Goal: Entertainment & Leisure: Browse casually

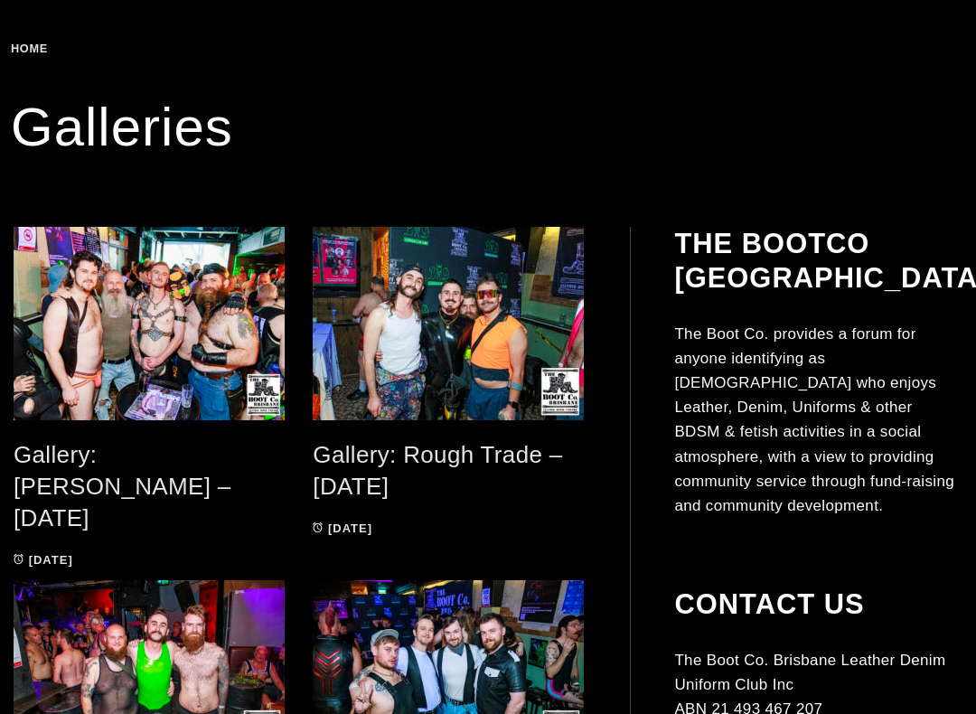
scroll to position [295, 0]
click at [199, 463] on link "Gallery: [PERSON_NAME] – [DATE]" at bounding box center [123, 485] width 218 height 89
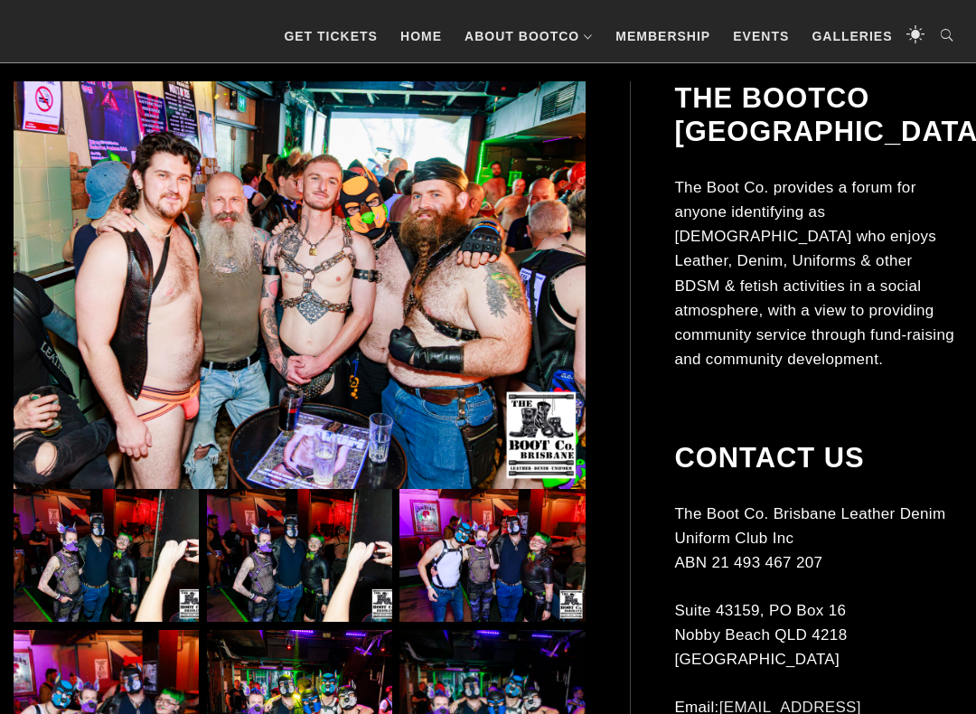
scroll to position [376, 0]
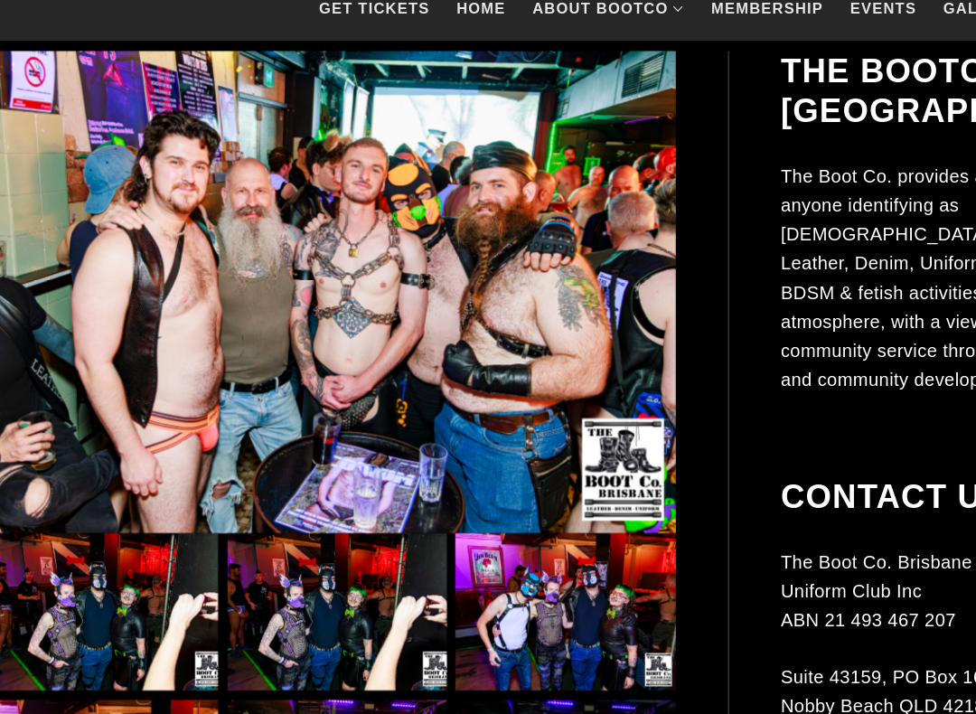
click at [82, 516] on img at bounding box center [106, 546] width 185 height 133
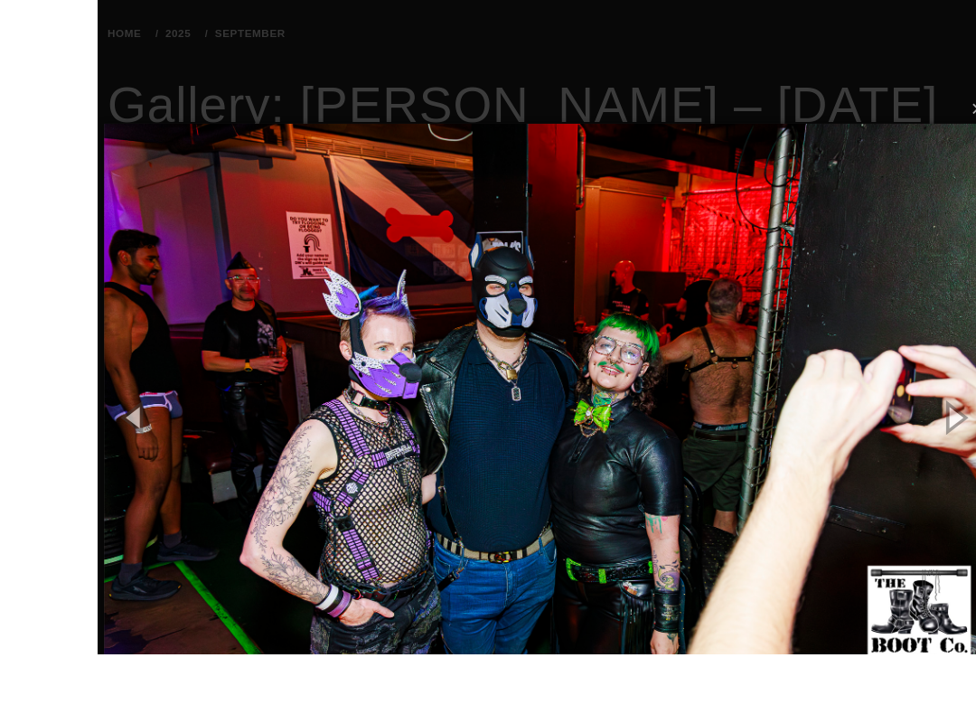
scroll to position [344, 0]
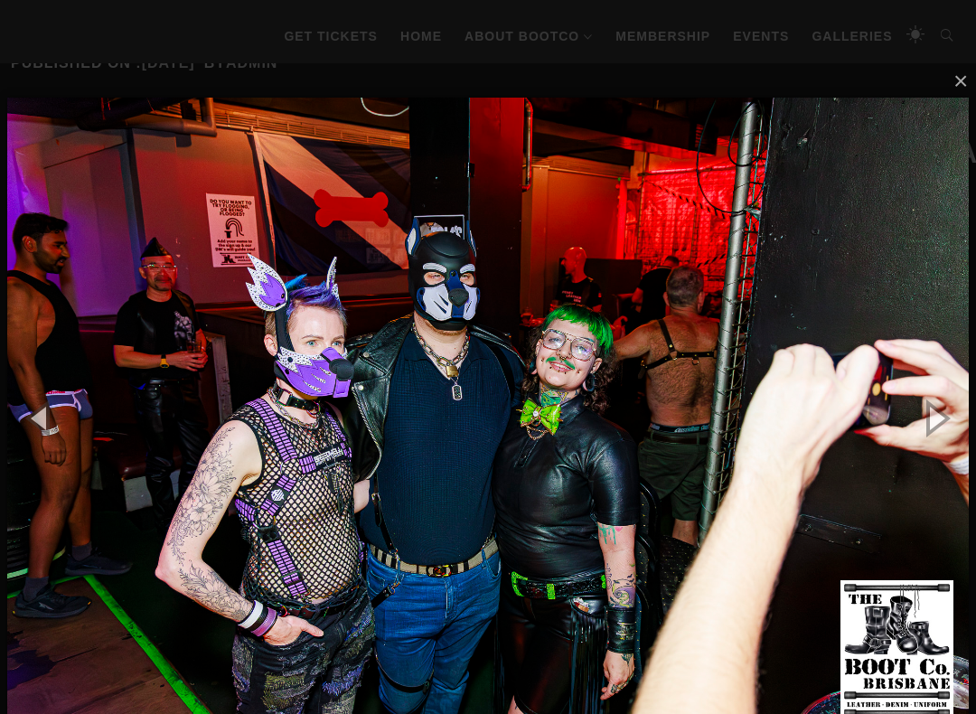
click at [925, 412] on button "button" at bounding box center [934, 417] width 81 height 99
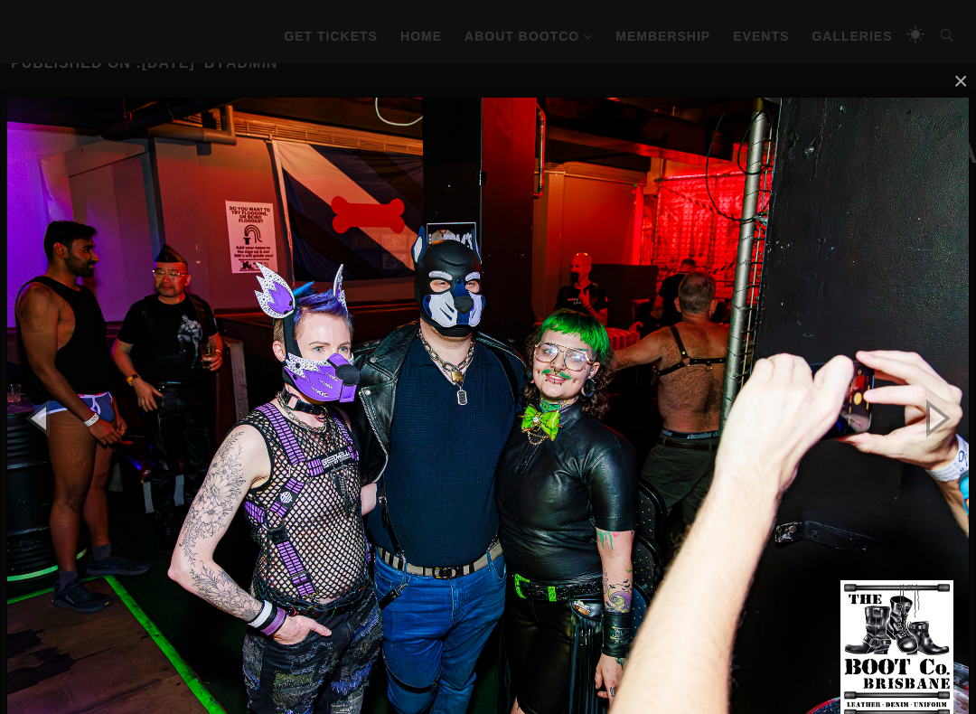
click at [922, 427] on button "button" at bounding box center [934, 417] width 81 height 99
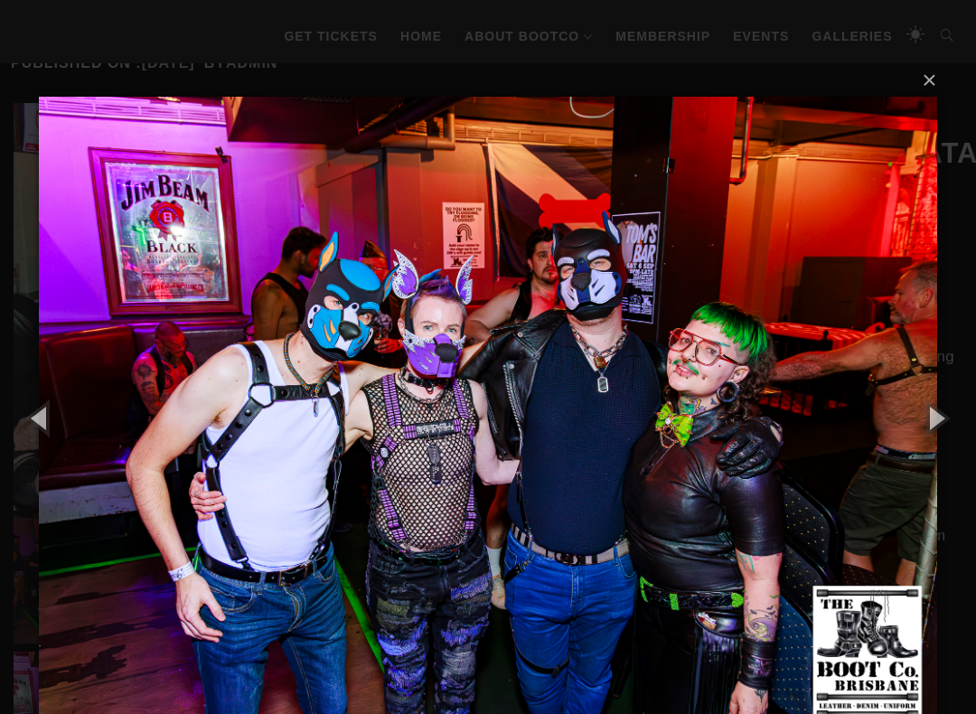
click at [929, 425] on button "button" at bounding box center [934, 417] width 81 height 99
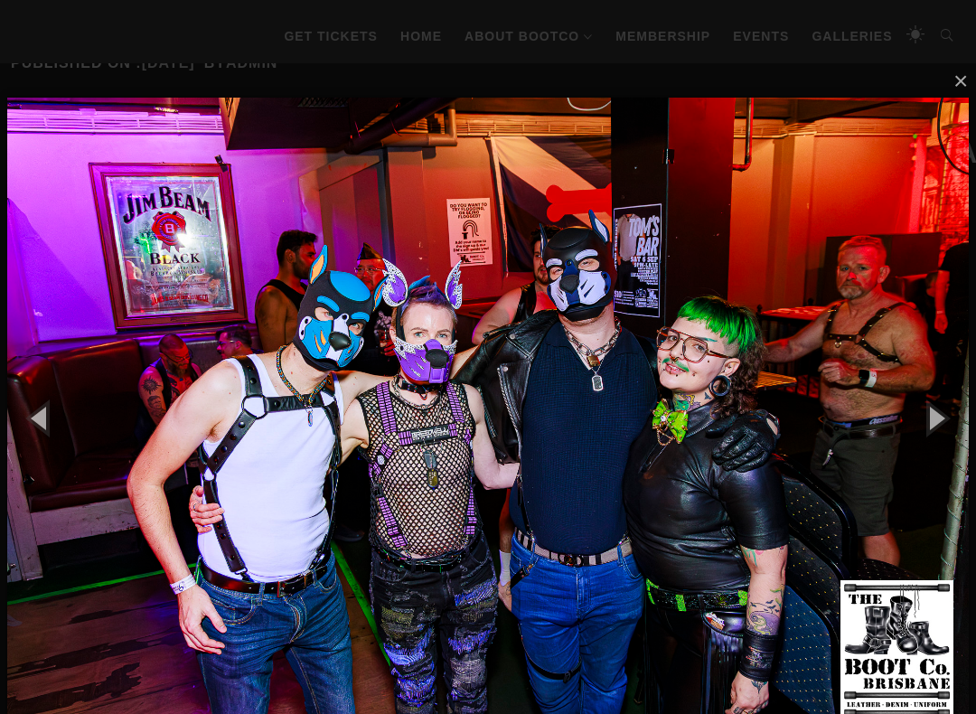
click at [937, 417] on button "button" at bounding box center [934, 417] width 81 height 99
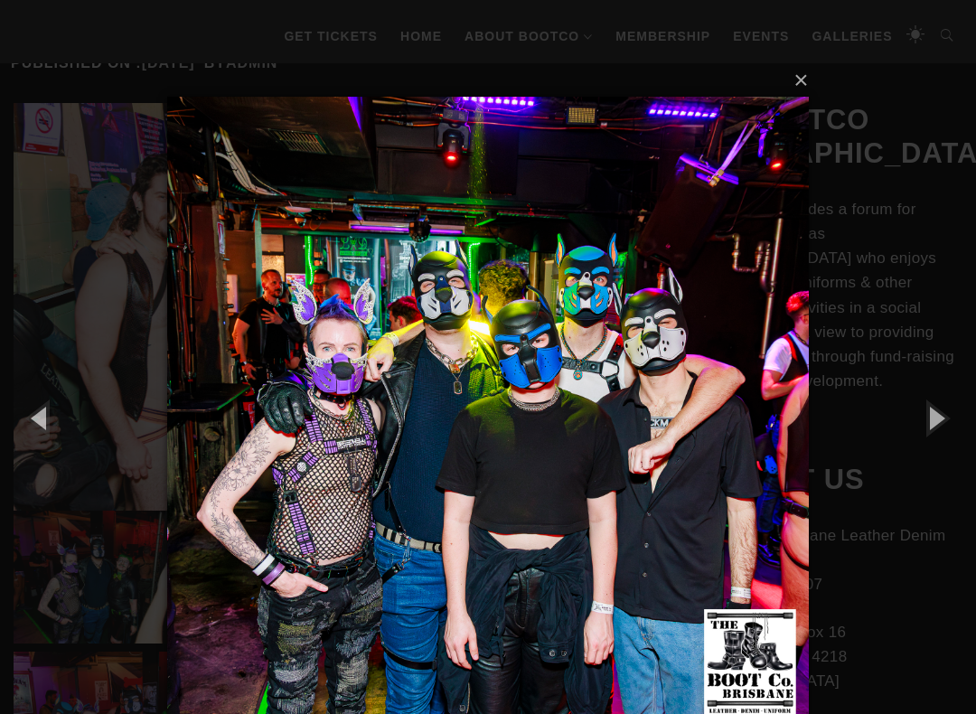
click at [936, 426] on button "button" at bounding box center [934, 417] width 81 height 99
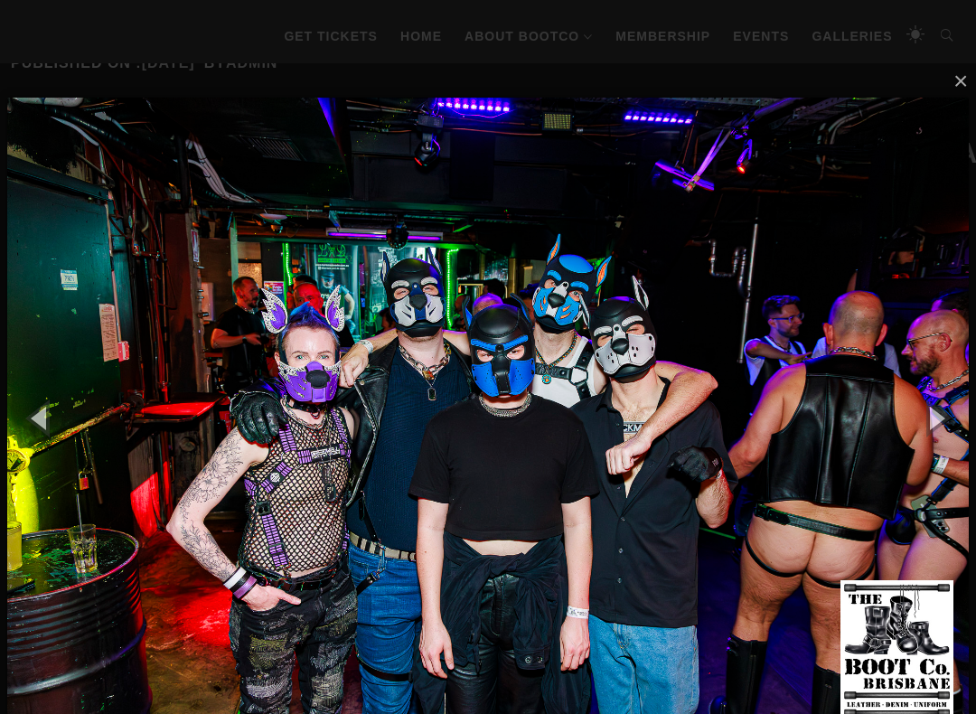
click at [943, 412] on button "button" at bounding box center [934, 417] width 81 height 99
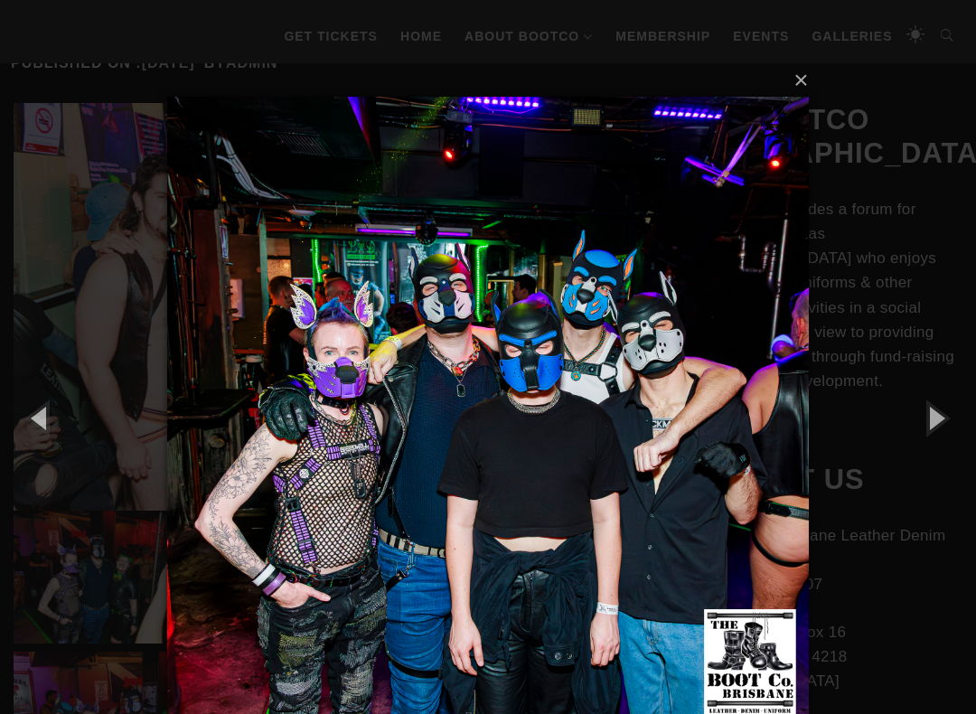
click at [930, 424] on button "button" at bounding box center [934, 417] width 81 height 99
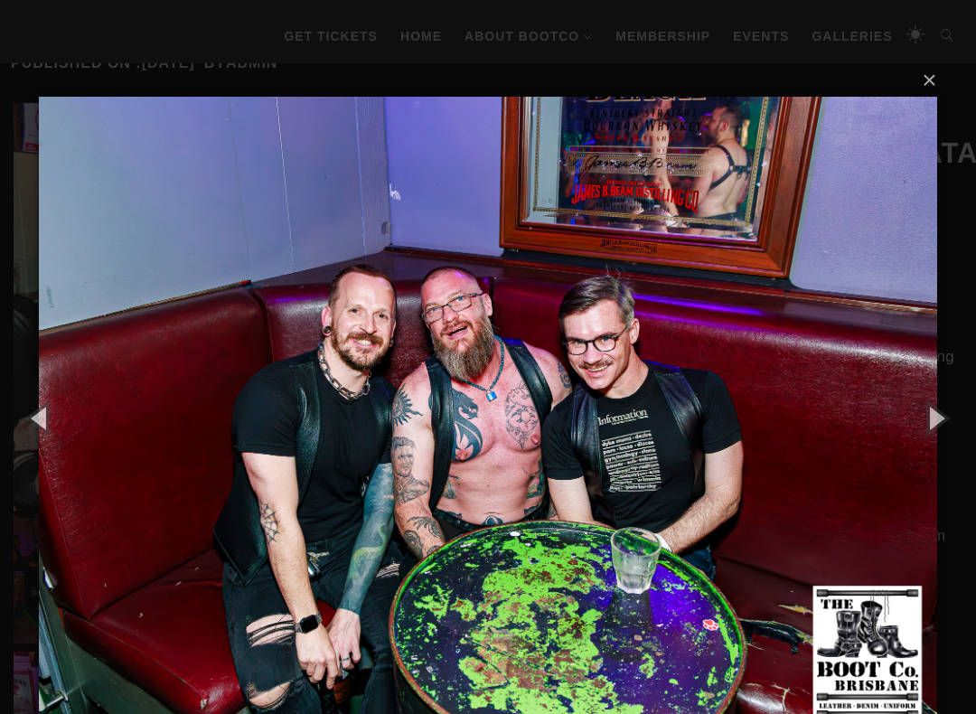
click at [943, 412] on button "button" at bounding box center [934, 417] width 81 height 99
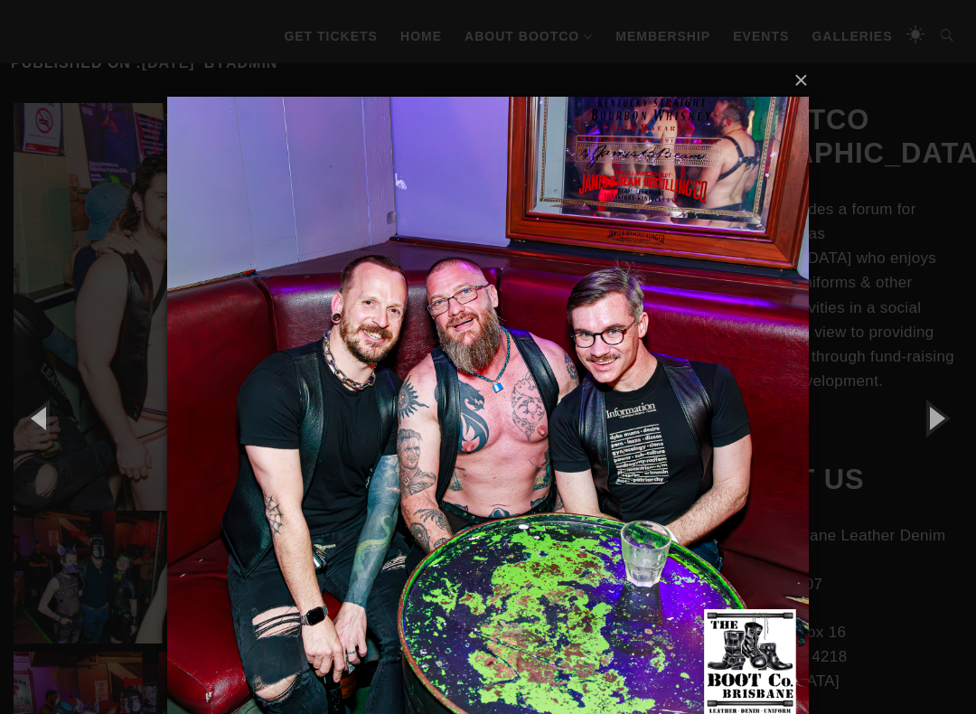
click at [952, 410] on button "button" at bounding box center [934, 417] width 81 height 99
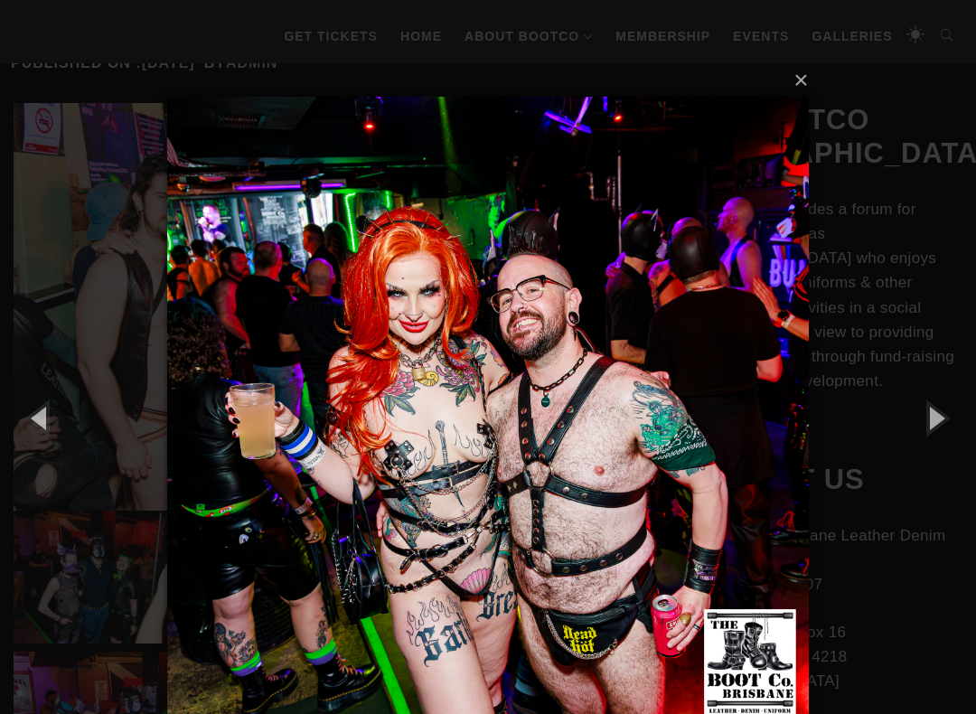
click at [963, 401] on button "button" at bounding box center [934, 417] width 81 height 99
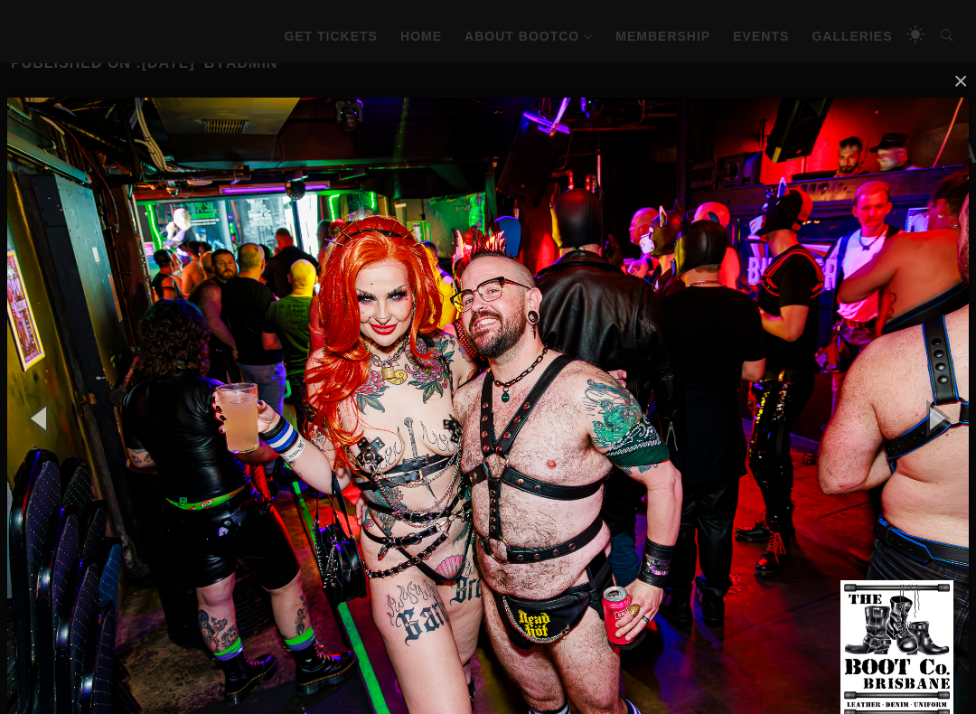
click at [942, 415] on button "button" at bounding box center [934, 417] width 81 height 99
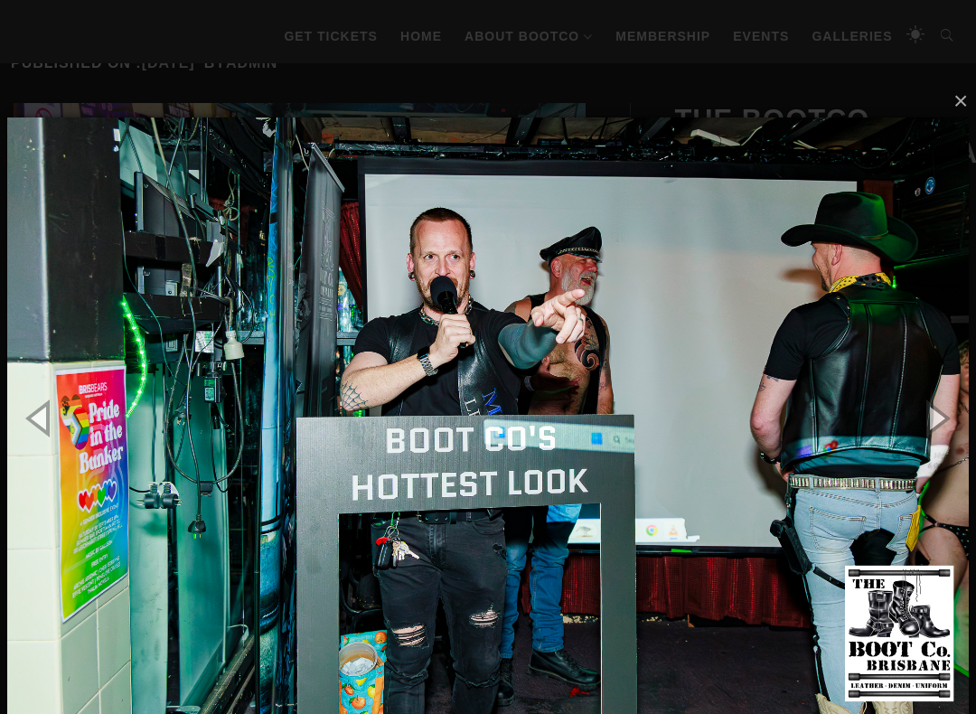
click at [949, 407] on button "button" at bounding box center [934, 417] width 81 height 99
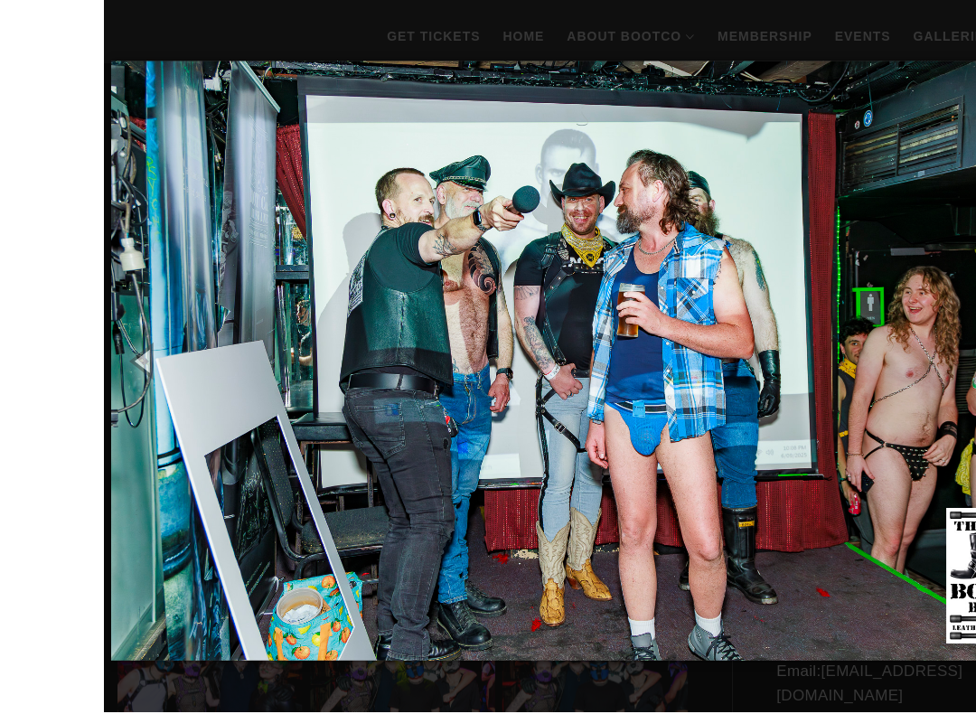
scroll to position [407, 0]
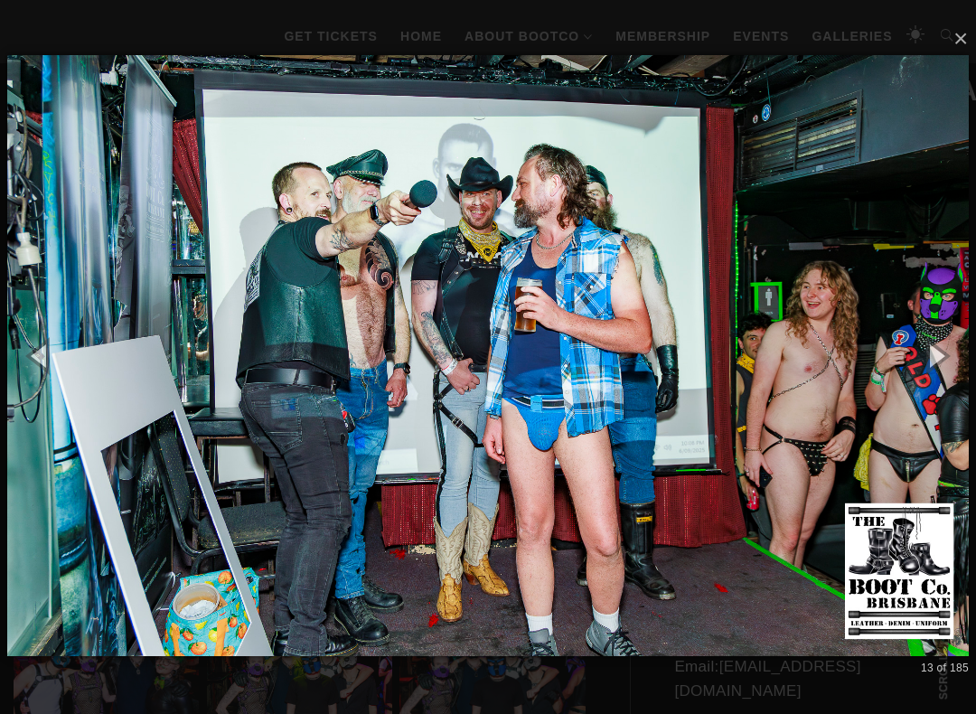
click at [944, 348] on button "button" at bounding box center [934, 354] width 81 height 99
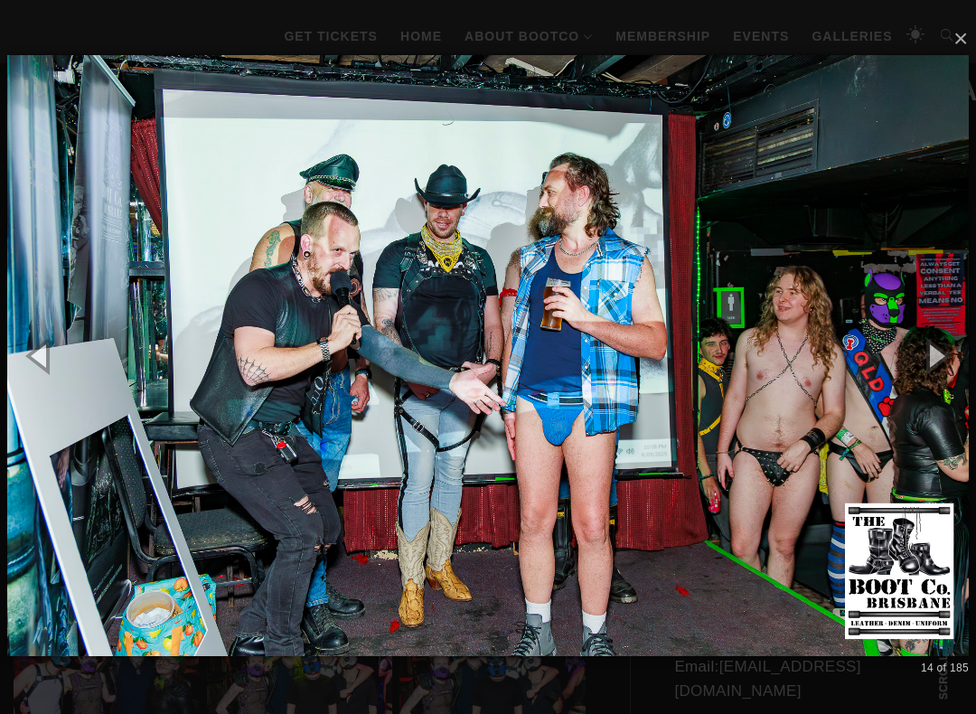
click at [944, 356] on button "button" at bounding box center [934, 354] width 81 height 99
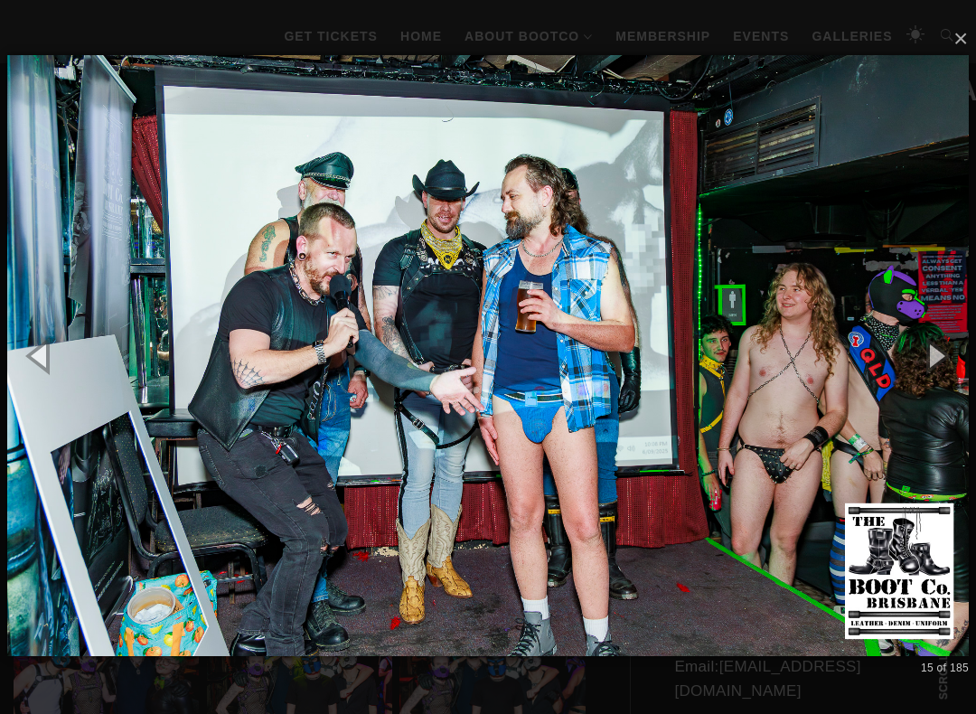
click at [946, 356] on button "button" at bounding box center [934, 354] width 81 height 99
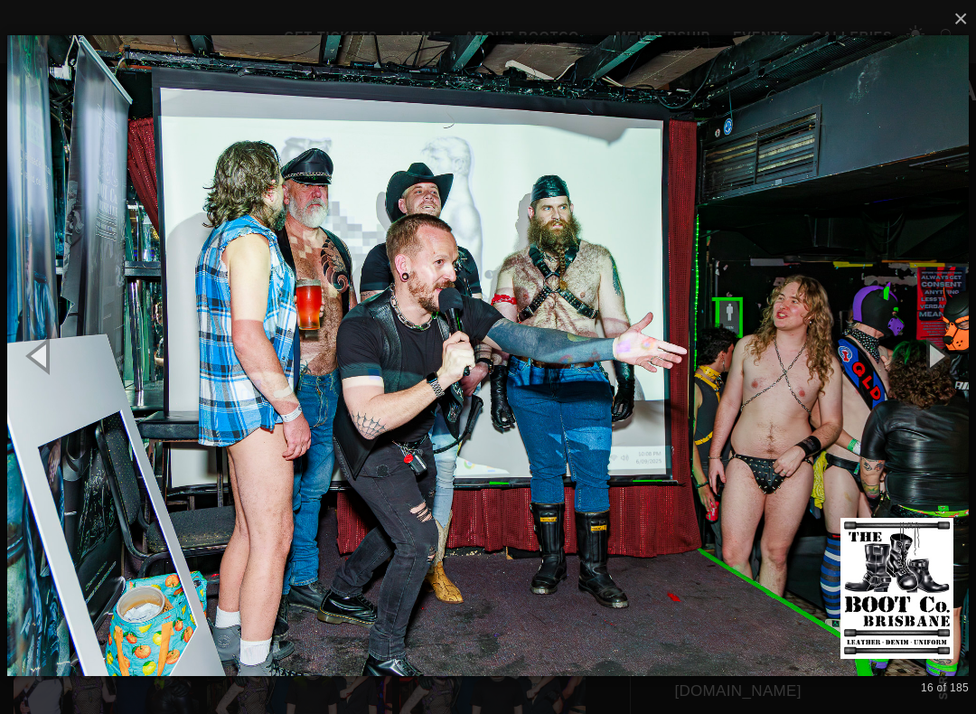
click at [952, 351] on button "button" at bounding box center [934, 354] width 81 height 99
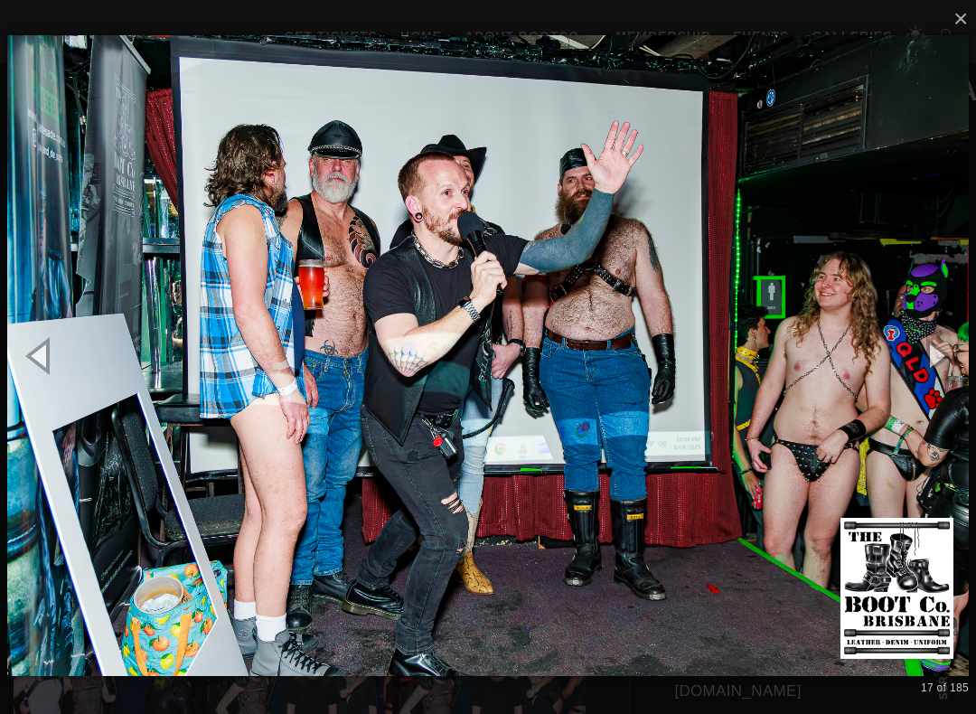
click at [962, 346] on button "button" at bounding box center [934, 354] width 81 height 99
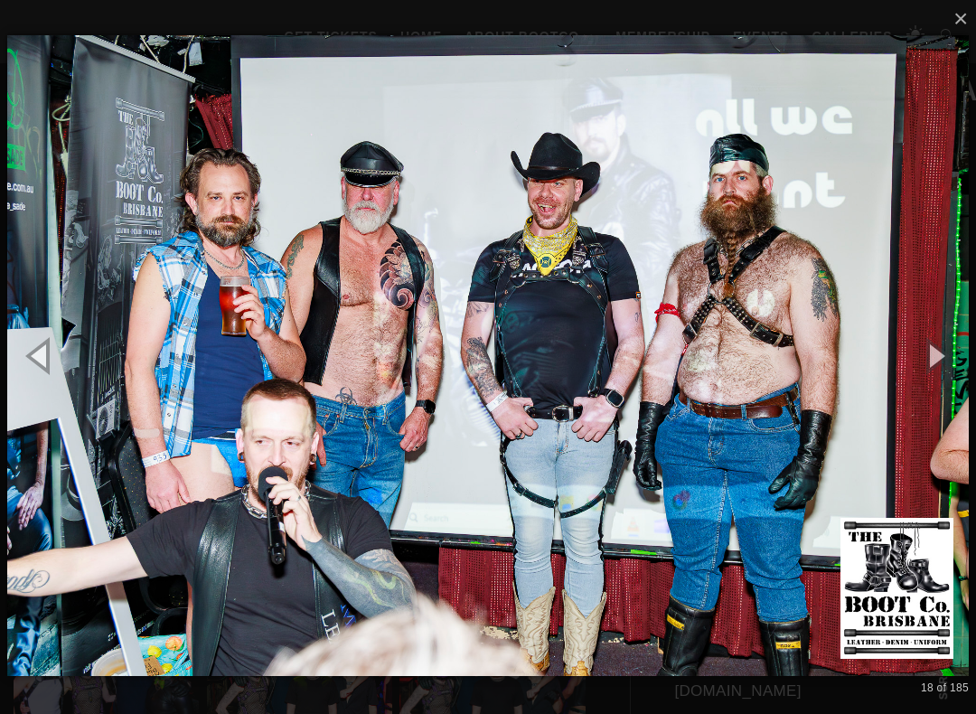
click at [956, 350] on button "button" at bounding box center [934, 354] width 81 height 99
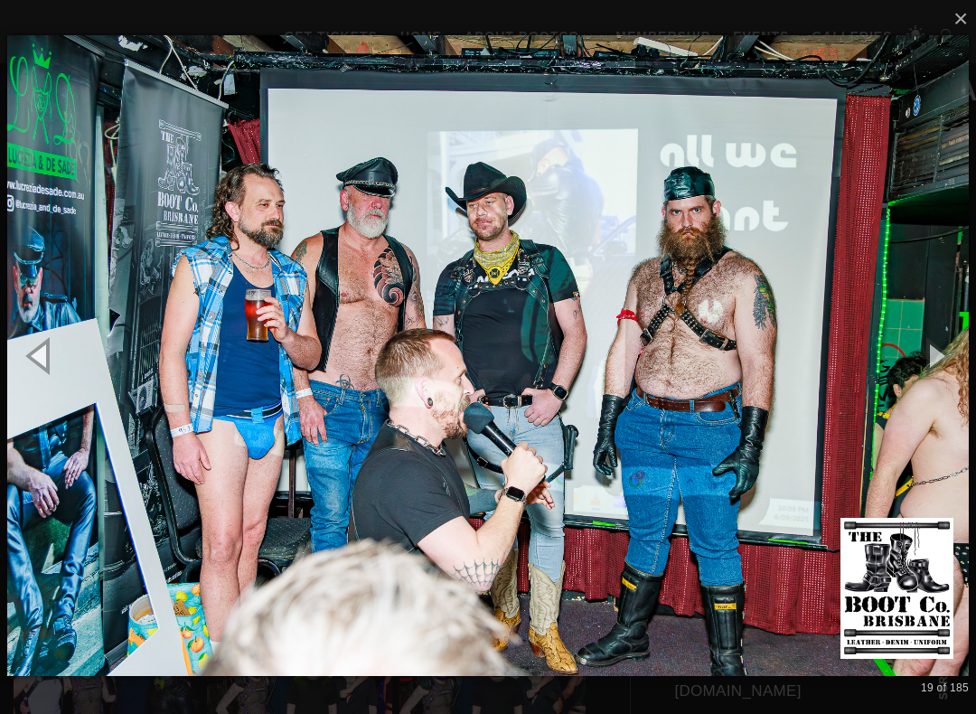
click at [950, 349] on button "button" at bounding box center [934, 354] width 81 height 99
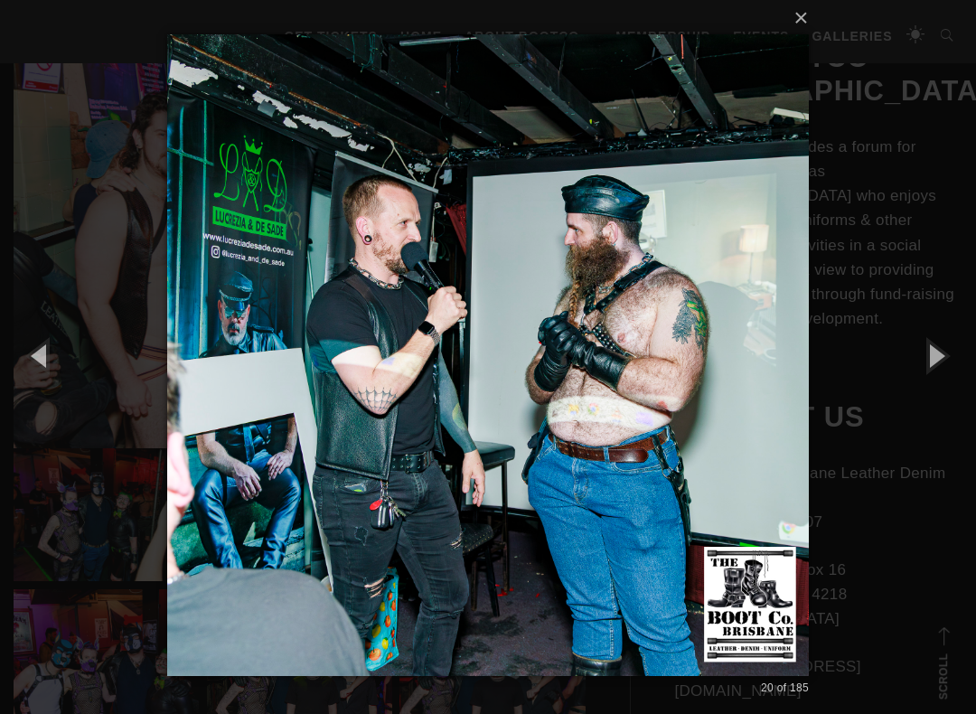
click at [950, 345] on button "button" at bounding box center [934, 354] width 81 height 99
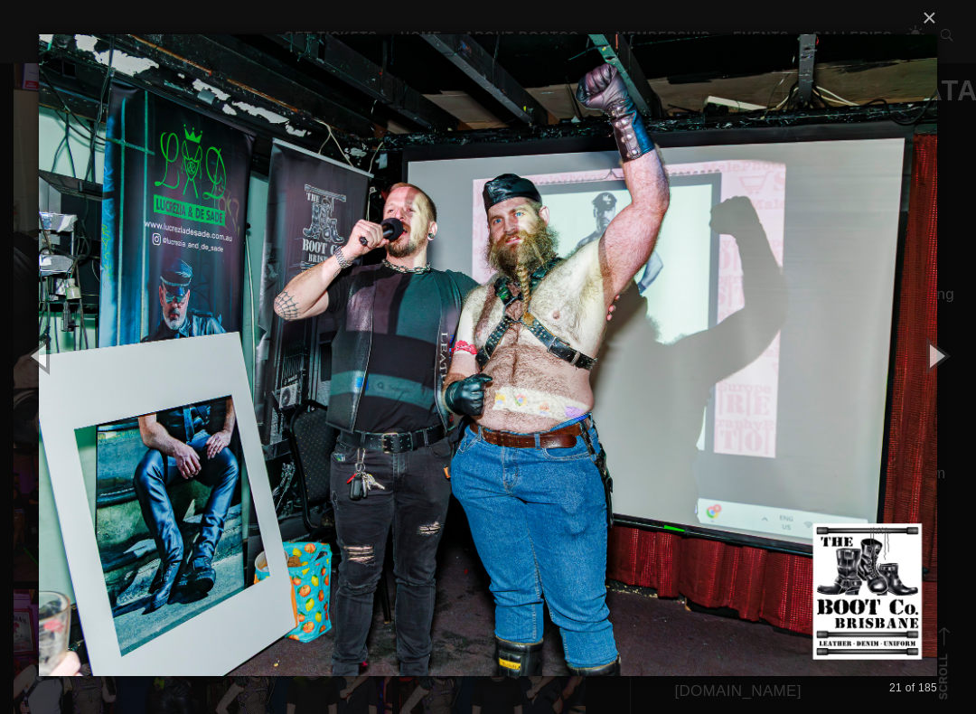
click at [950, 345] on button "button" at bounding box center [934, 354] width 81 height 99
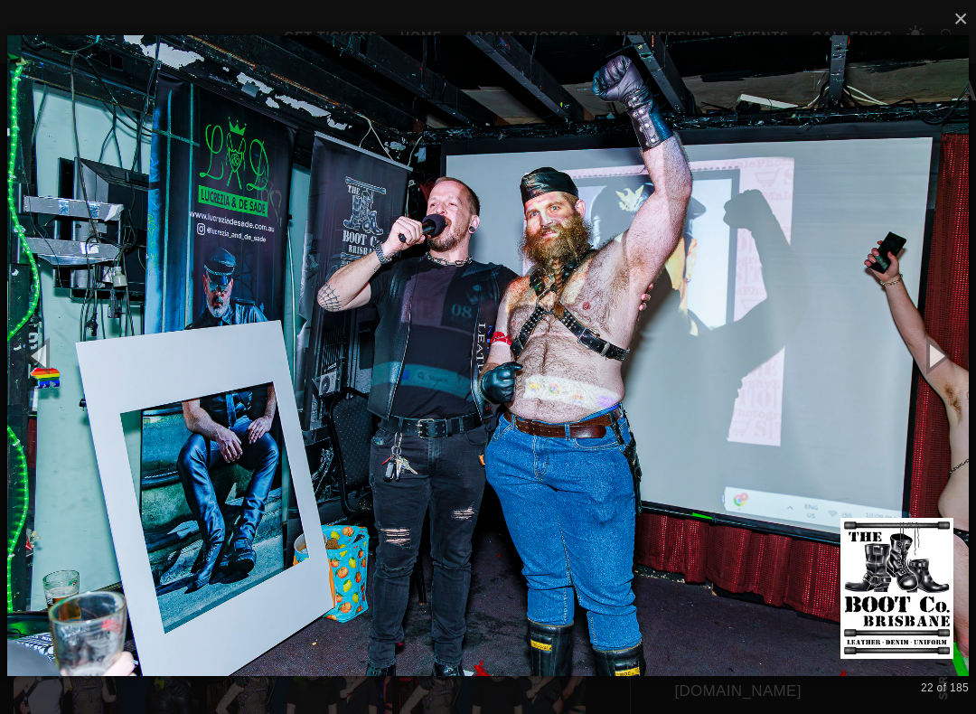
click at [951, 346] on button "button" at bounding box center [934, 354] width 81 height 99
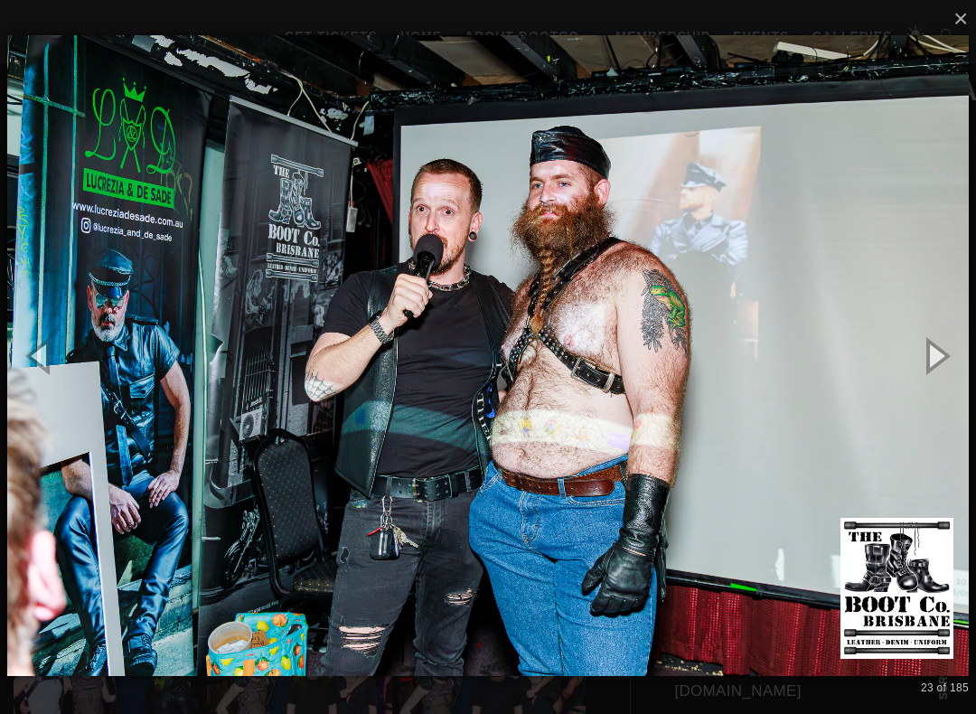
click at [951, 348] on button "button" at bounding box center [934, 354] width 81 height 99
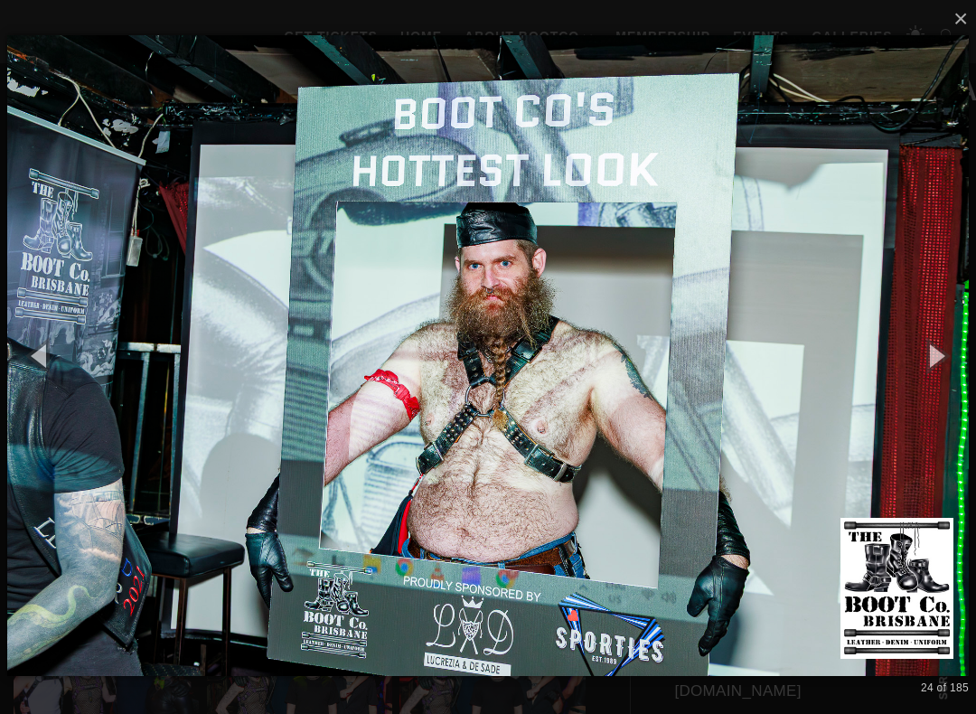
click at [949, 350] on button "button" at bounding box center [934, 354] width 81 height 99
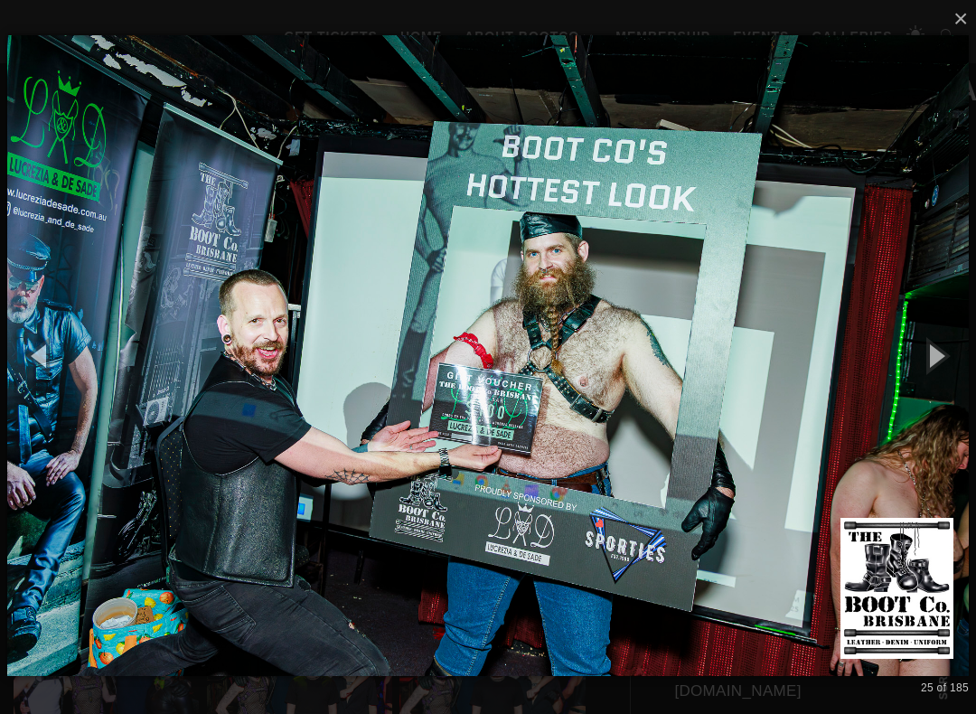
click at [961, 346] on button "button" at bounding box center [934, 354] width 81 height 99
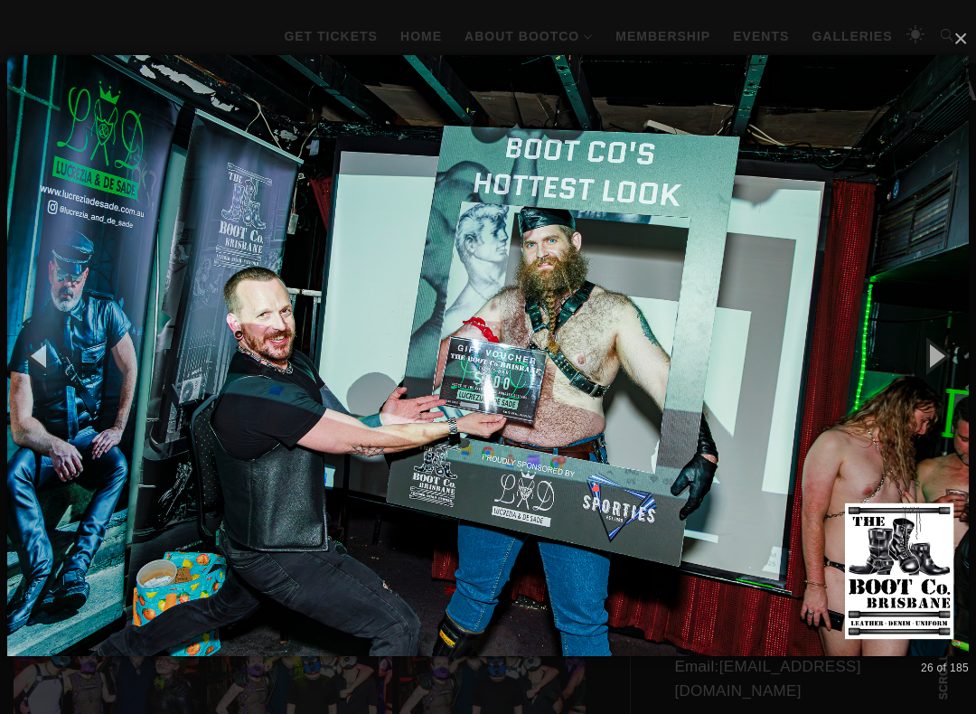
click at [960, 348] on button "button" at bounding box center [934, 354] width 81 height 99
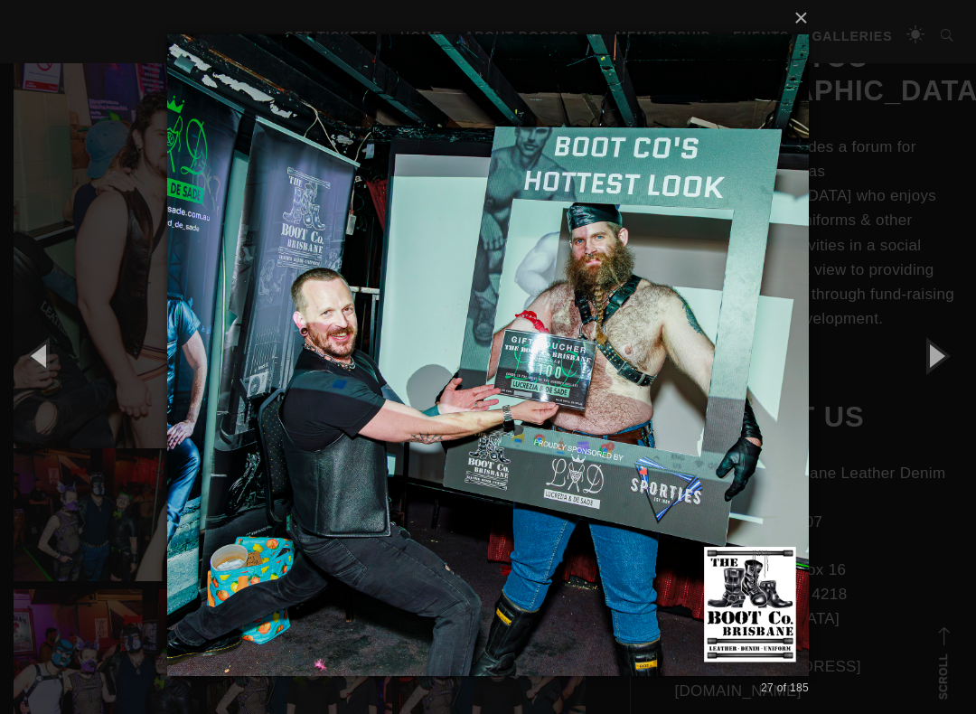
click at [958, 344] on button "button" at bounding box center [934, 354] width 81 height 99
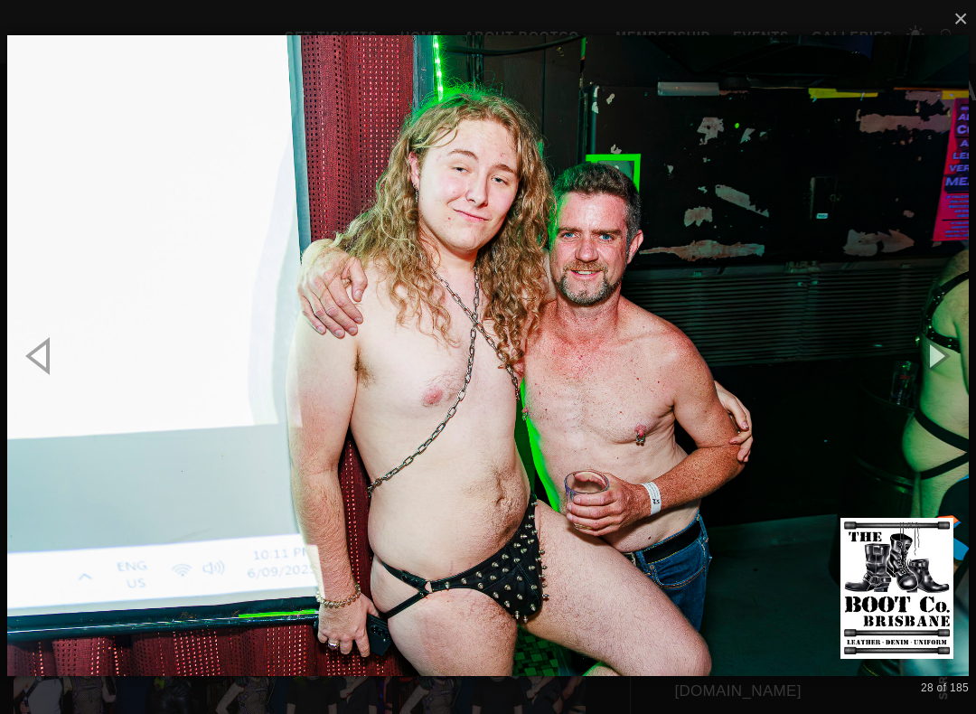
click at [962, 351] on button "button" at bounding box center [934, 354] width 81 height 99
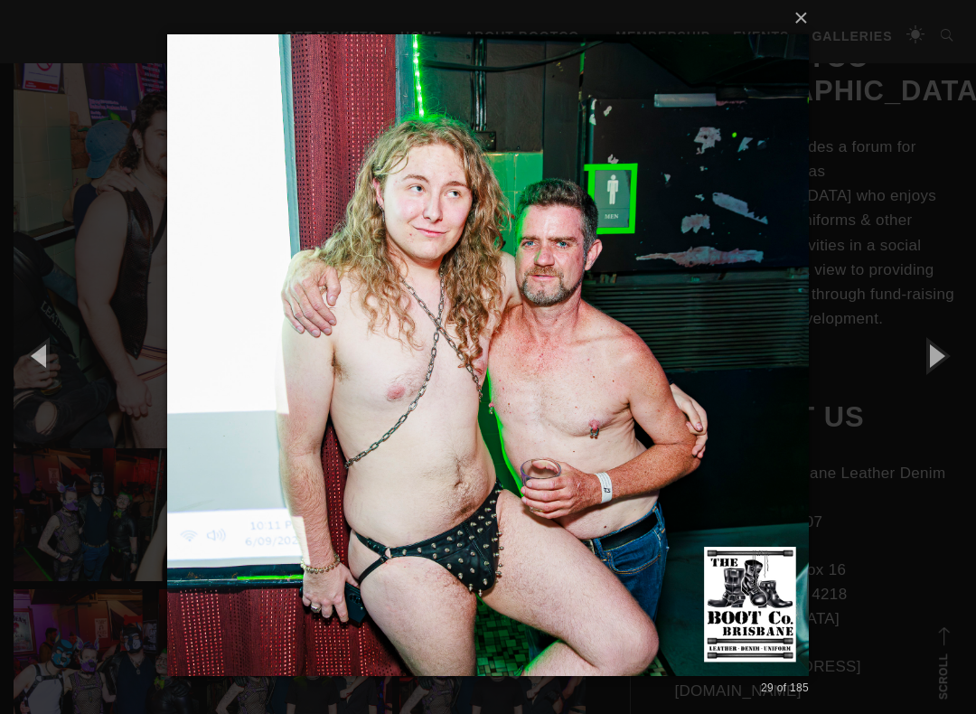
click at [962, 351] on button "button" at bounding box center [934, 354] width 81 height 99
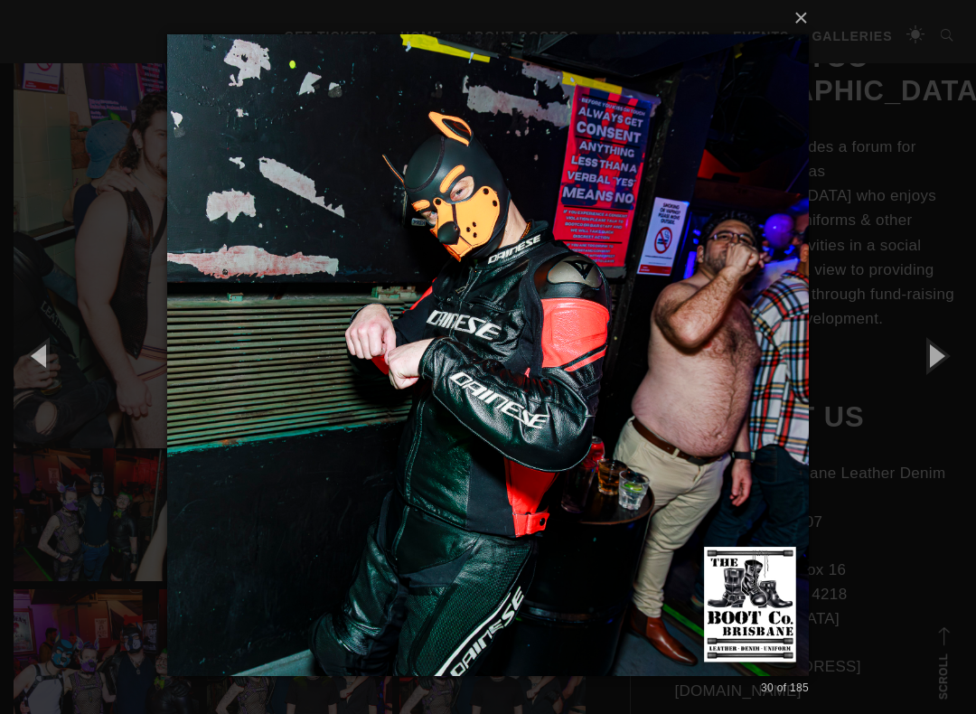
click at [957, 351] on button "button" at bounding box center [934, 354] width 81 height 99
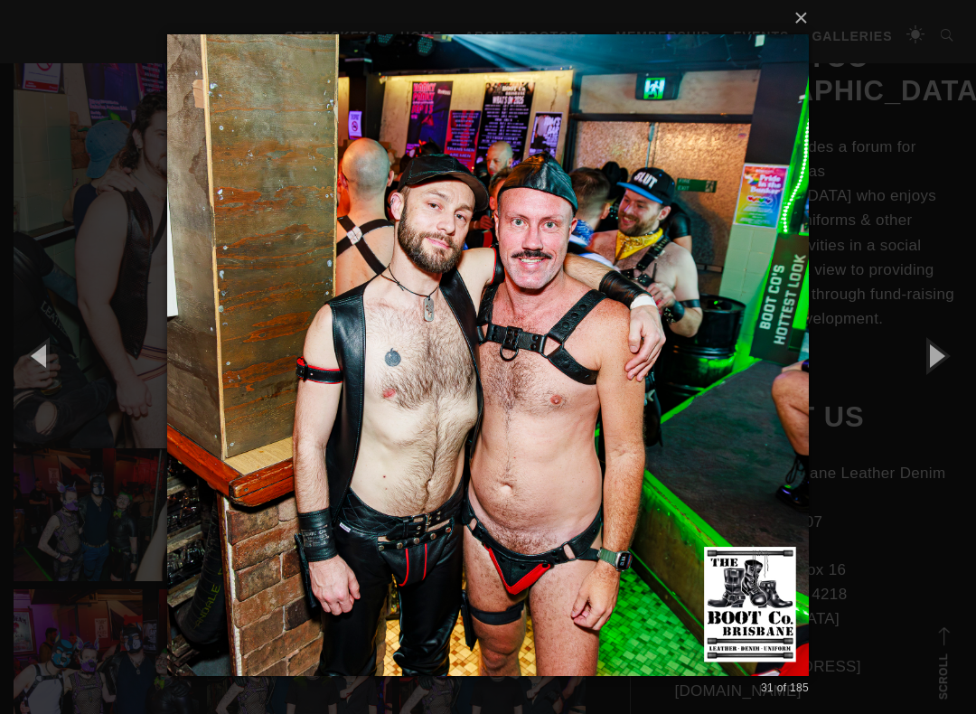
click at [957, 357] on button "button" at bounding box center [934, 354] width 81 height 99
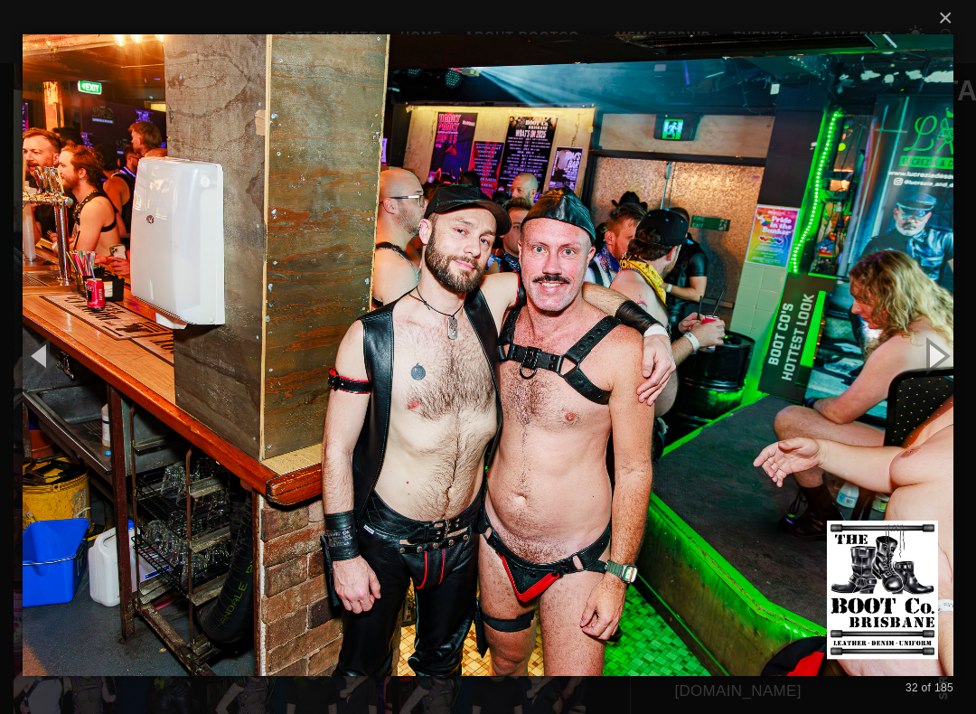
click at [959, 357] on button "button" at bounding box center [934, 354] width 81 height 99
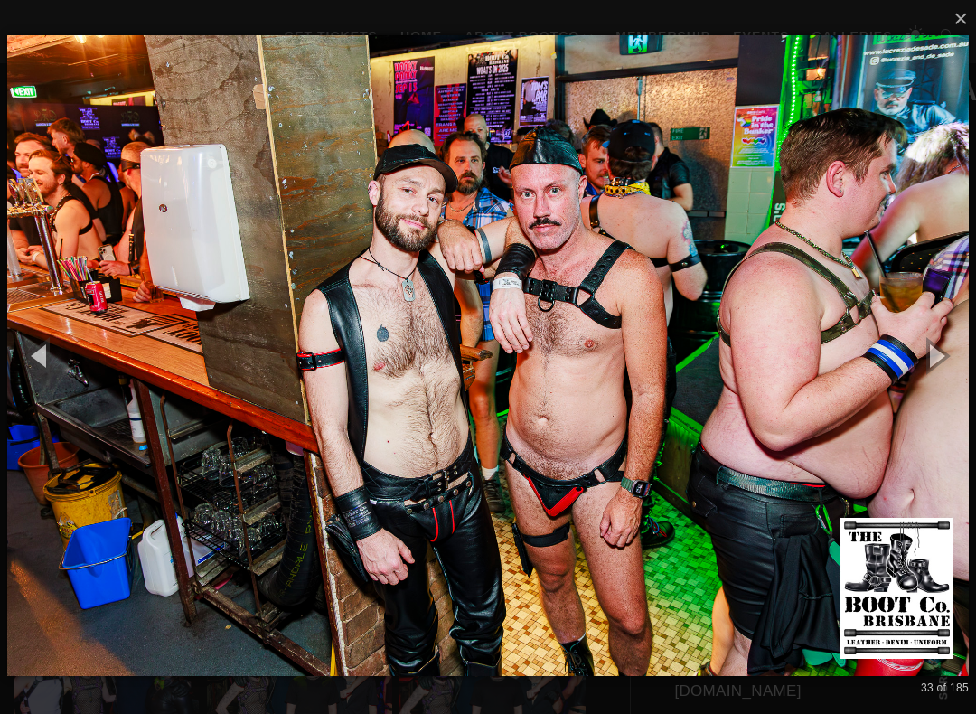
click at [947, 357] on button "button" at bounding box center [934, 354] width 81 height 99
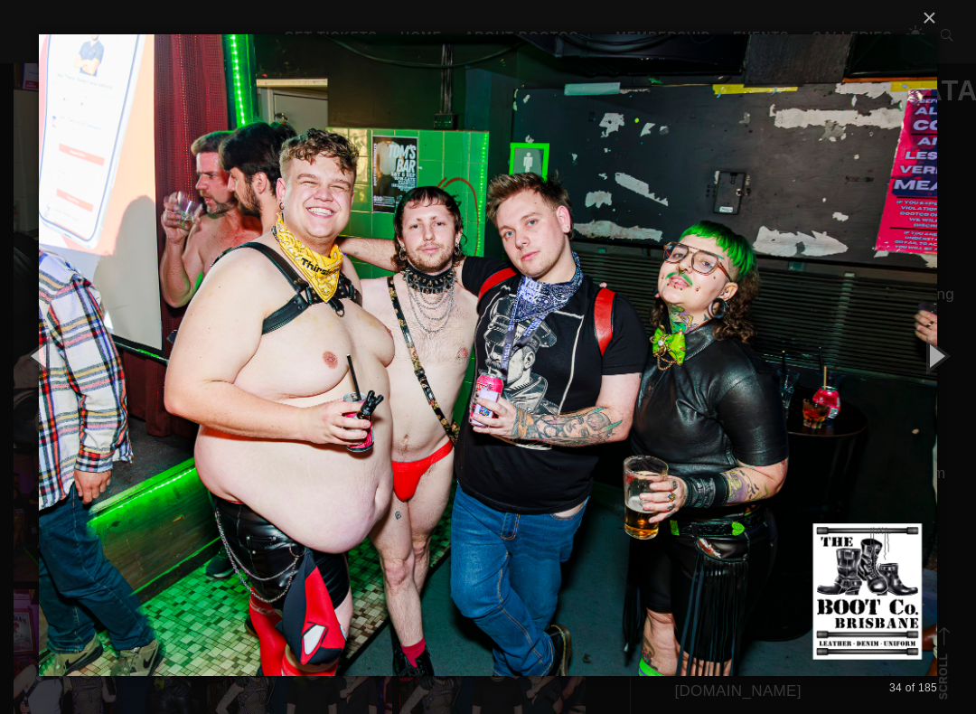
click at [947, 357] on button "button" at bounding box center [934, 354] width 81 height 99
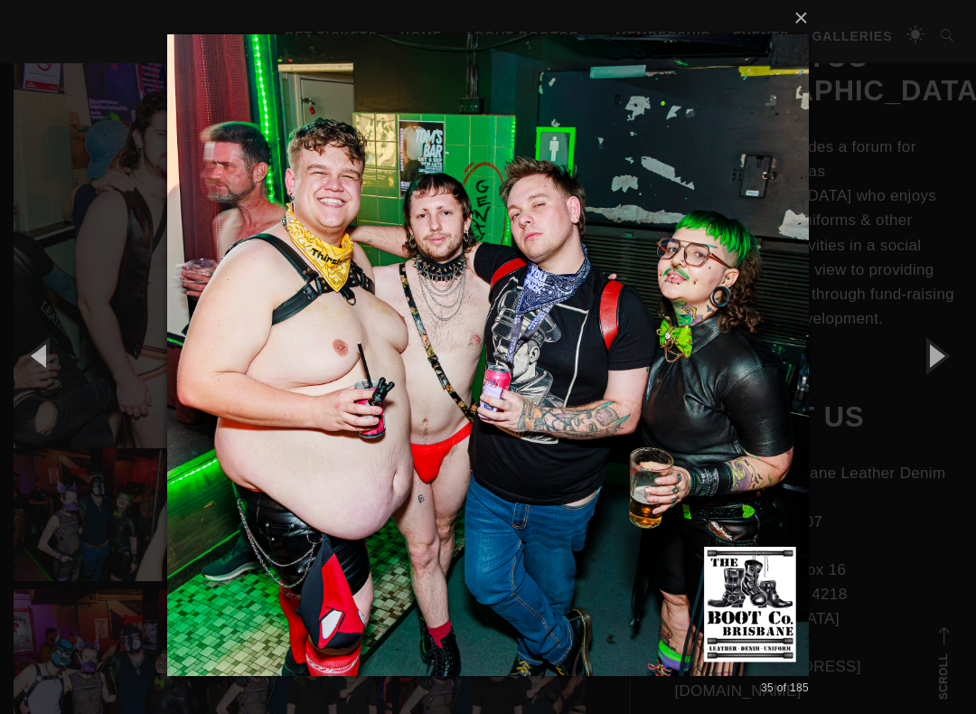
click at [945, 356] on button "button" at bounding box center [934, 354] width 81 height 99
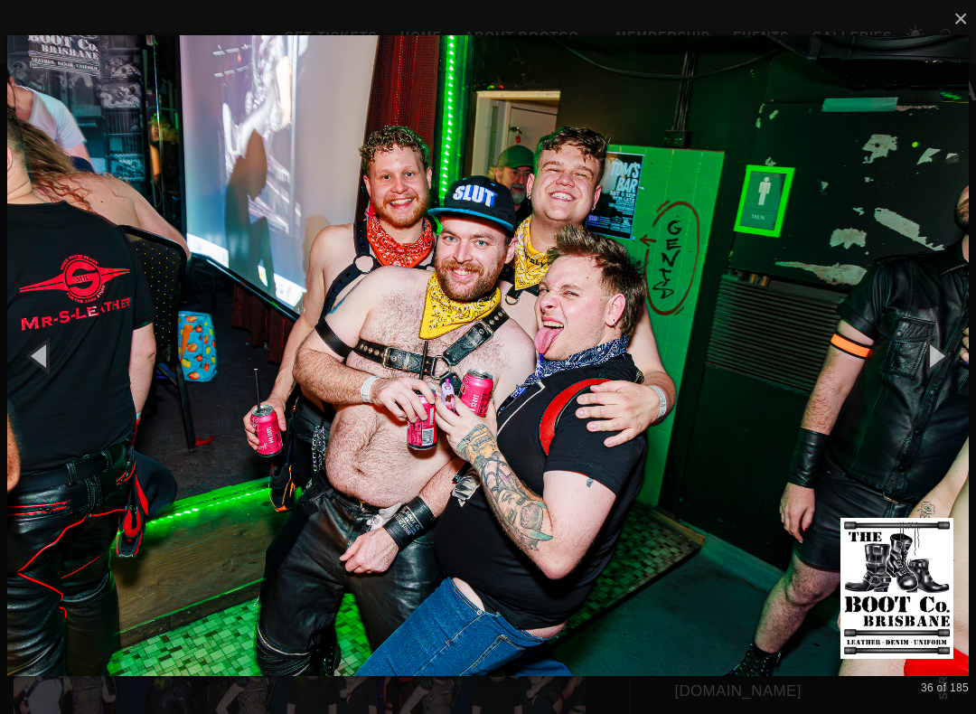
click at [948, 354] on button "button" at bounding box center [934, 354] width 81 height 99
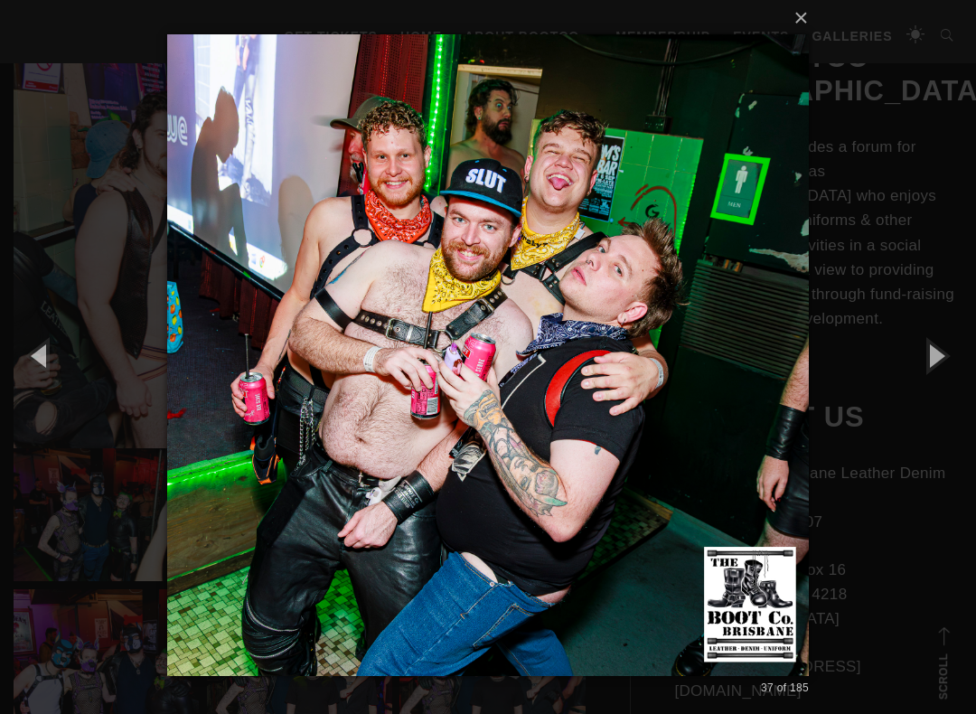
click at [950, 351] on button "button" at bounding box center [934, 354] width 81 height 99
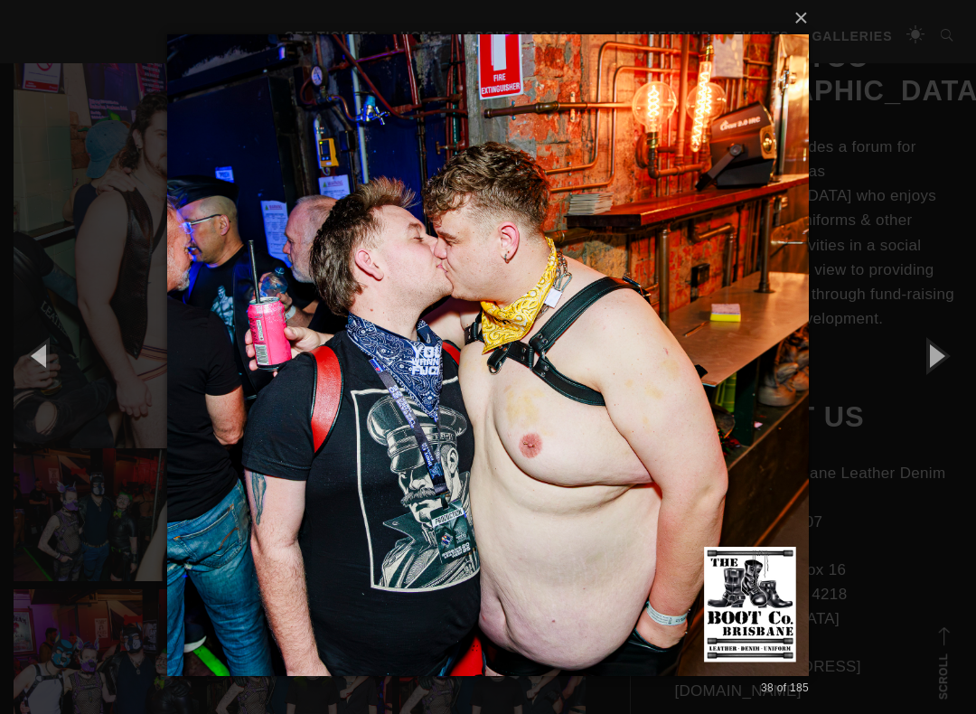
click at [947, 354] on button "button" at bounding box center [934, 354] width 81 height 99
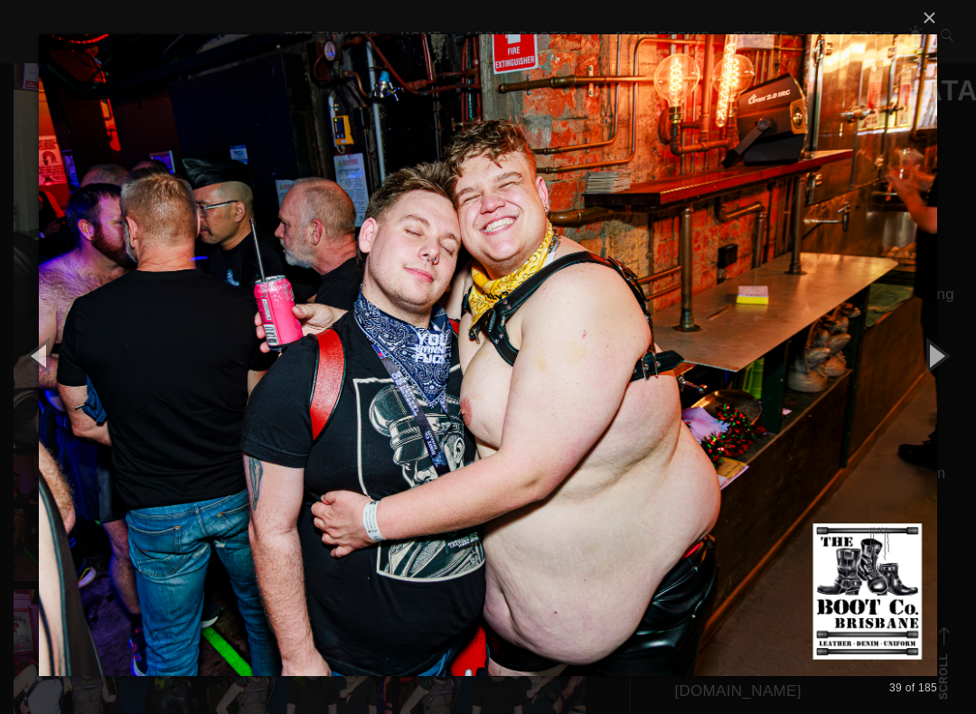
click at [943, 356] on button "button" at bounding box center [934, 354] width 81 height 99
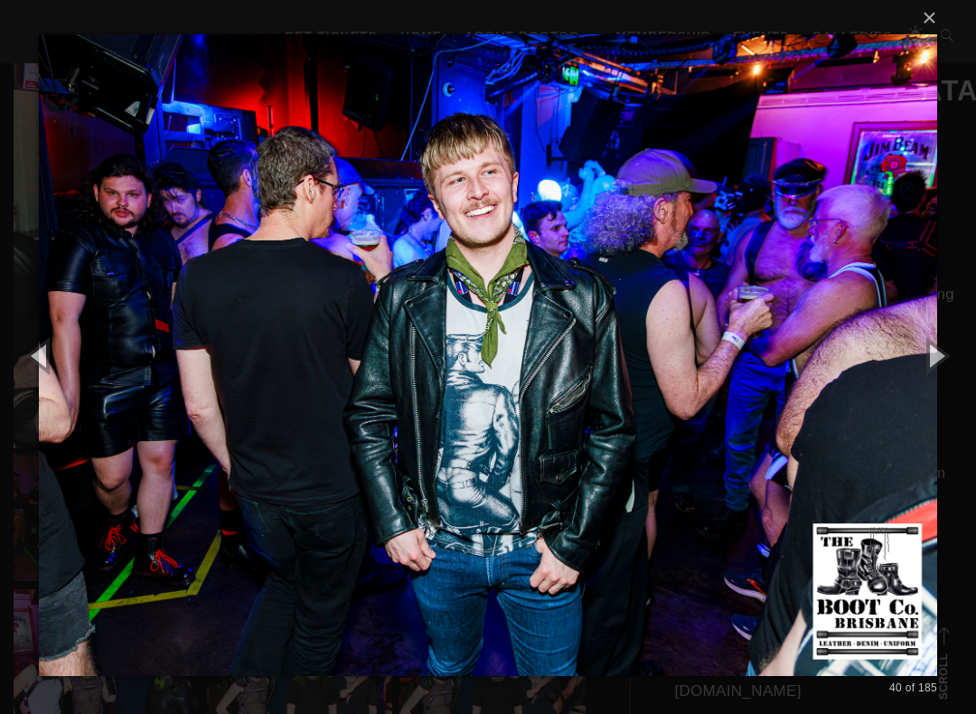
click at [939, 360] on button "button" at bounding box center [934, 354] width 81 height 99
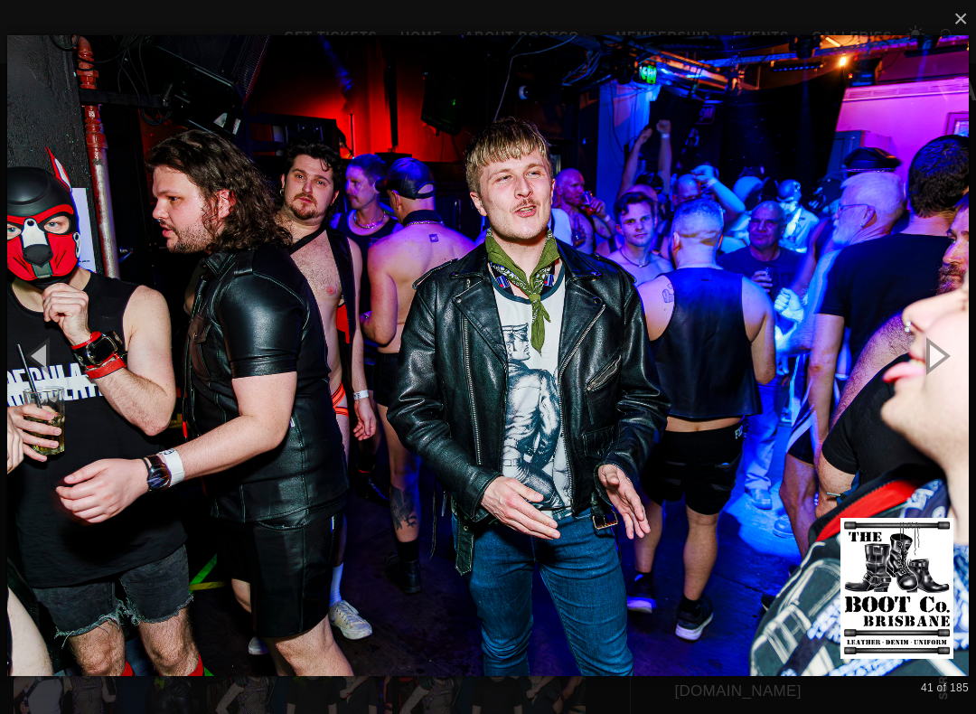
click at [941, 358] on button "button" at bounding box center [934, 354] width 81 height 99
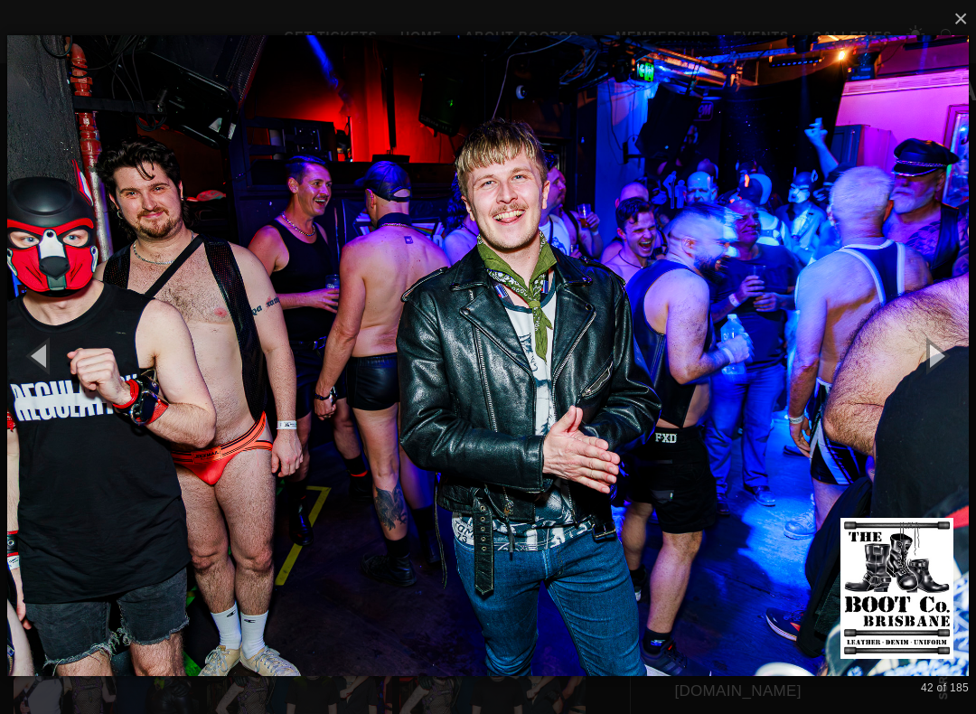
click at [948, 355] on button "button" at bounding box center [934, 354] width 81 height 99
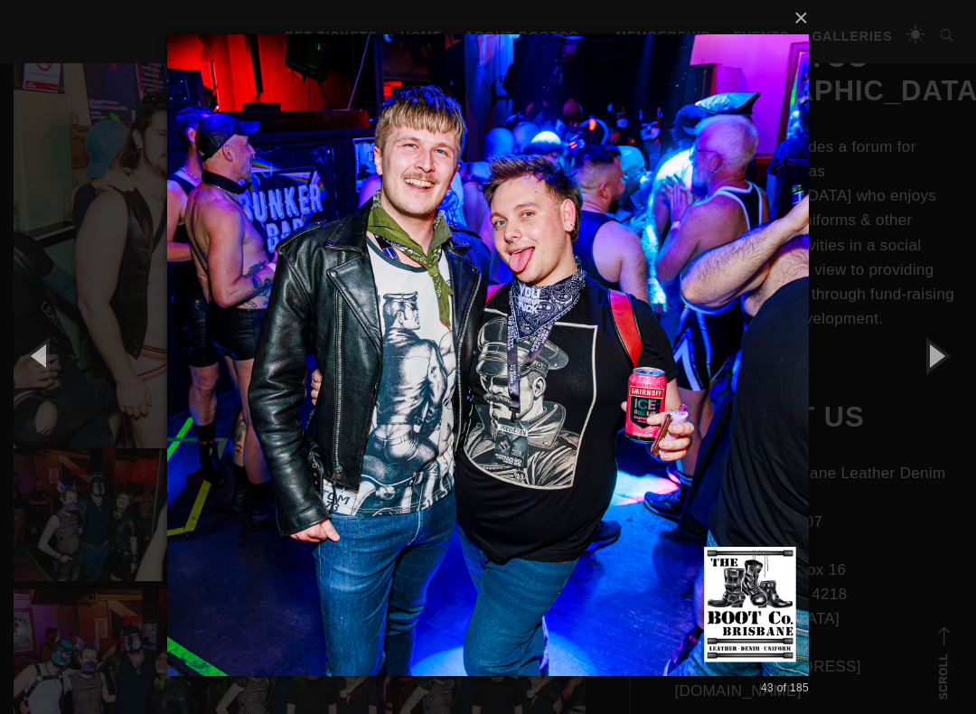
click at [946, 355] on button "button" at bounding box center [934, 354] width 81 height 99
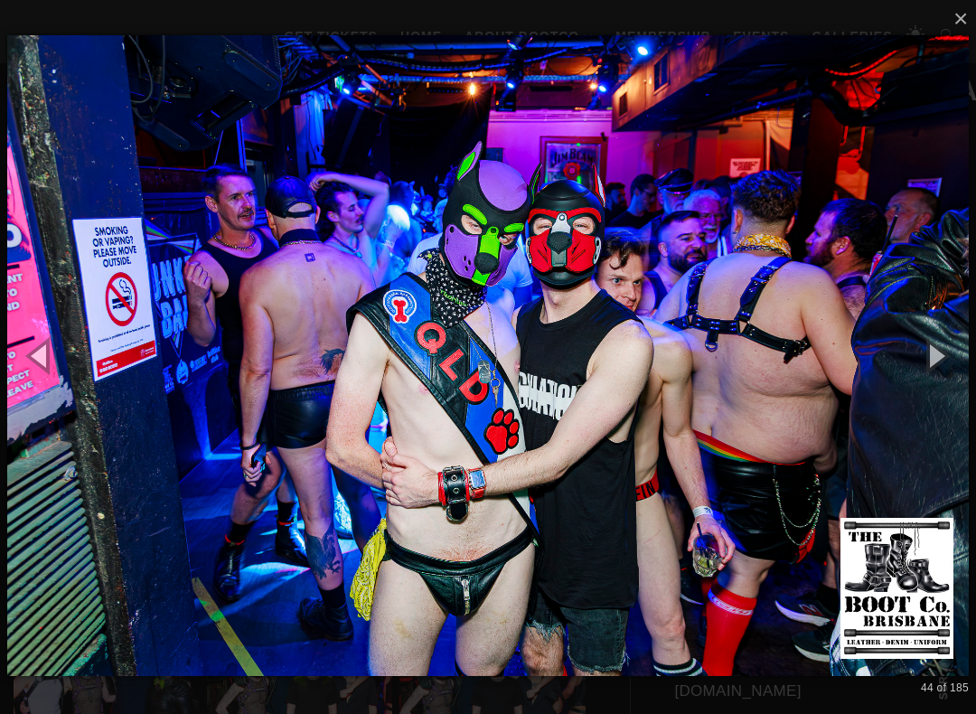
click at [947, 354] on button "button" at bounding box center [934, 354] width 81 height 99
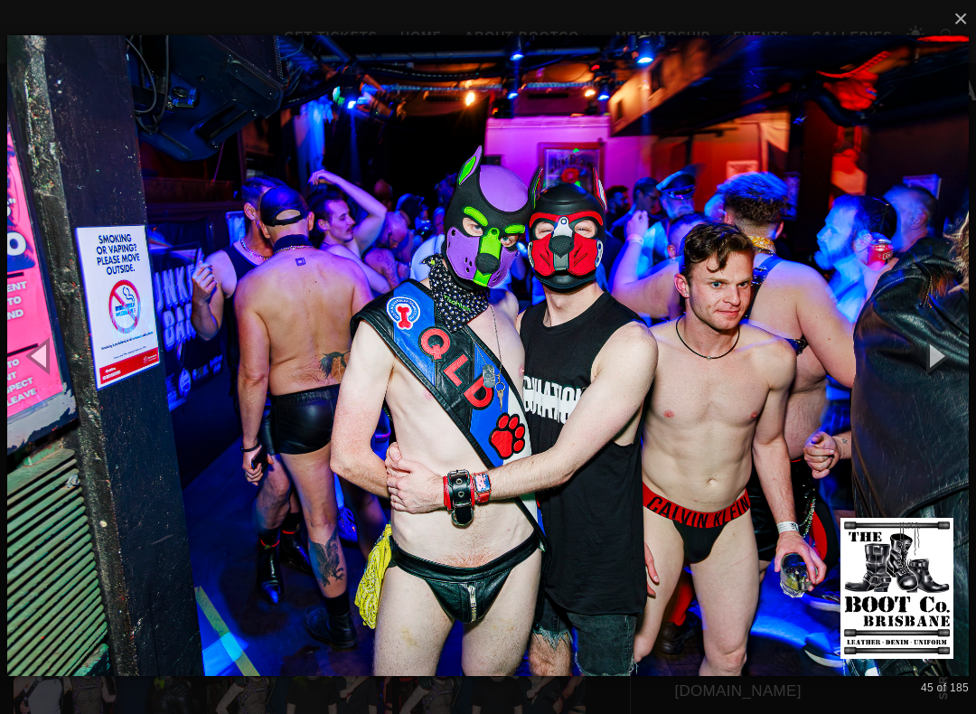
click at [961, 353] on button "button" at bounding box center [934, 354] width 81 height 99
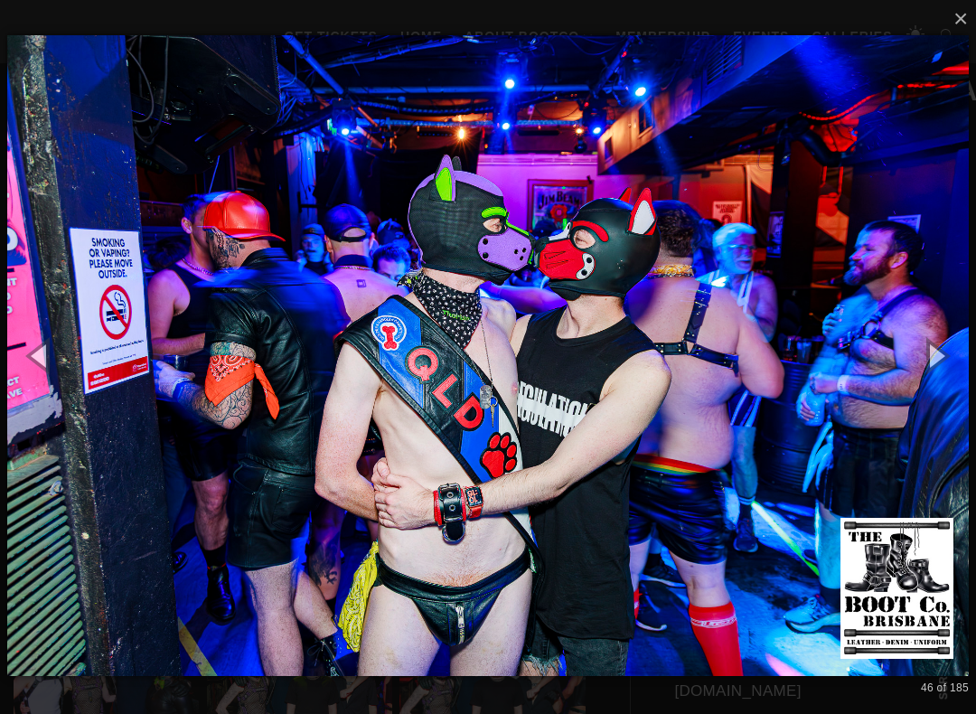
click at [948, 364] on button "button" at bounding box center [934, 354] width 81 height 99
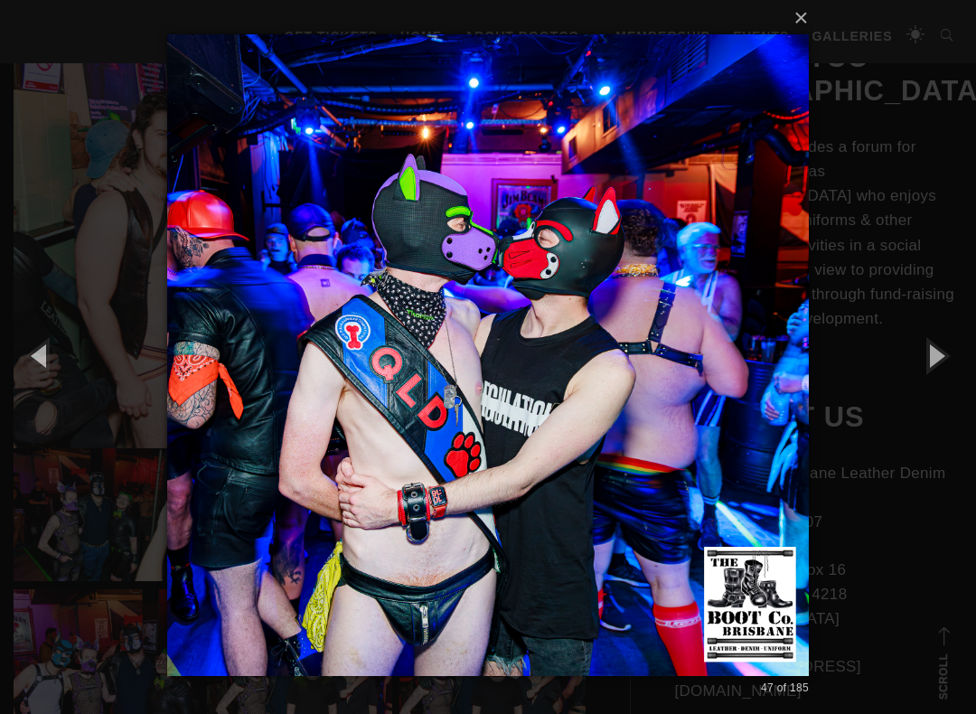
click at [950, 358] on button "button" at bounding box center [934, 354] width 81 height 99
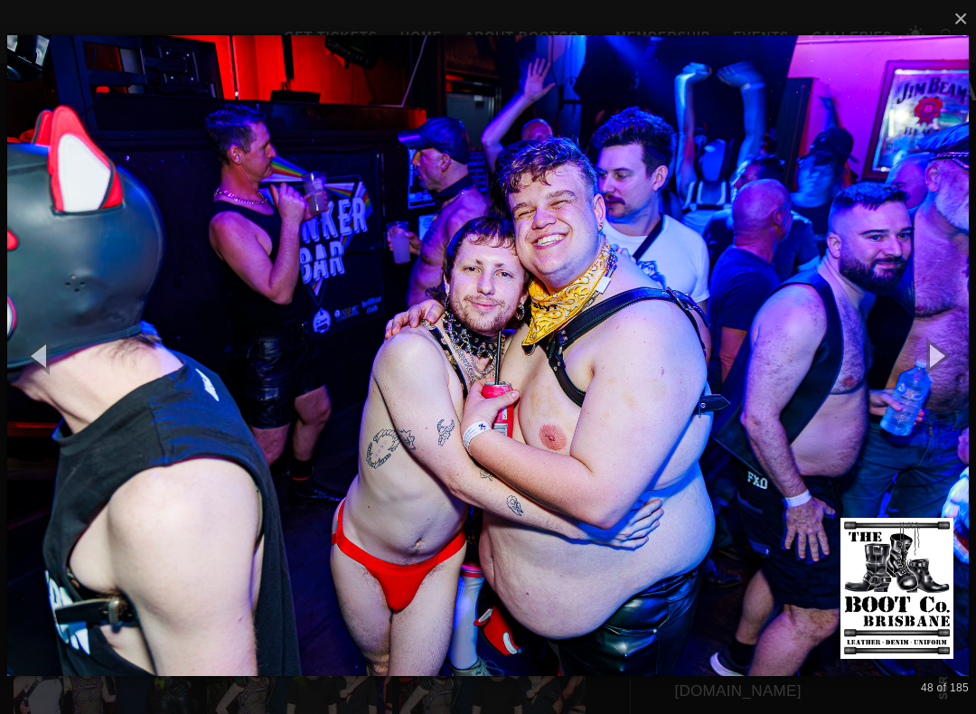
click at [957, 360] on button "button" at bounding box center [934, 354] width 81 height 99
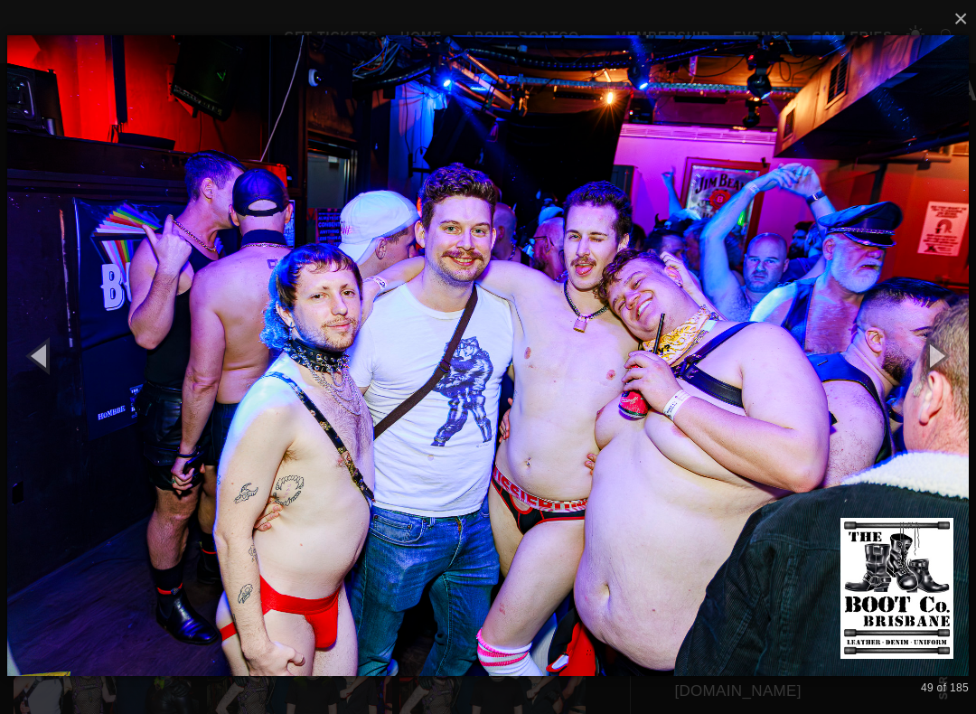
click at [950, 357] on button "button" at bounding box center [934, 354] width 81 height 99
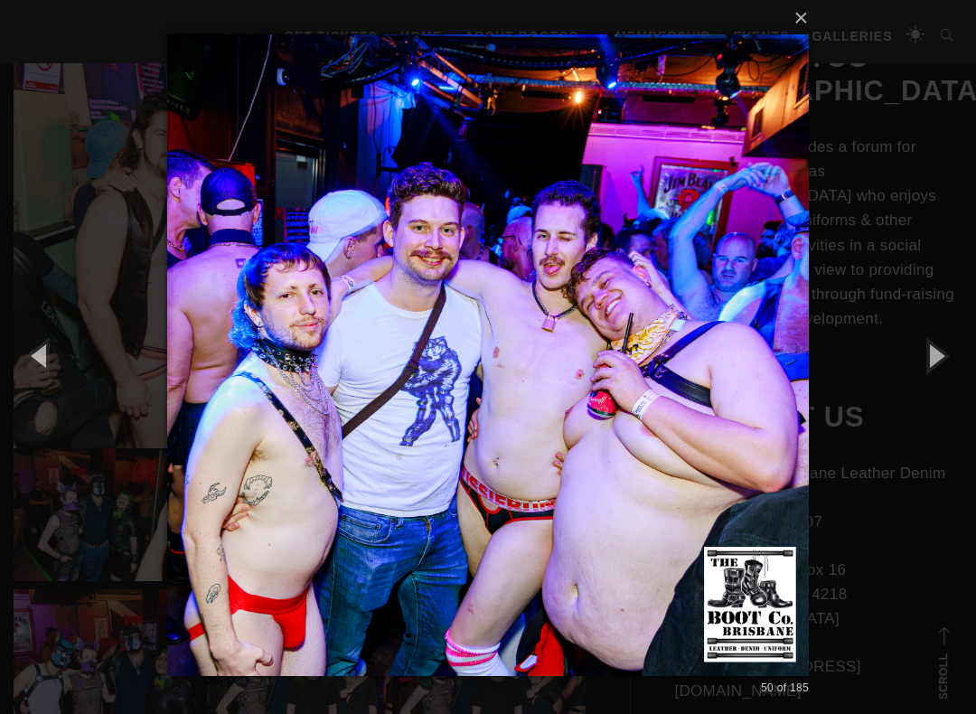
click at [948, 359] on button "button" at bounding box center [934, 354] width 81 height 99
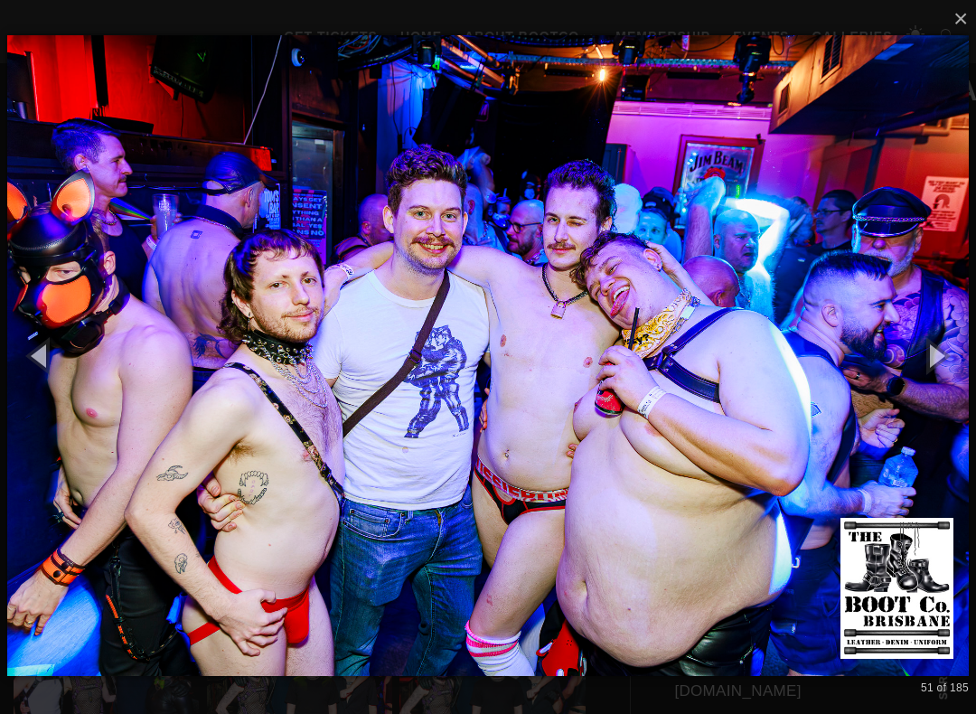
click at [948, 357] on button "button" at bounding box center [934, 354] width 81 height 99
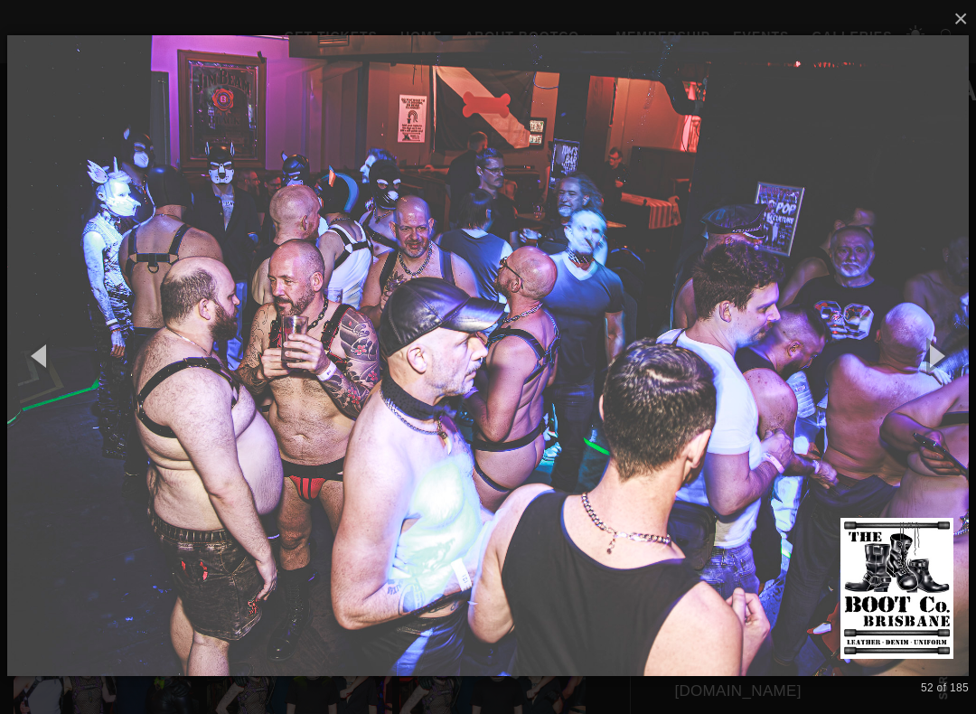
click at [955, 361] on button "button" at bounding box center [934, 354] width 81 height 99
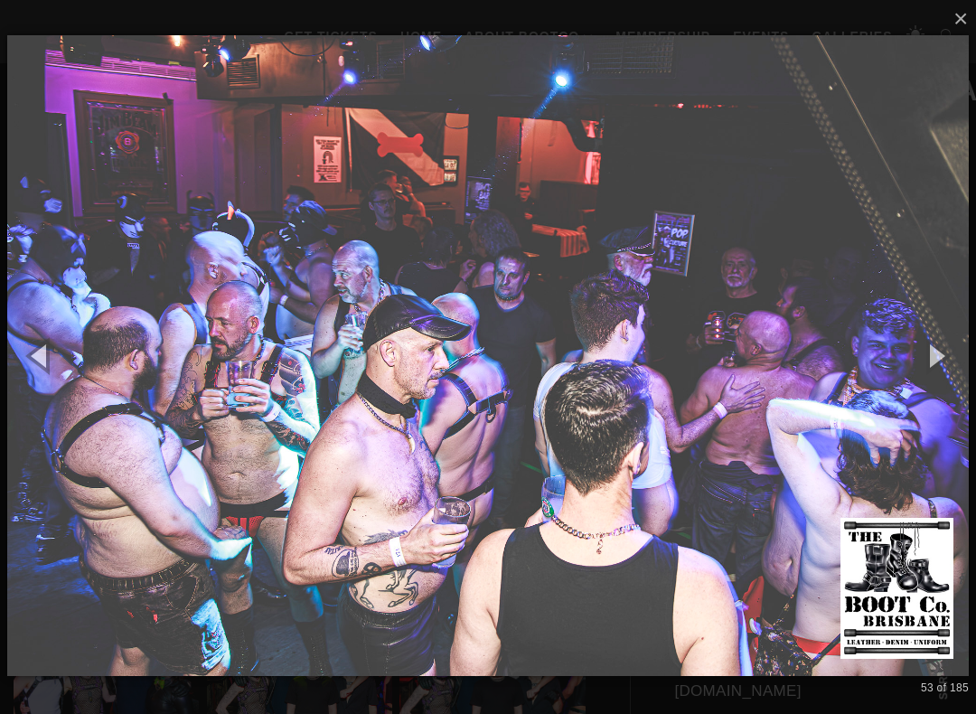
click at [950, 361] on button "button" at bounding box center [934, 354] width 81 height 99
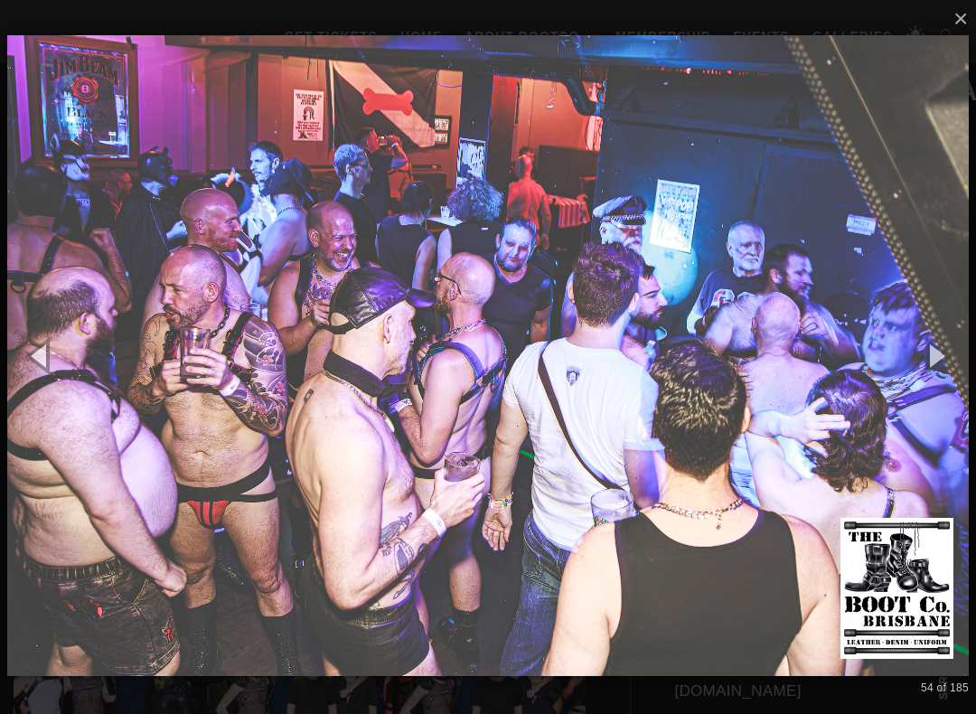
click at [949, 361] on button "button" at bounding box center [934, 354] width 81 height 99
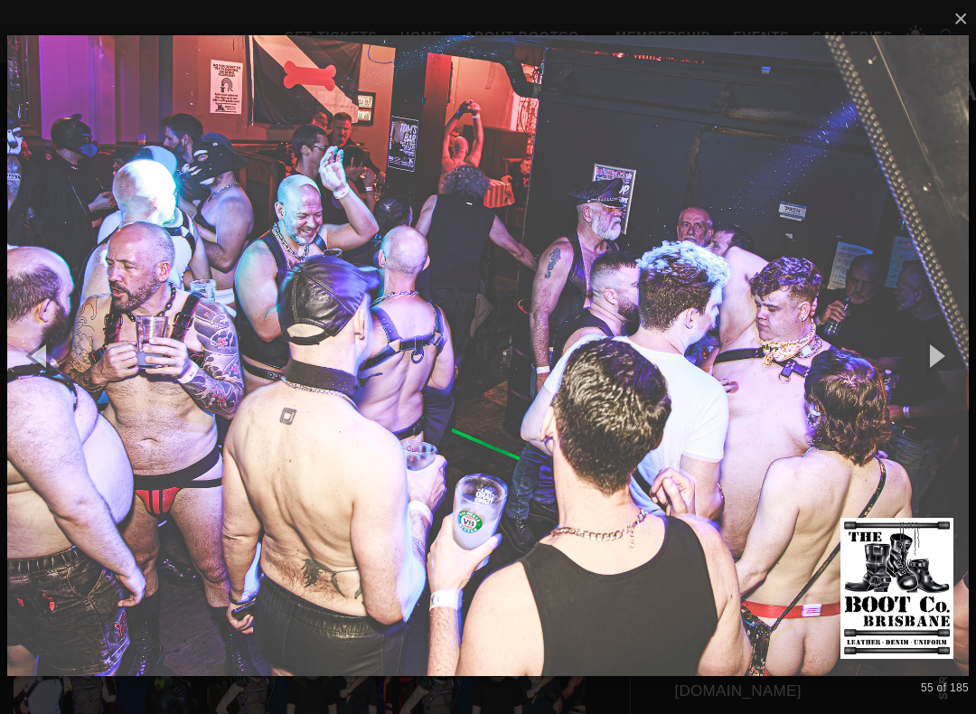
click at [968, 356] on button "button" at bounding box center [934, 354] width 81 height 99
click at [967, 356] on button "button" at bounding box center [934, 354] width 81 height 99
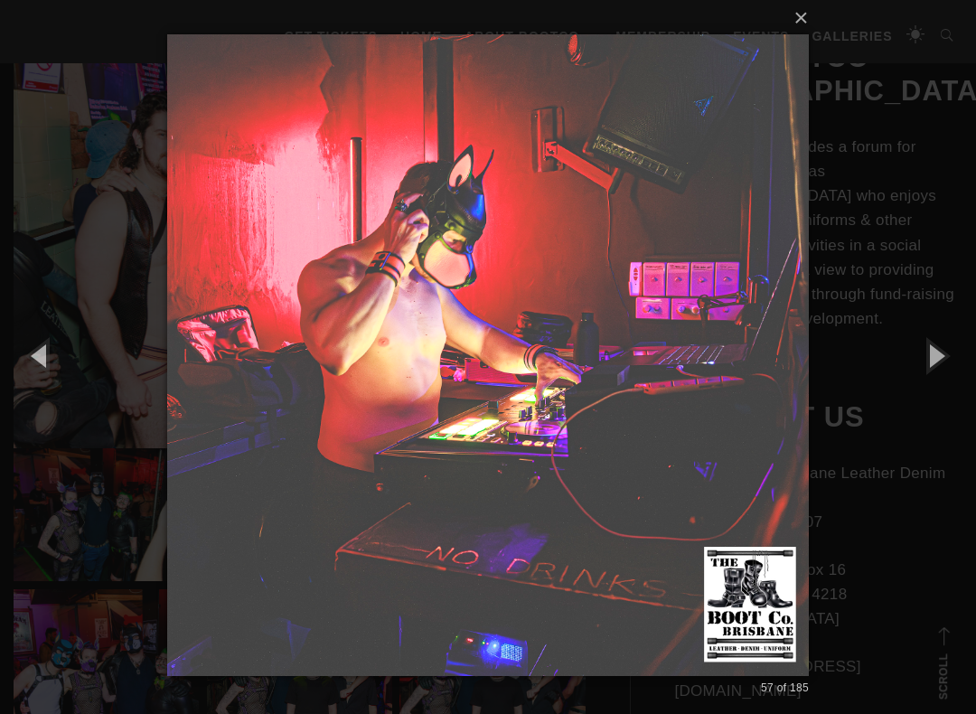
click at [955, 360] on button "button" at bounding box center [934, 354] width 81 height 99
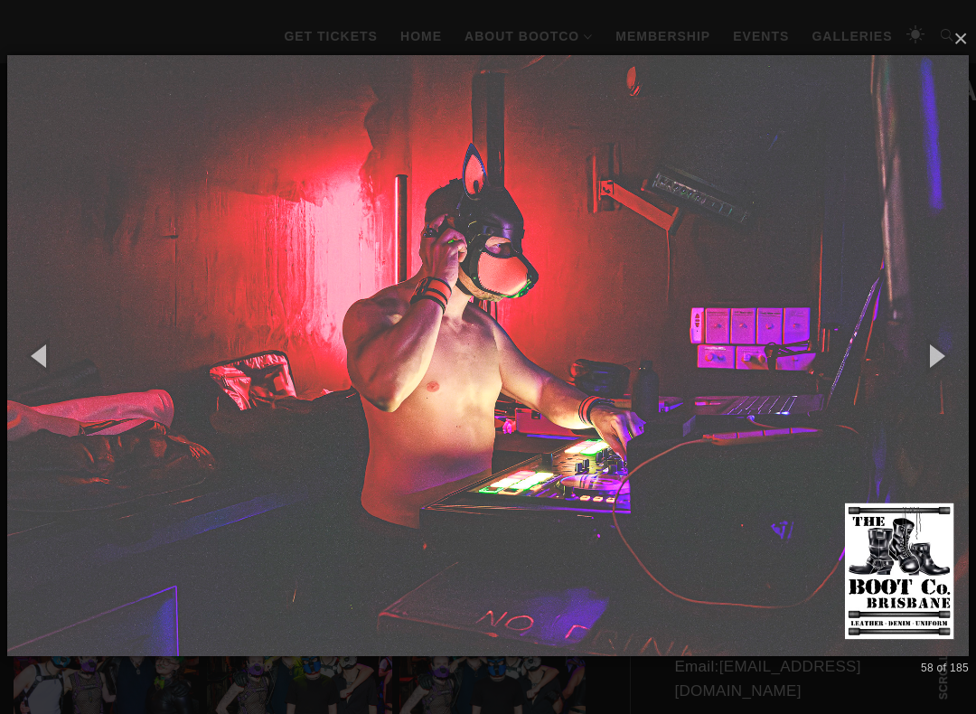
click at [947, 360] on button "button" at bounding box center [934, 354] width 81 height 99
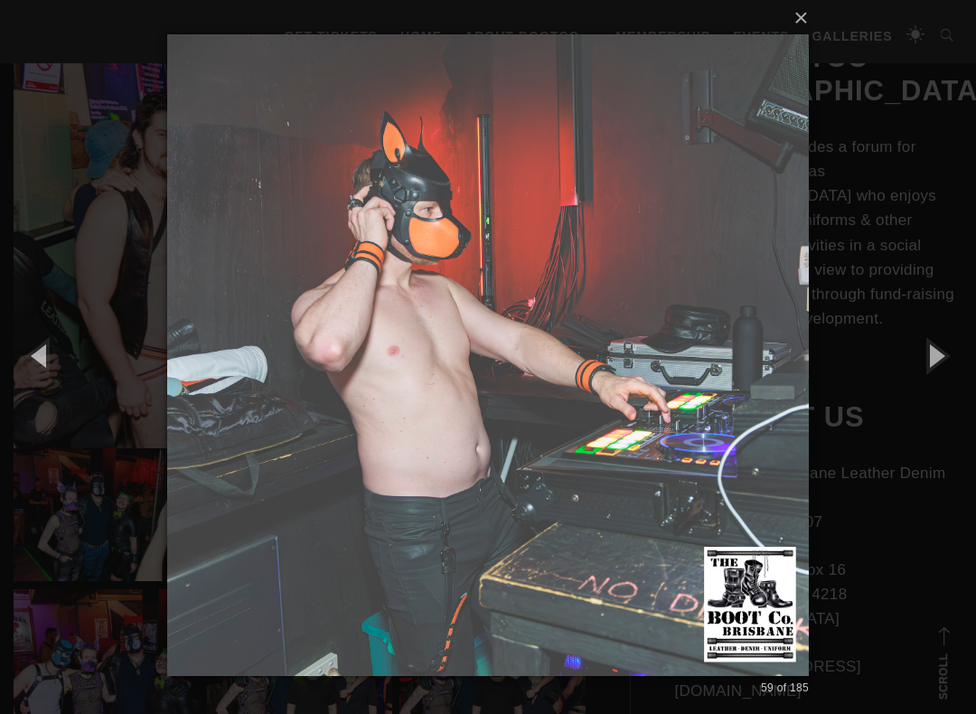
click at [947, 360] on button "button" at bounding box center [934, 354] width 81 height 99
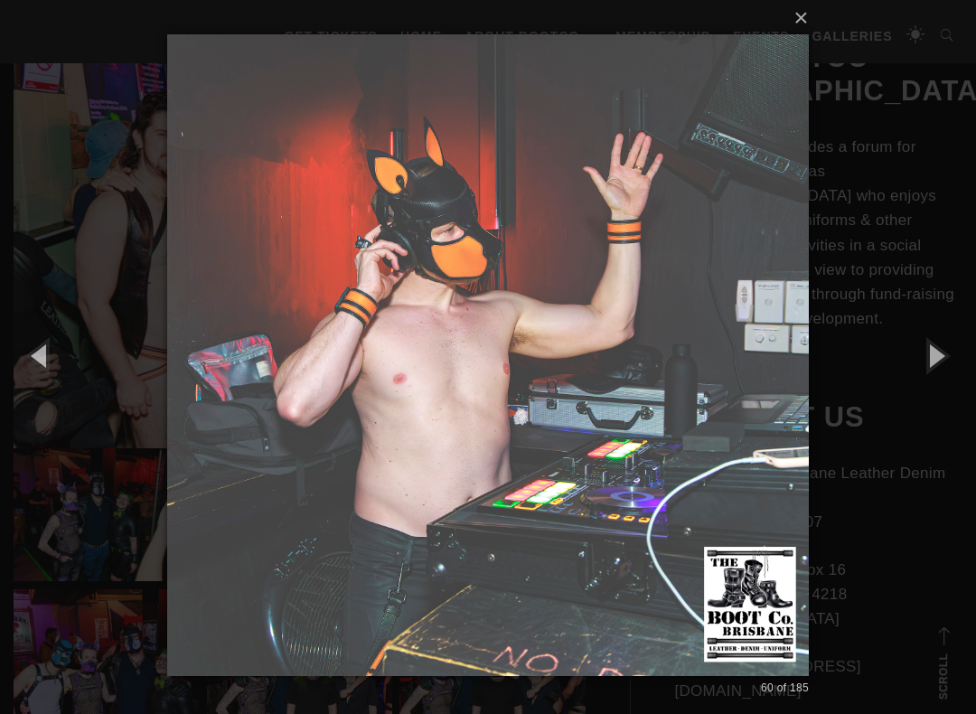
click at [945, 357] on button "button" at bounding box center [934, 354] width 81 height 99
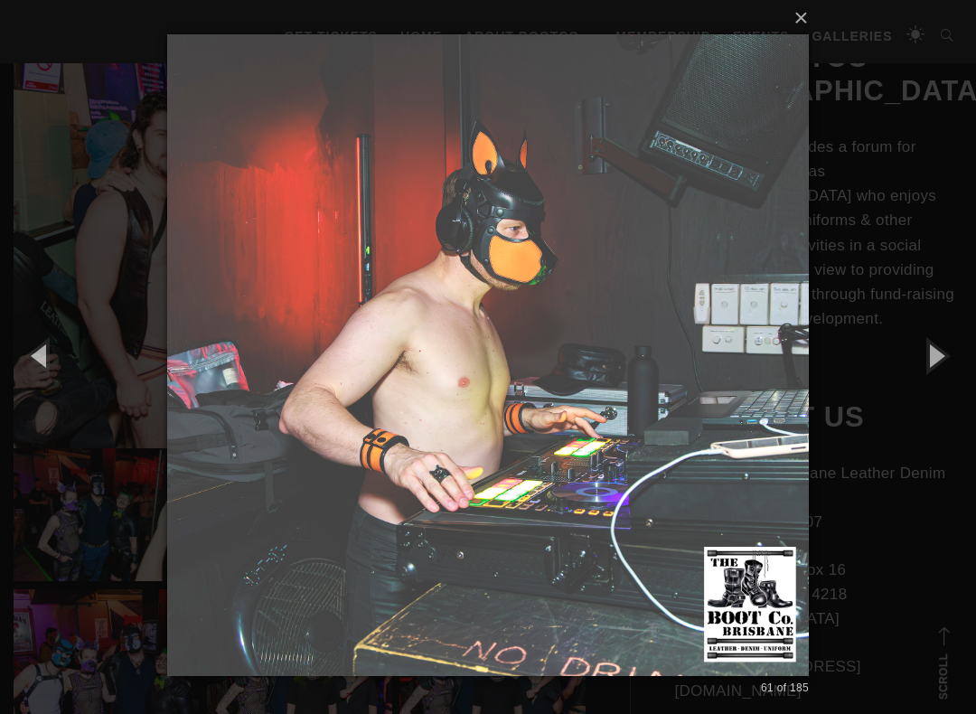
click at [947, 360] on button "button" at bounding box center [934, 354] width 81 height 99
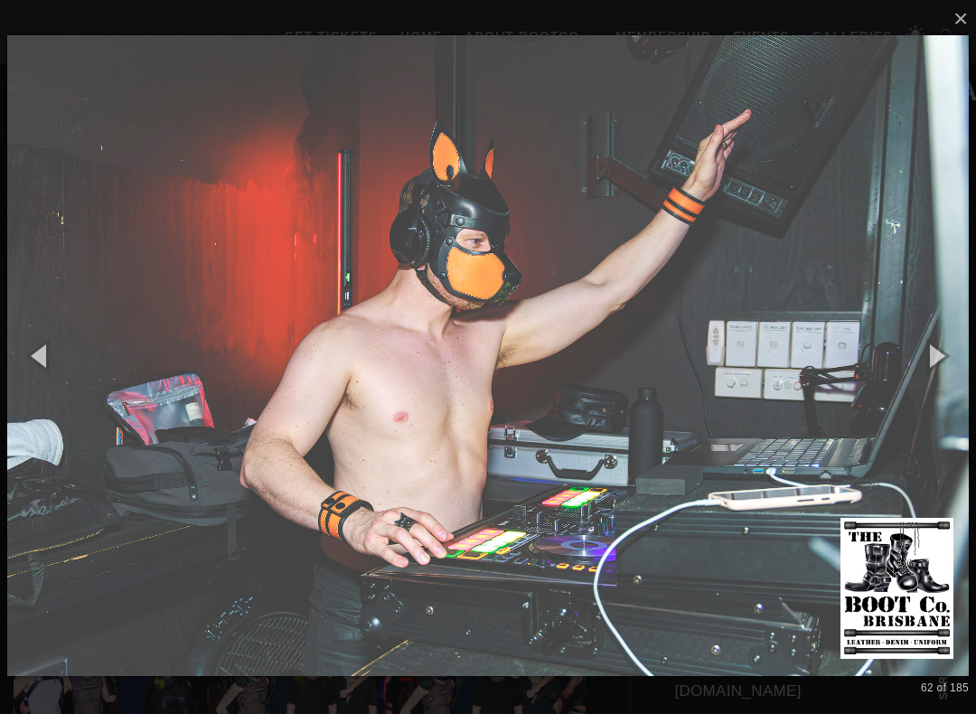
click at [951, 358] on button "button" at bounding box center [934, 354] width 81 height 99
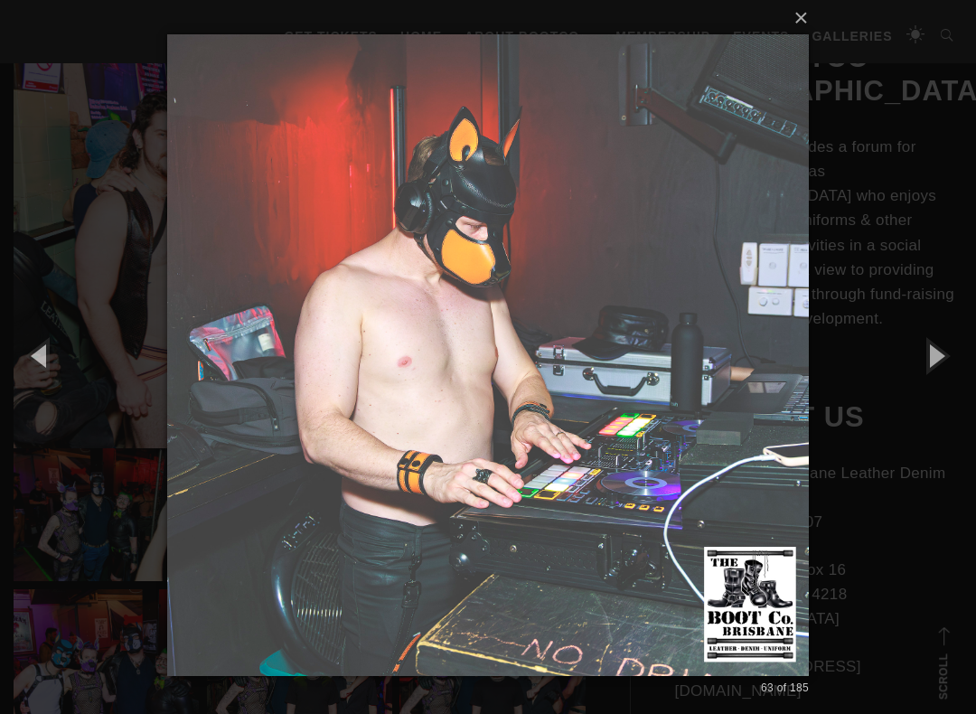
click at [955, 360] on button "button" at bounding box center [934, 354] width 81 height 99
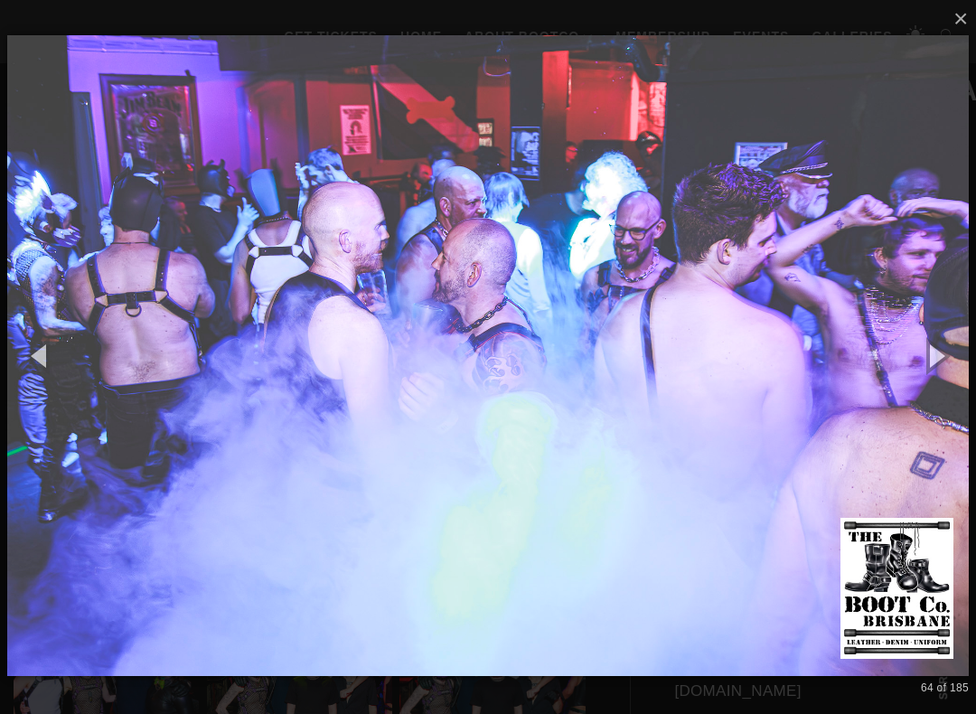
click at [973, 378] on button "button" at bounding box center [934, 354] width 81 height 99
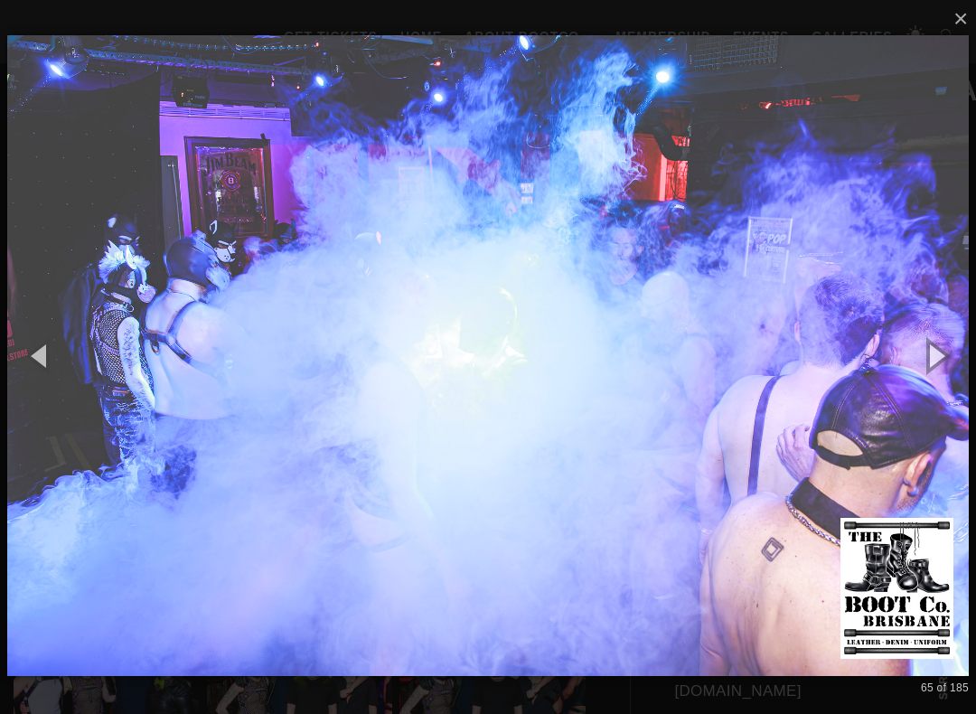
click at [943, 361] on button "button" at bounding box center [934, 354] width 81 height 99
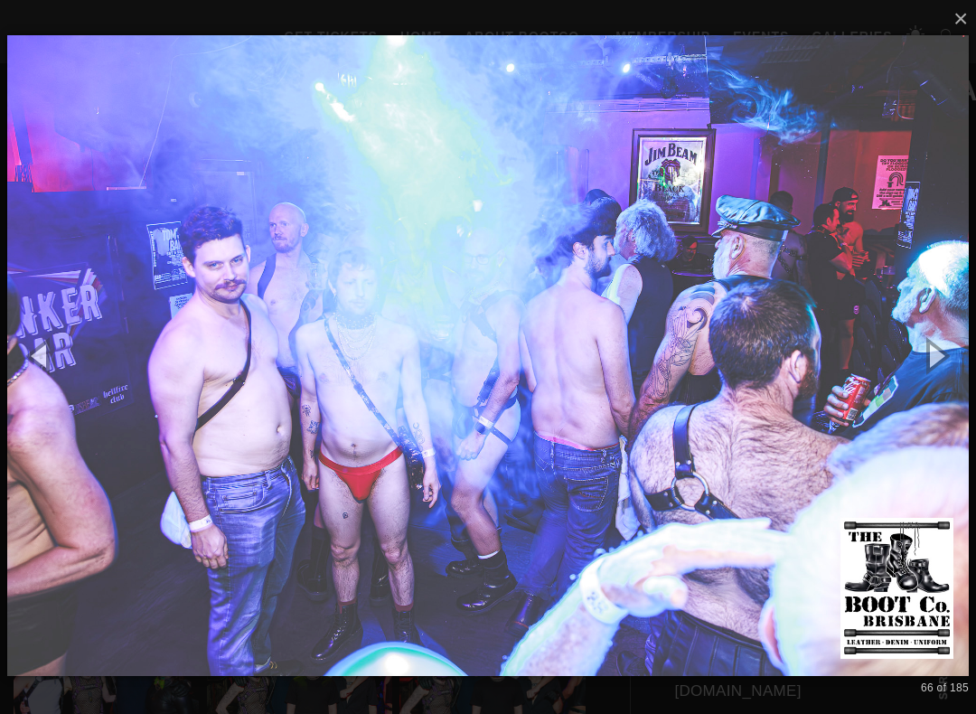
click at [941, 360] on button "button" at bounding box center [934, 354] width 81 height 99
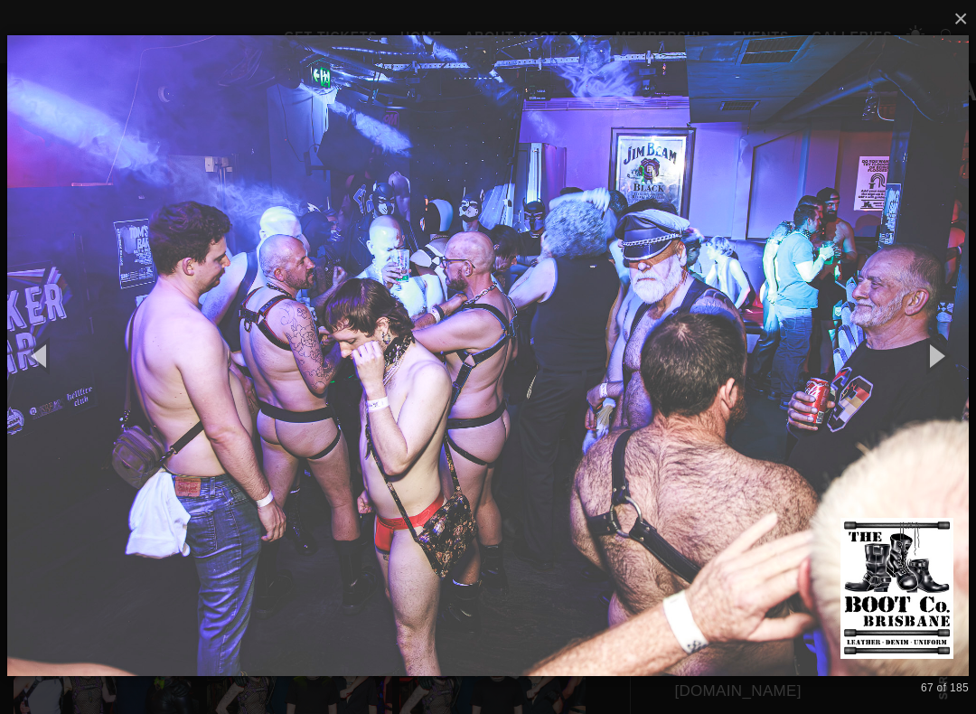
click at [944, 361] on button "button" at bounding box center [934, 354] width 81 height 99
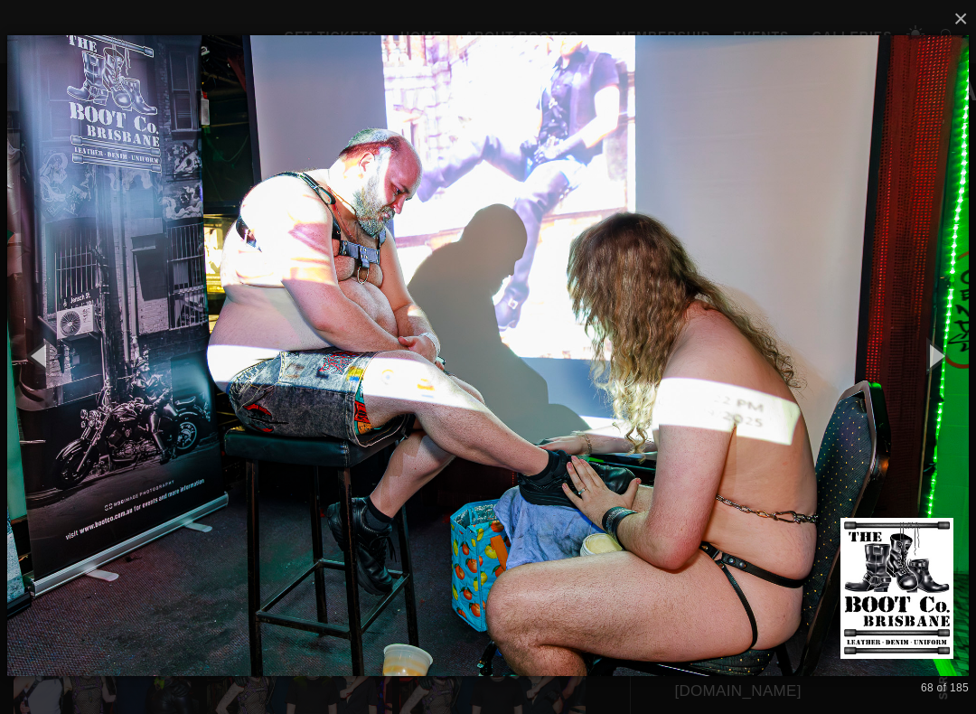
click at [948, 360] on button "button" at bounding box center [934, 354] width 81 height 99
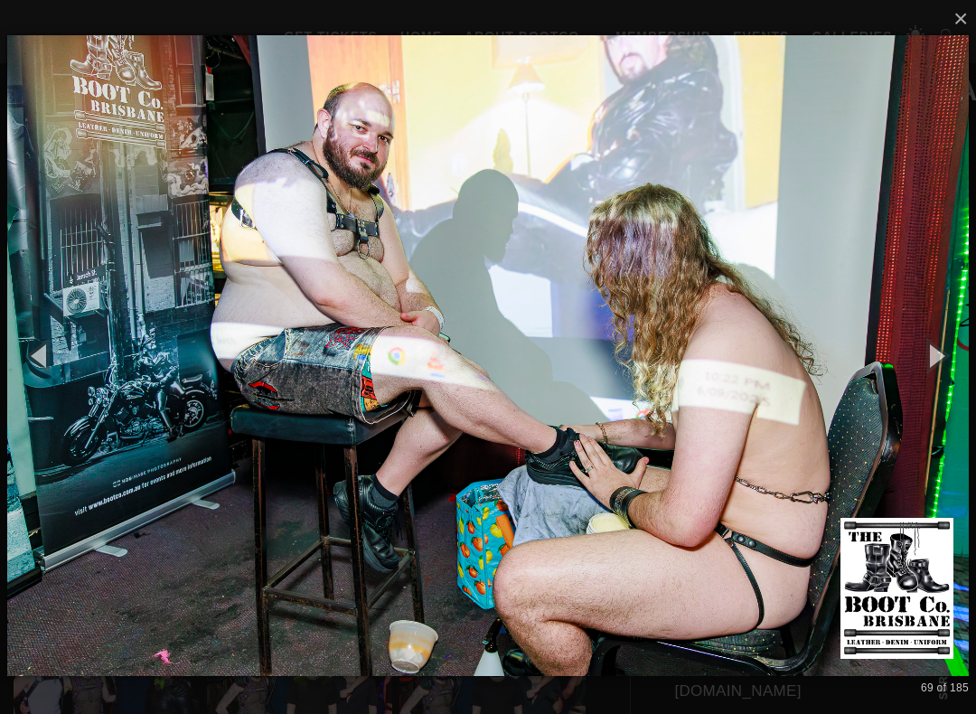
click at [948, 360] on button "button" at bounding box center [934, 354] width 81 height 99
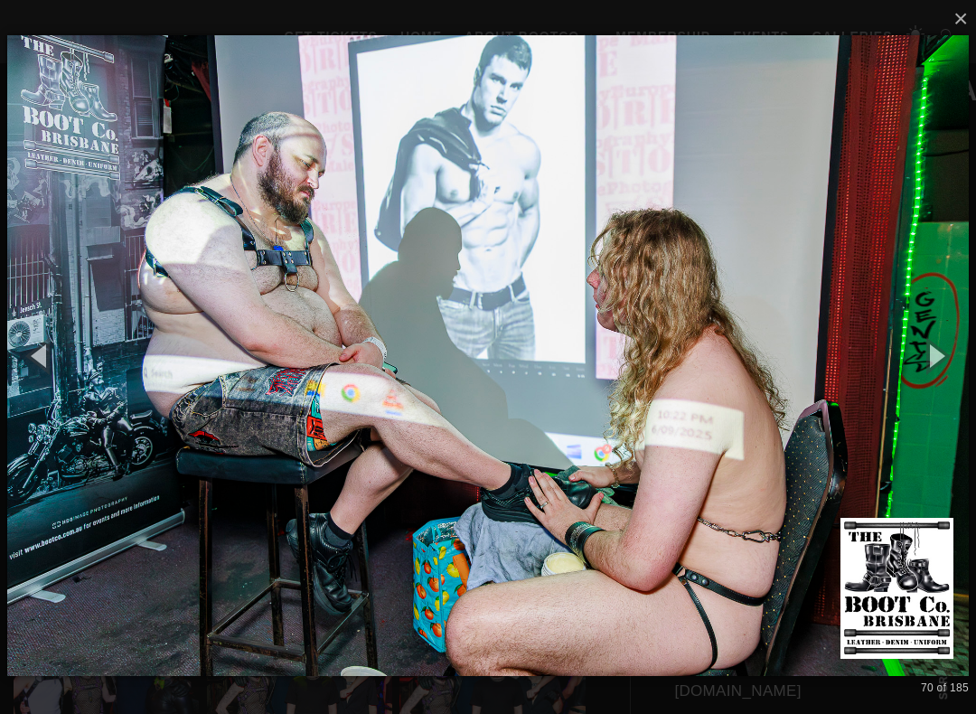
click at [947, 359] on button "button" at bounding box center [934, 354] width 81 height 99
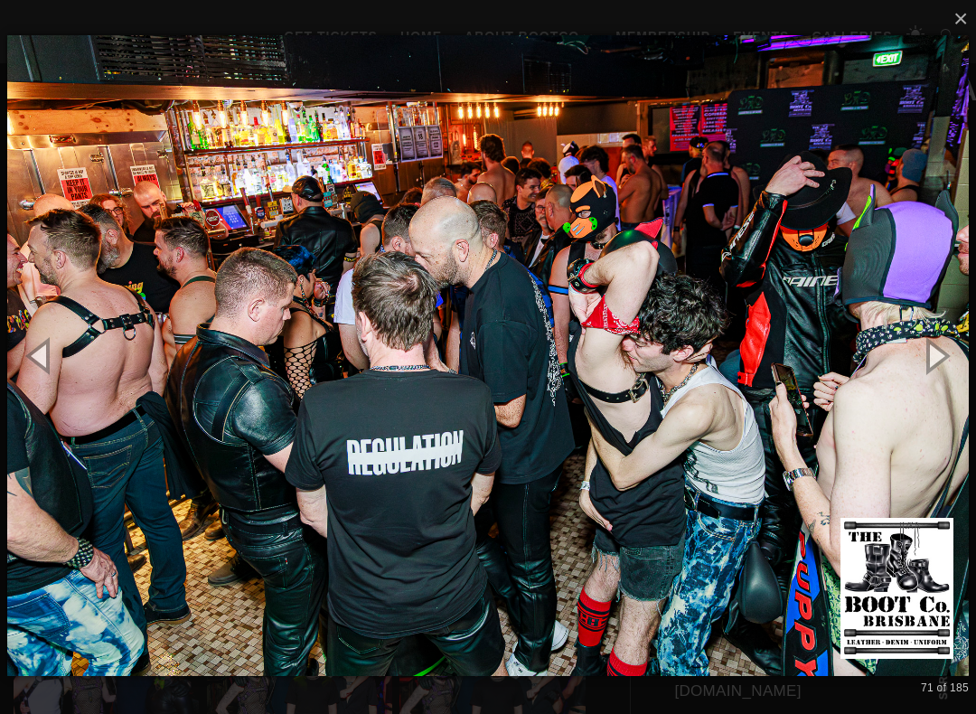
click at [959, 347] on button "button" at bounding box center [934, 354] width 81 height 99
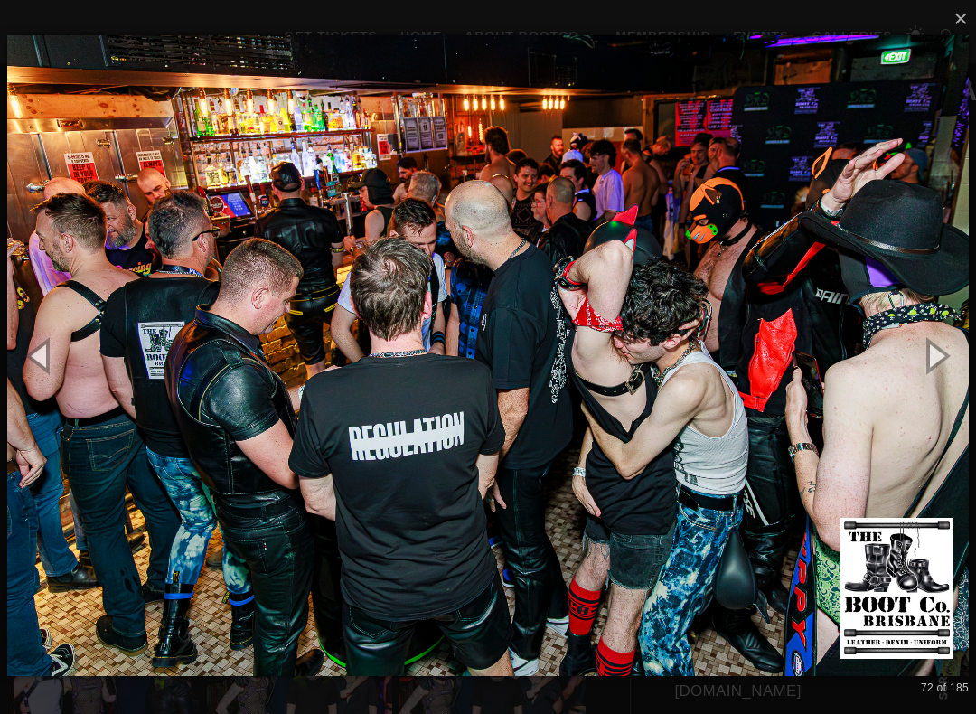
click at [940, 363] on button "button" at bounding box center [934, 354] width 81 height 99
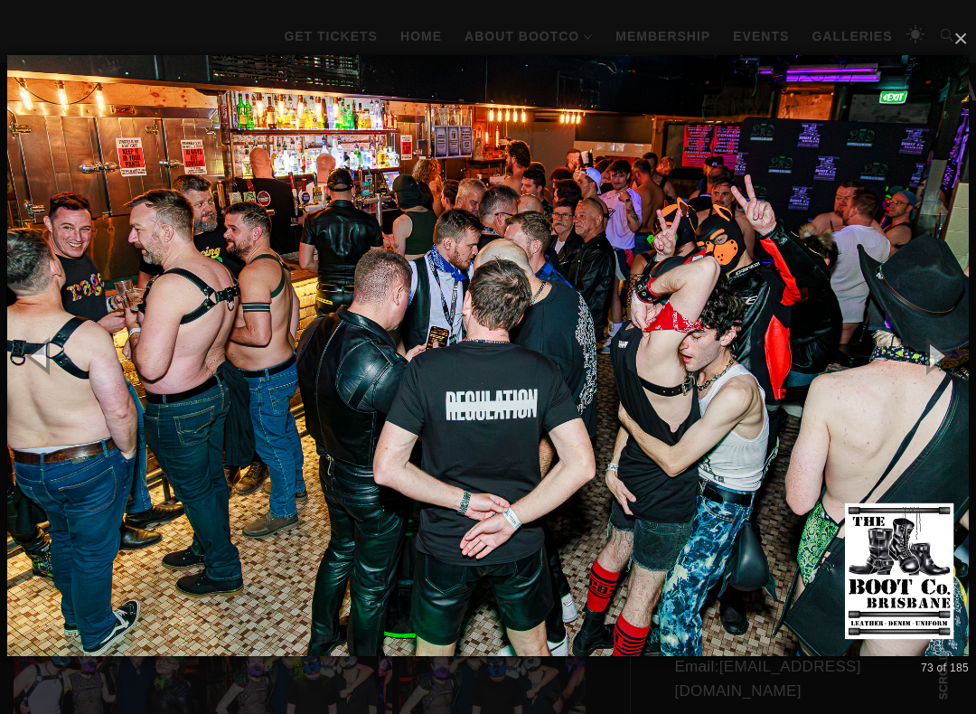
click at [973, 354] on button "button" at bounding box center [934, 354] width 81 height 99
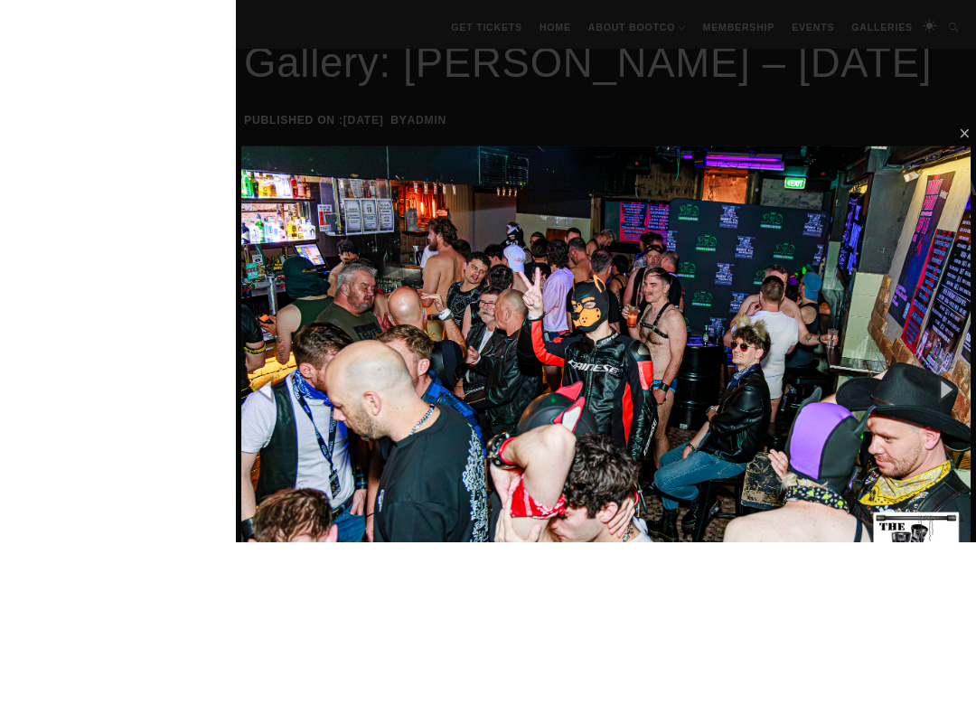
scroll to position [390, 0]
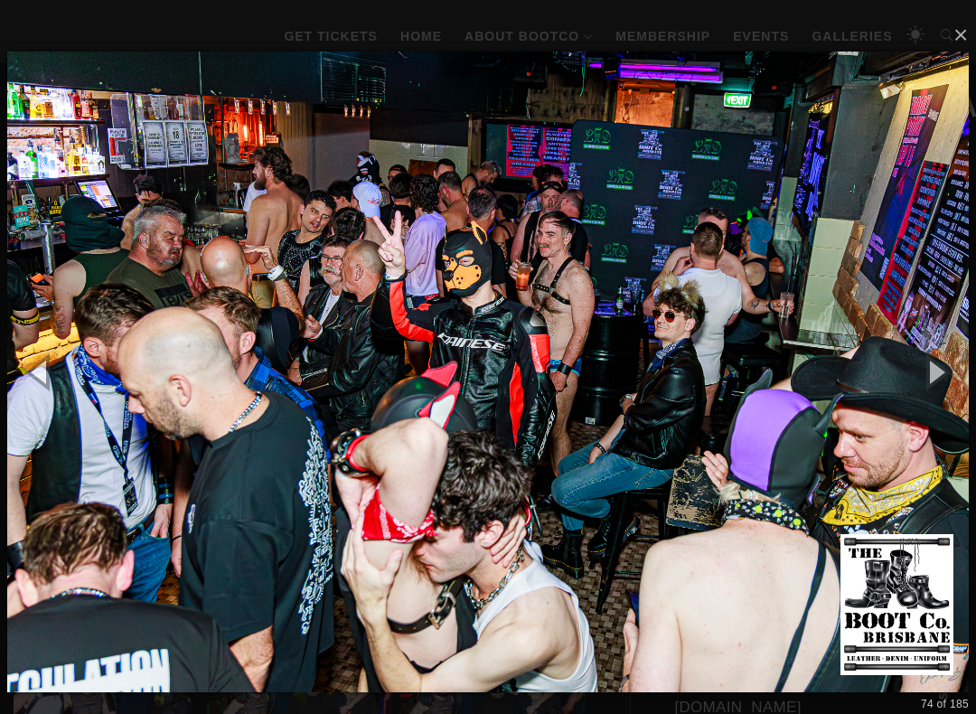
click at [946, 383] on button "button" at bounding box center [934, 371] width 81 height 99
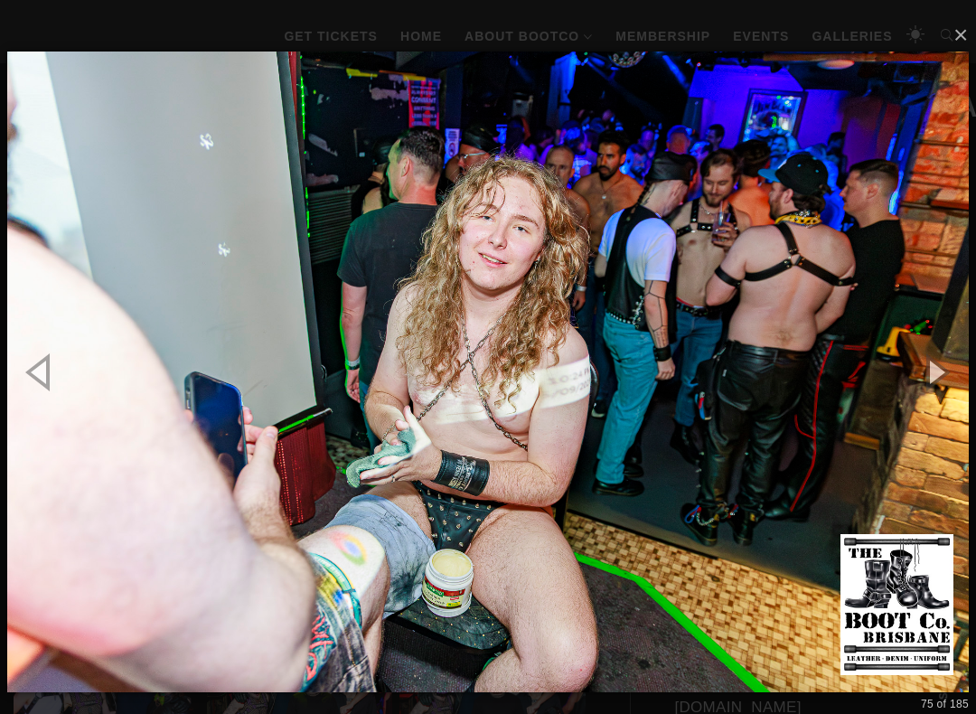
click at [949, 372] on button "button" at bounding box center [934, 371] width 81 height 99
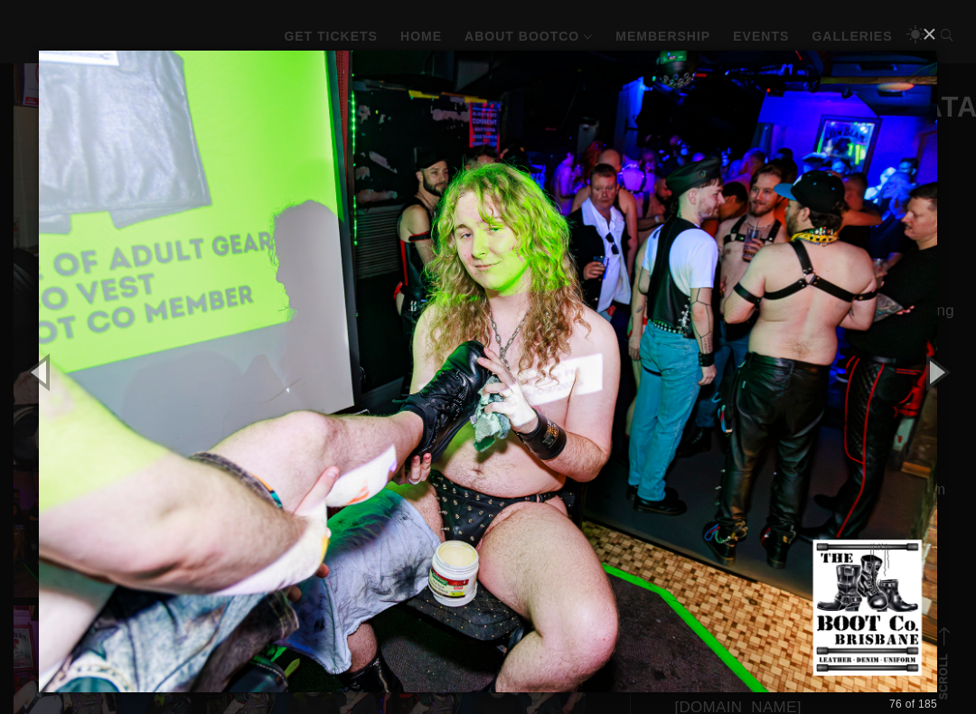
click at [961, 370] on button "button" at bounding box center [934, 371] width 81 height 99
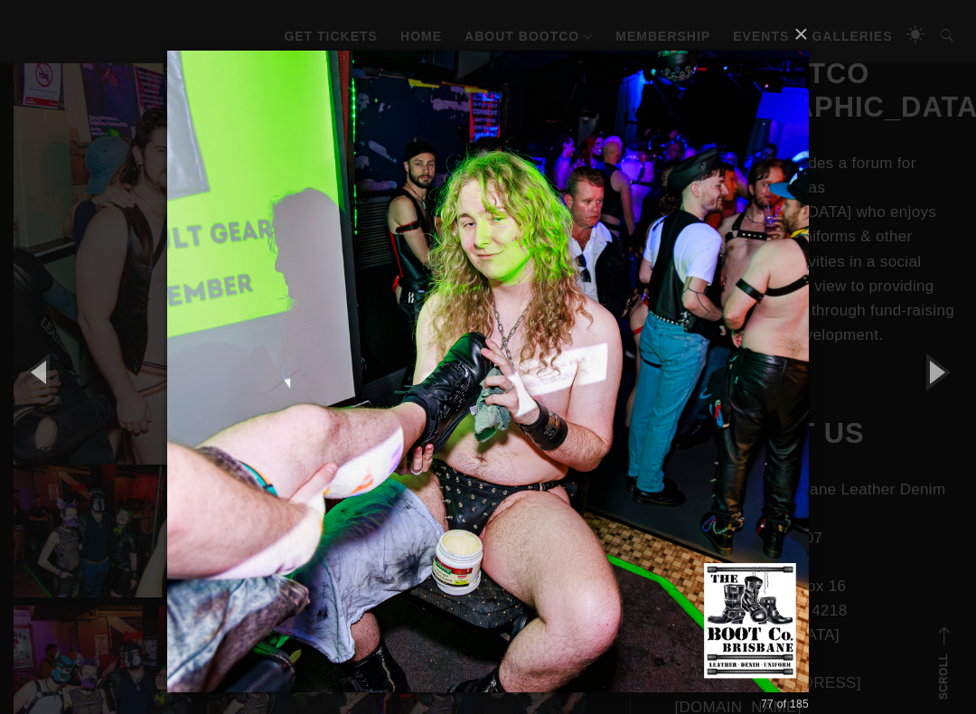
click at [959, 366] on button "button" at bounding box center [934, 371] width 81 height 99
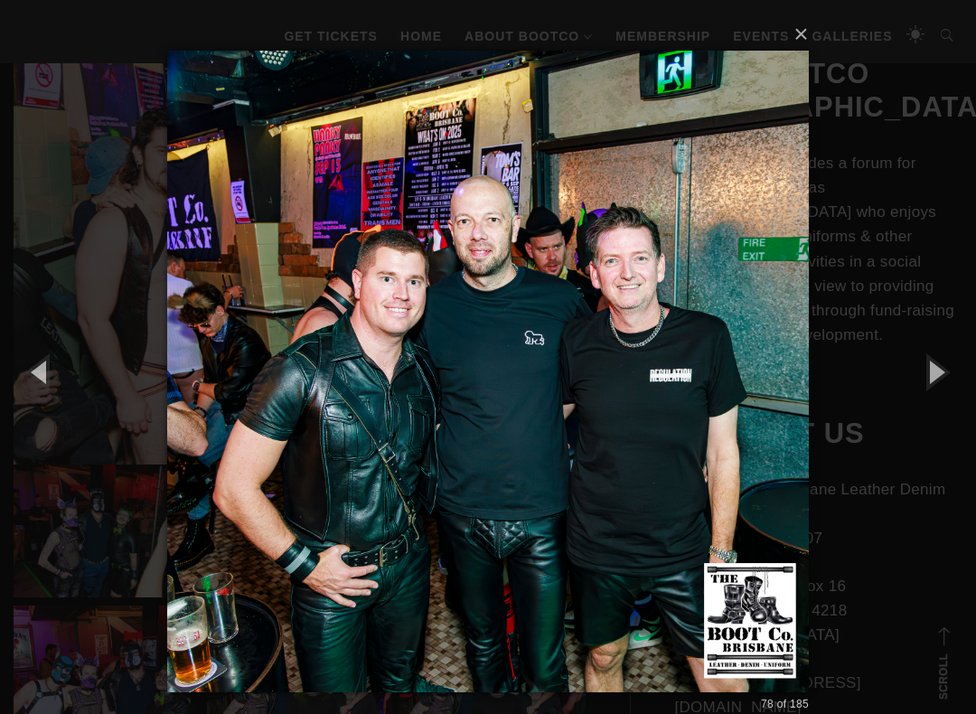
click at [967, 367] on button "button" at bounding box center [934, 371] width 81 height 99
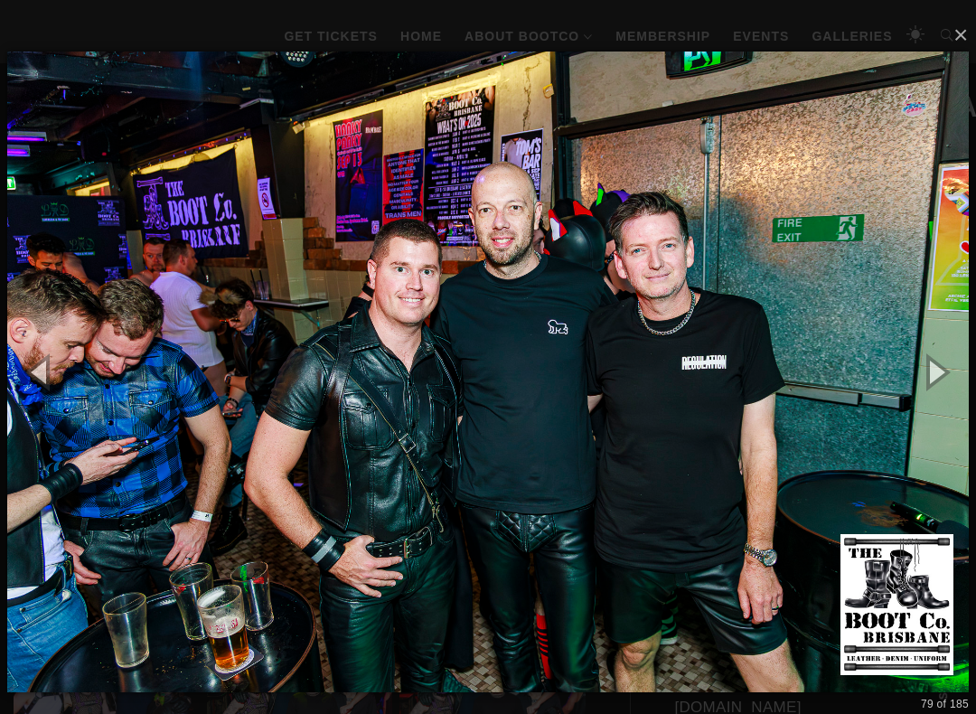
click at [962, 372] on button "button" at bounding box center [934, 371] width 81 height 99
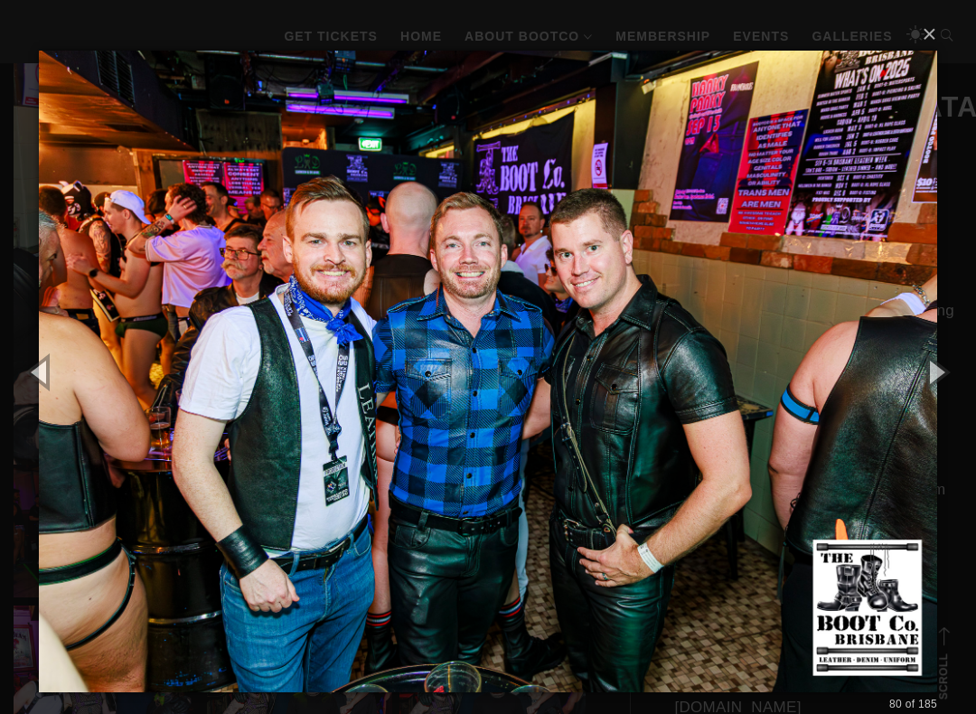
click at [965, 369] on button "button" at bounding box center [934, 371] width 81 height 99
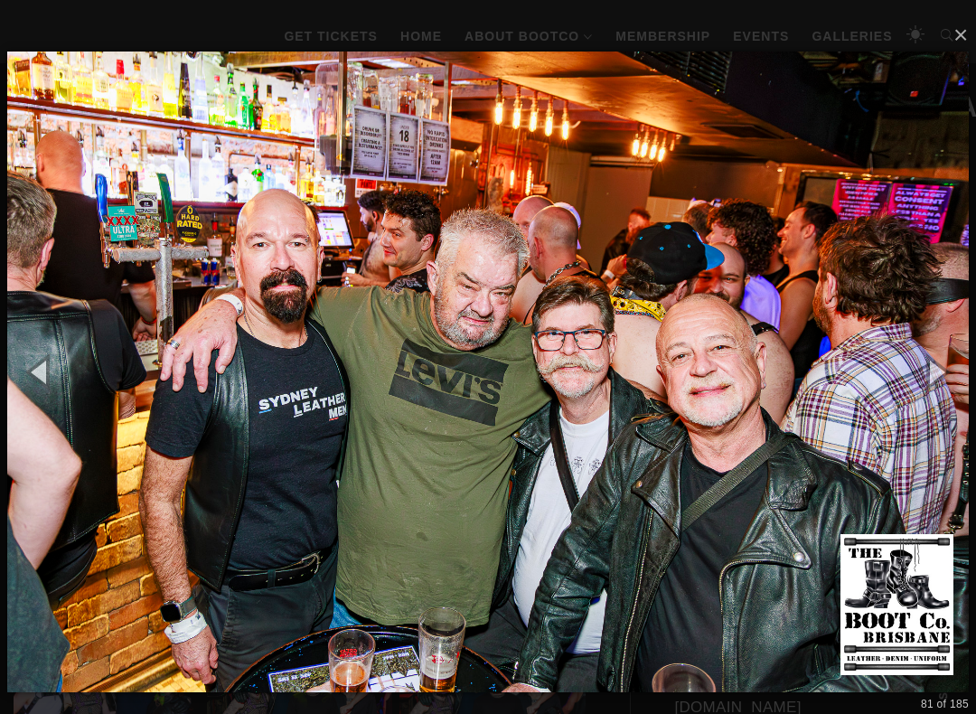
click at [964, 367] on button "button" at bounding box center [934, 371] width 81 height 99
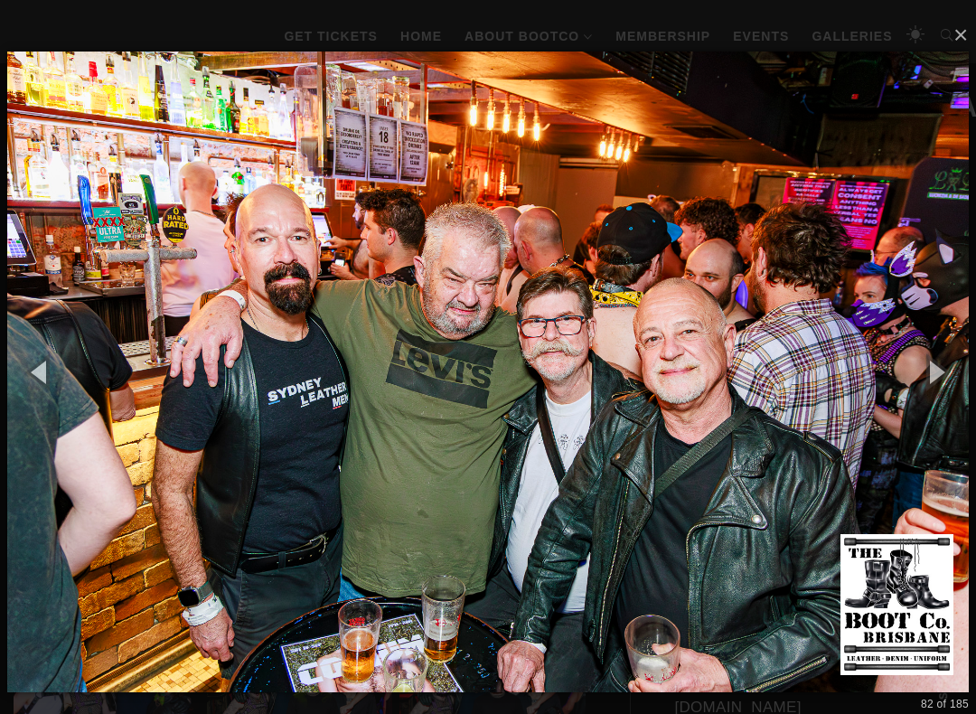
click at [962, 368] on button "button" at bounding box center [934, 371] width 81 height 99
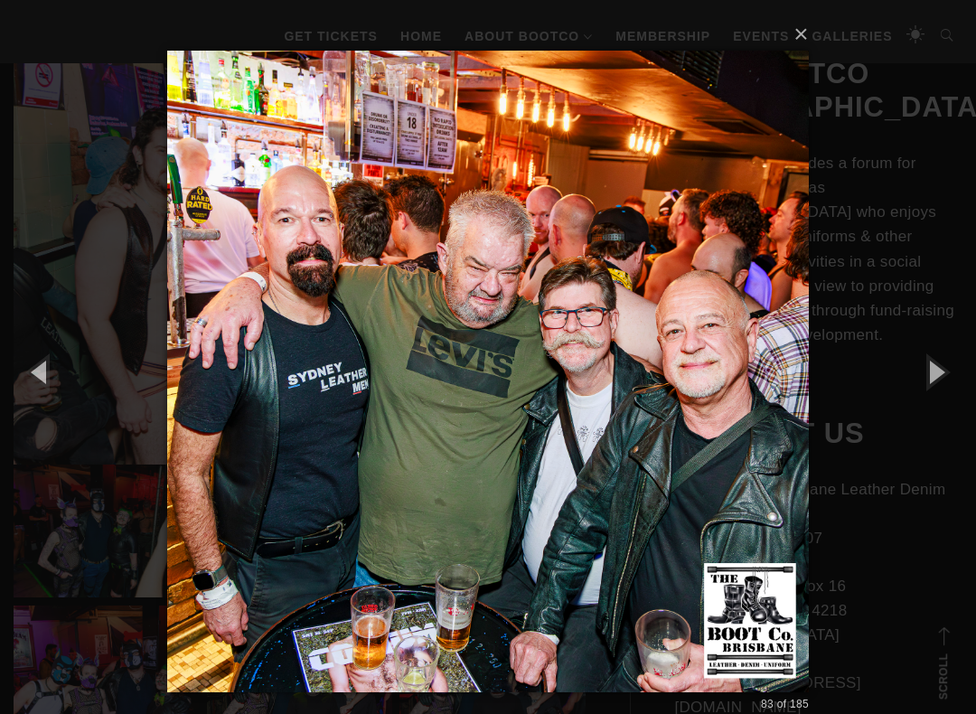
click at [964, 367] on button "button" at bounding box center [934, 371] width 81 height 99
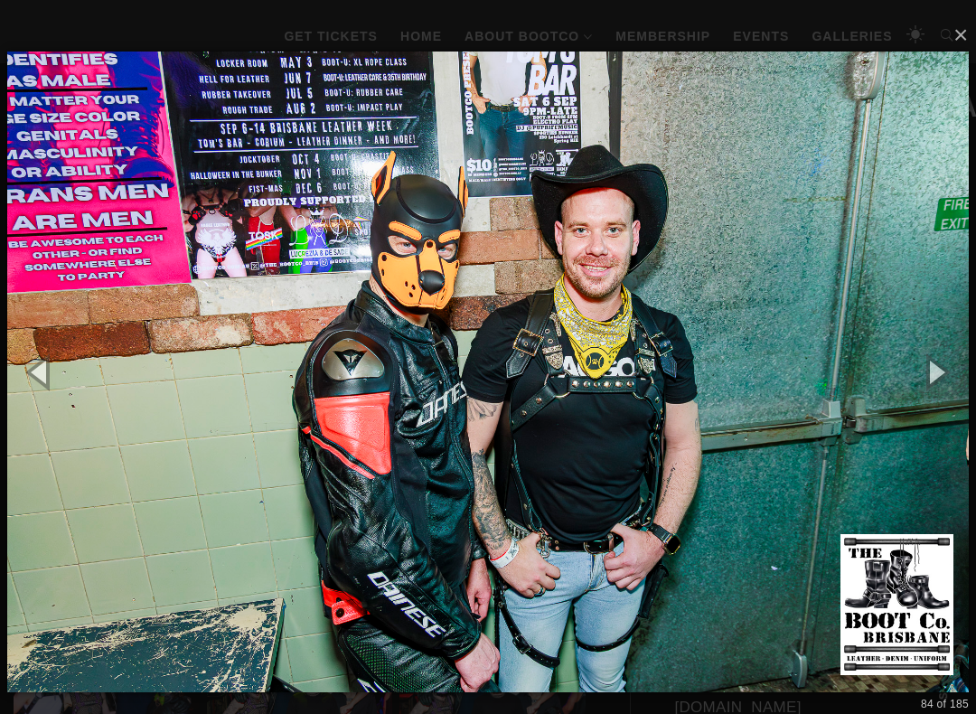
click at [959, 373] on button "button" at bounding box center [934, 371] width 81 height 99
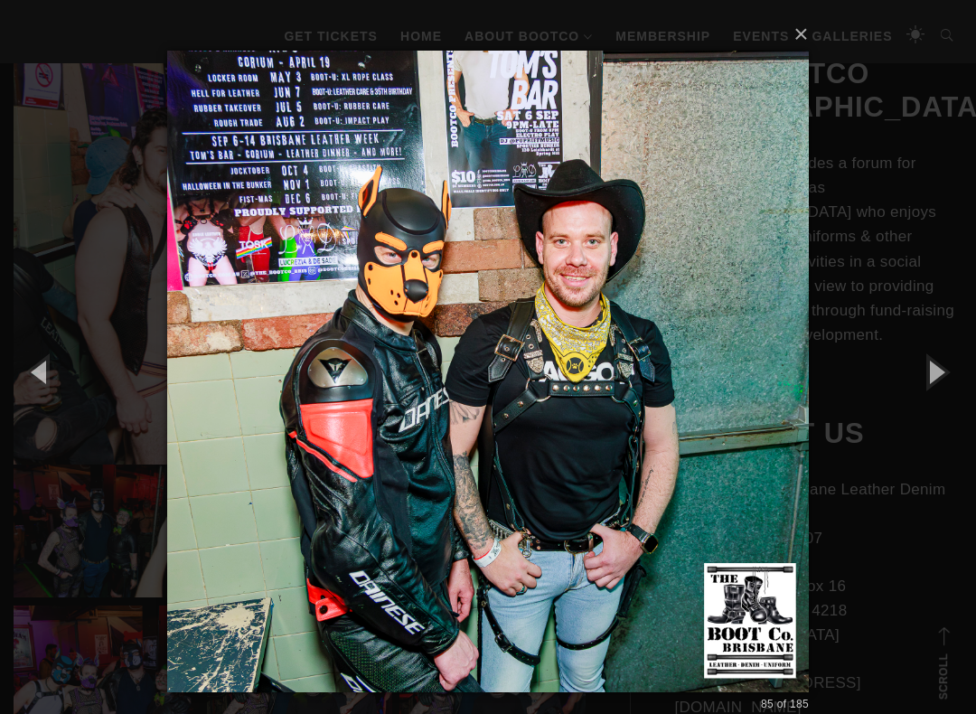
click at [956, 374] on button "button" at bounding box center [934, 371] width 81 height 99
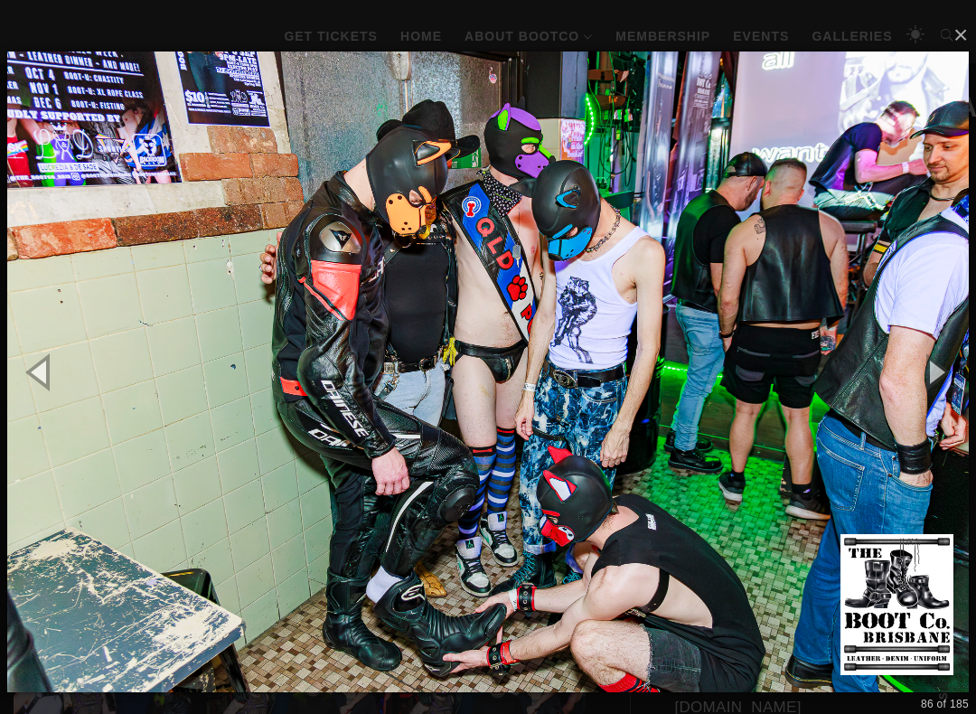
click at [950, 371] on button "button" at bounding box center [934, 371] width 81 height 99
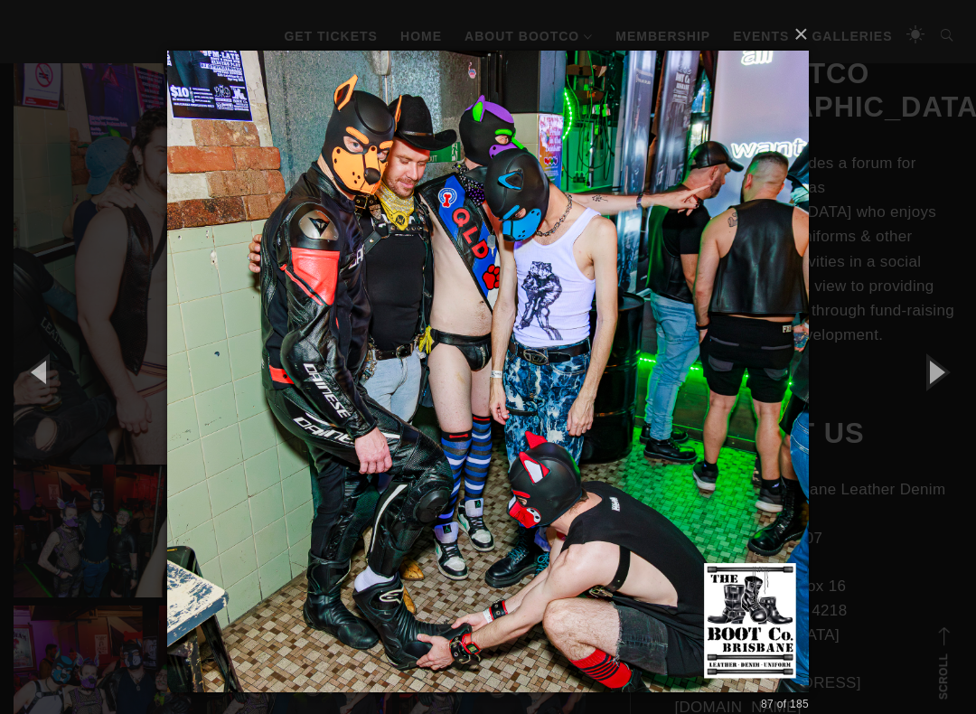
click at [953, 375] on button "button" at bounding box center [934, 371] width 81 height 99
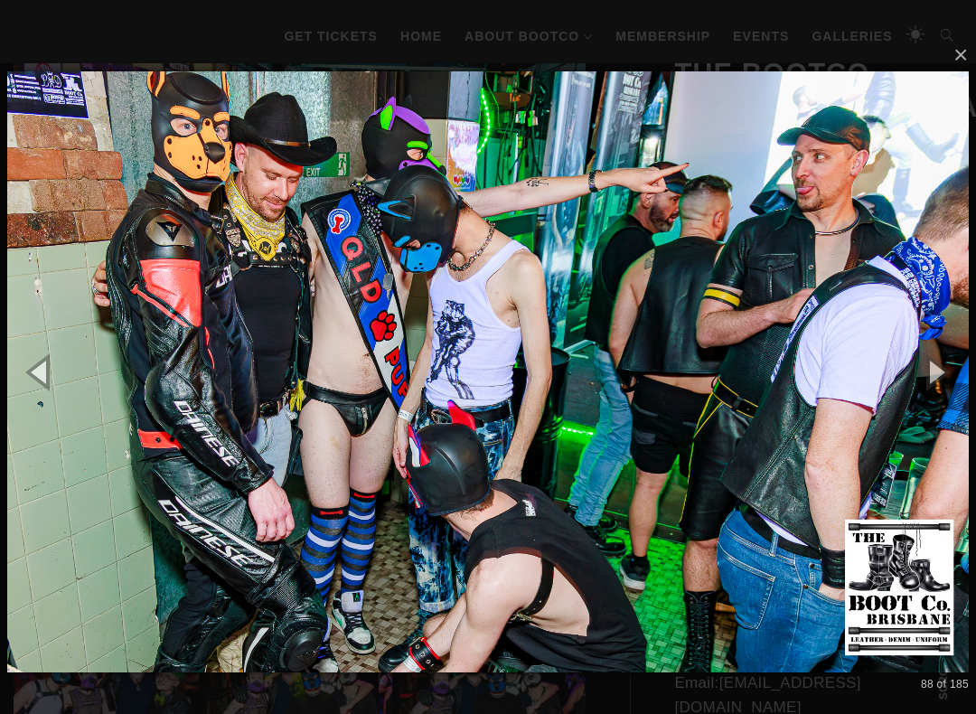
click at [950, 375] on button "button" at bounding box center [934, 371] width 81 height 99
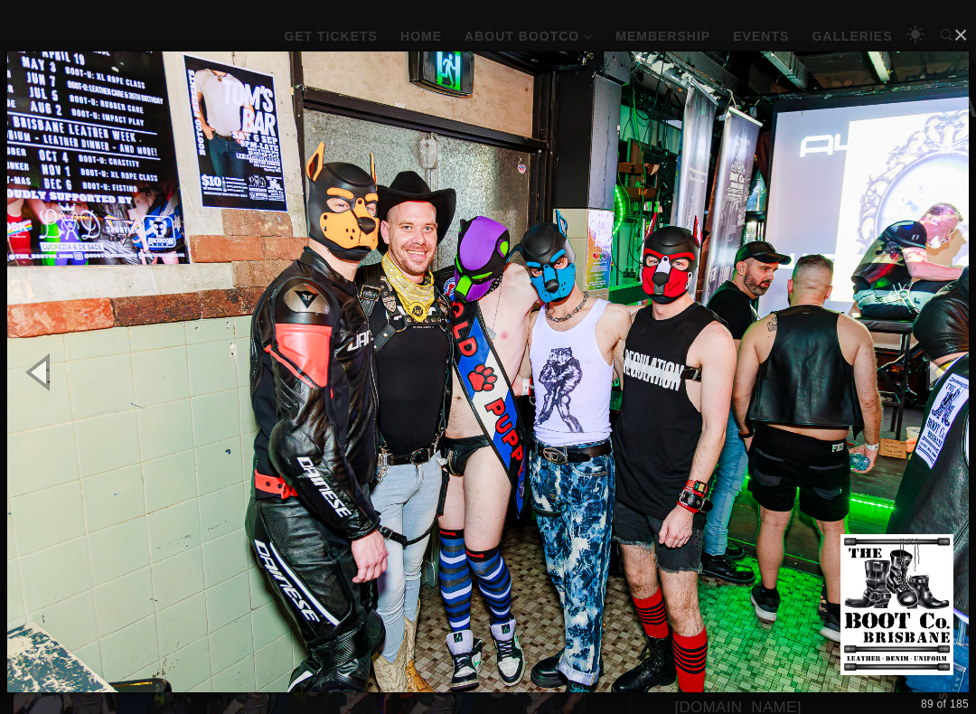
click at [957, 379] on button "button" at bounding box center [934, 371] width 81 height 99
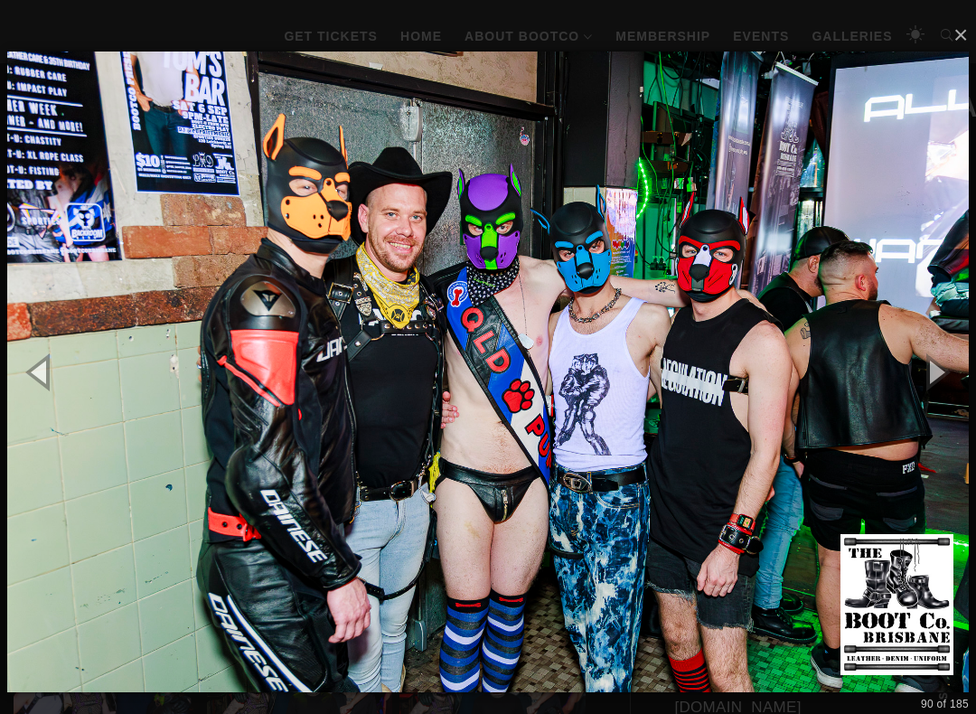
click at [965, 376] on button "button" at bounding box center [934, 371] width 81 height 99
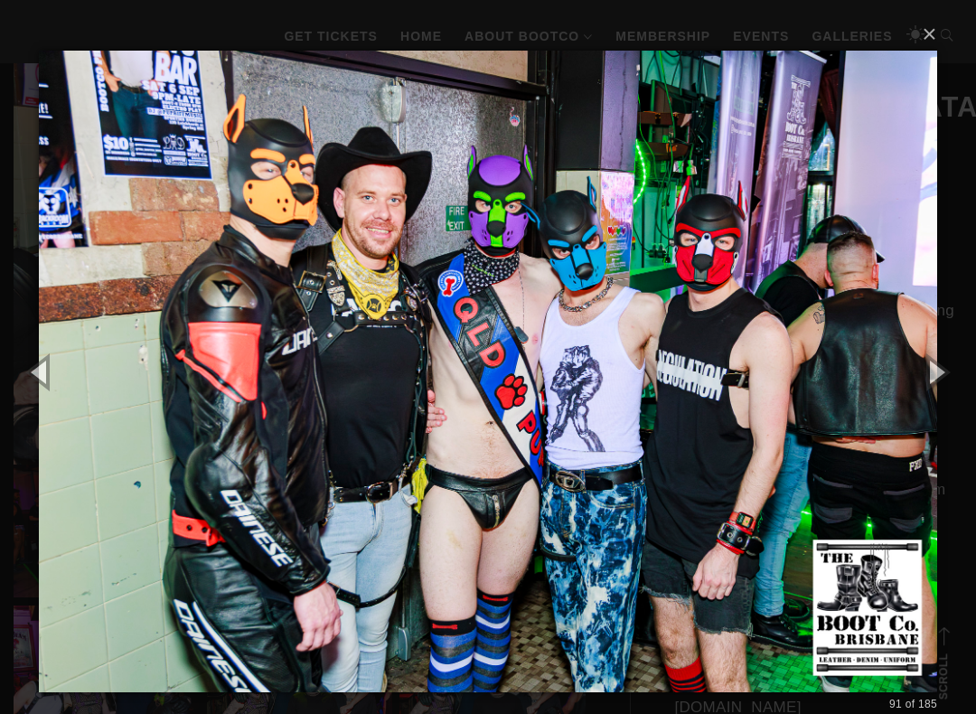
click at [942, 378] on button "button" at bounding box center [934, 371] width 81 height 99
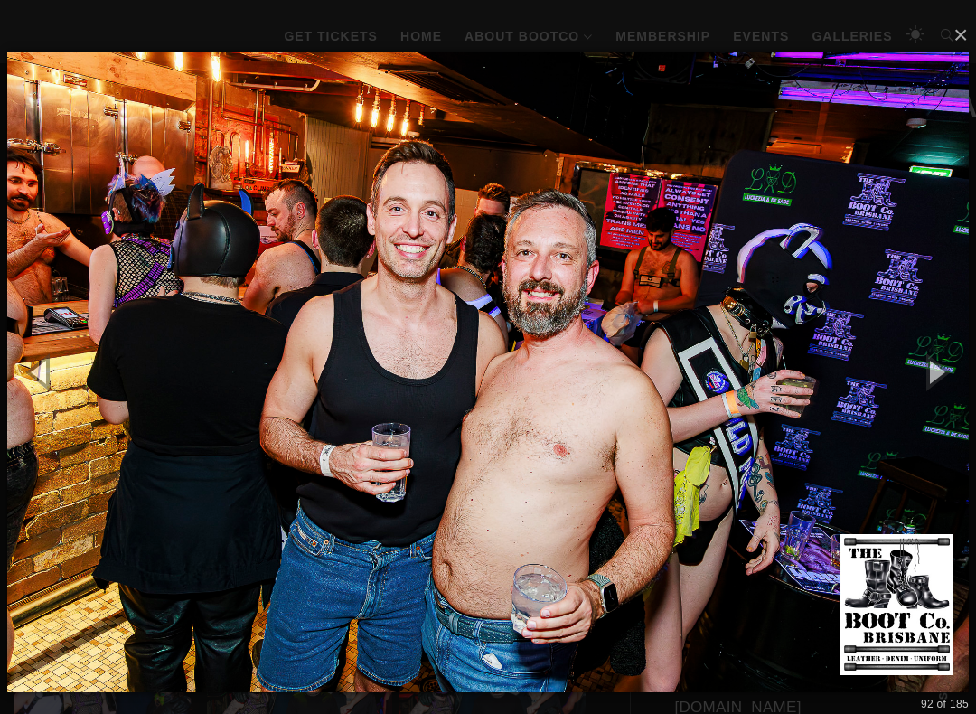
click at [942, 374] on button "button" at bounding box center [934, 371] width 81 height 99
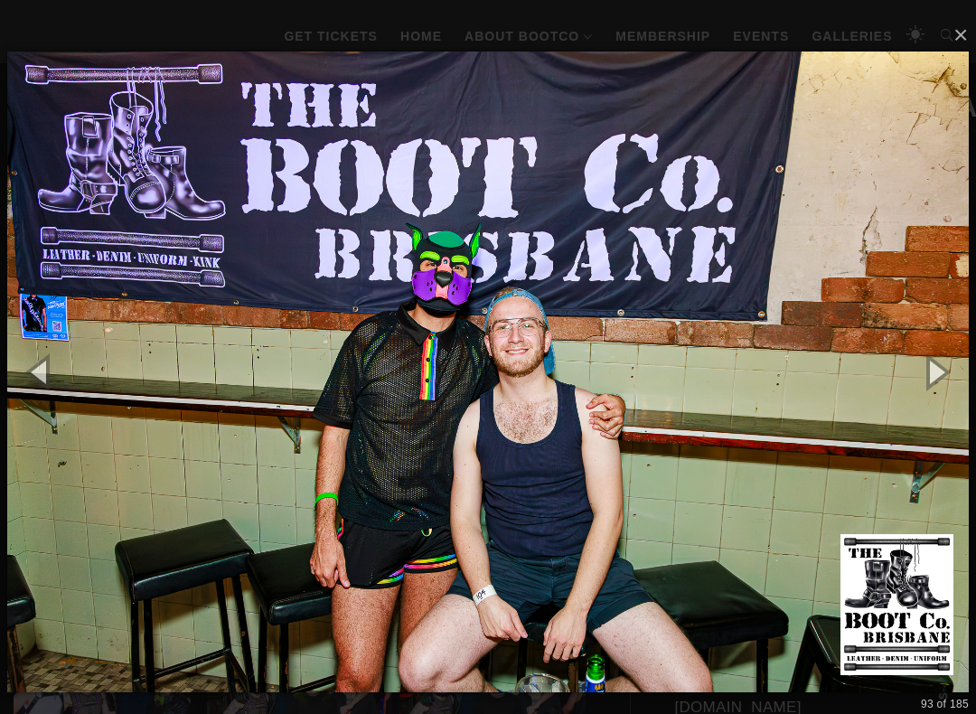
click at [949, 374] on button "button" at bounding box center [934, 371] width 81 height 99
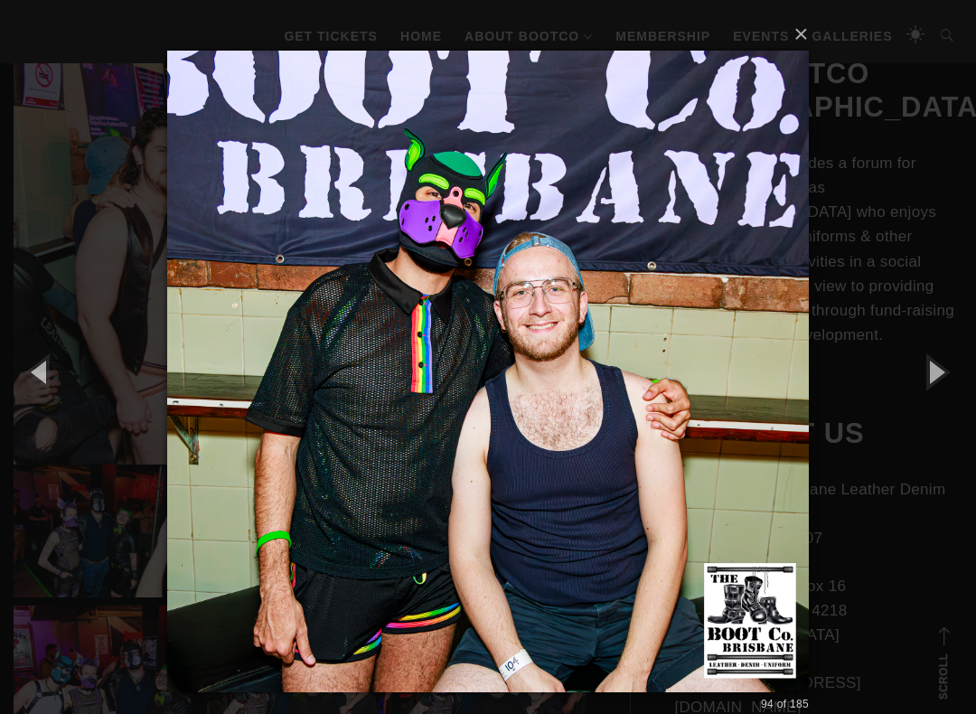
click at [952, 377] on button "button" at bounding box center [934, 371] width 81 height 99
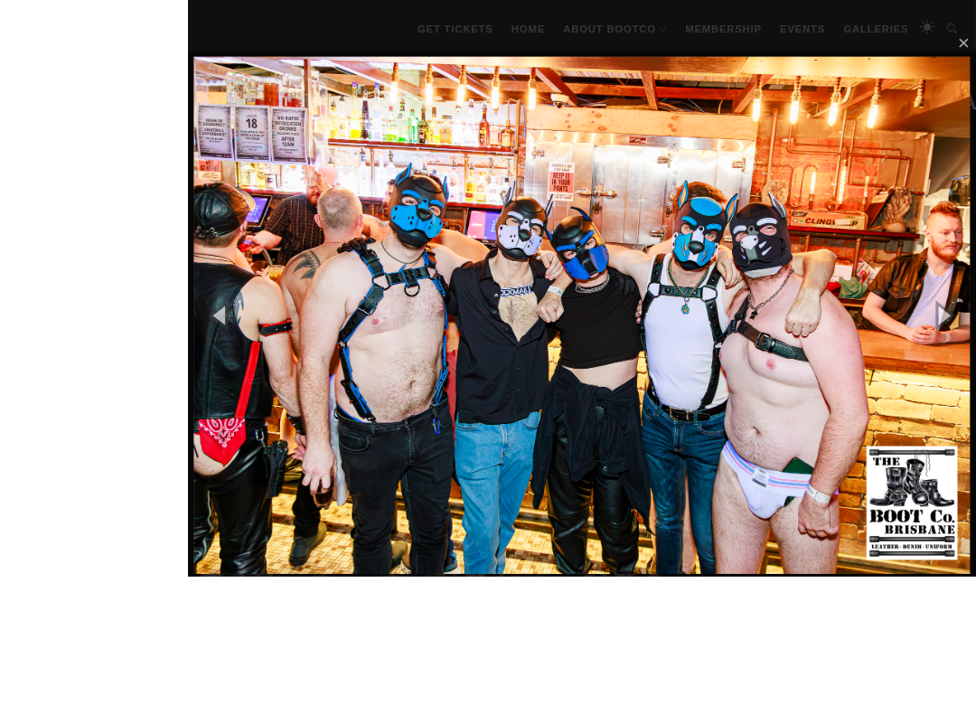
scroll to position [465, 0]
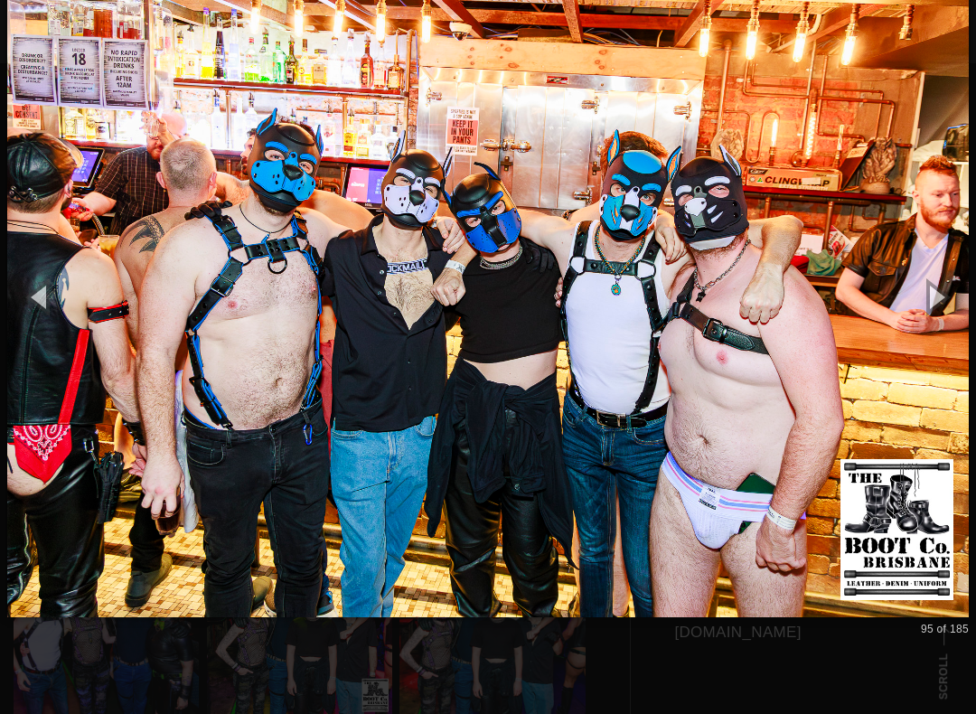
click at [939, 296] on button "button" at bounding box center [934, 296] width 81 height 99
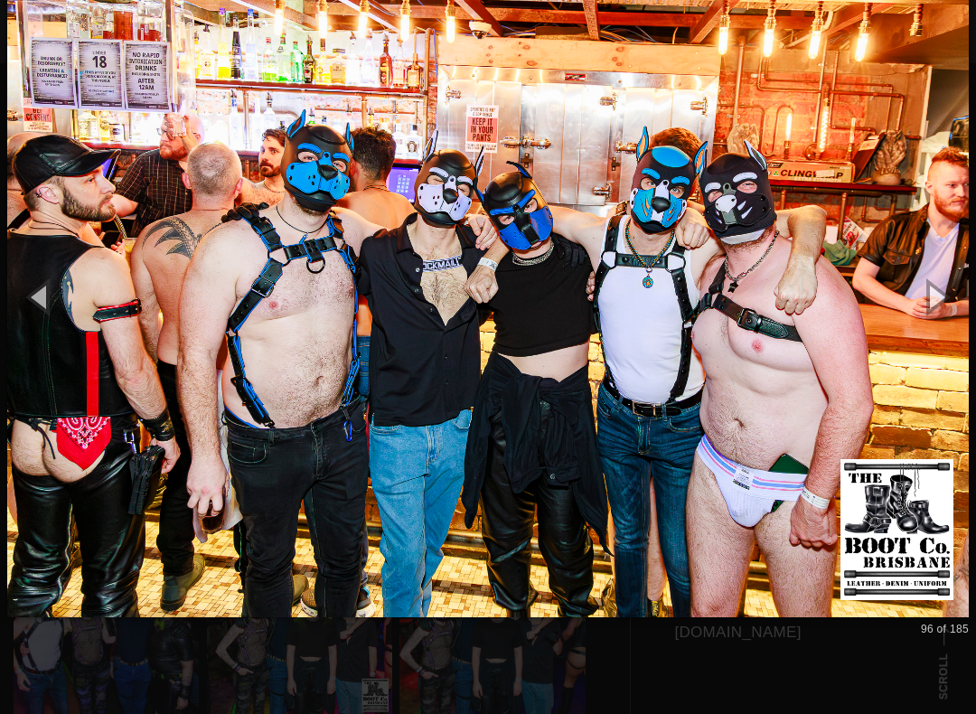
click at [947, 294] on button "button" at bounding box center [934, 296] width 81 height 99
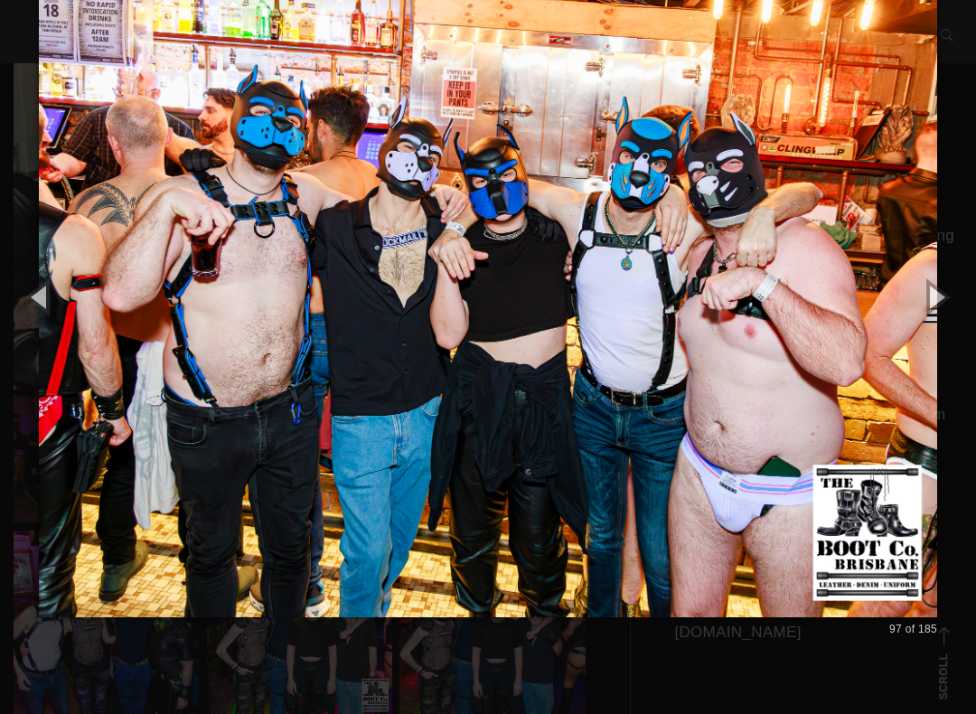
click at [954, 304] on button "button" at bounding box center [934, 296] width 81 height 99
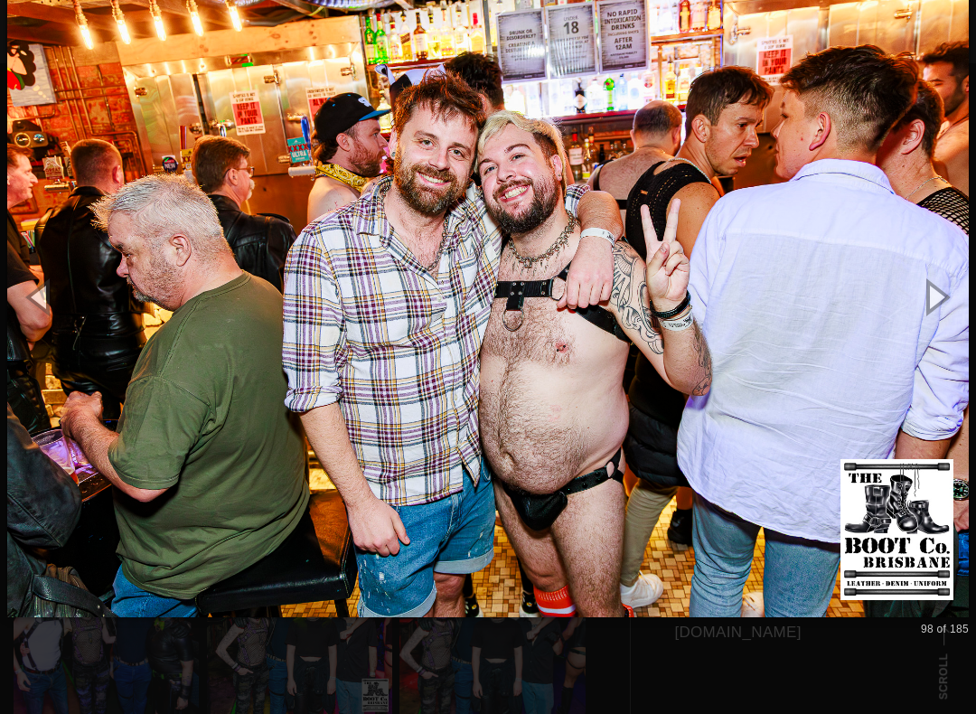
click at [949, 298] on button "button" at bounding box center [934, 296] width 81 height 99
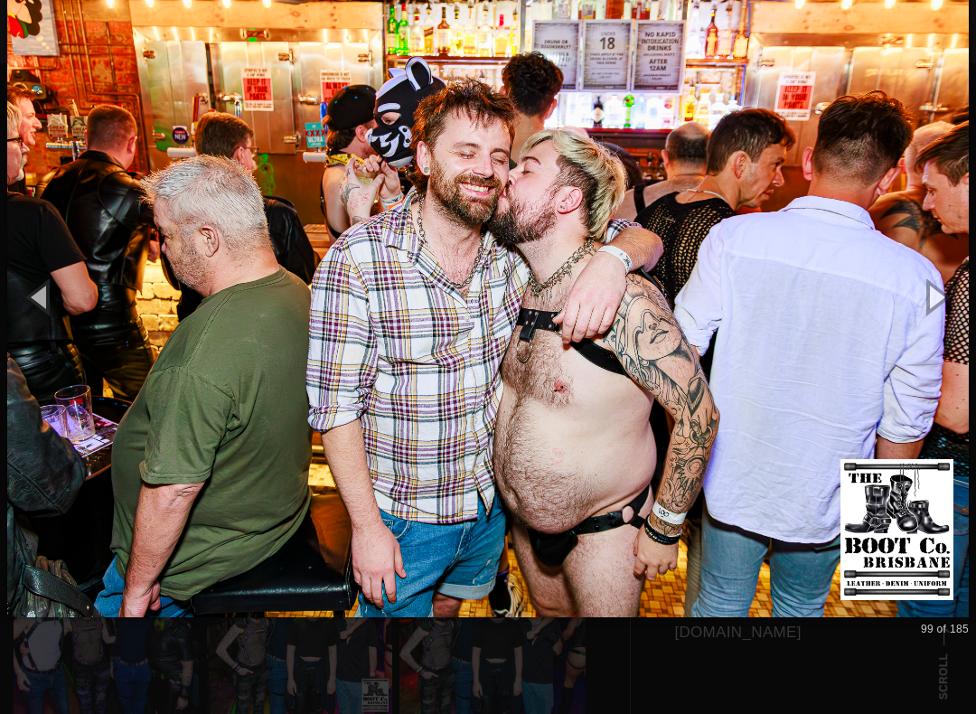
click at [947, 300] on button "button" at bounding box center [934, 296] width 81 height 99
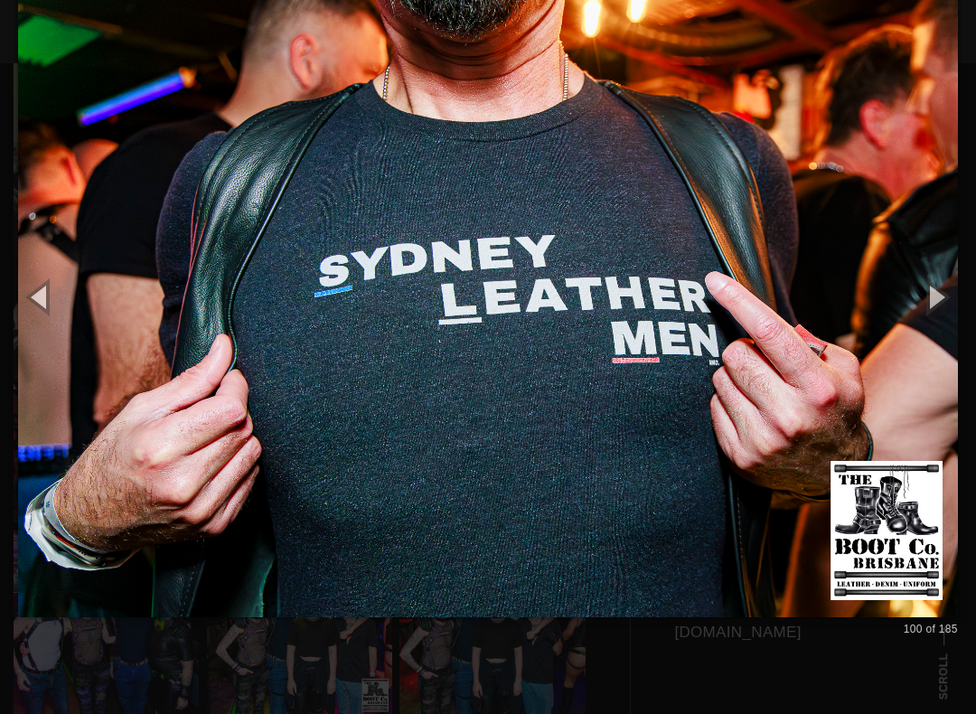
click at [947, 300] on button "button" at bounding box center [934, 296] width 81 height 99
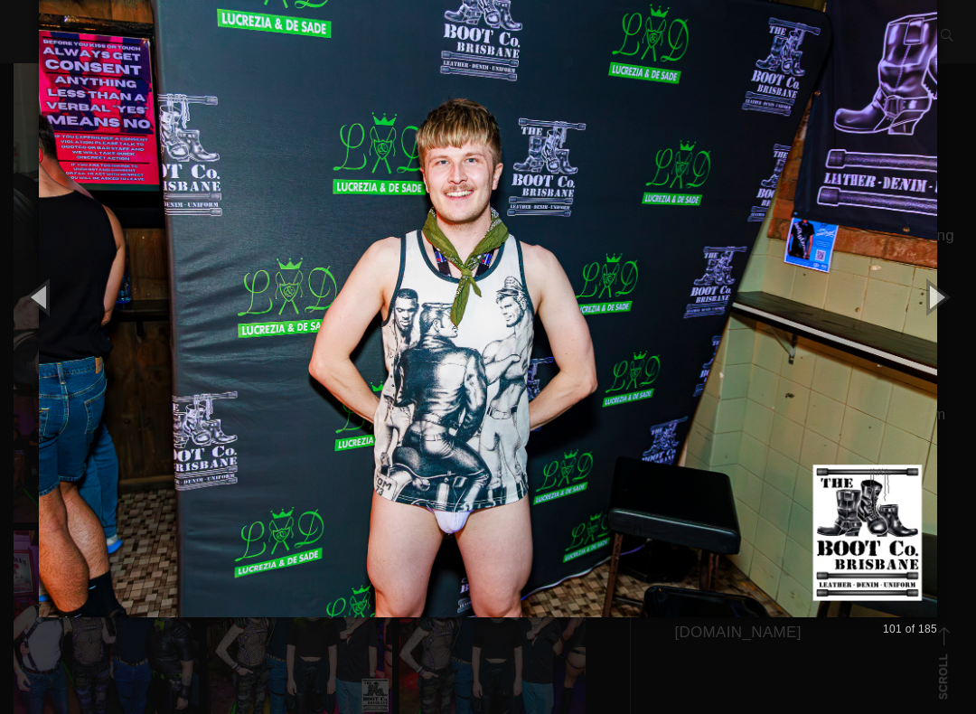
click at [945, 303] on button "button" at bounding box center [934, 296] width 81 height 99
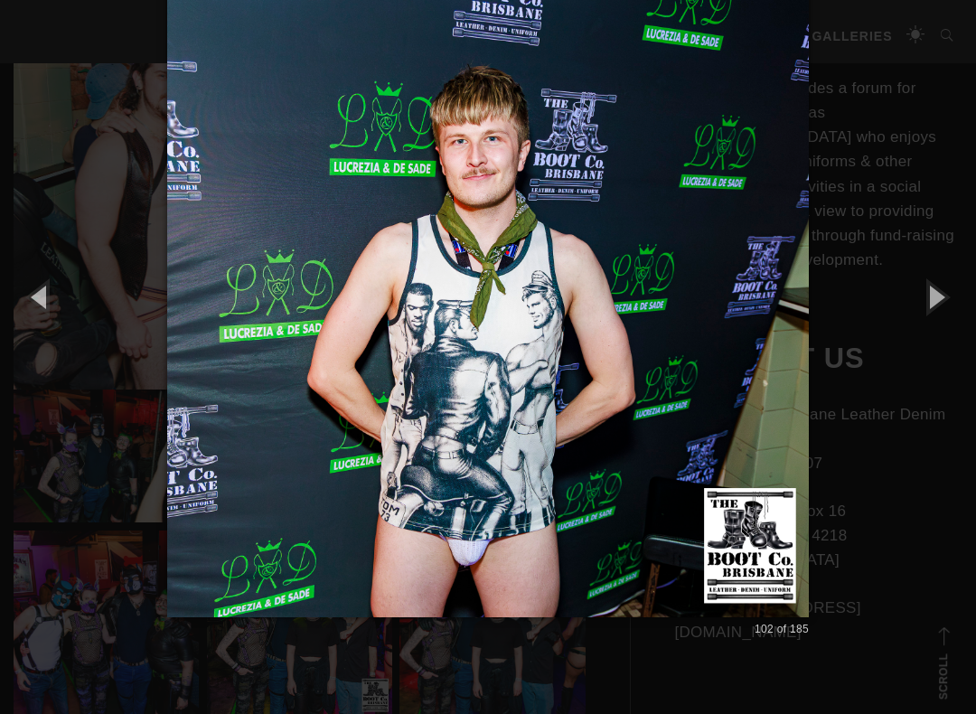
click at [948, 302] on button "button" at bounding box center [934, 296] width 81 height 99
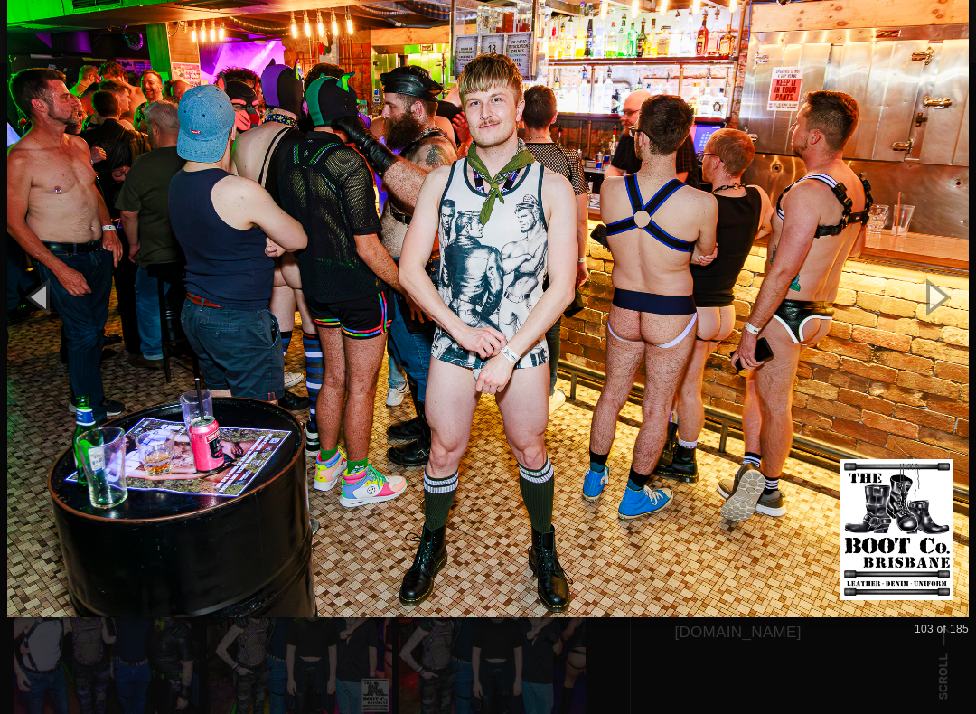
click at [962, 300] on button "button" at bounding box center [934, 296] width 81 height 99
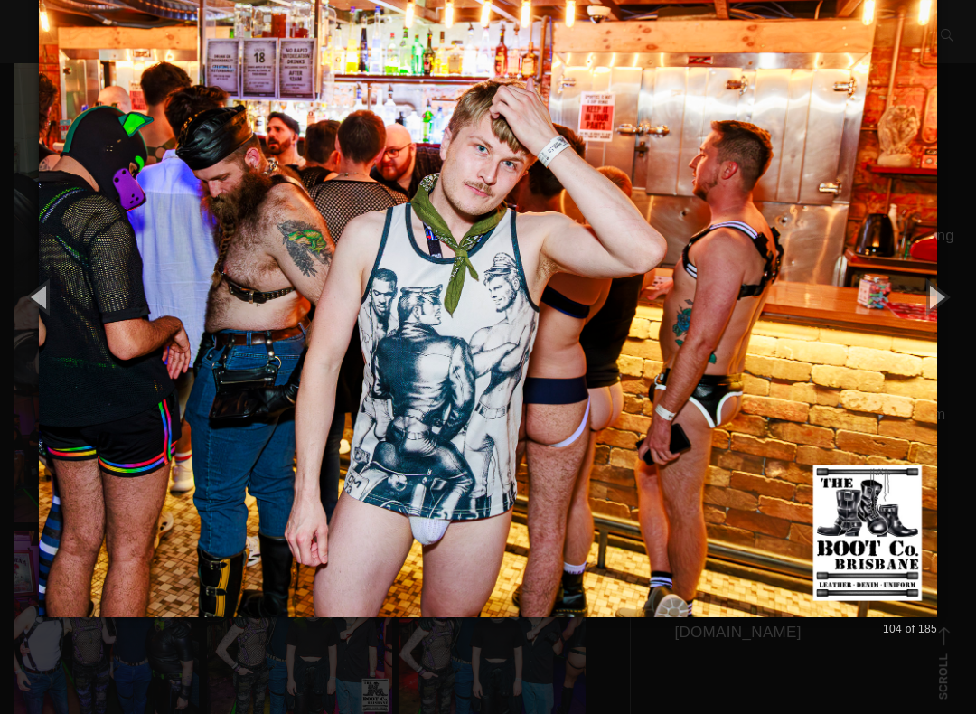
click at [953, 303] on button "button" at bounding box center [934, 296] width 81 height 99
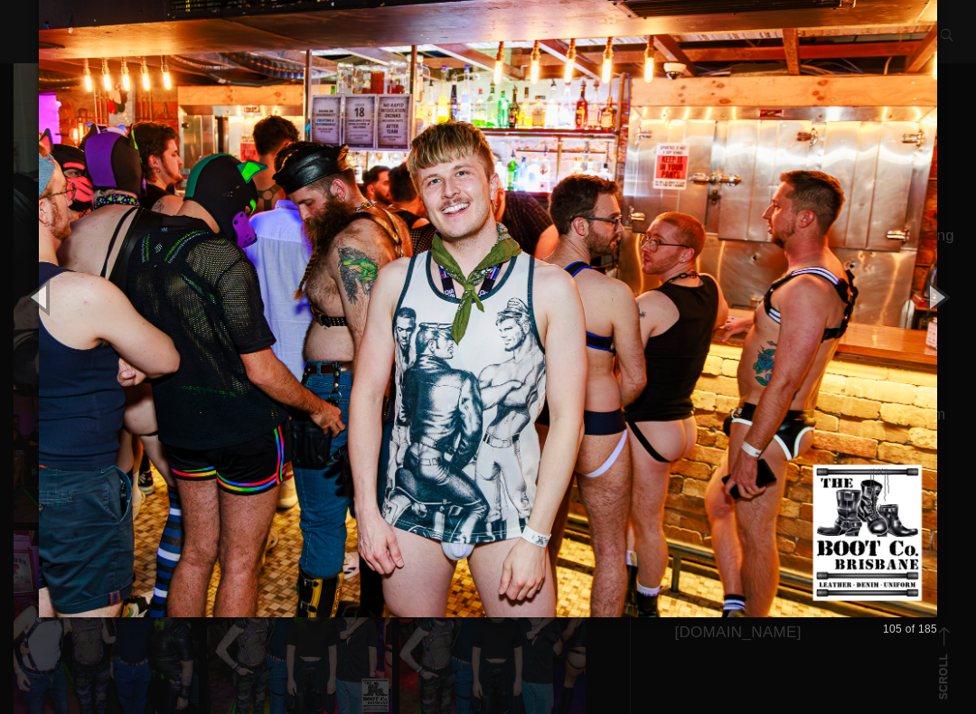
click at [950, 304] on button "button" at bounding box center [934, 296] width 81 height 99
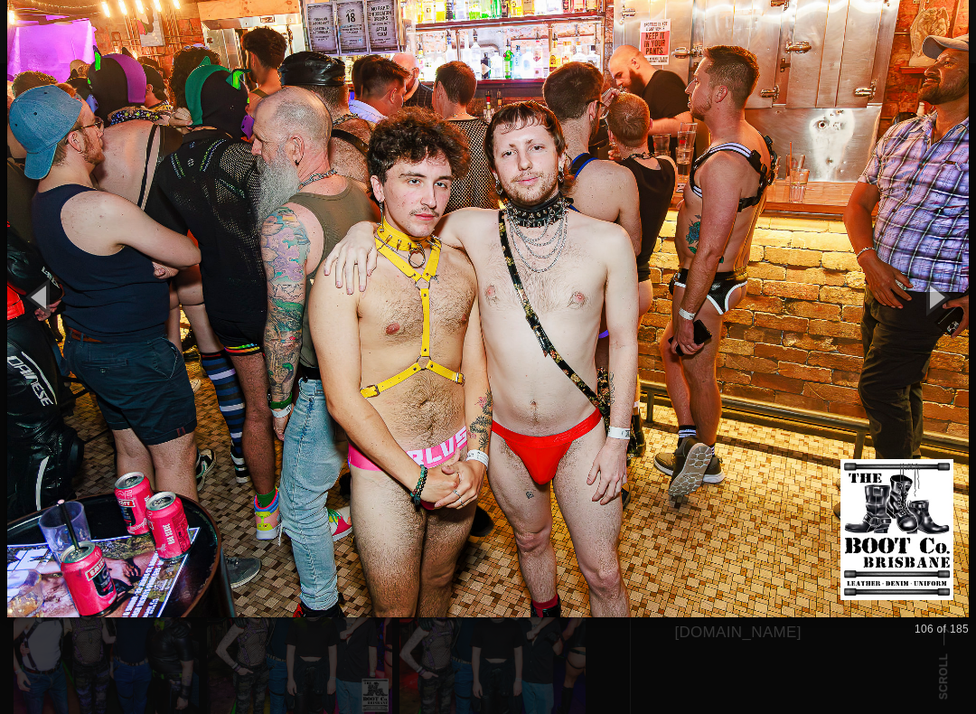
click at [945, 299] on button "button" at bounding box center [934, 296] width 81 height 99
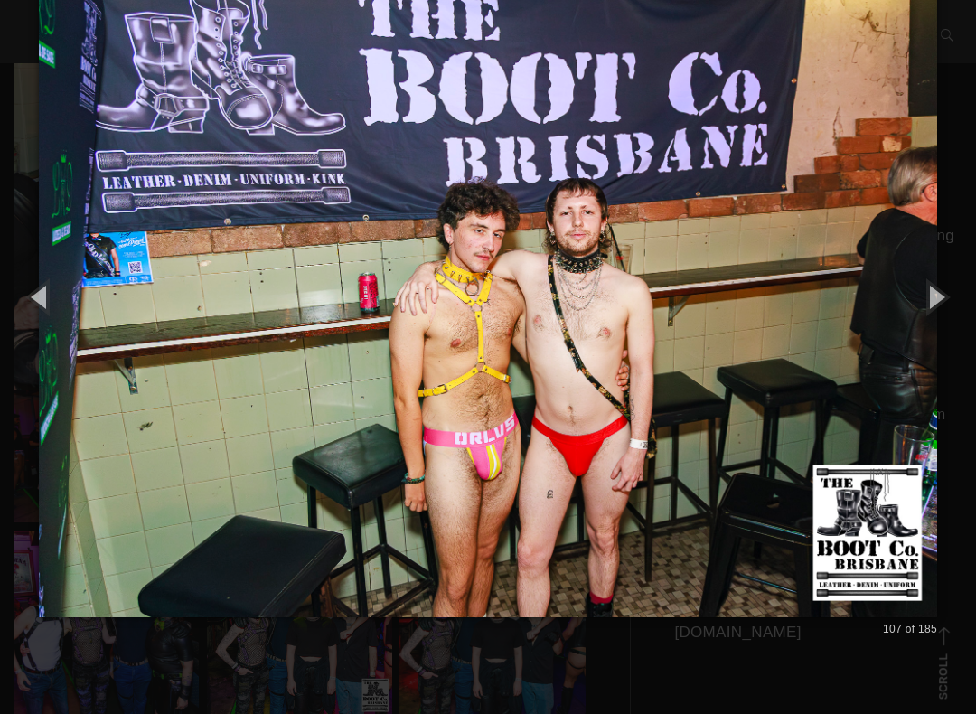
click at [944, 299] on button "button" at bounding box center [934, 296] width 81 height 99
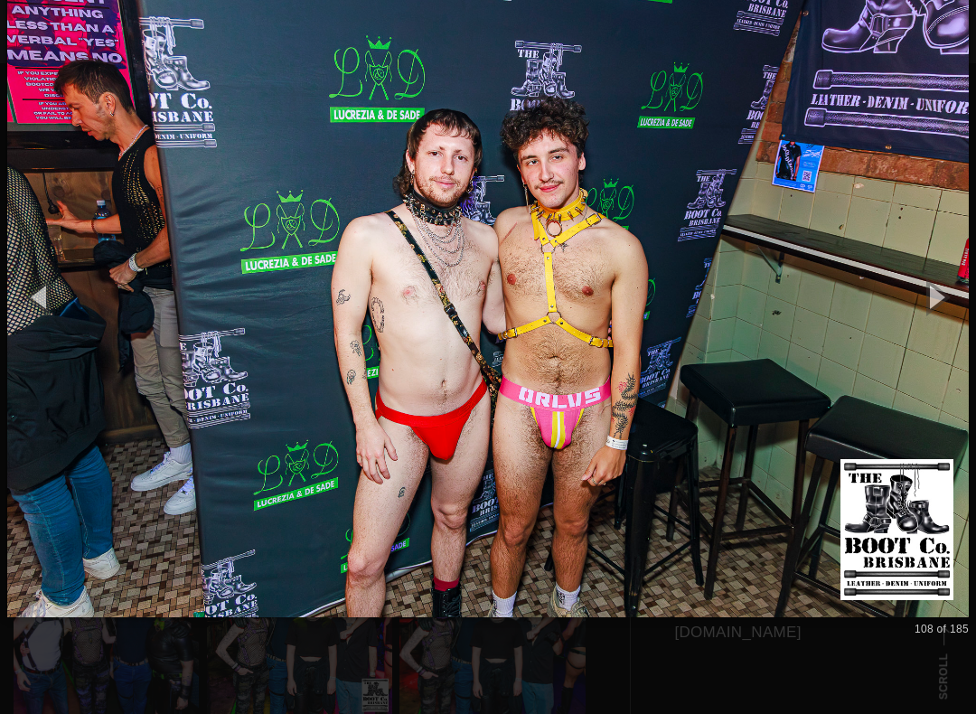
click at [940, 303] on button "button" at bounding box center [934, 296] width 81 height 99
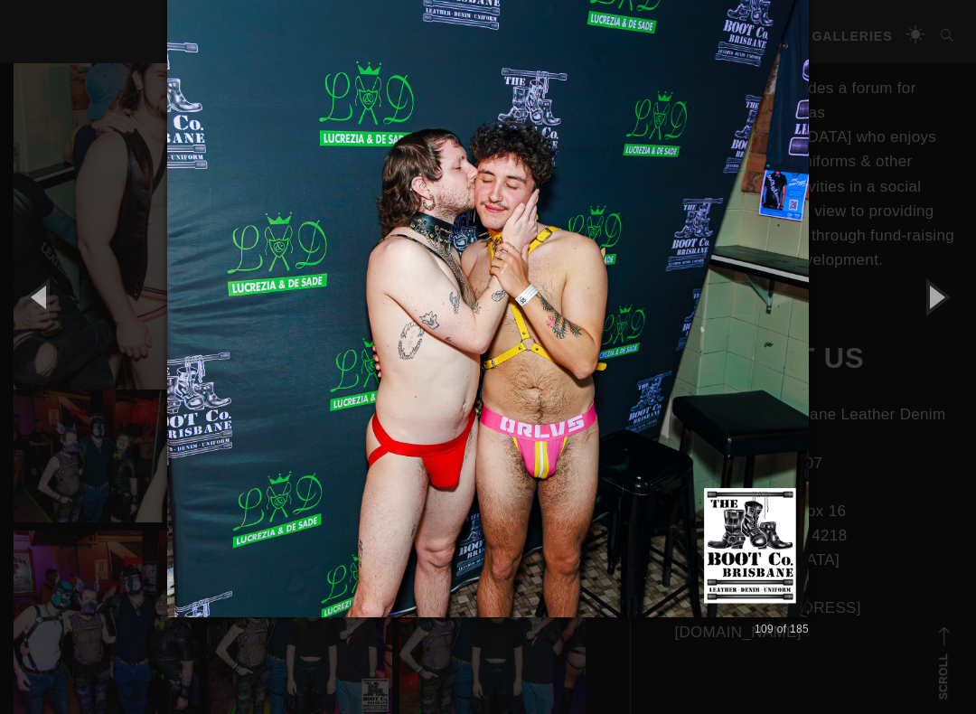
click at [51, 295] on button "button" at bounding box center [40, 296] width 81 height 99
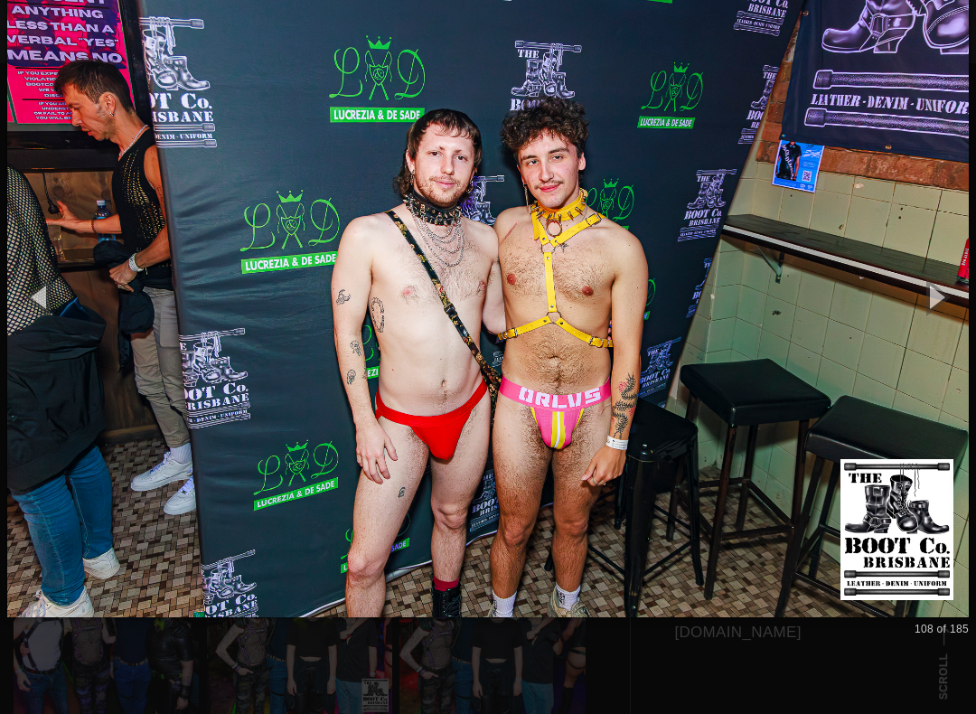
click at [944, 295] on button "button" at bounding box center [934, 296] width 81 height 99
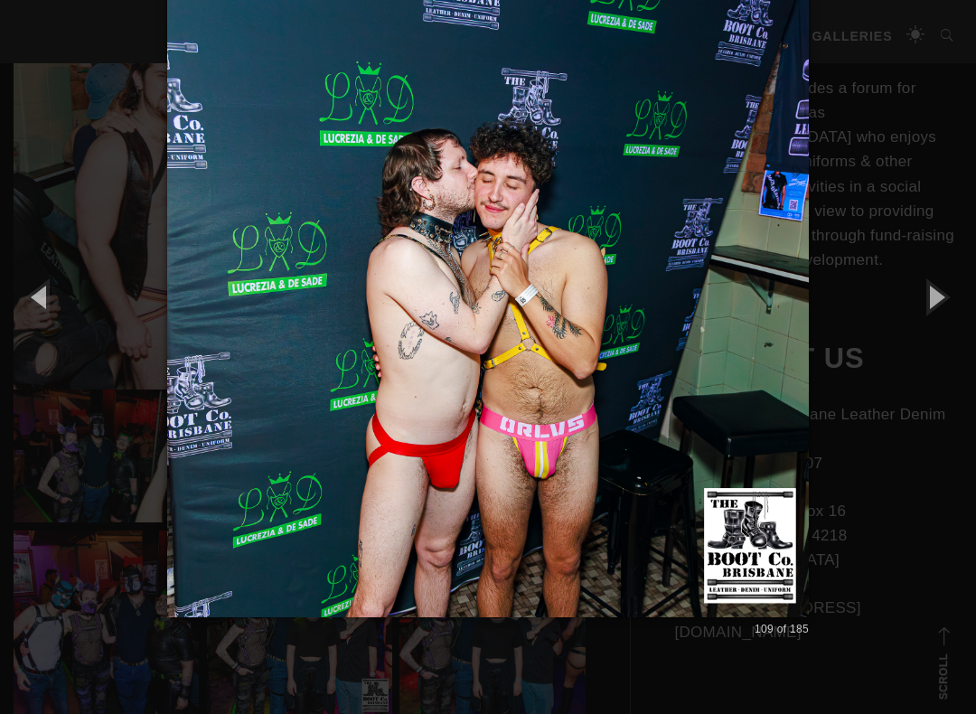
click at [947, 302] on button "button" at bounding box center [934, 296] width 81 height 99
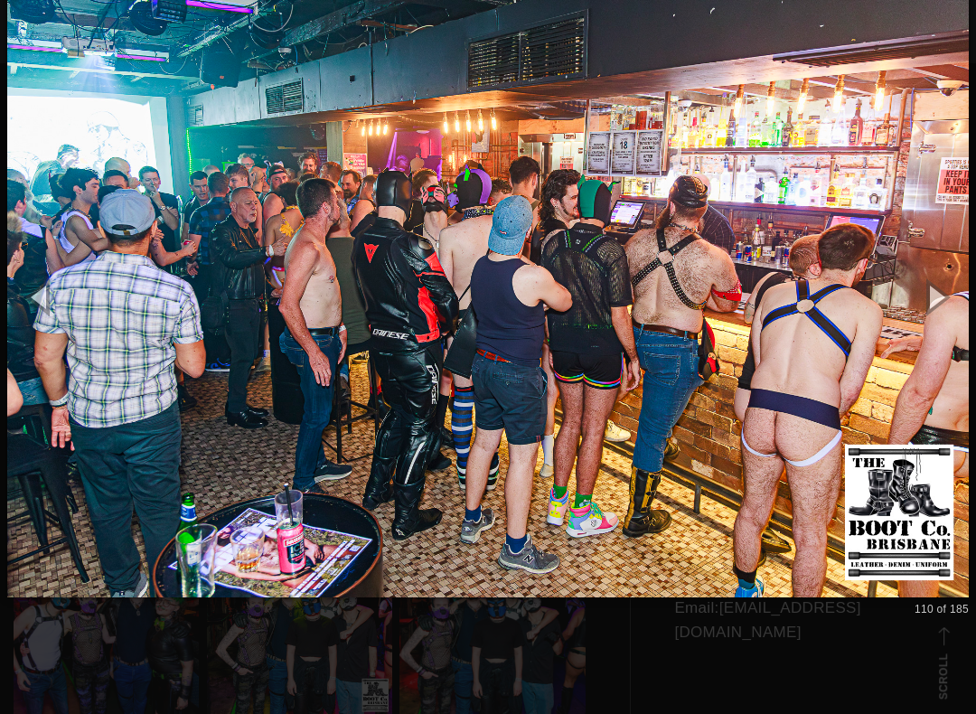
click at [949, 302] on button "button" at bounding box center [934, 296] width 81 height 99
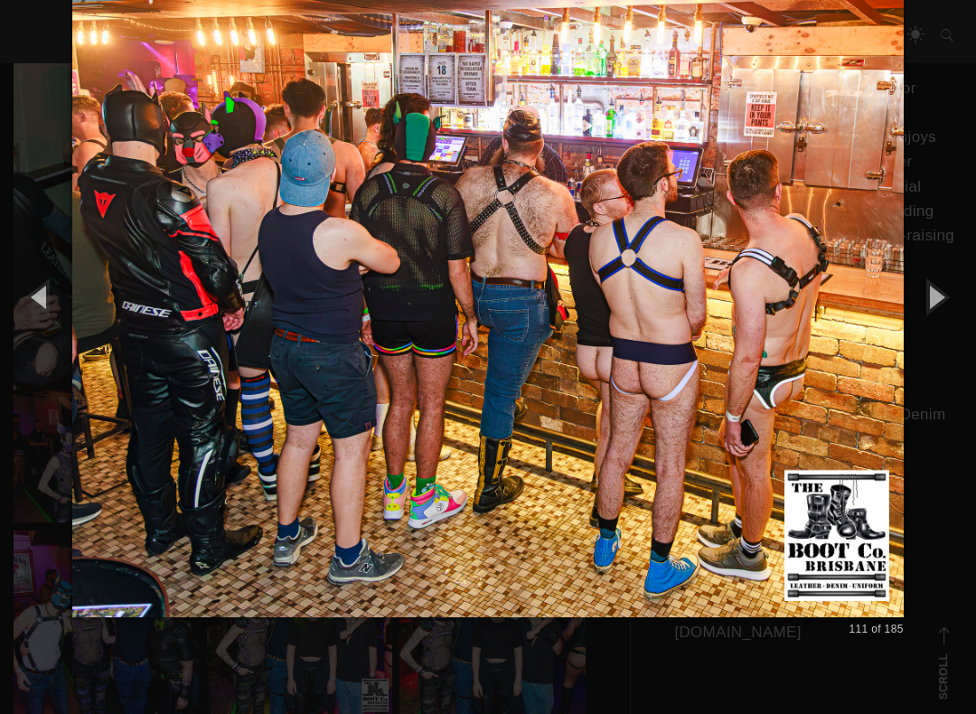
click at [950, 304] on button "button" at bounding box center [934, 296] width 81 height 99
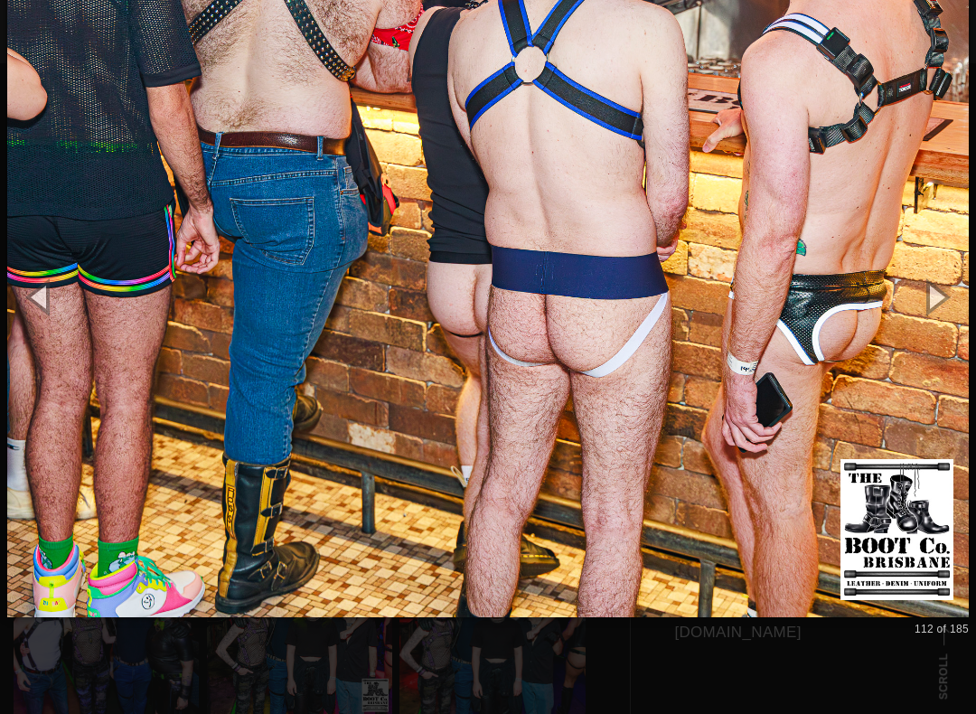
click at [952, 304] on button "button" at bounding box center [934, 296] width 81 height 99
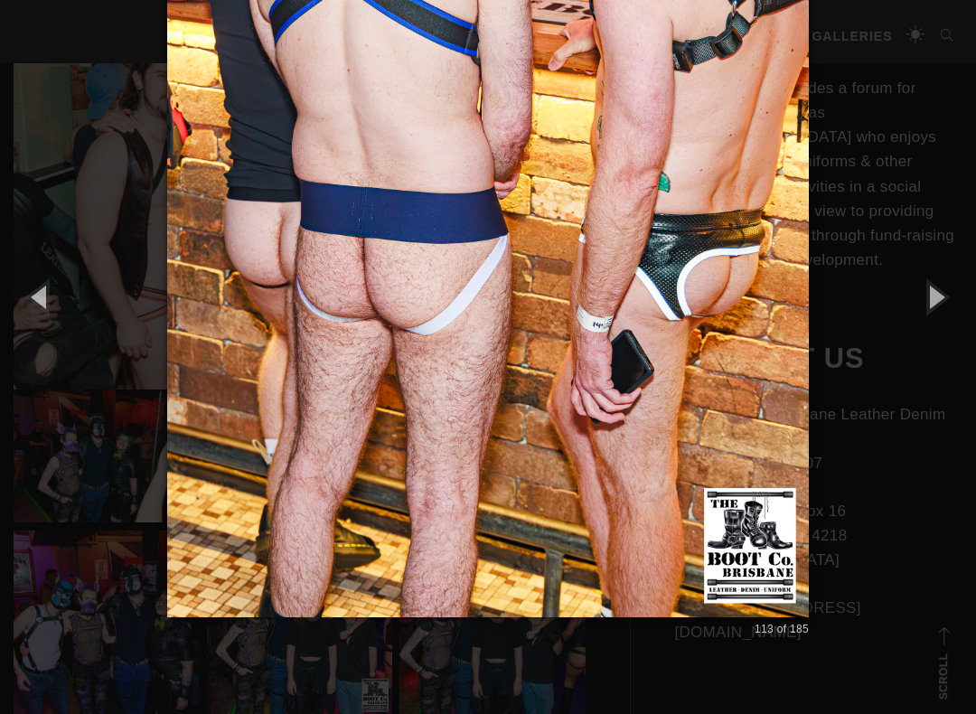
click at [946, 304] on button "button" at bounding box center [934, 296] width 81 height 99
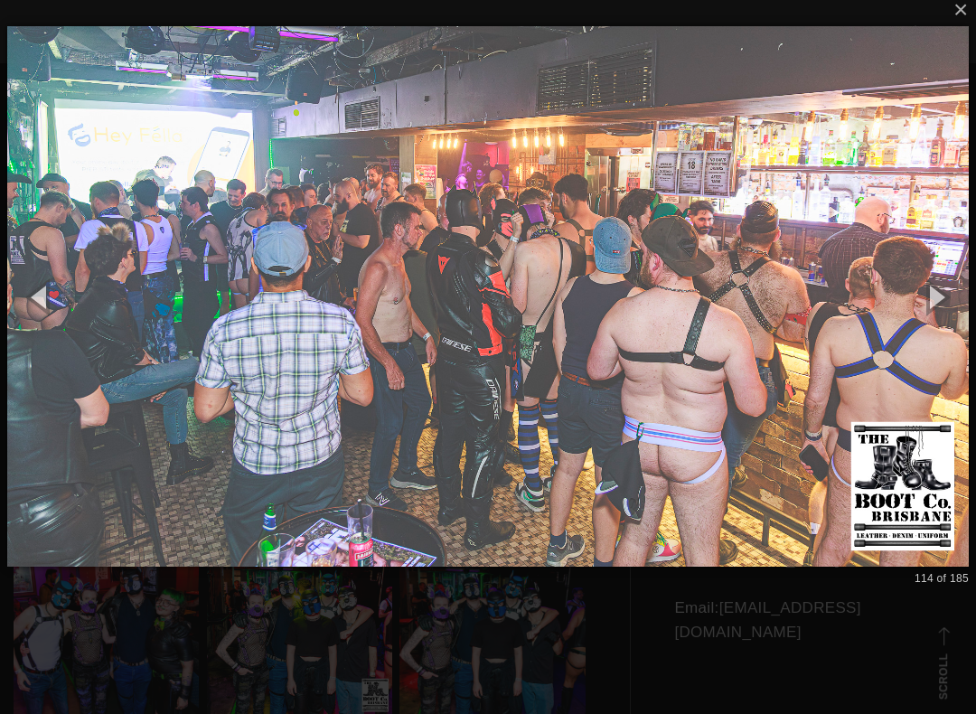
click at [940, 299] on button "button" at bounding box center [934, 296] width 81 height 99
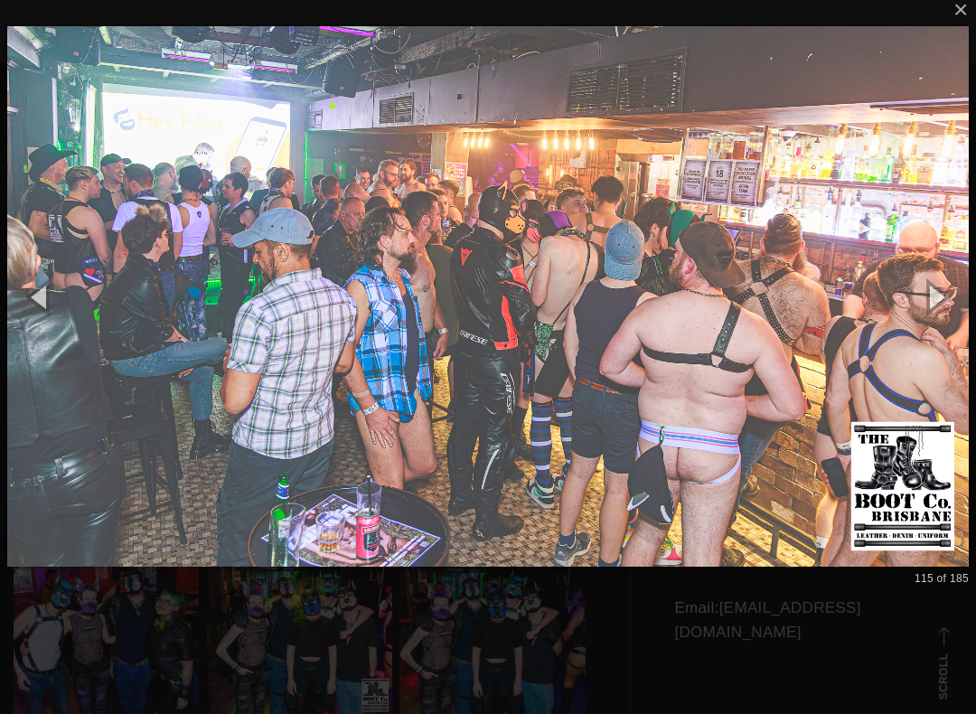
click at [940, 303] on button "button" at bounding box center [934, 296] width 81 height 99
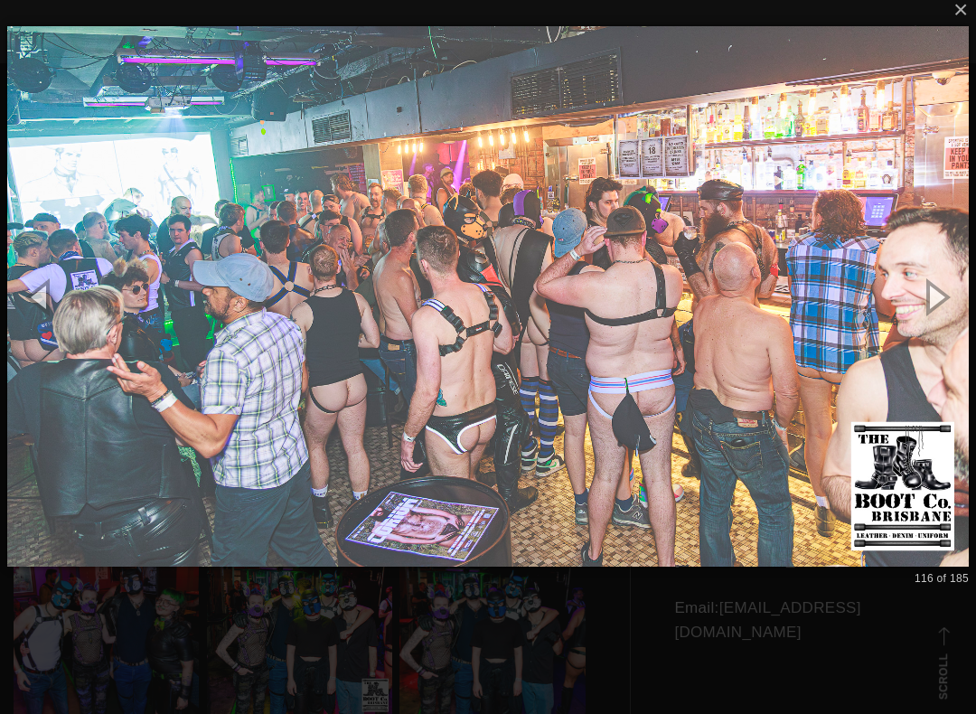
click at [941, 304] on button "button" at bounding box center [934, 296] width 81 height 99
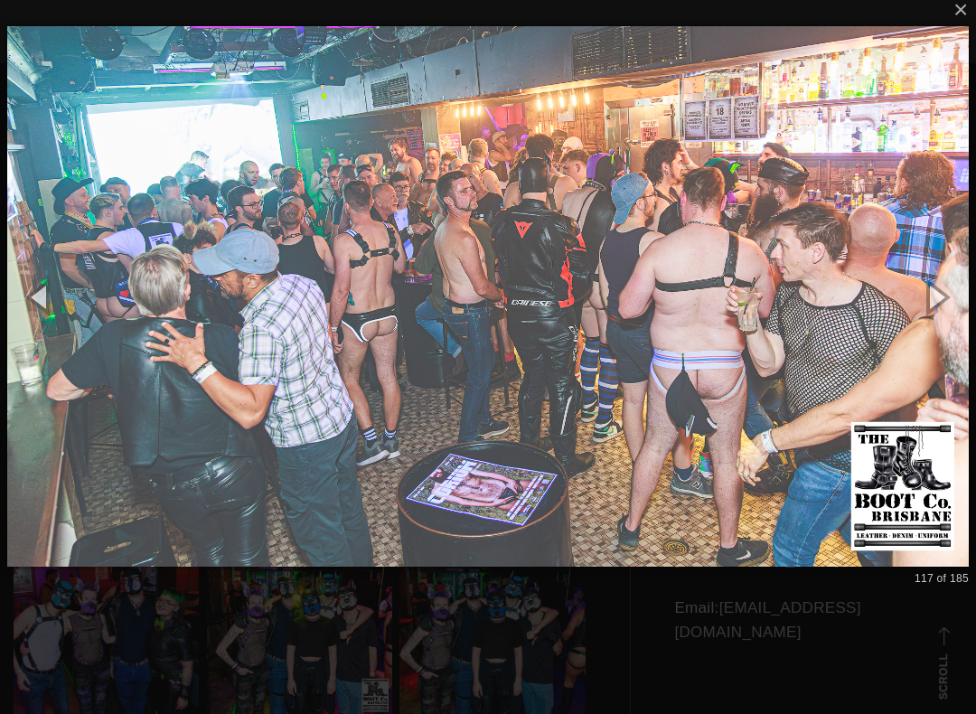
click at [940, 302] on button "button" at bounding box center [934, 296] width 81 height 99
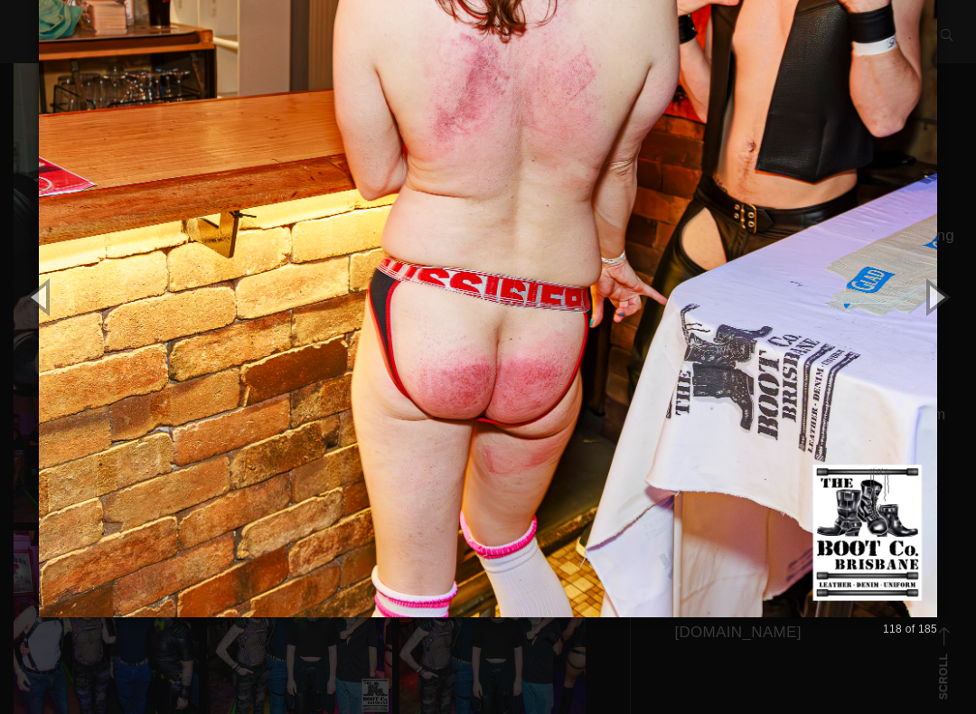
click at [945, 299] on button "button" at bounding box center [934, 296] width 81 height 99
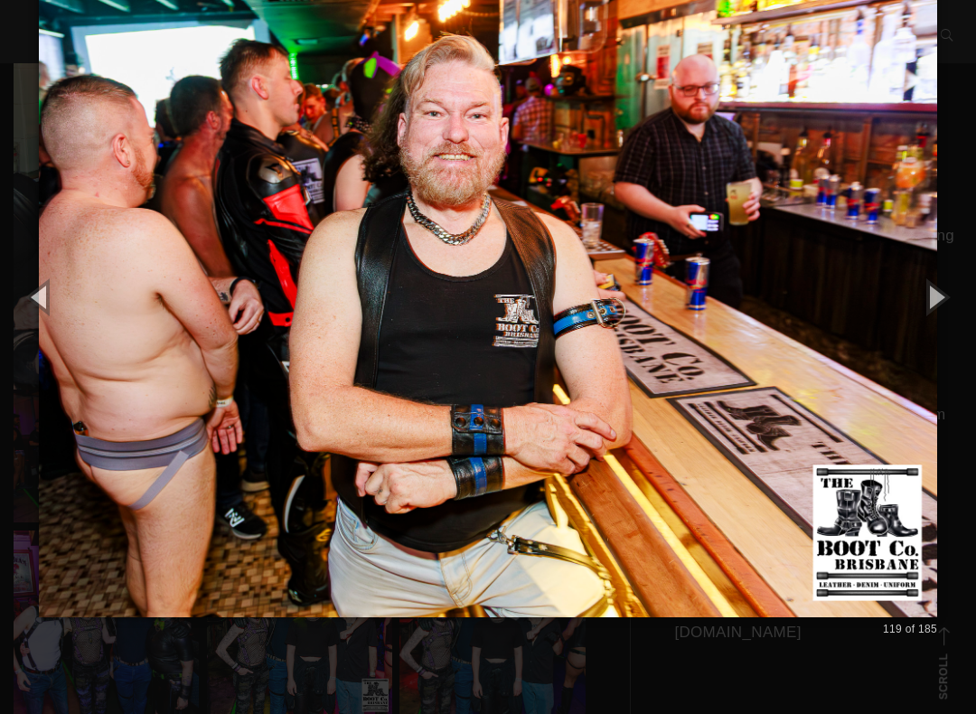
click at [954, 287] on button "button" at bounding box center [934, 296] width 81 height 99
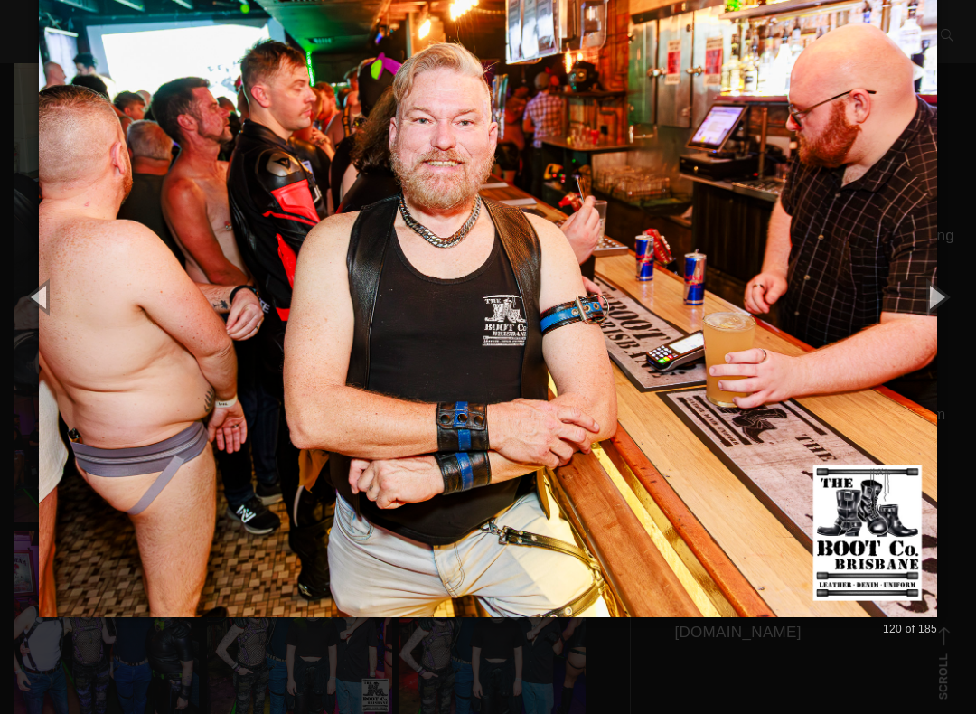
click at [946, 292] on button "button" at bounding box center [934, 296] width 81 height 99
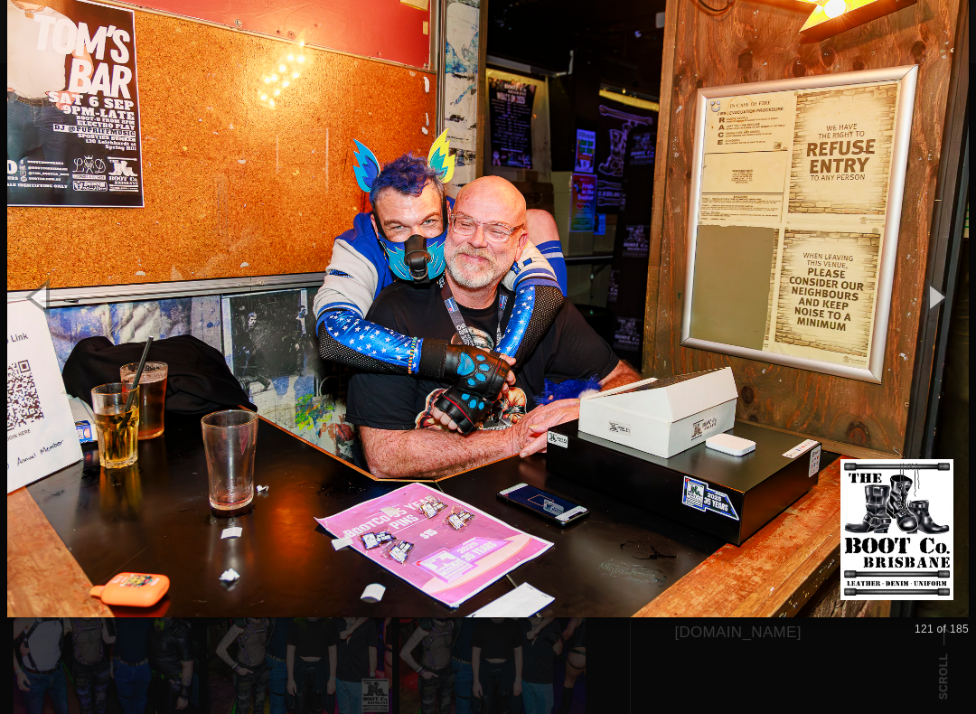
click at [948, 291] on button "button" at bounding box center [934, 296] width 81 height 99
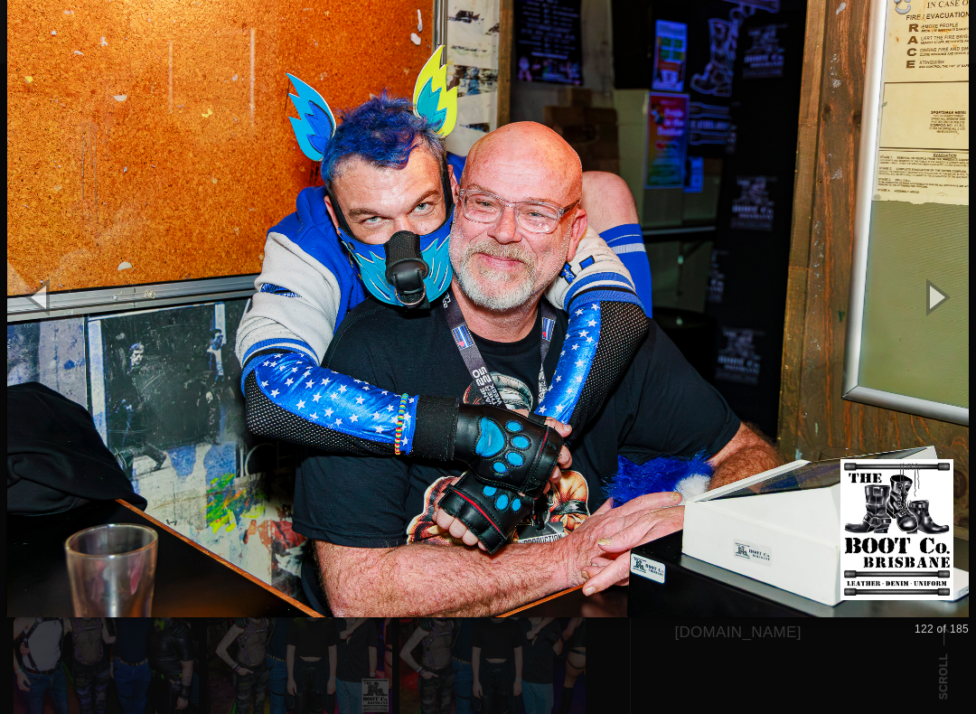
click at [946, 294] on button "button" at bounding box center [934, 296] width 81 height 99
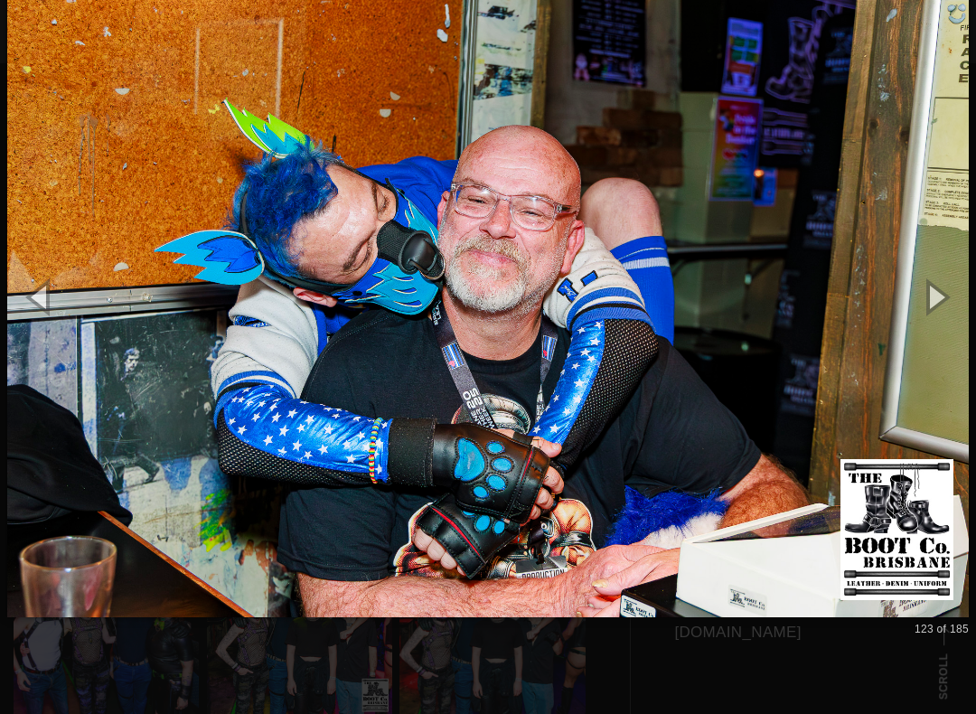
click at [946, 295] on button "button" at bounding box center [934, 296] width 81 height 99
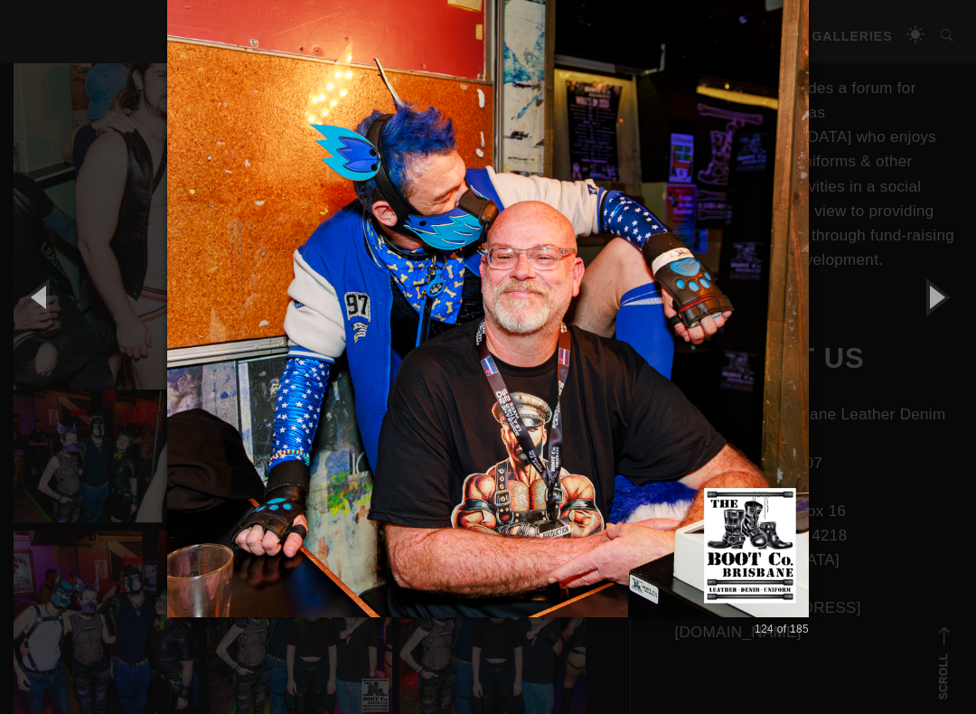
click at [947, 298] on button "button" at bounding box center [934, 296] width 81 height 99
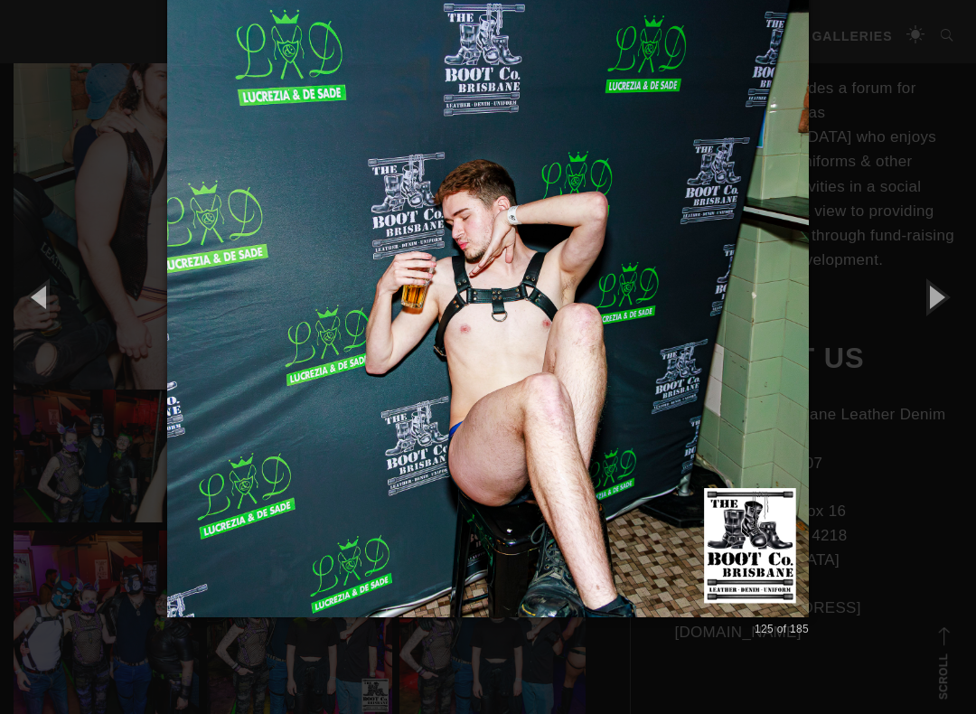
click at [943, 298] on button "button" at bounding box center [934, 296] width 81 height 99
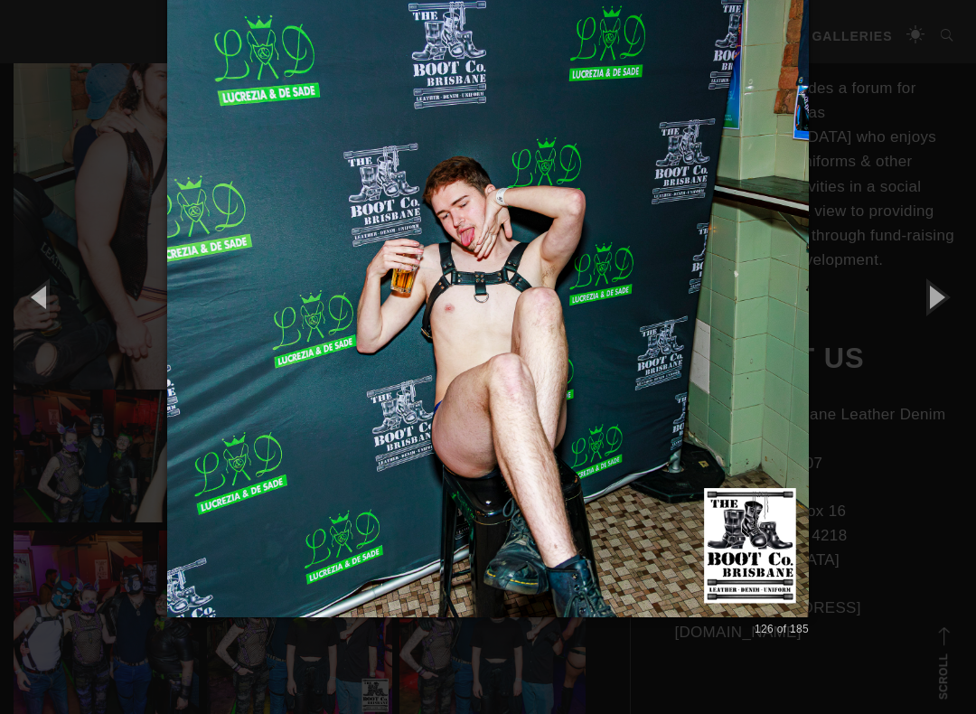
click at [943, 299] on button "button" at bounding box center [934, 296] width 81 height 99
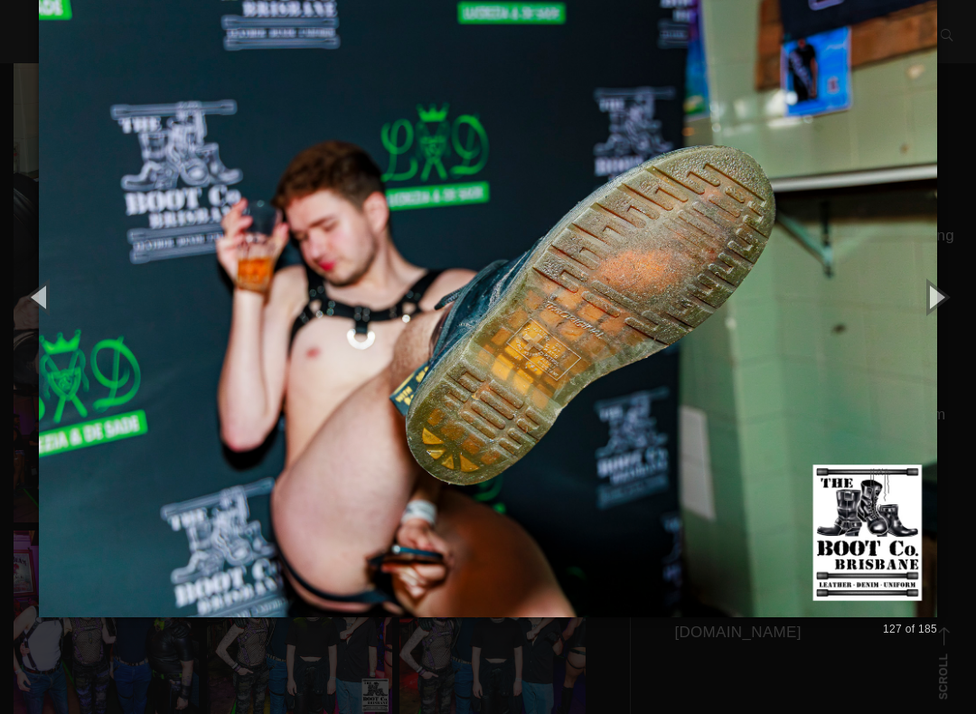
click at [942, 302] on button "button" at bounding box center [934, 296] width 81 height 99
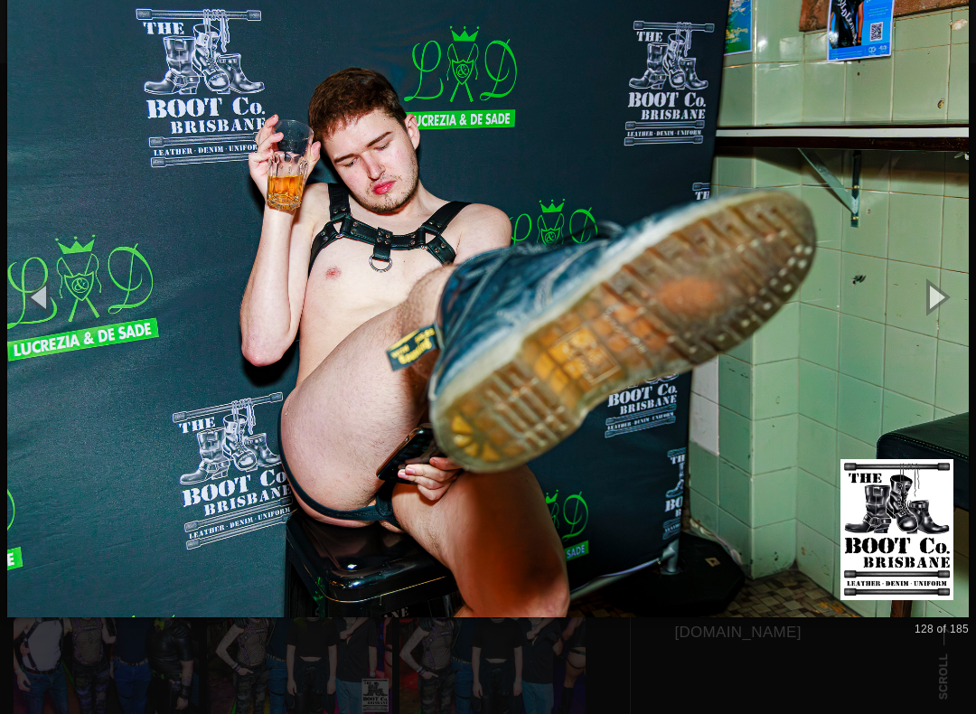
click at [940, 303] on button "button" at bounding box center [934, 296] width 81 height 99
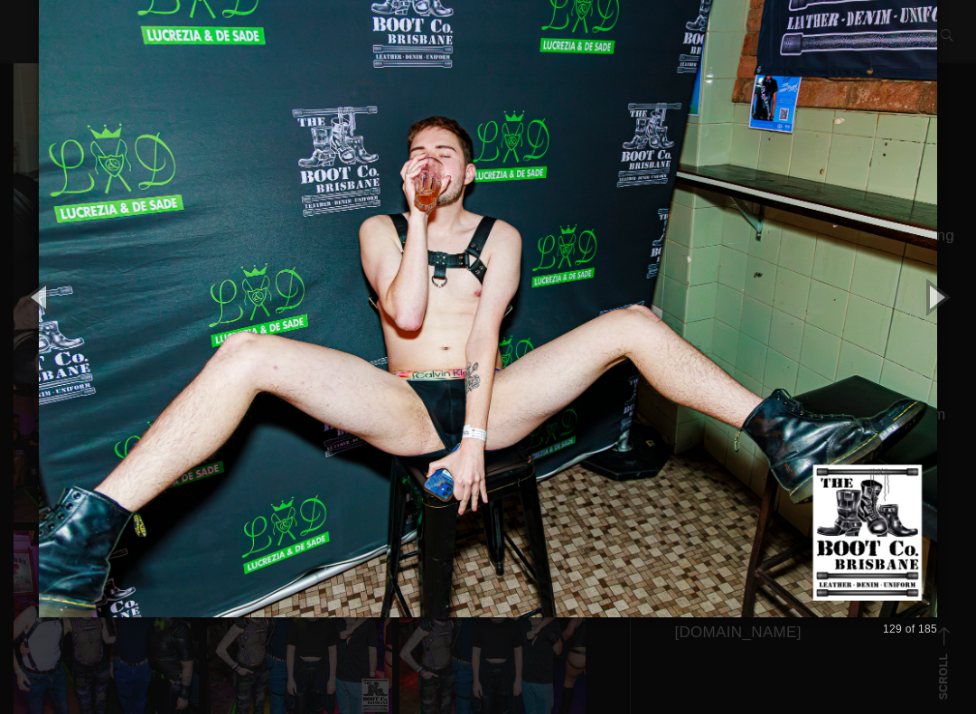
click at [940, 302] on button "button" at bounding box center [934, 296] width 81 height 99
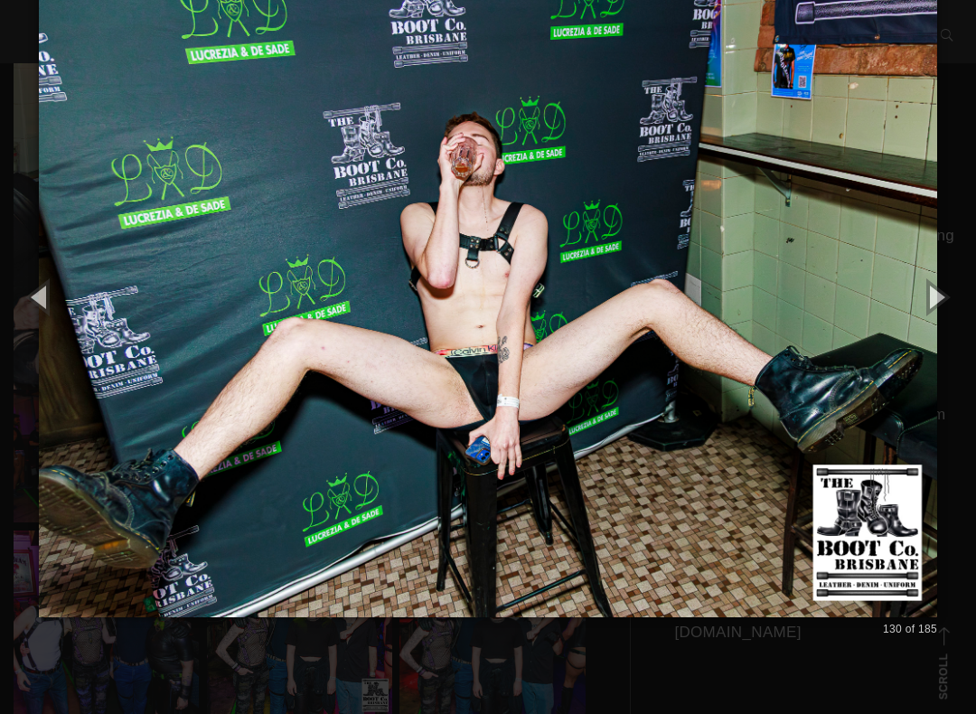
click at [946, 299] on button "button" at bounding box center [934, 296] width 81 height 99
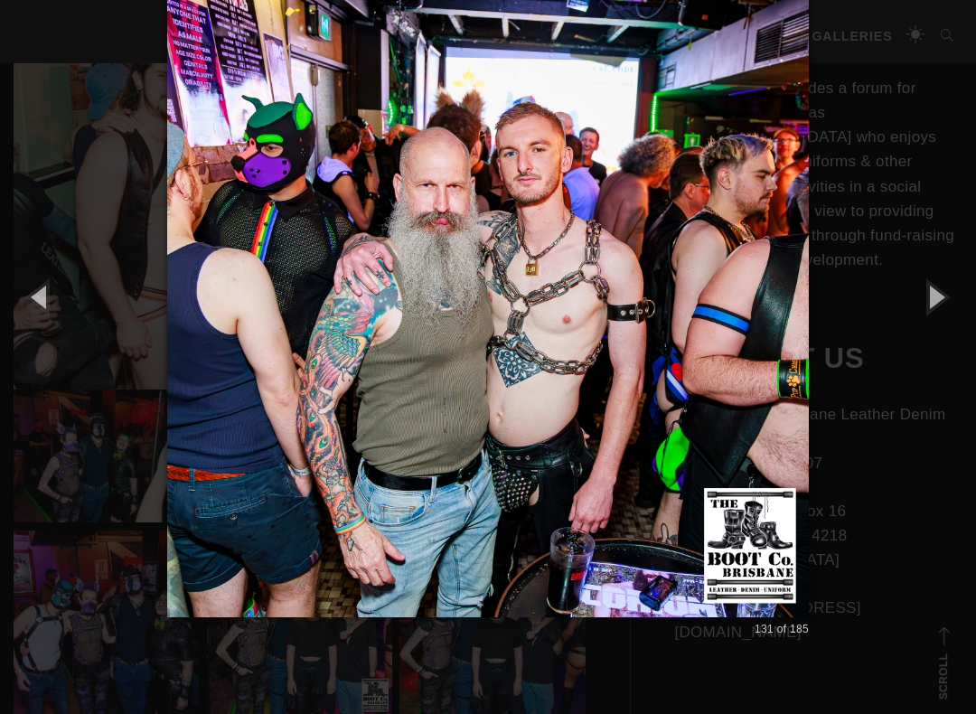
click at [963, 295] on button "button" at bounding box center [934, 296] width 81 height 99
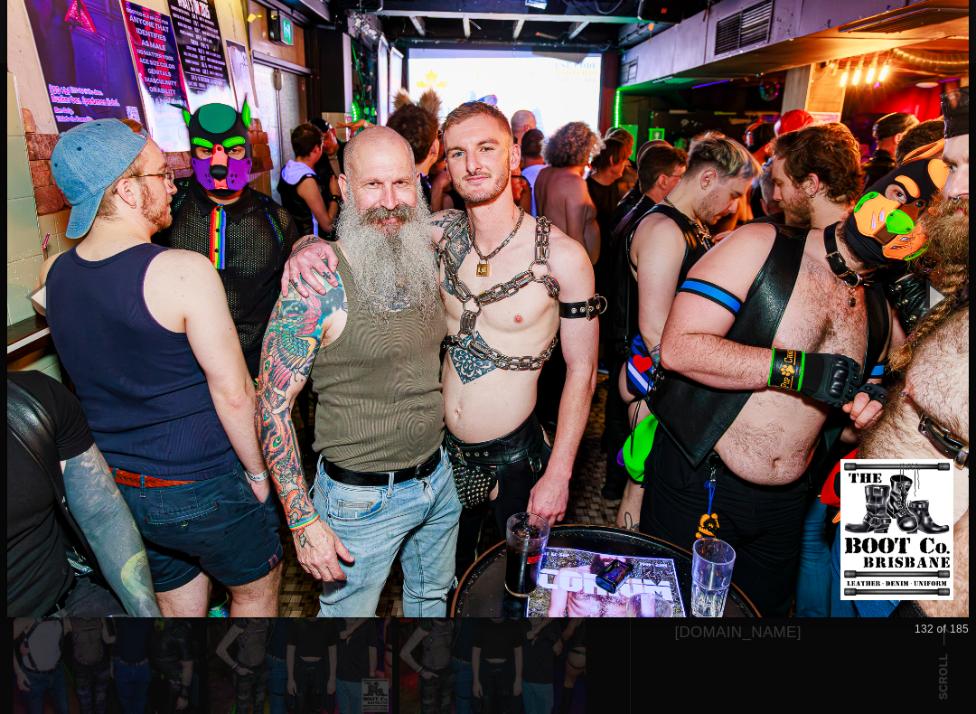
click at [943, 301] on button "button" at bounding box center [934, 296] width 81 height 99
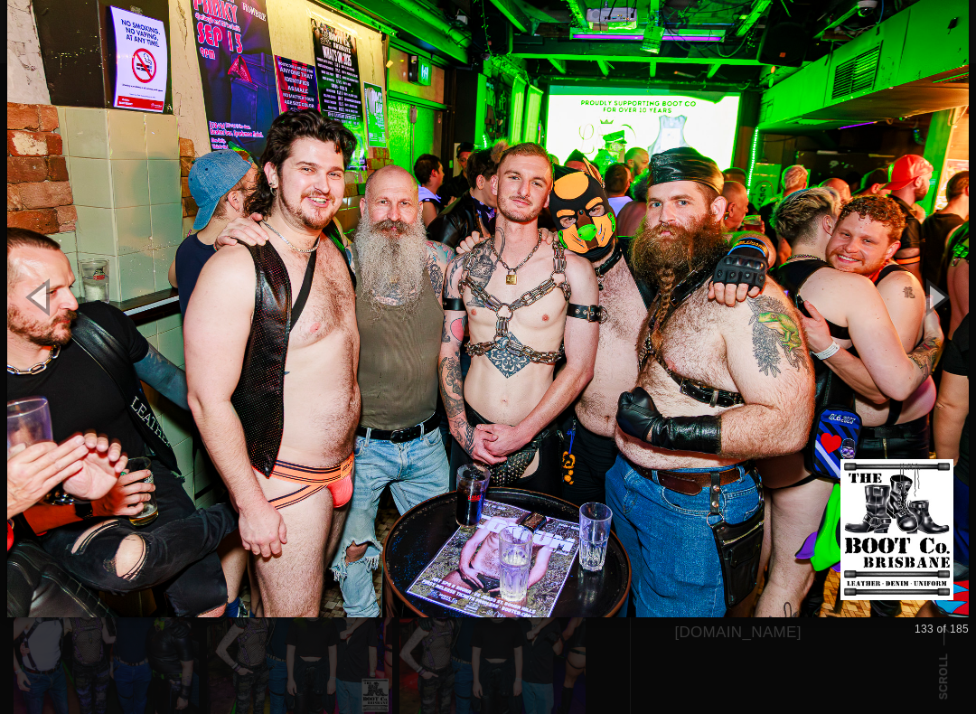
click at [947, 302] on button "button" at bounding box center [934, 296] width 81 height 99
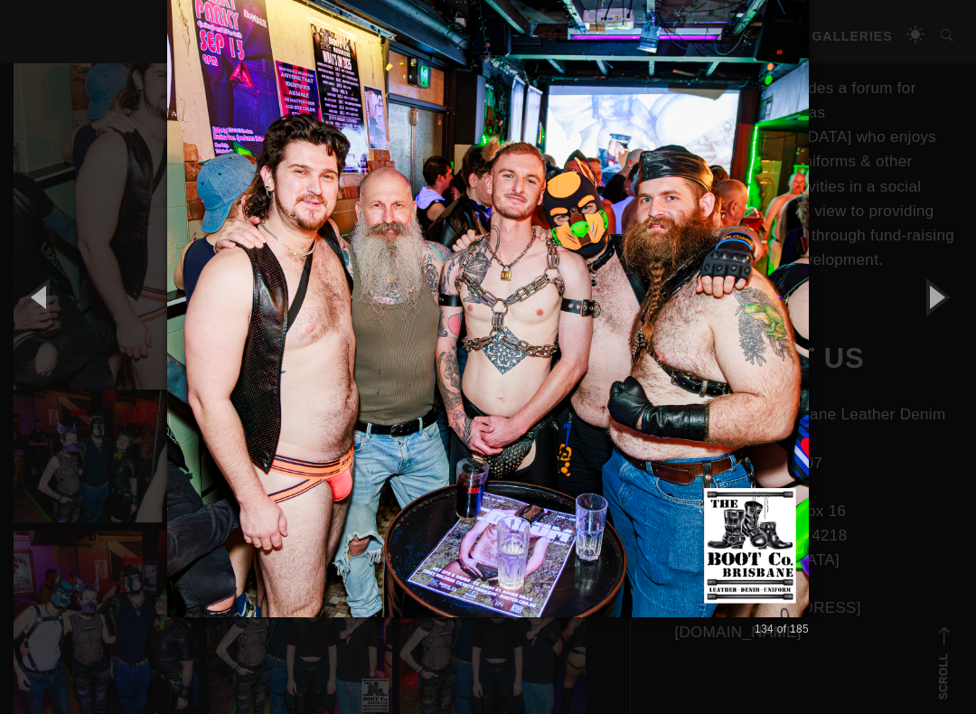
click at [943, 305] on button "button" at bounding box center [934, 296] width 81 height 99
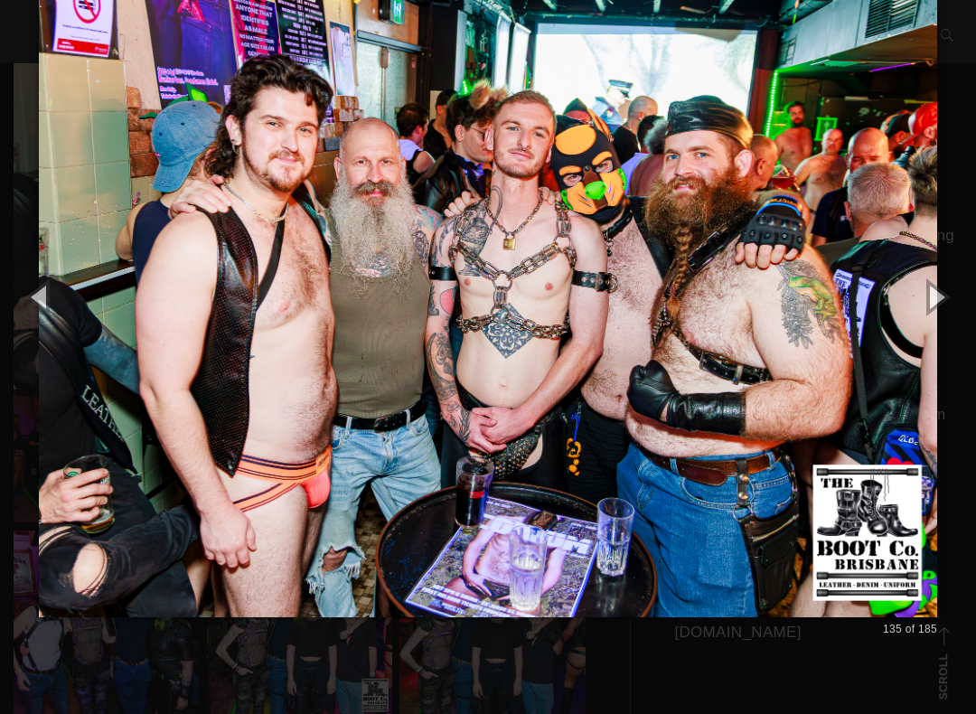
click at [939, 311] on button "button" at bounding box center [934, 296] width 81 height 99
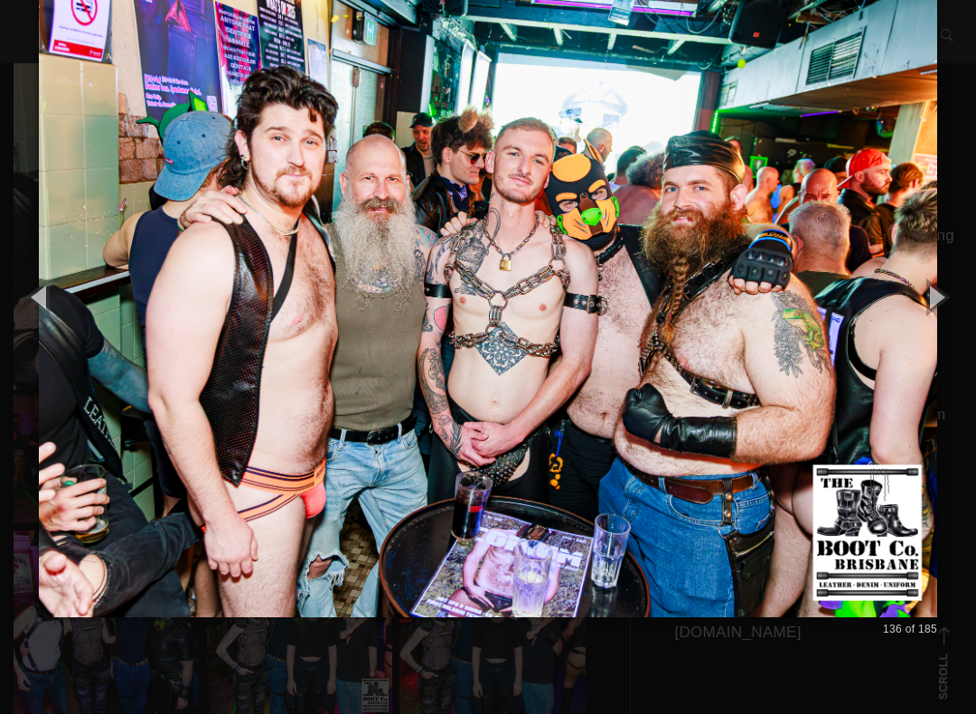
click at [940, 311] on button "button" at bounding box center [934, 296] width 81 height 99
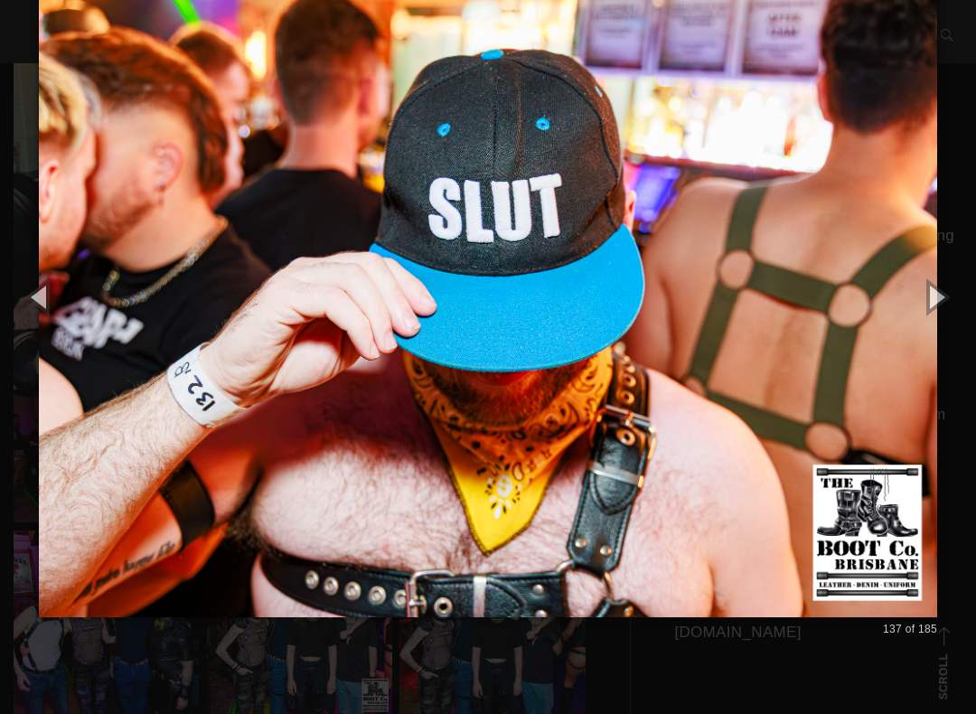
click at [941, 308] on button "button" at bounding box center [934, 296] width 81 height 99
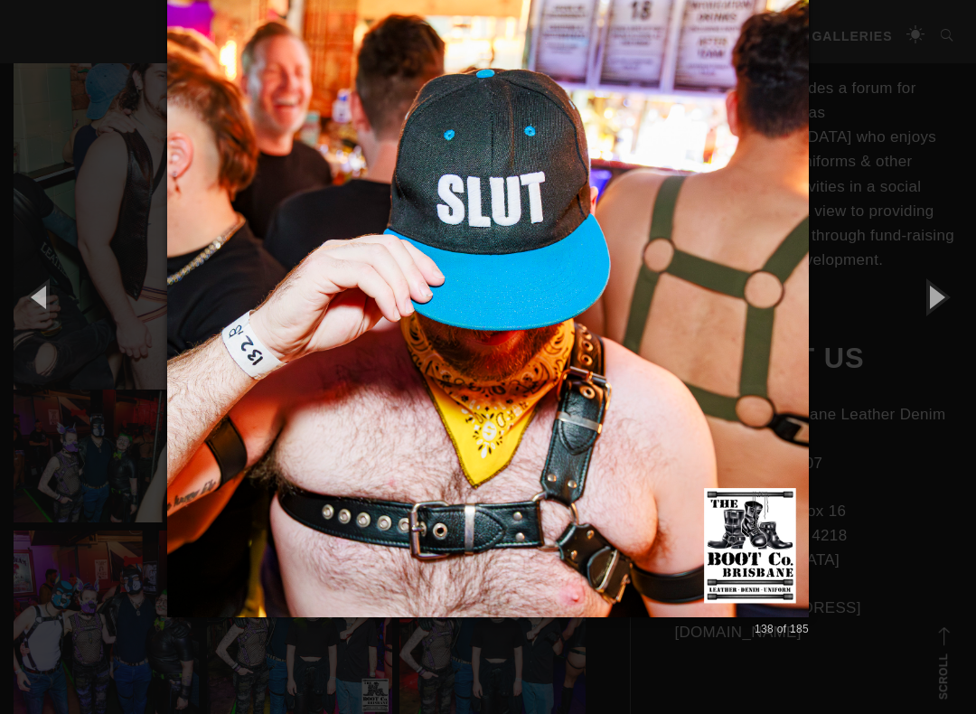
click at [936, 311] on button "button" at bounding box center [934, 296] width 81 height 99
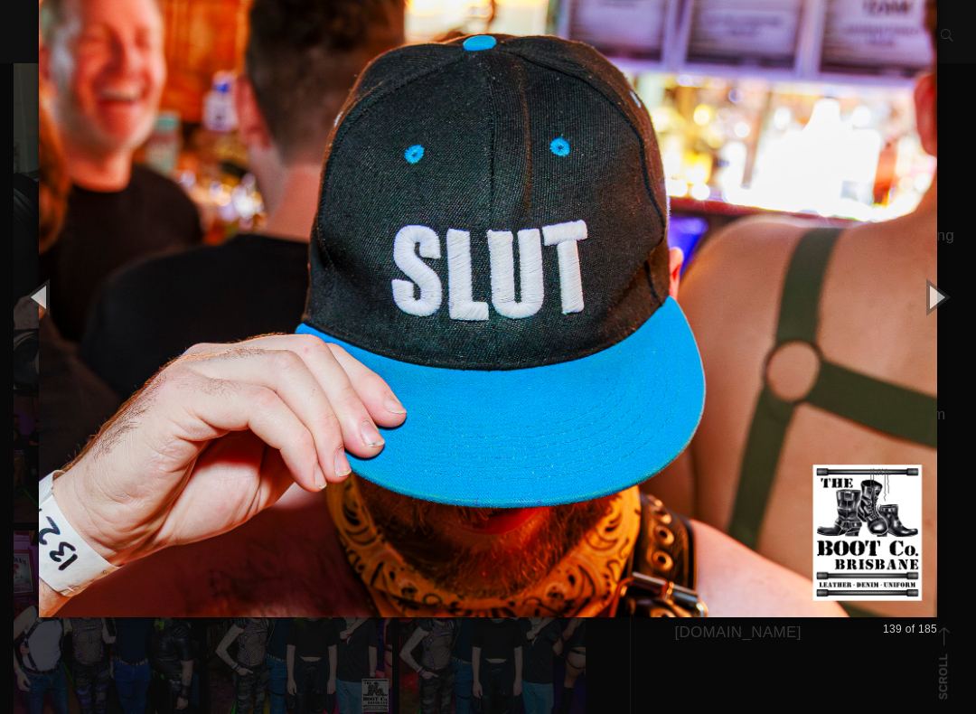
click at [942, 302] on button "button" at bounding box center [934, 296] width 81 height 99
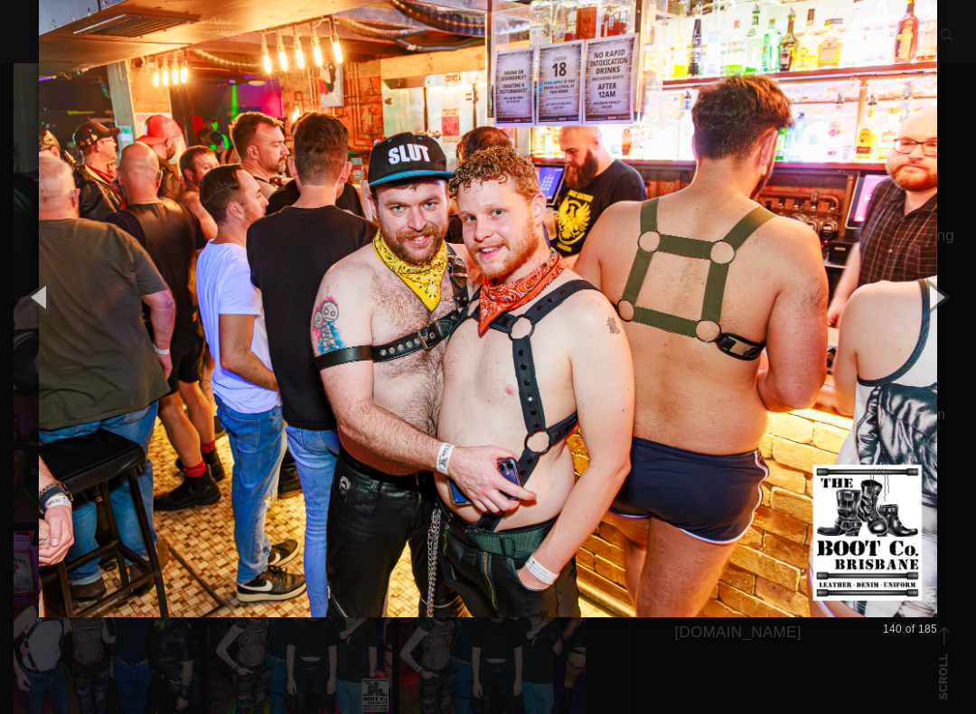
click at [942, 298] on button "button" at bounding box center [934, 296] width 81 height 99
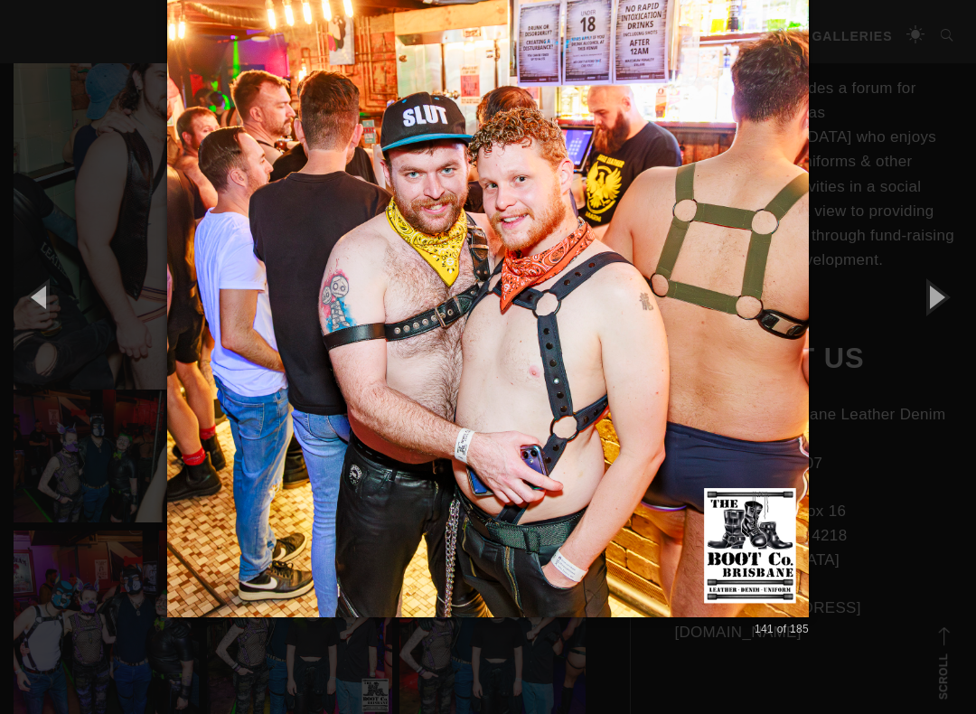
click at [941, 294] on button "button" at bounding box center [934, 296] width 81 height 99
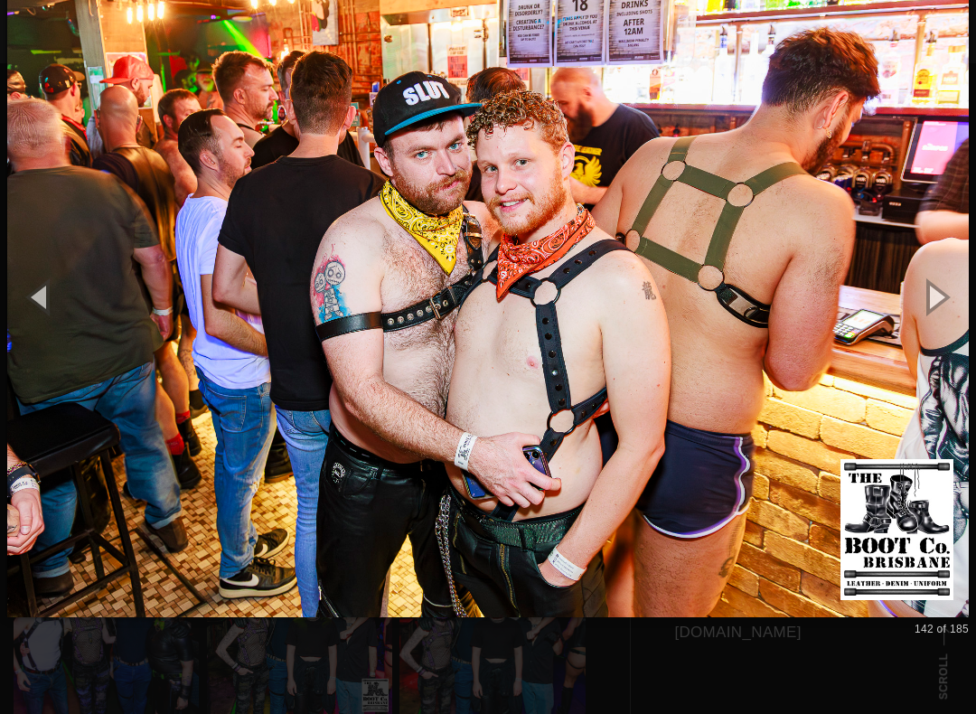
click at [946, 289] on button "button" at bounding box center [934, 296] width 81 height 99
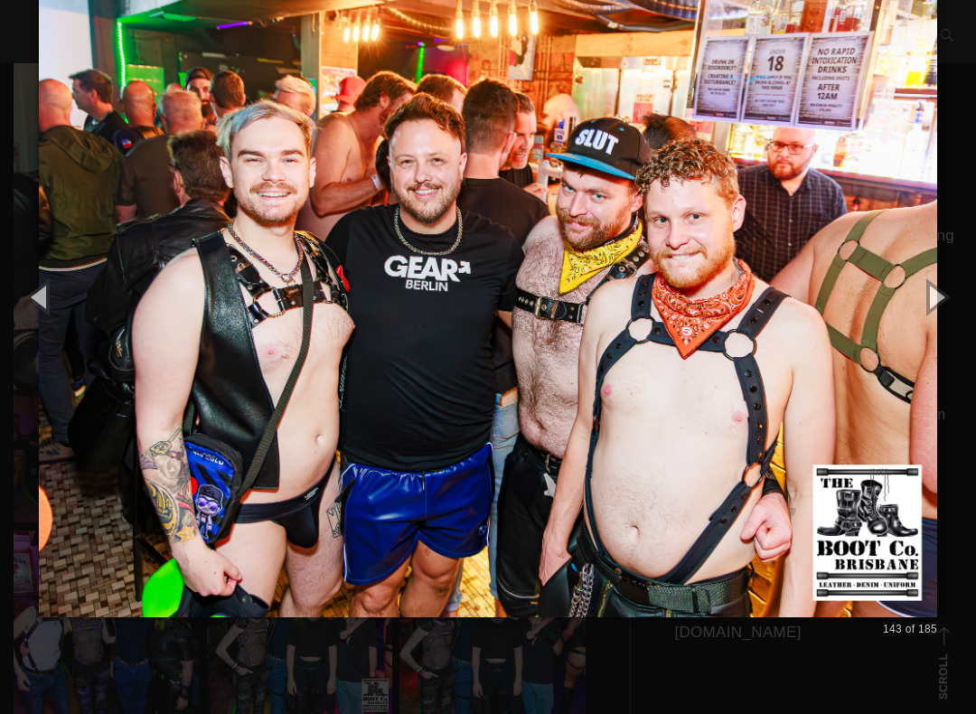
click at [945, 293] on button "button" at bounding box center [934, 296] width 81 height 99
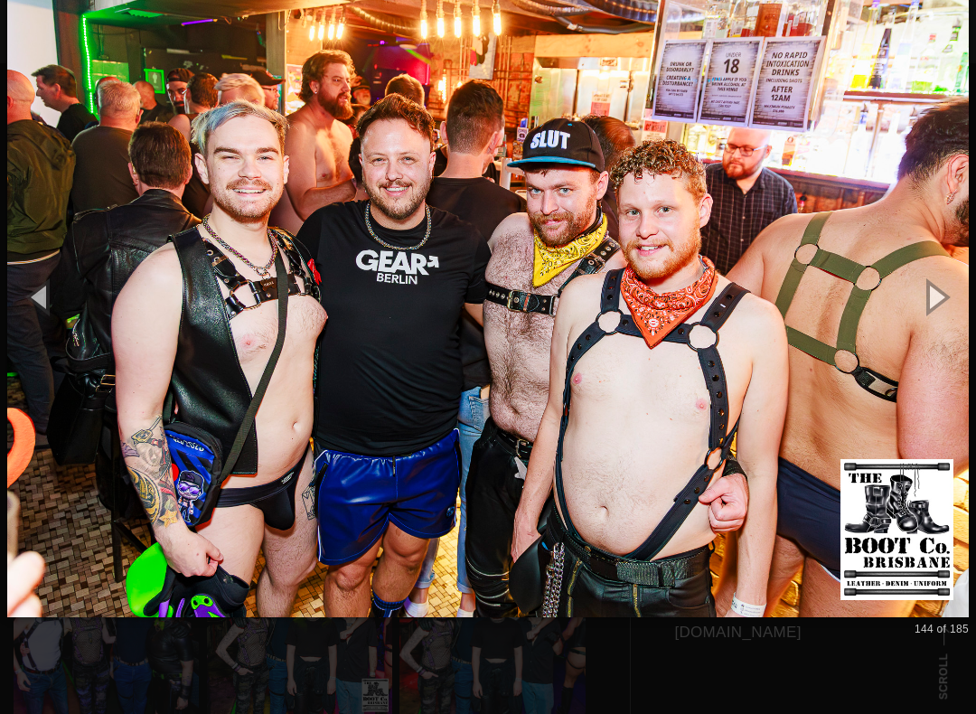
click at [945, 292] on button "button" at bounding box center [934, 296] width 81 height 99
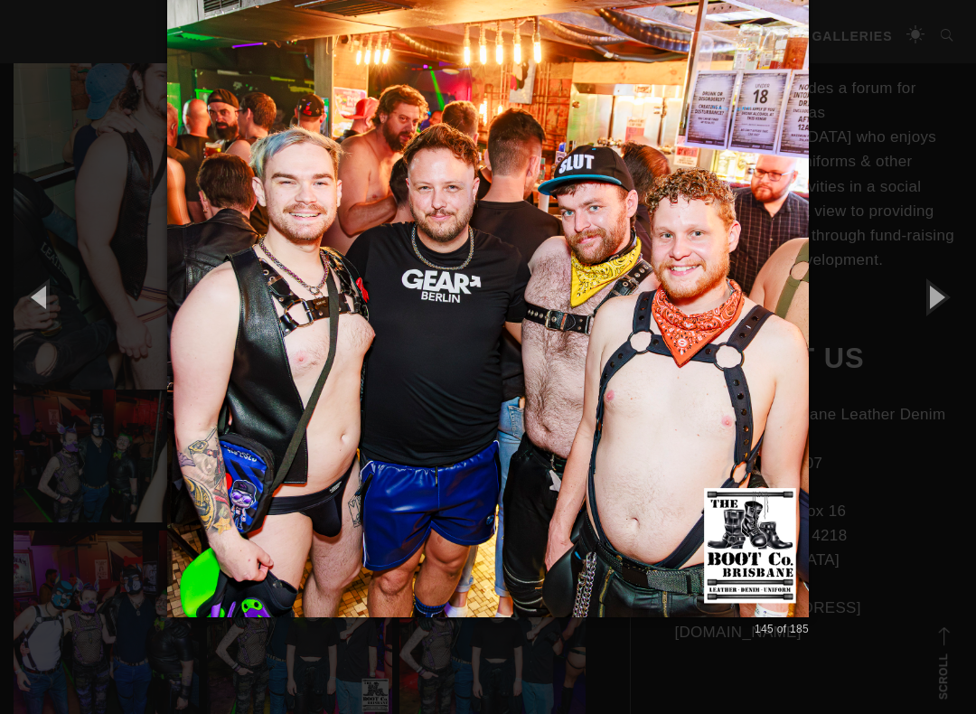
click at [942, 291] on button "button" at bounding box center [934, 296] width 81 height 99
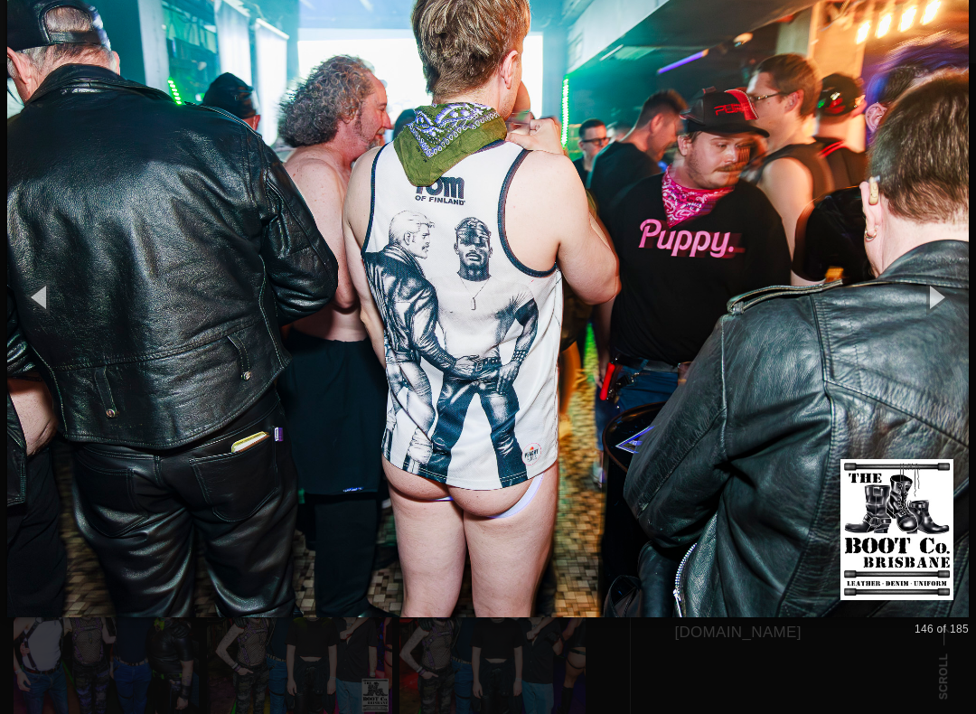
click at [941, 292] on button "button" at bounding box center [934, 296] width 81 height 99
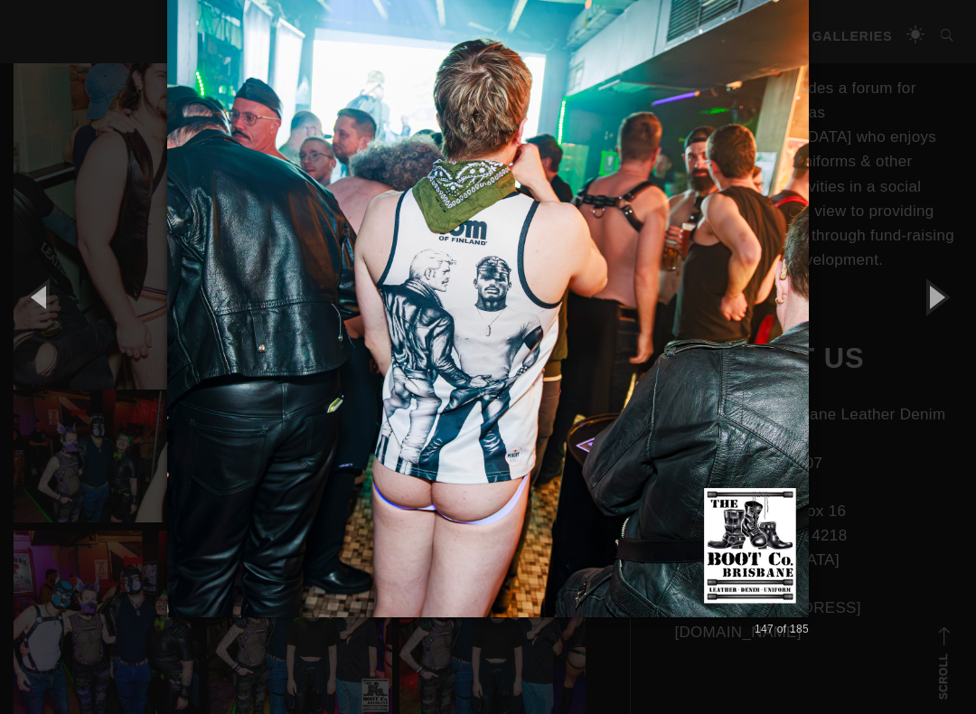
click at [947, 285] on button "button" at bounding box center [934, 296] width 81 height 99
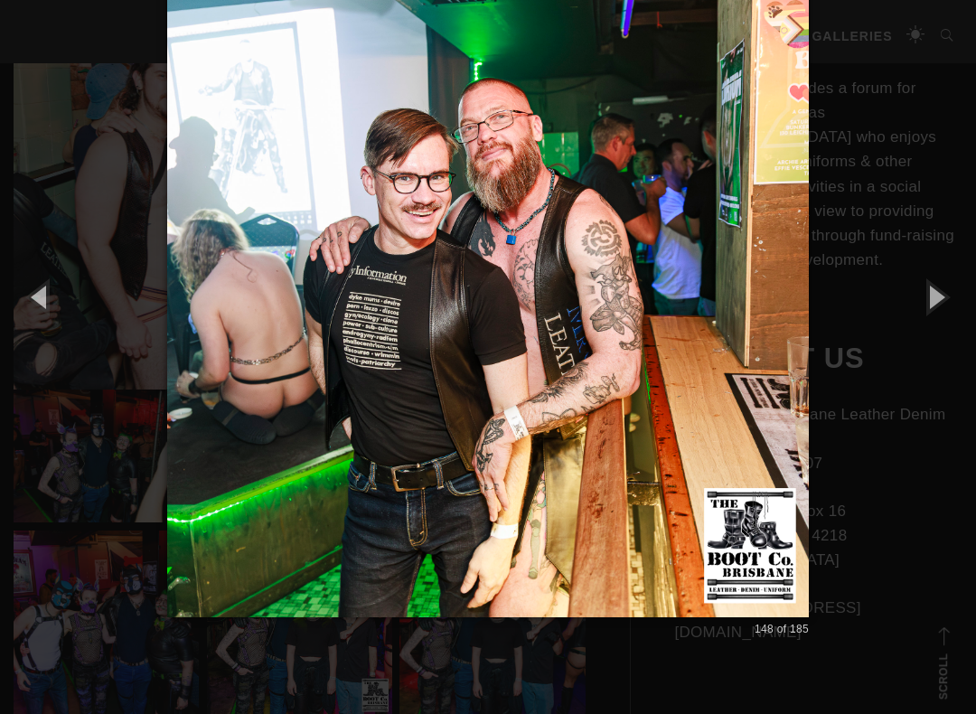
click at [946, 286] on button "button" at bounding box center [934, 296] width 81 height 99
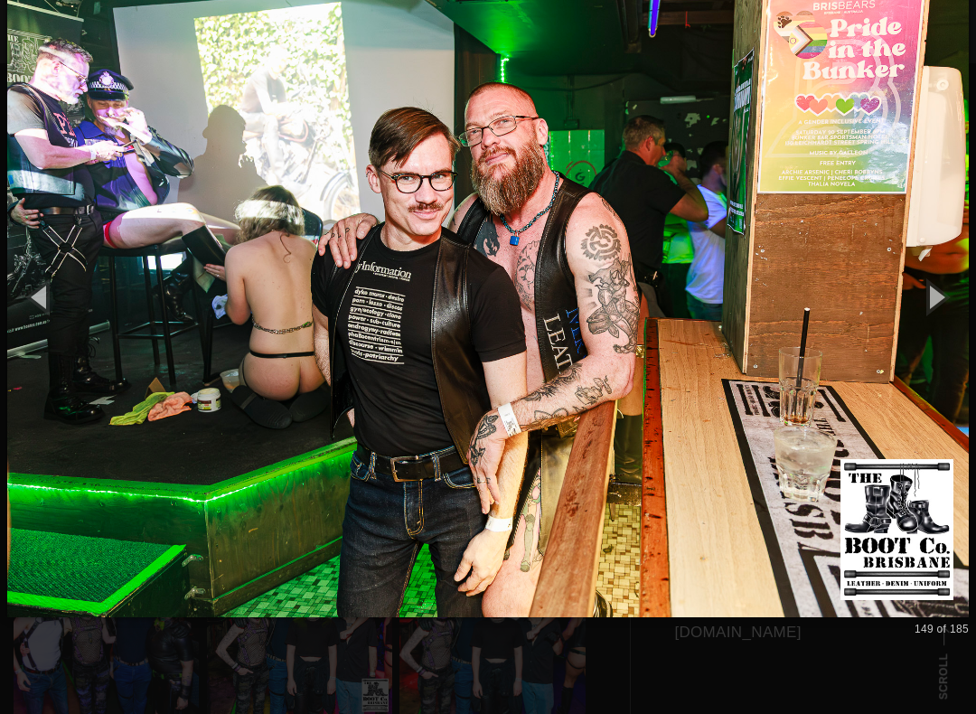
click at [51, 299] on button "button" at bounding box center [40, 296] width 81 height 99
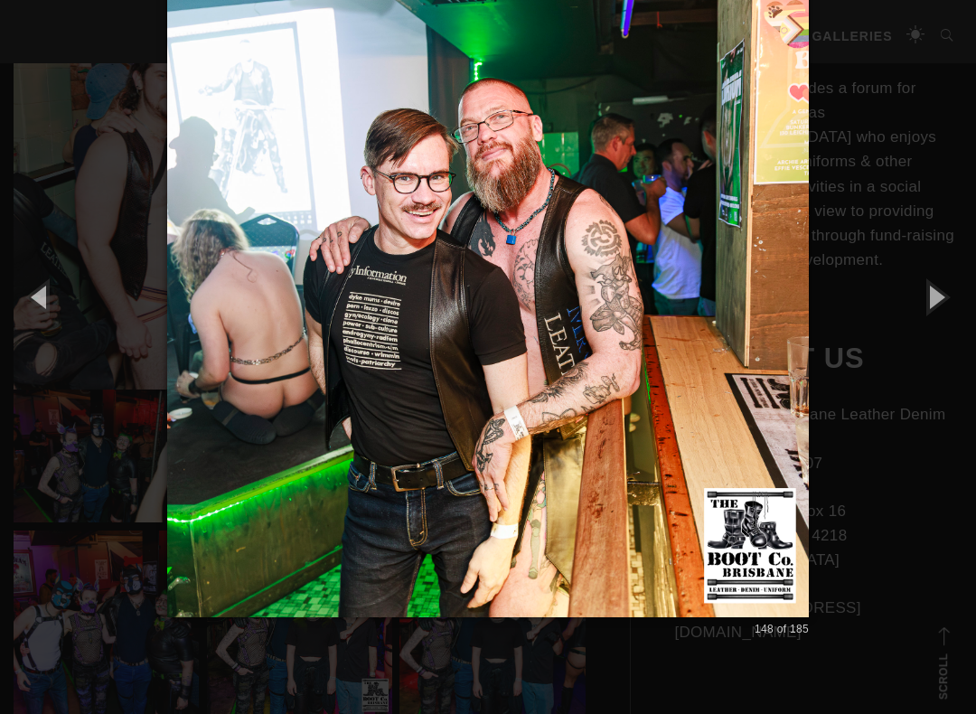
click at [51, 309] on button "button" at bounding box center [40, 296] width 81 height 99
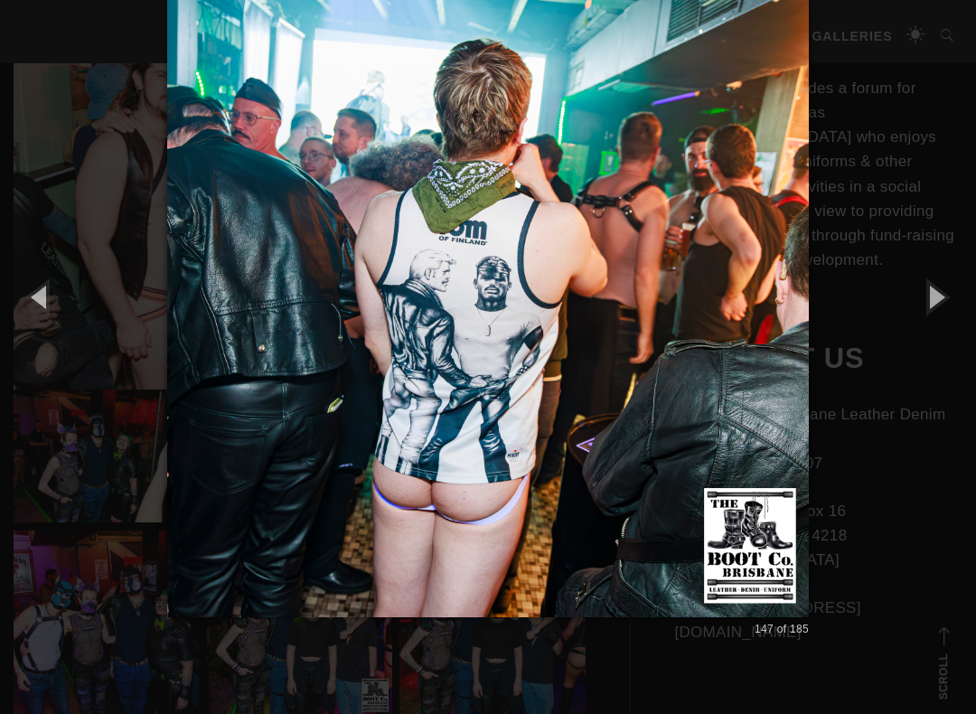
click at [42, 297] on button "button" at bounding box center [40, 296] width 81 height 99
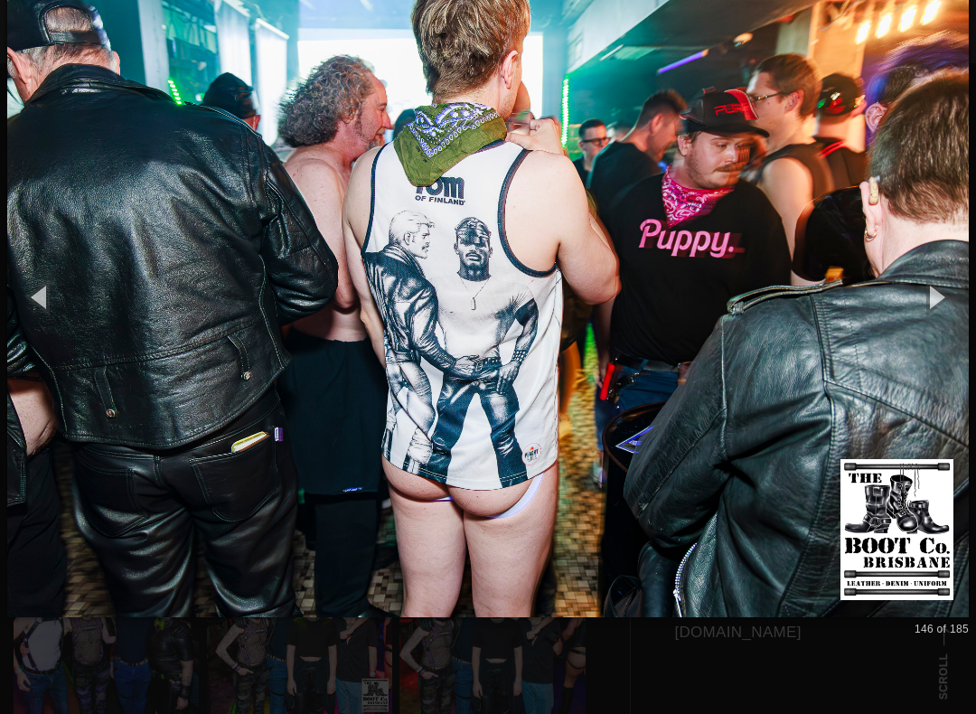
click at [944, 289] on button "button" at bounding box center [934, 296] width 81 height 99
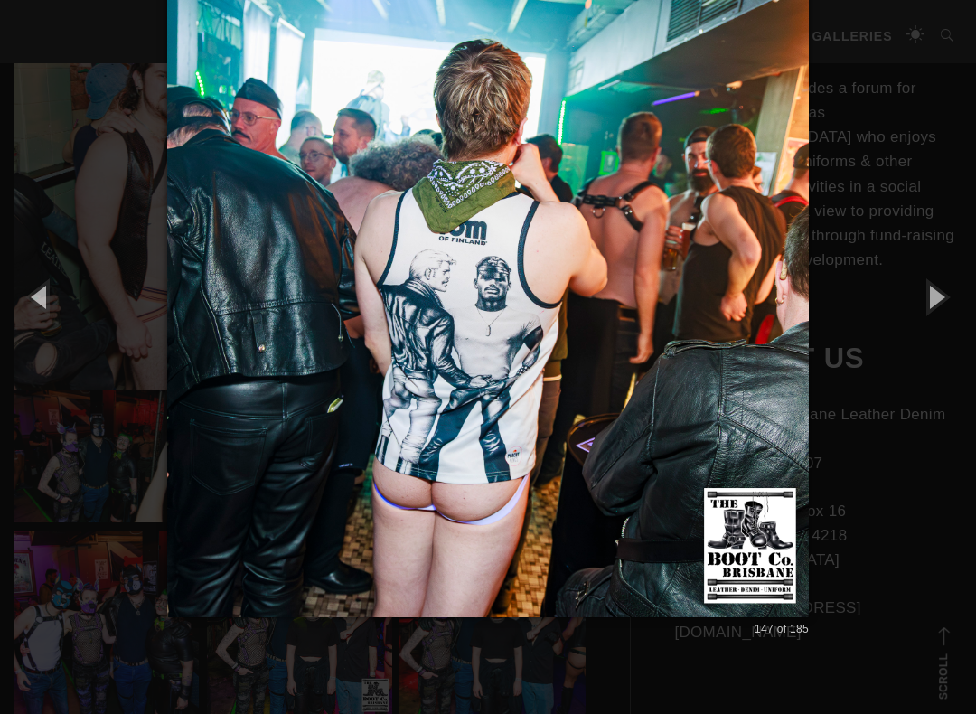
click at [962, 292] on button "button" at bounding box center [934, 296] width 81 height 99
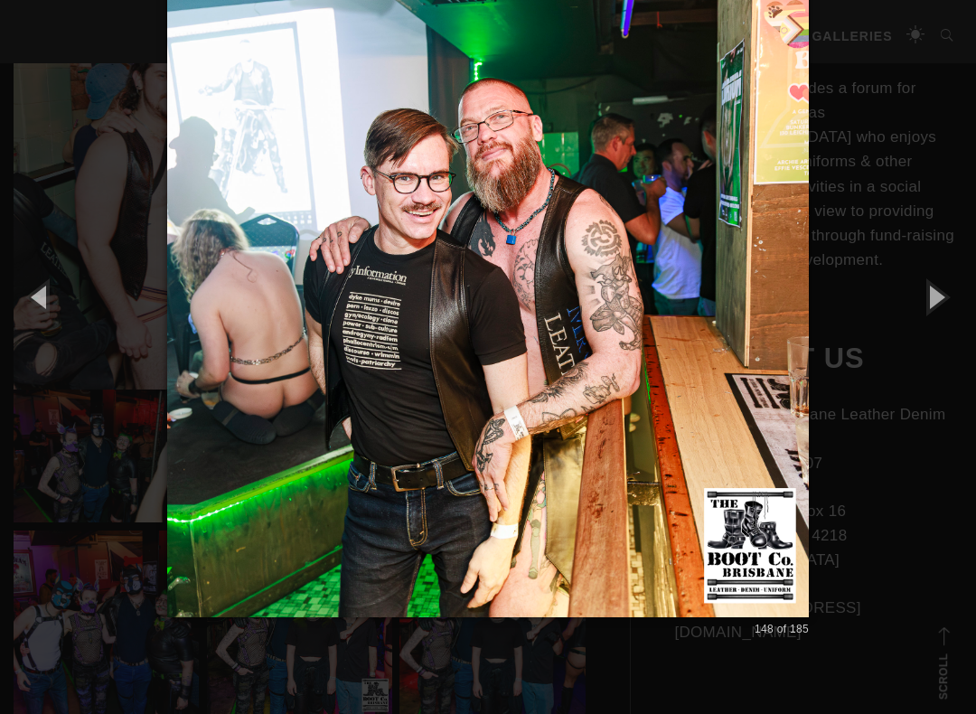
click at [963, 289] on button "button" at bounding box center [934, 296] width 81 height 99
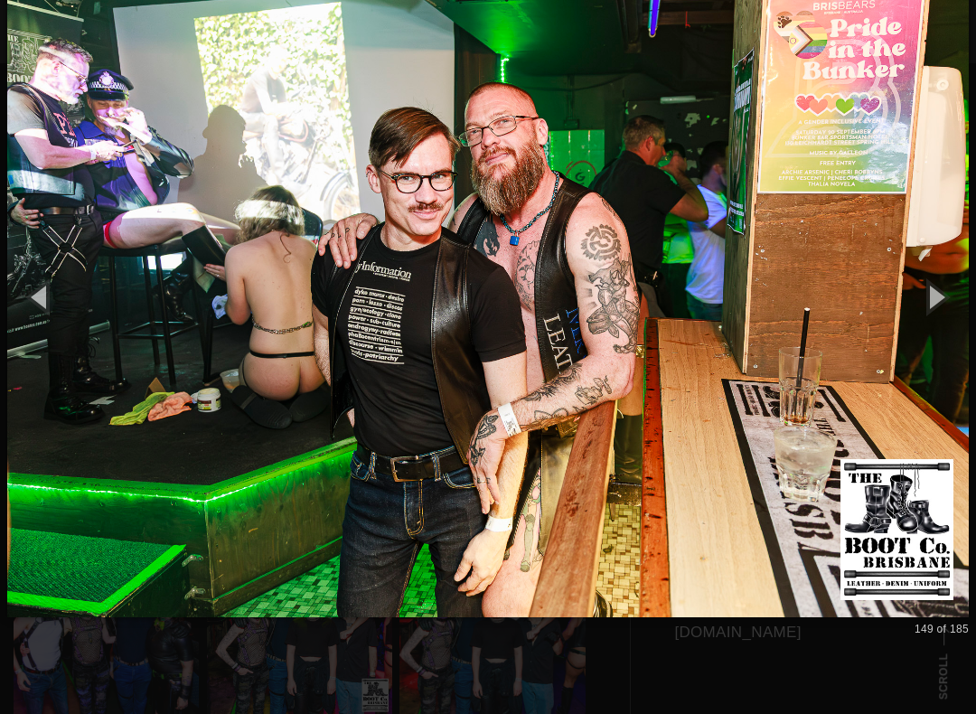
click at [961, 289] on button "button" at bounding box center [934, 296] width 81 height 99
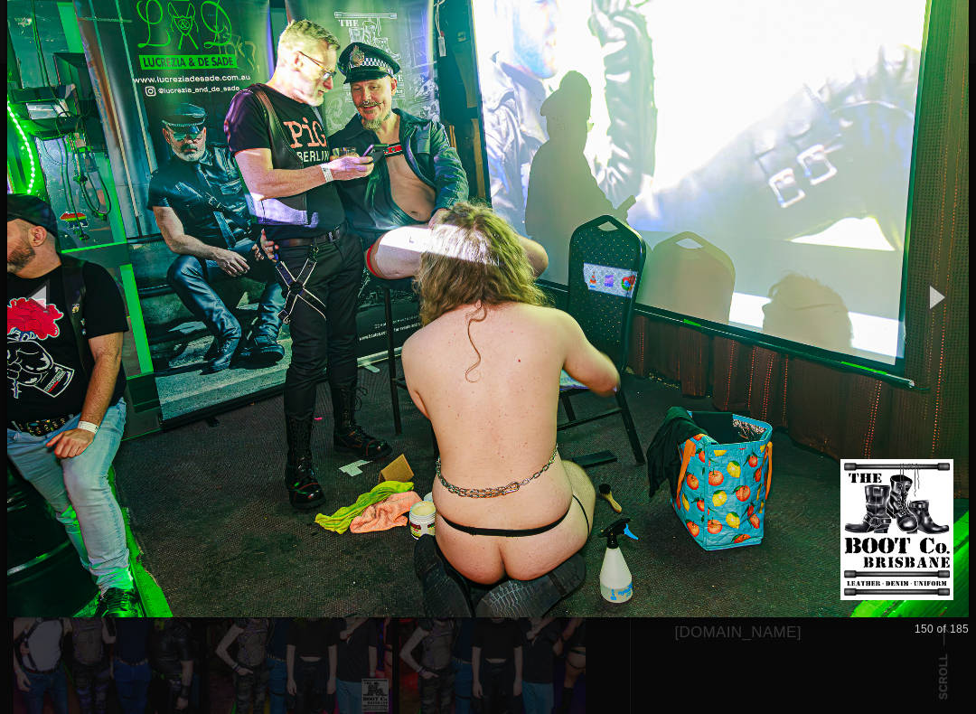
click at [958, 291] on button "button" at bounding box center [934, 296] width 81 height 99
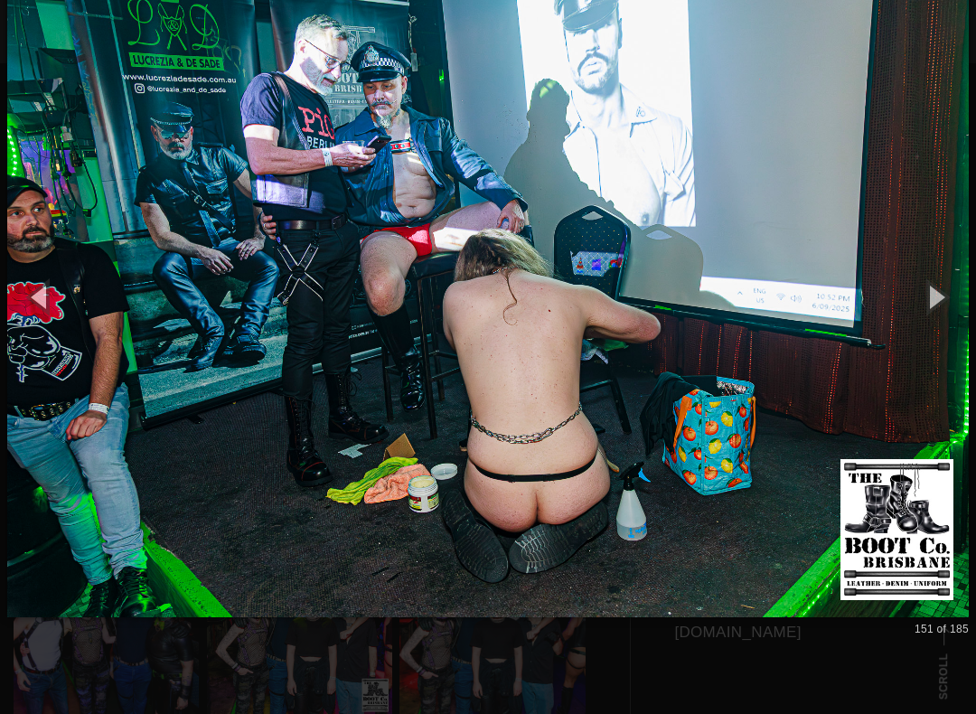
click at [950, 291] on button "button" at bounding box center [934, 296] width 81 height 99
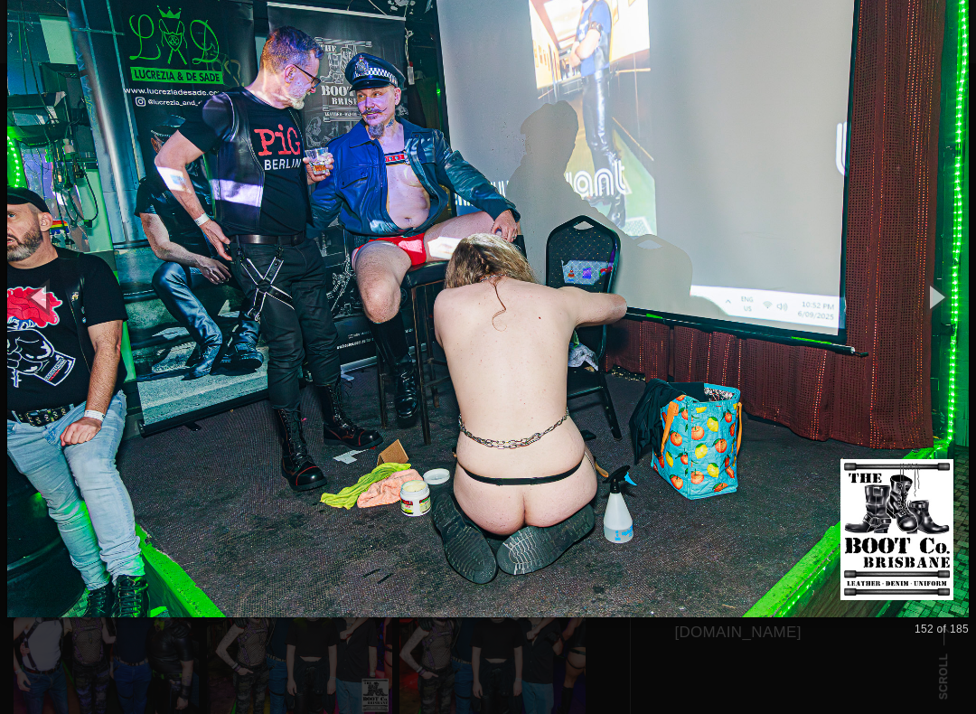
click at [945, 295] on button "button" at bounding box center [934, 296] width 81 height 99
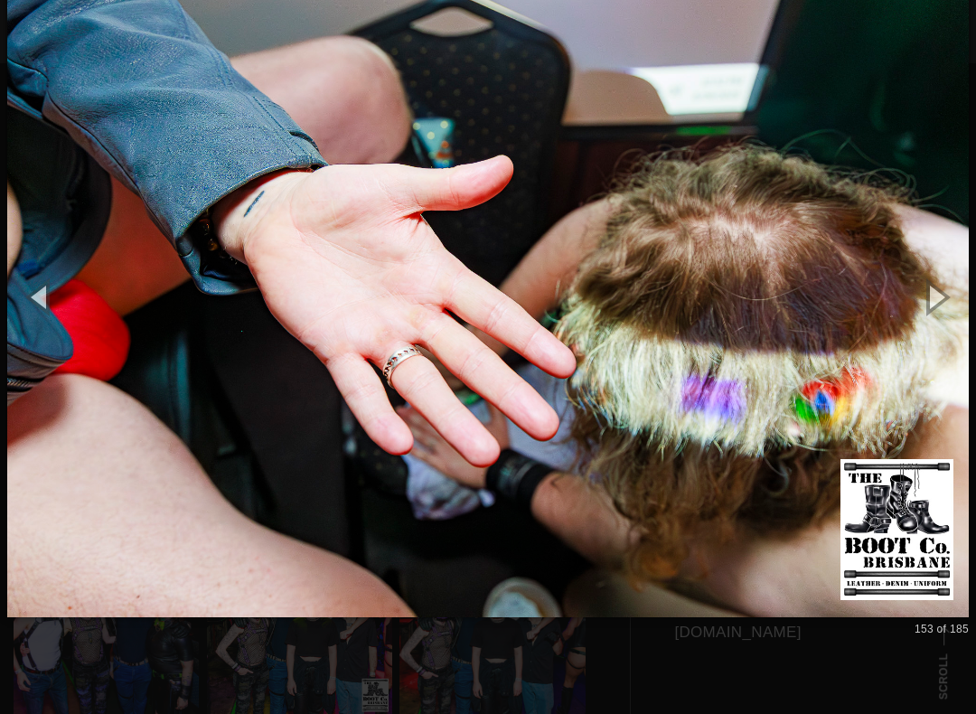
click at [946, 294] on button "button" at bounding box center [934, 296] width 81 height 99
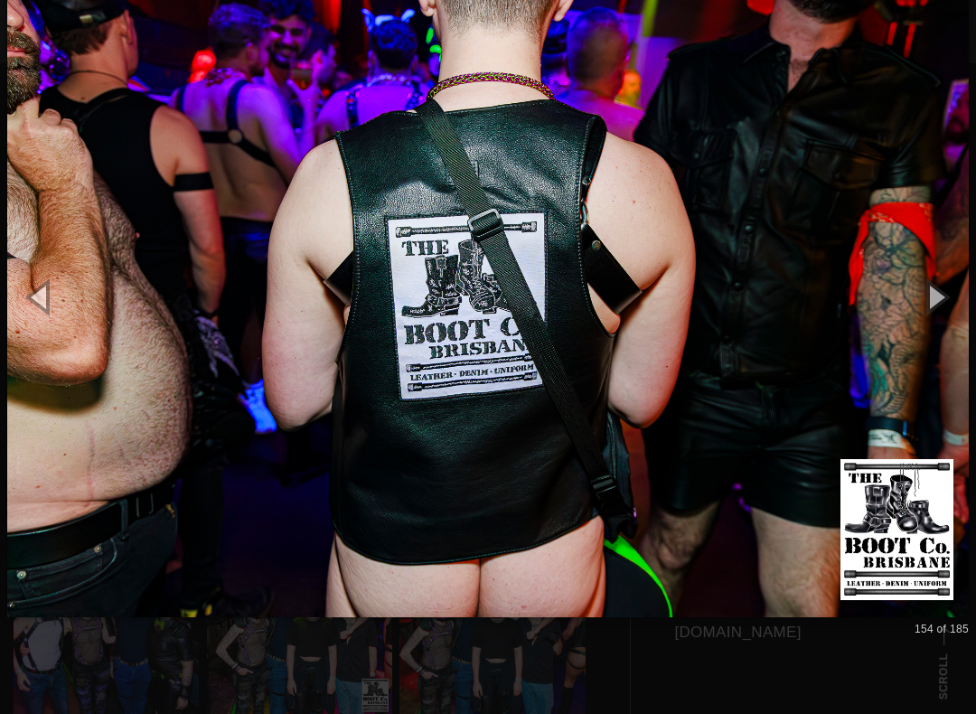
click at [940, 293] on button "button" at bounding box center [934, 296] width 81 height 99
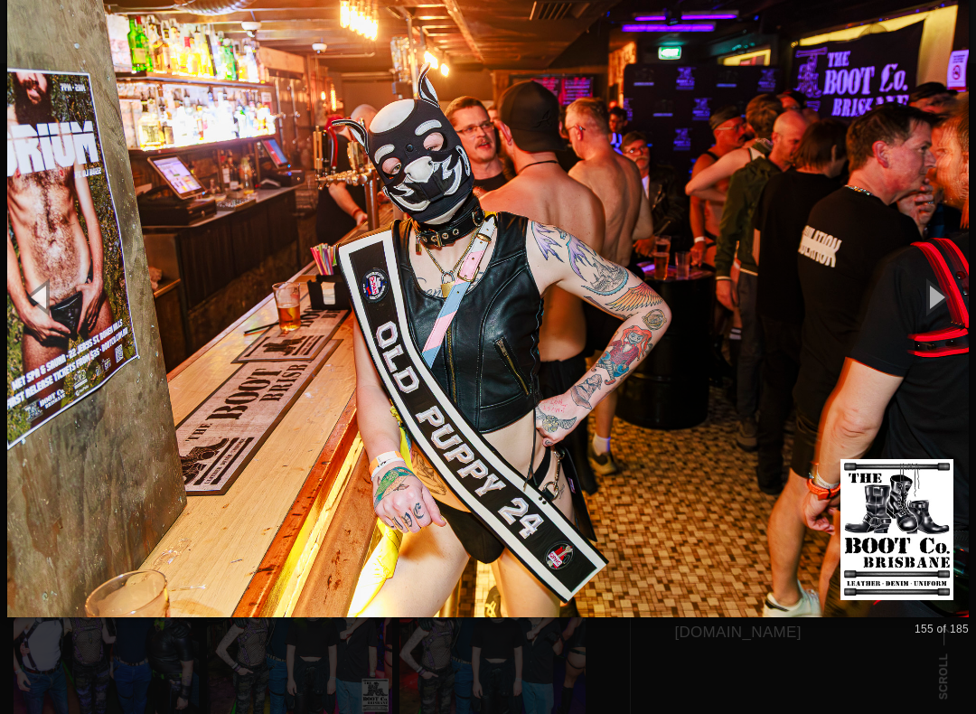
click at [945, 288] on button "button" at bounding box center [934, 296] width 81 height 99
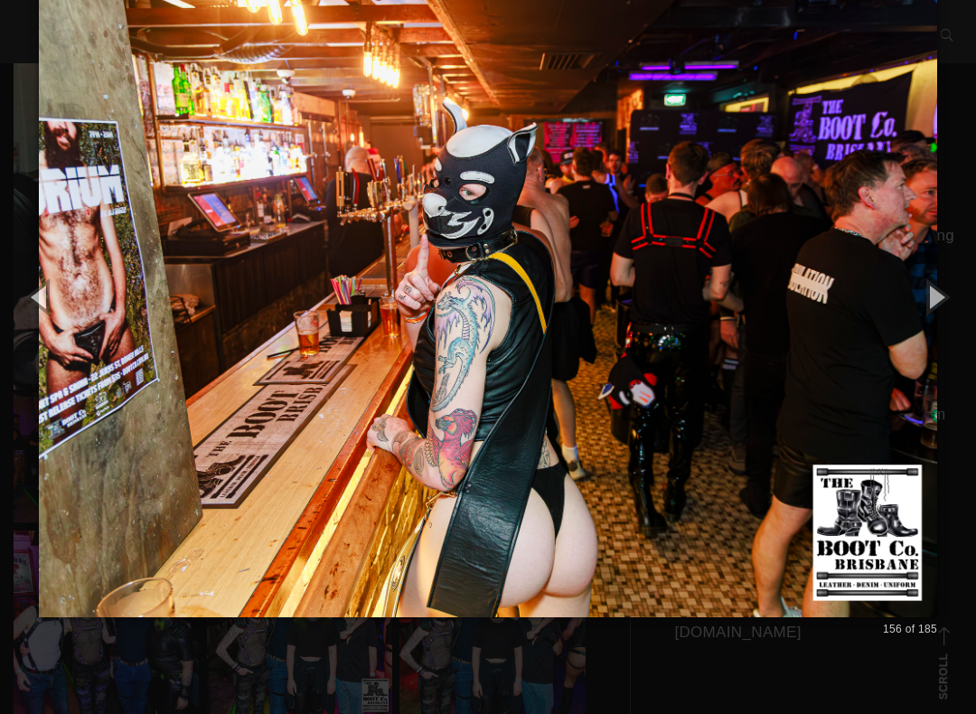
click at [948, 299] on button "button" at bounding box center [934, 296] width 81 height 99
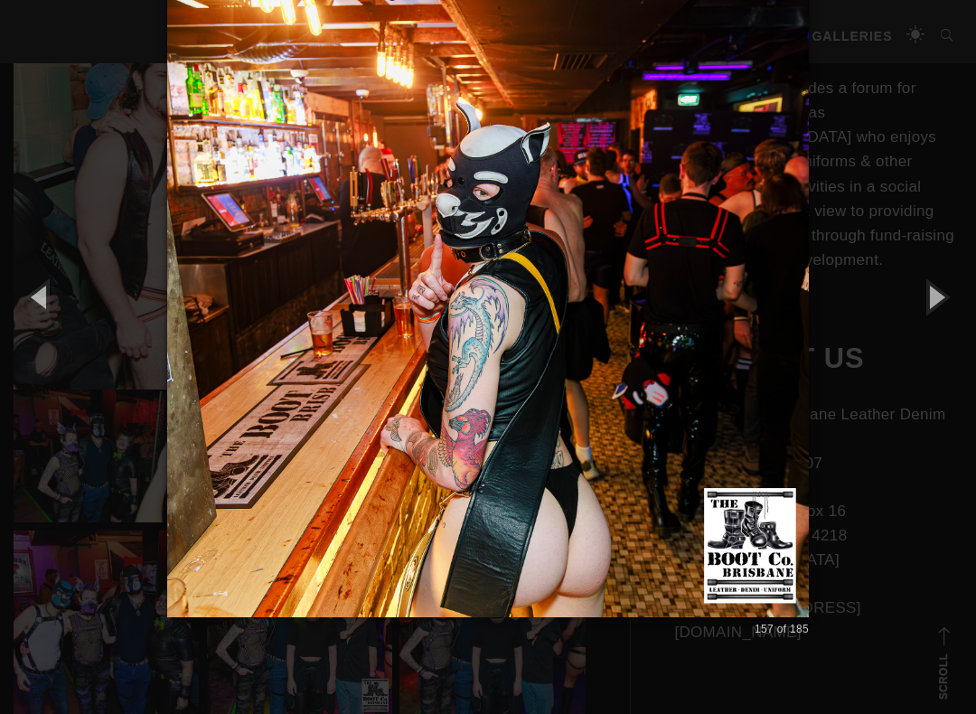
click at [944, 302] on button "button" at bounding box center [934, 296] width 81 height 99
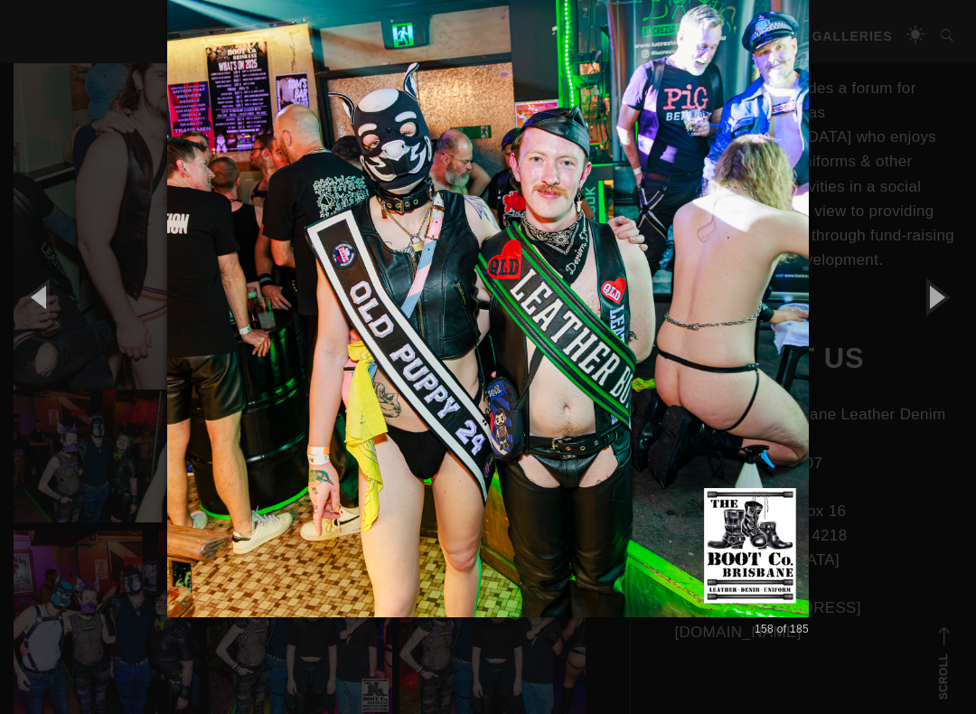
click at [940, 301] on button "button" at bounding box center [934, 296] width 81 height 99
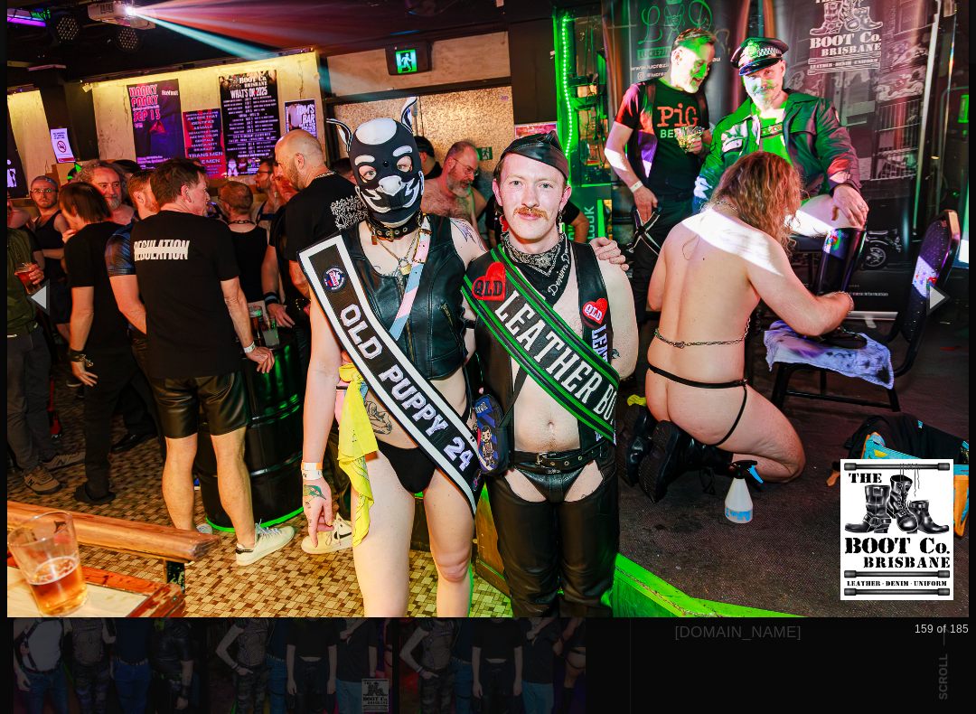
click at [942, 289] on button "button" at bounding box center [934, 296] width 81 height 99
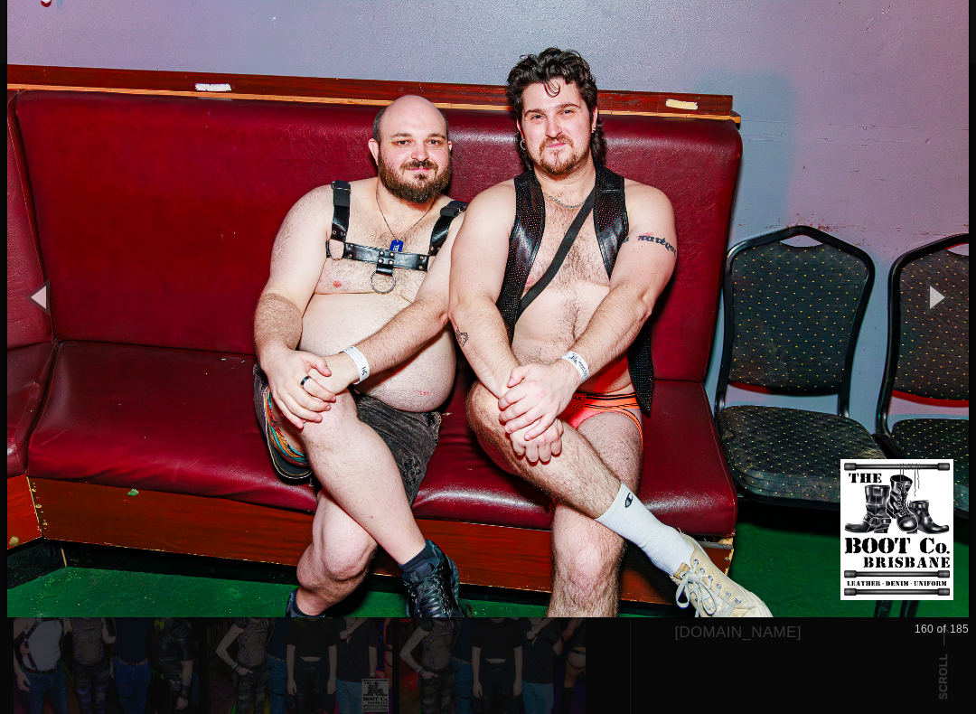
click at [949, 293] on button "button" at bounding box center [934, 296] width 81 height 99
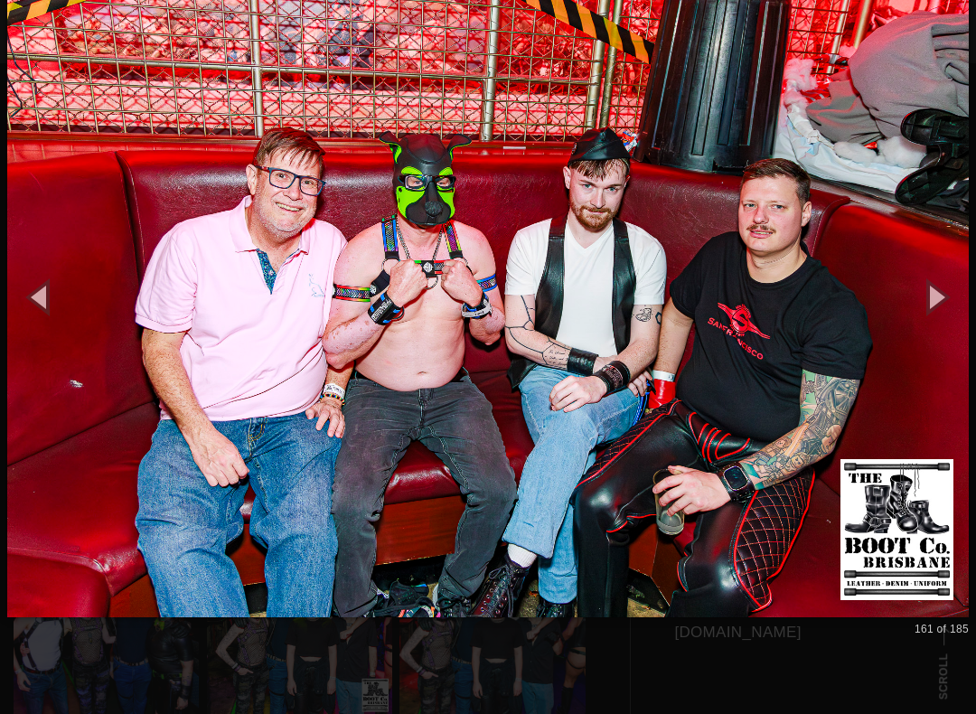
click at [951, 298] on button "button" at bounding box center [934, 296] width 81 height 99
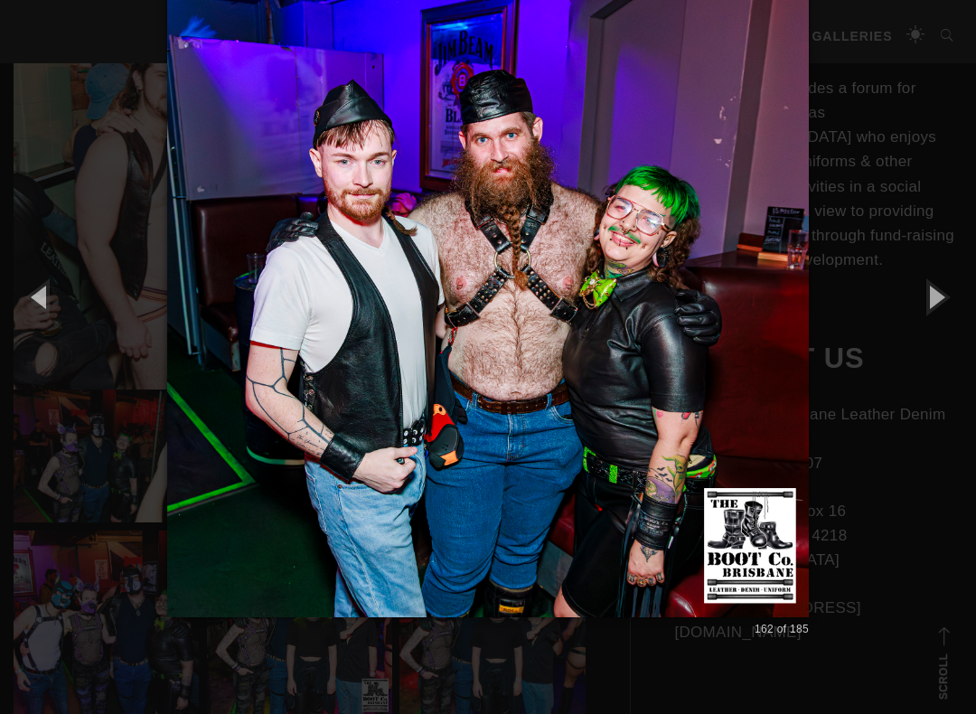
click at [950, 295] on button "button" at bounding box center [934, 296] width 81 height 99
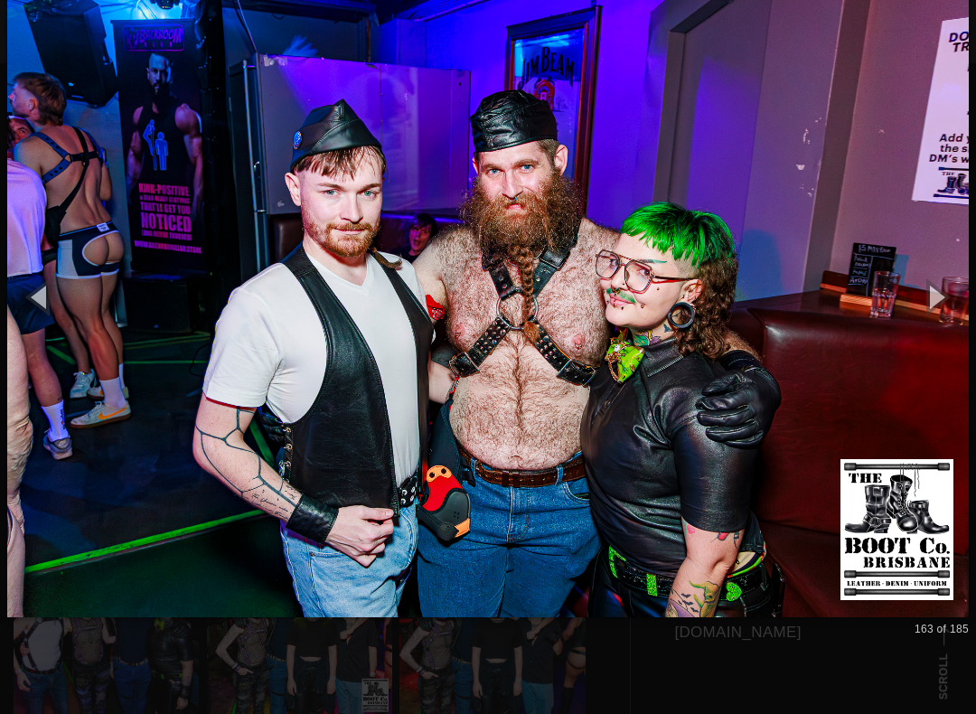
click at [950, 297] on button "button" at bounding box center [934, 296] width 81 height 99
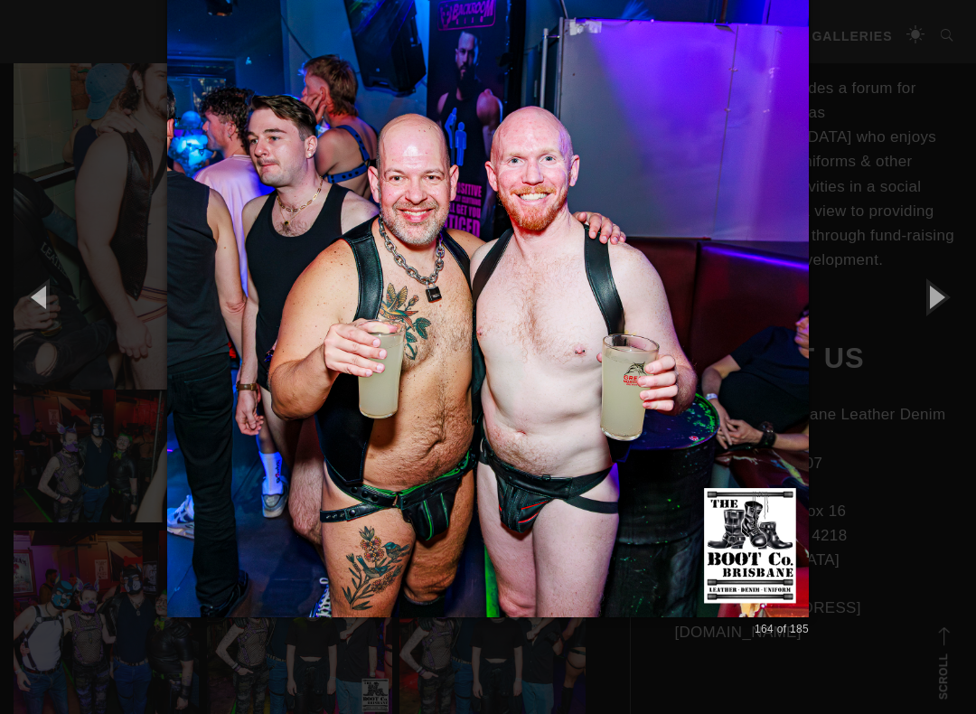
click at [962, 285] on button "button" at bounding box center [934, 296] width 81 height 99
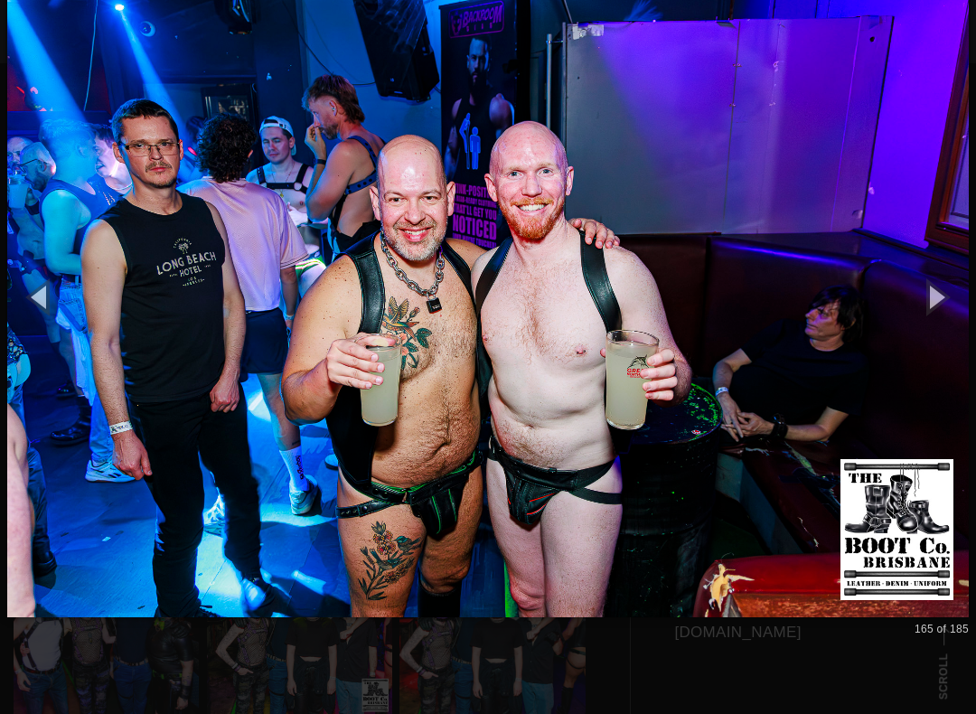
click at [953, 283] on button "button" at bounding box center [934, 296] width 81 height 99
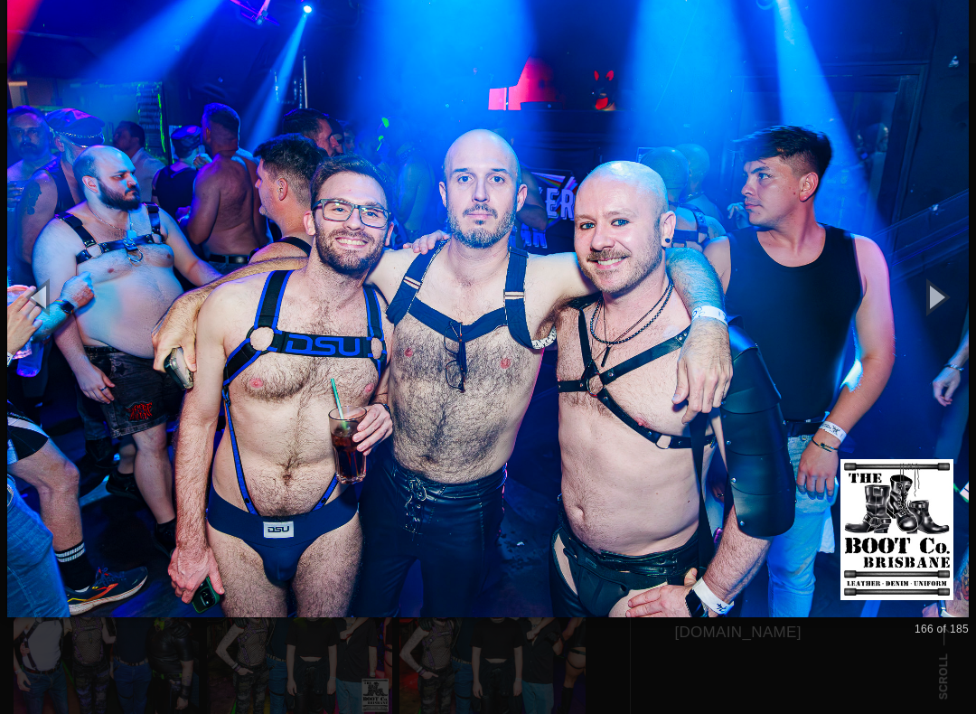
click at [961, 287] on button "button" at bounding box center [934, 296] width 81 height 99
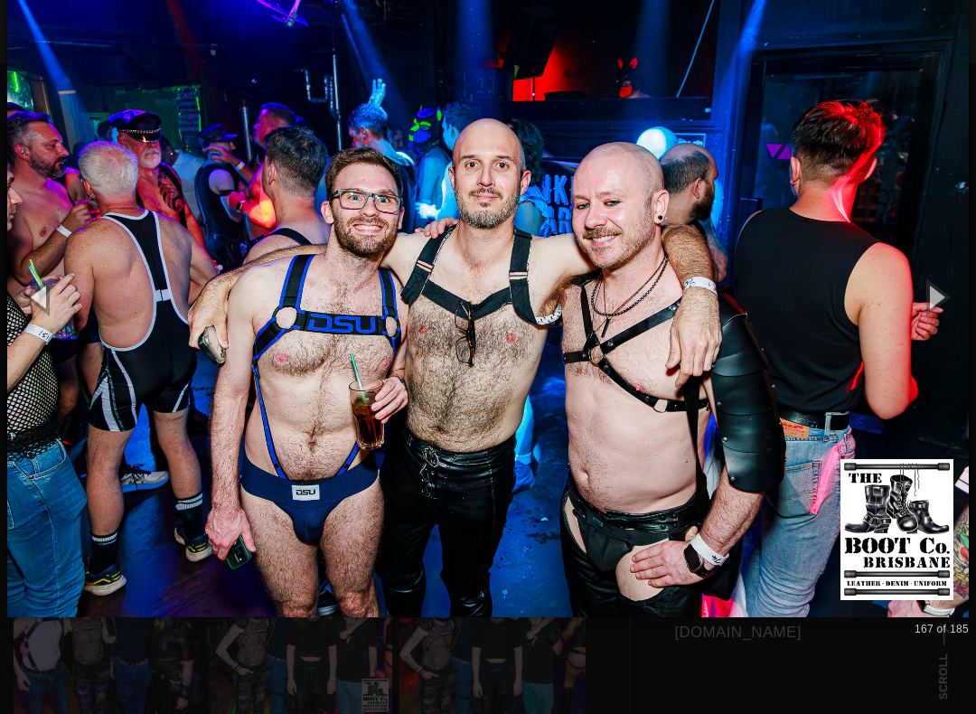
click at [950, 287] on button "button" at bounding box center [934, 296] width 81 height 99
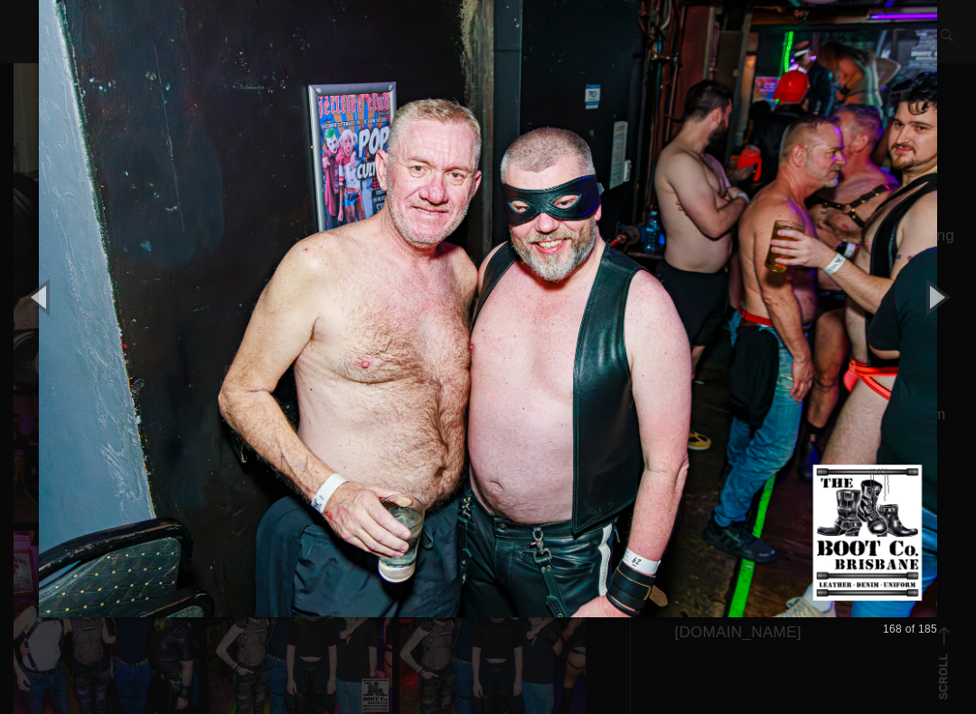
click at [963, 296] on button "button" at bounding box center [934, 296] width 81 height 99
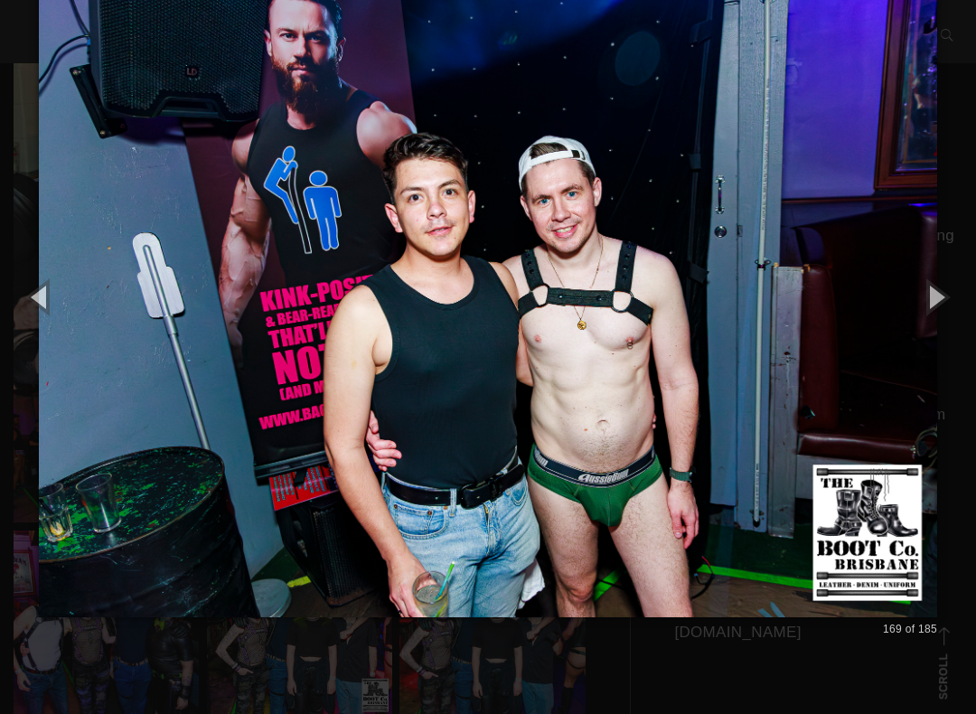
click at [952, 296] on button "button" at bounding box center [934, 296] width 81 height 99
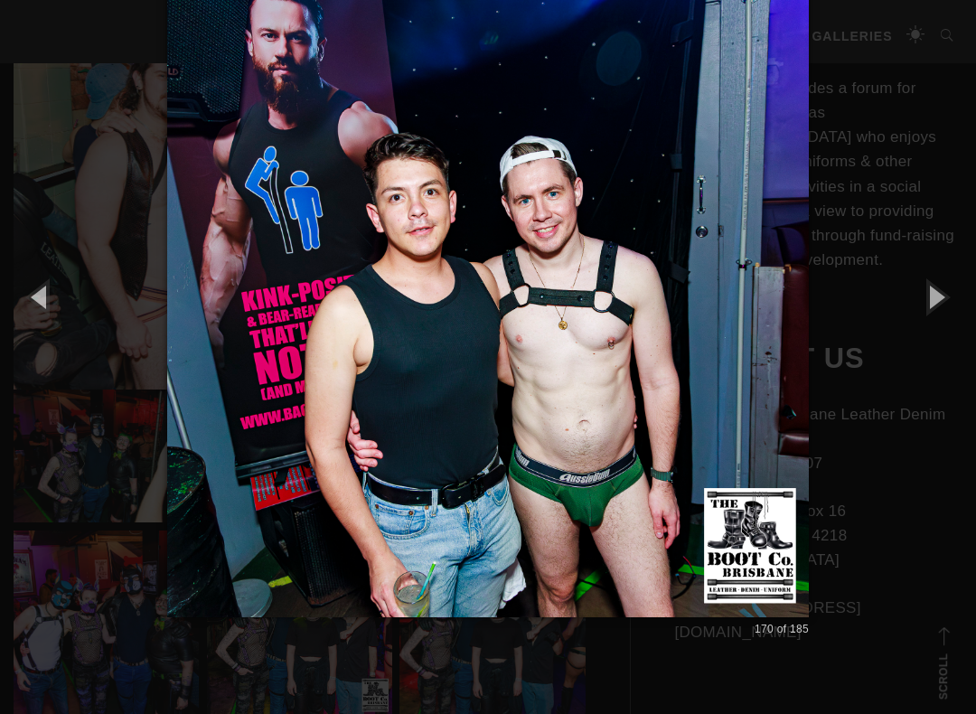
click at [951, 296] on button "button" at bounding box center [934, 296] width 81 height 99
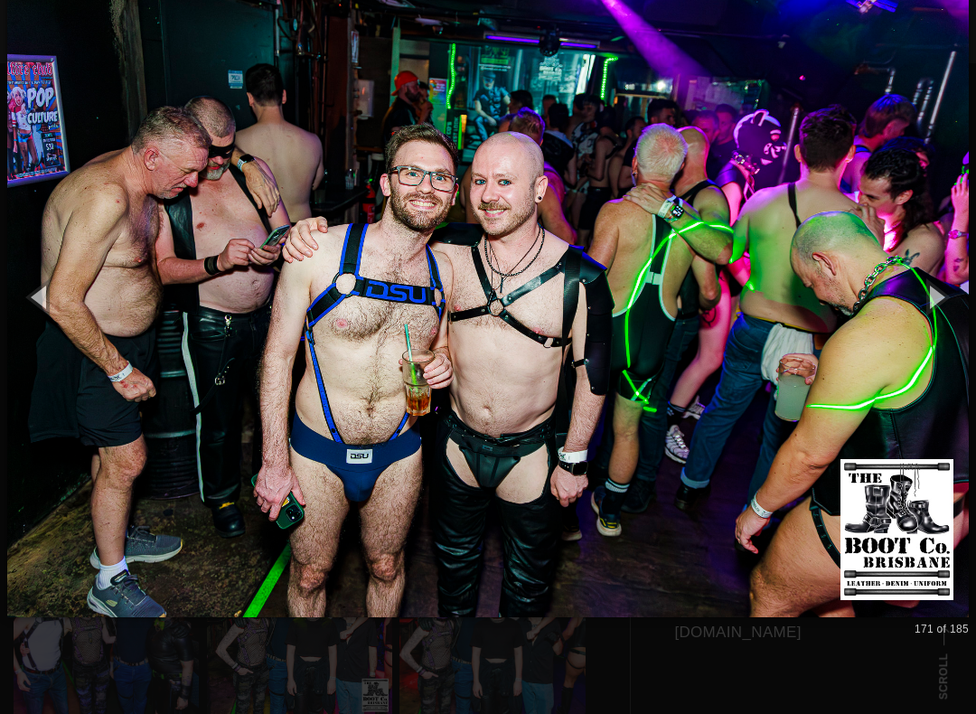
click at [949, 296] on button "button" at bounding box center [934, 296] width 81 height 99
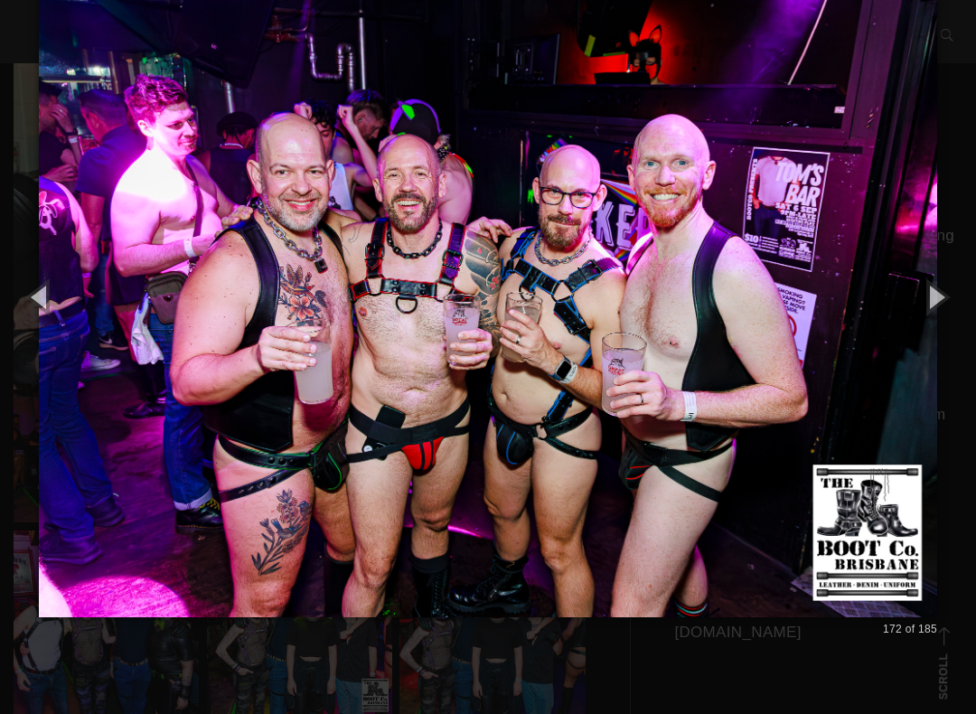
click at [949, 285] on button "button" at bounding box center [934, 296] width 81 height 99
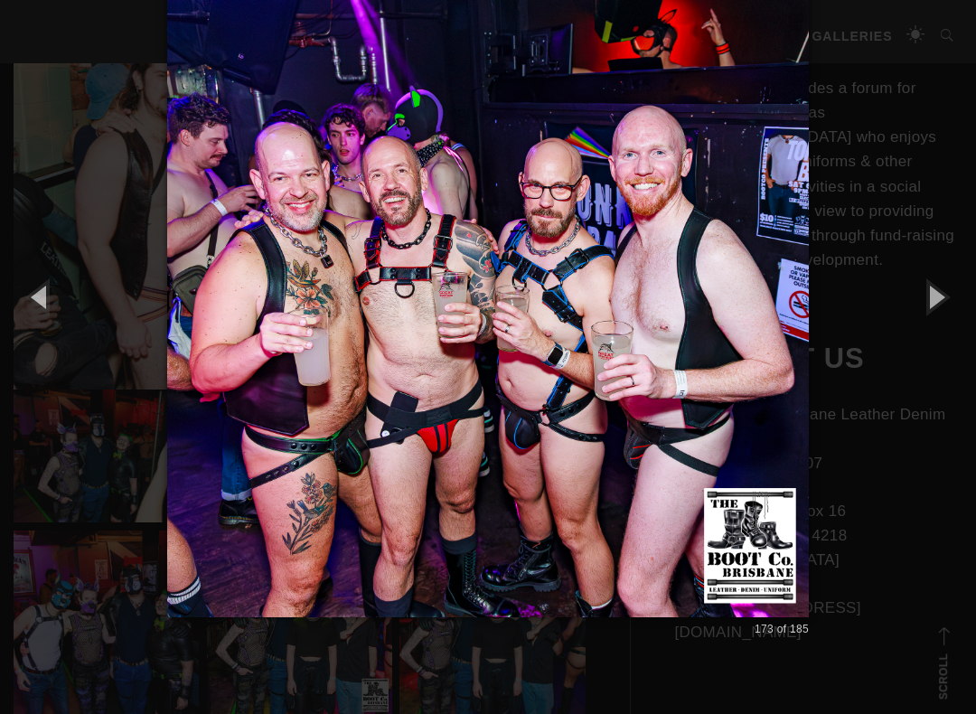
click at [946, 283] on button "button" at bounding box center [934, 296] width 81 height 99
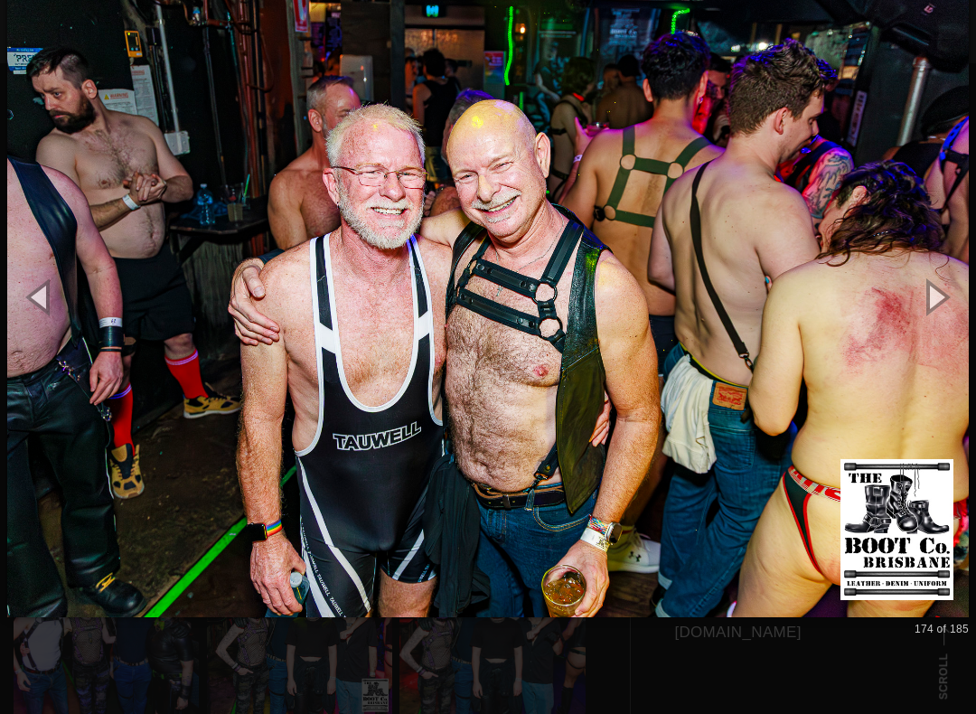
click at [959, 284] on button "button" at bounding box center [934, 296] width 81 height 99
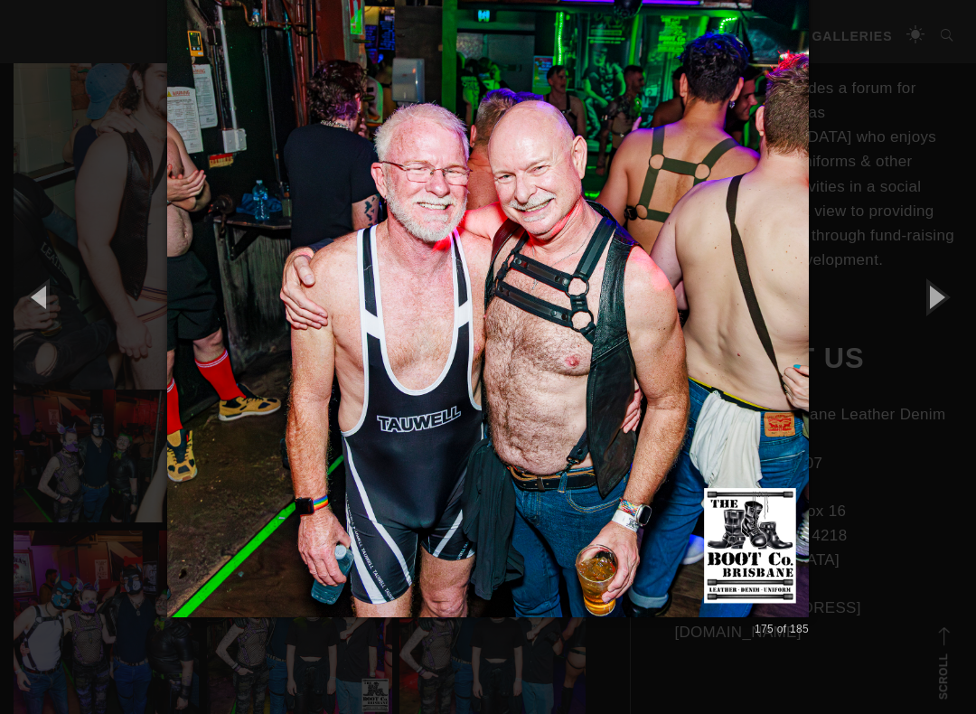
click at [949, 287] on button "button" at bounding box center [934, 296] width 81 height 99
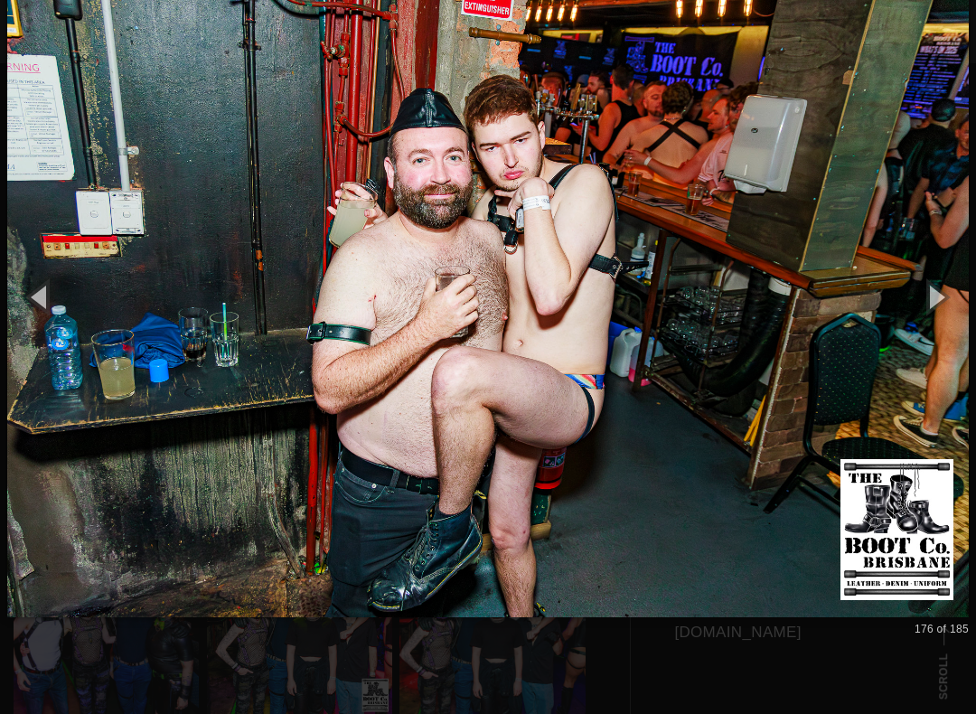
click at [949, 289] on button "button" at bounding box center [934, 296] width 81 height 99
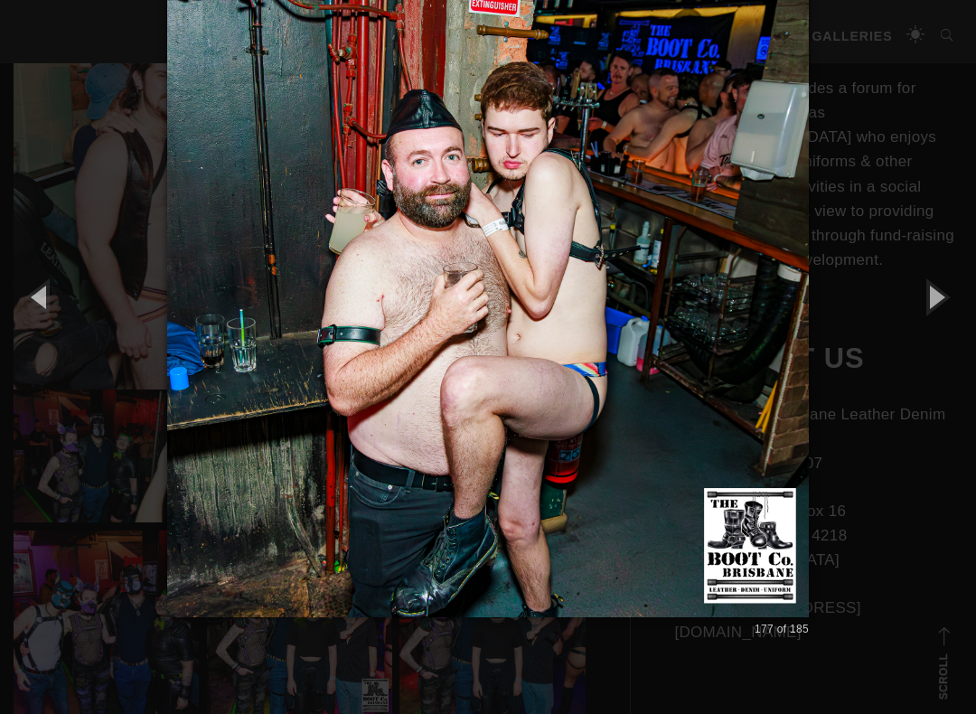
click at [950, 289] on button "button" at bounding box center [934, 296] width 81 height 99
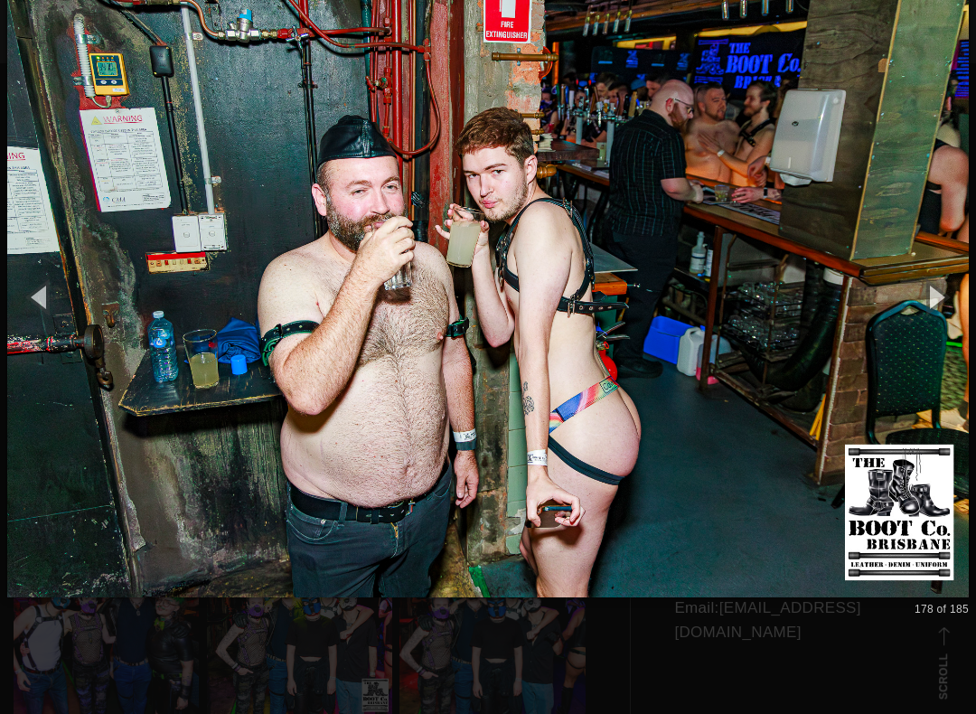
click at [950, 289] on button "button" at bounding box center [934, 296] width 81 height 99
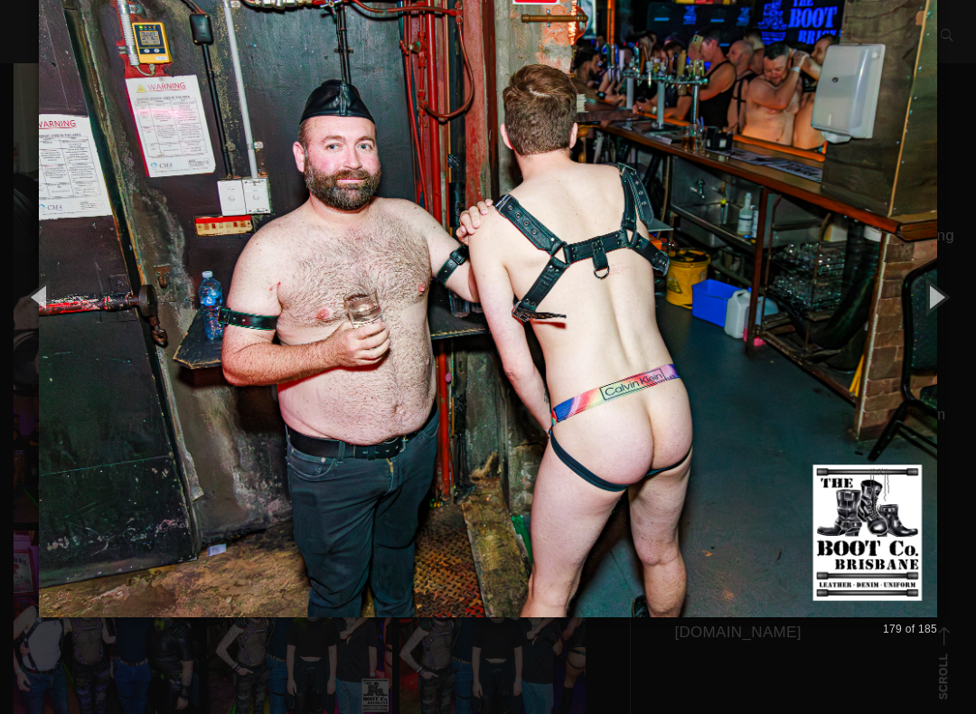
click at [956, 289] on button "button" at bounding box center [934, 296] width 81 height 99
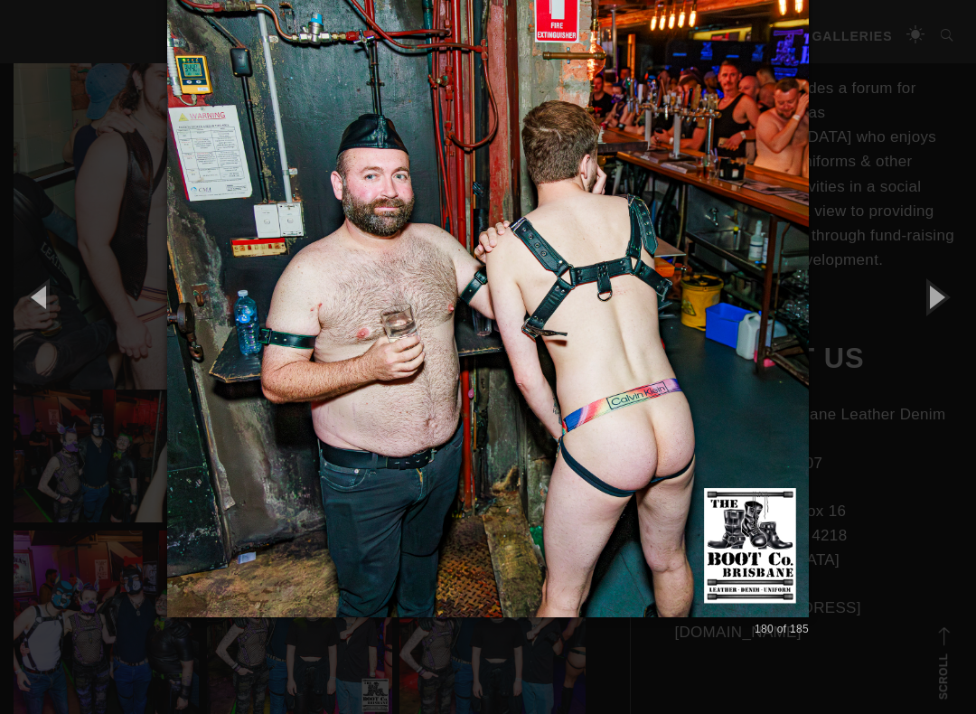
click at [950, 293] on button "button" at bounding box center [934, 296] width 81 height 99
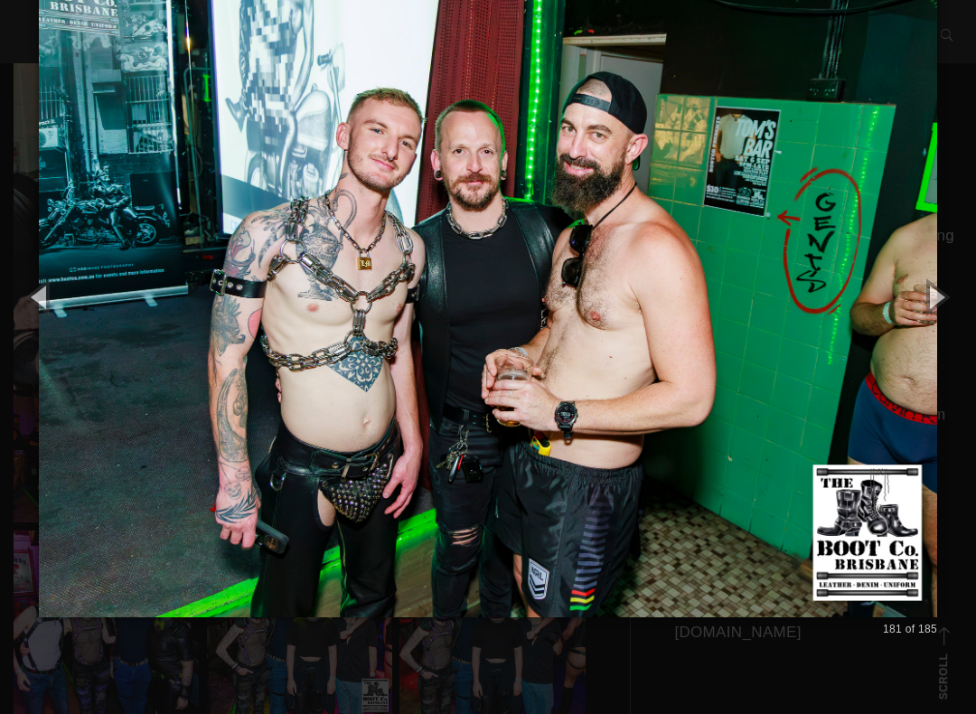
click at [952, 299] on button "button" at bounding box center [934, 296] width 81 height 99
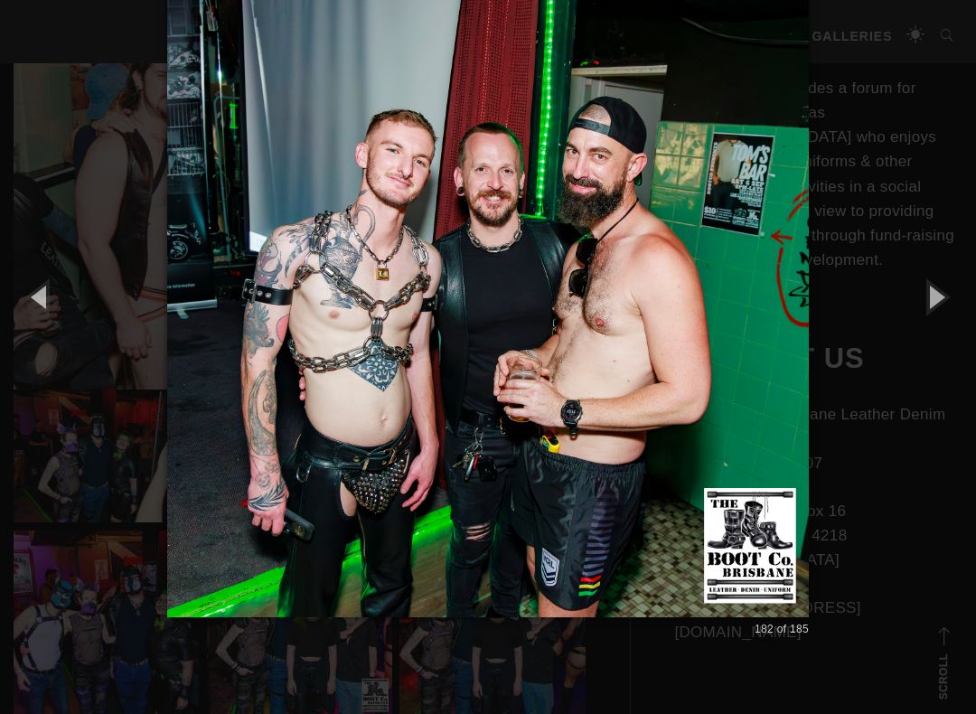
click at [951, 302] on button "button" at bounding box center [934, 296] width 81 height 99
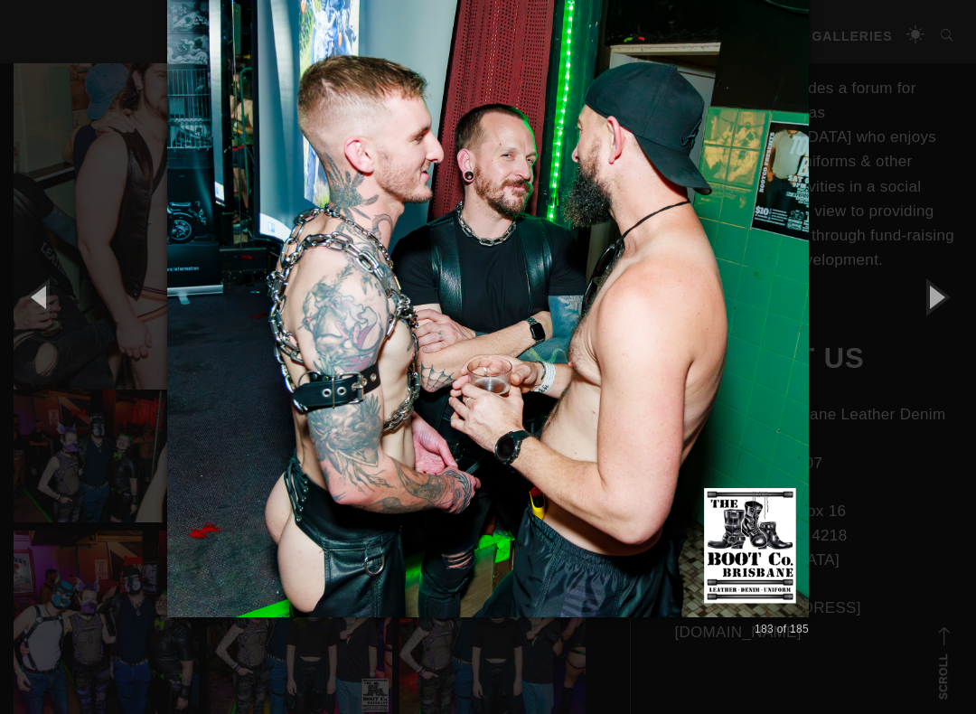
click at [949, 304] on button "button" at bounding box center [934, 296] width 81 height 99
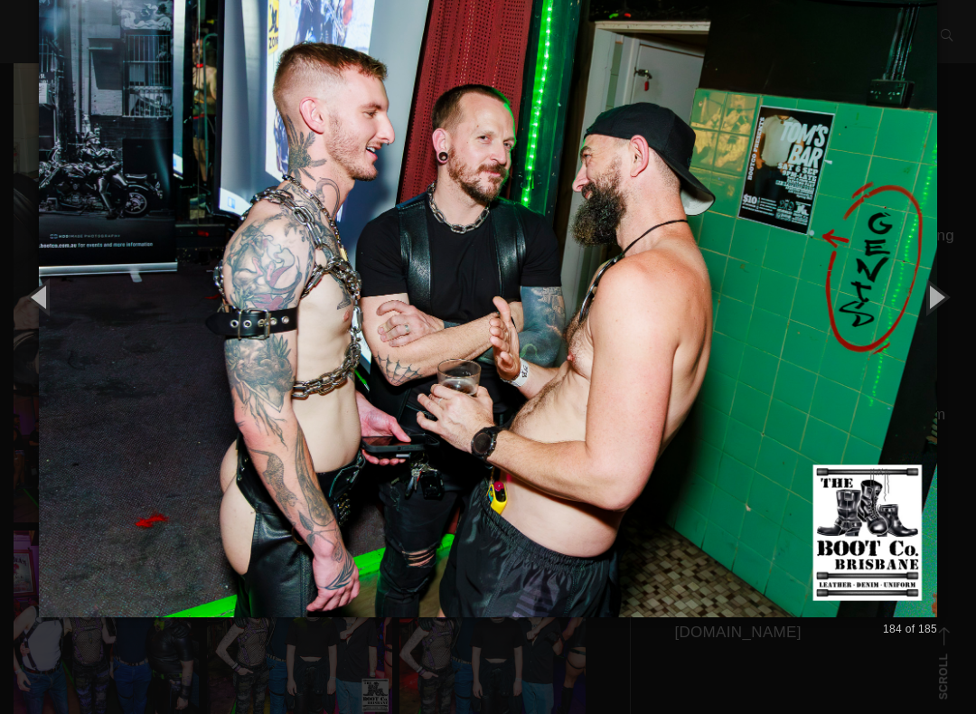
click at [956, 304] on button "button" at bounding box center [934, 296] width 81 height 99
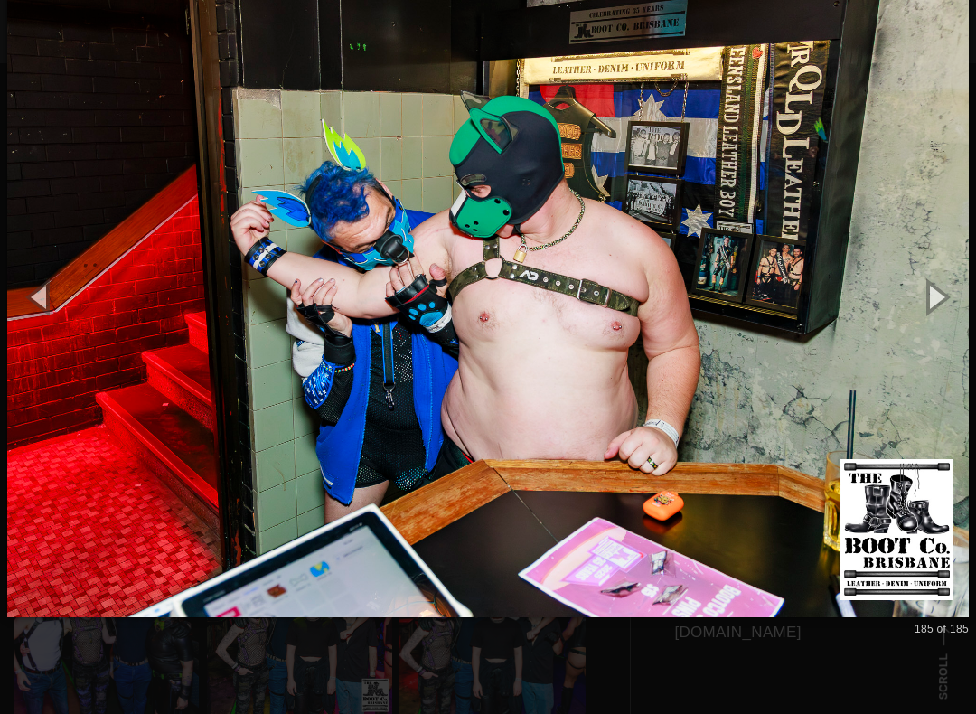
click at [951, 305] on button "button" at bounding box center [934, 296] width 81 height 99
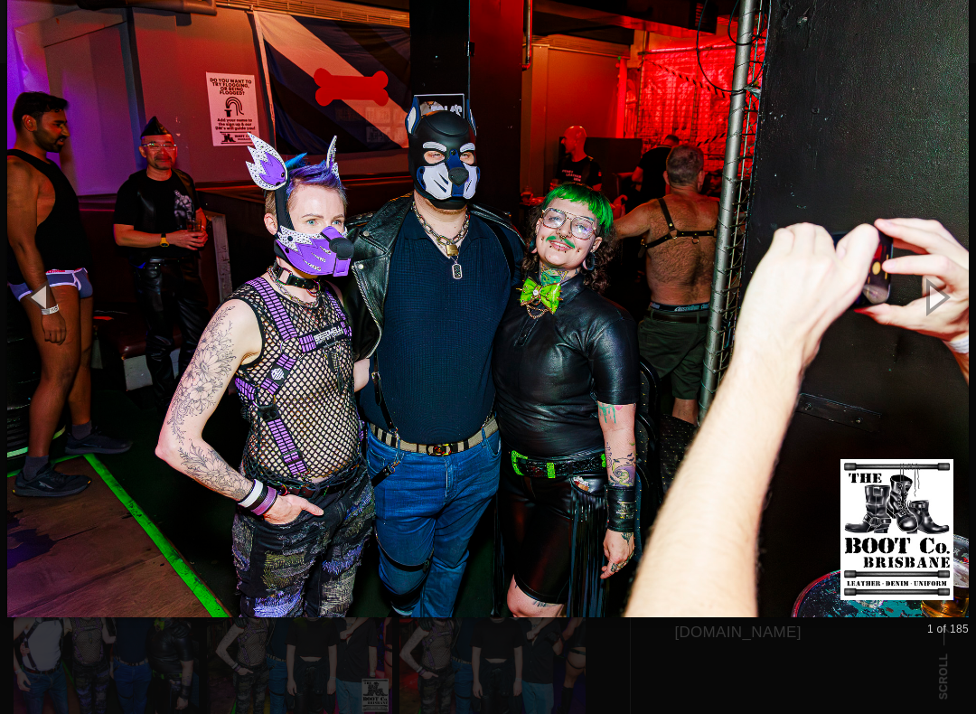
click at [963, 304] on button "button" at bounding box center [934, 296] width 81 height 99
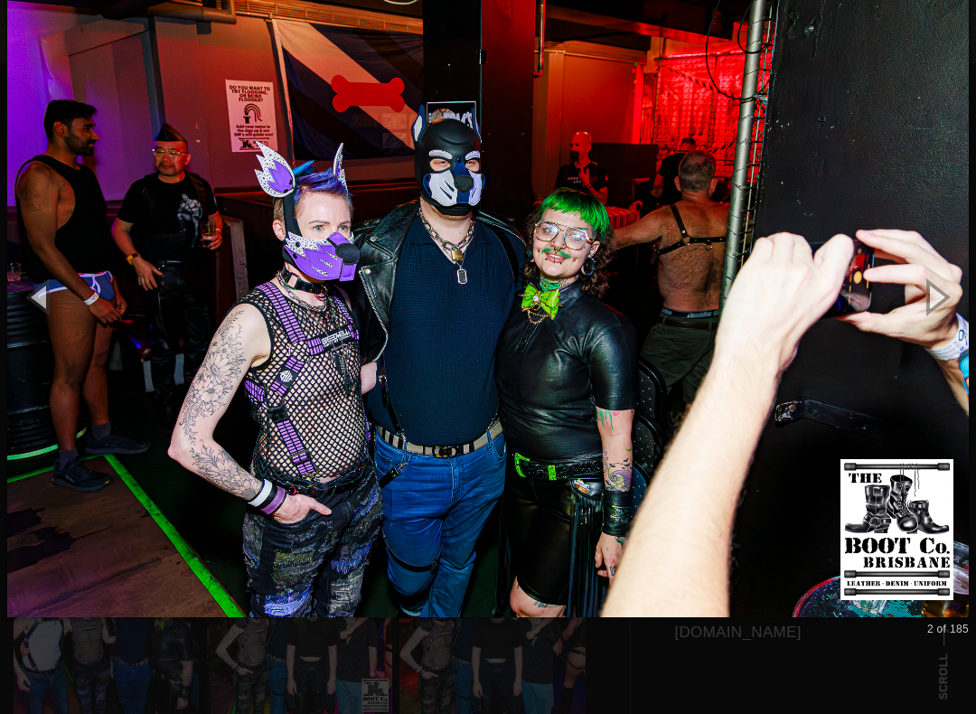
click at [947, 304] on button "button" at bounding box center [934, 296] width 81 height 99
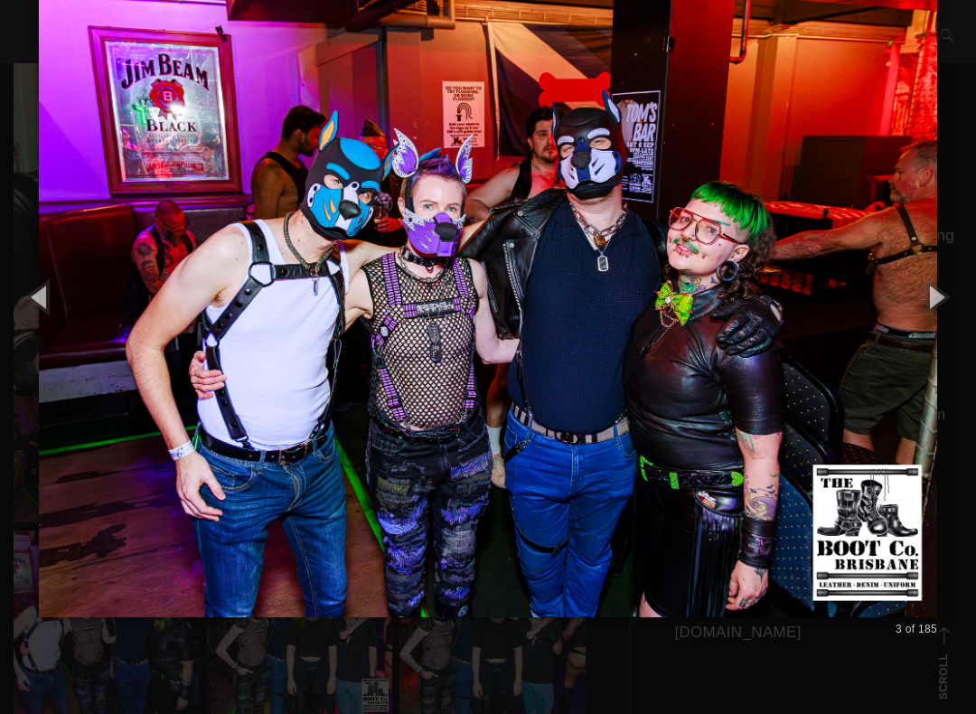
click at [959, 304] on button "button" at bounding box center [934, 296] width 81 height 99
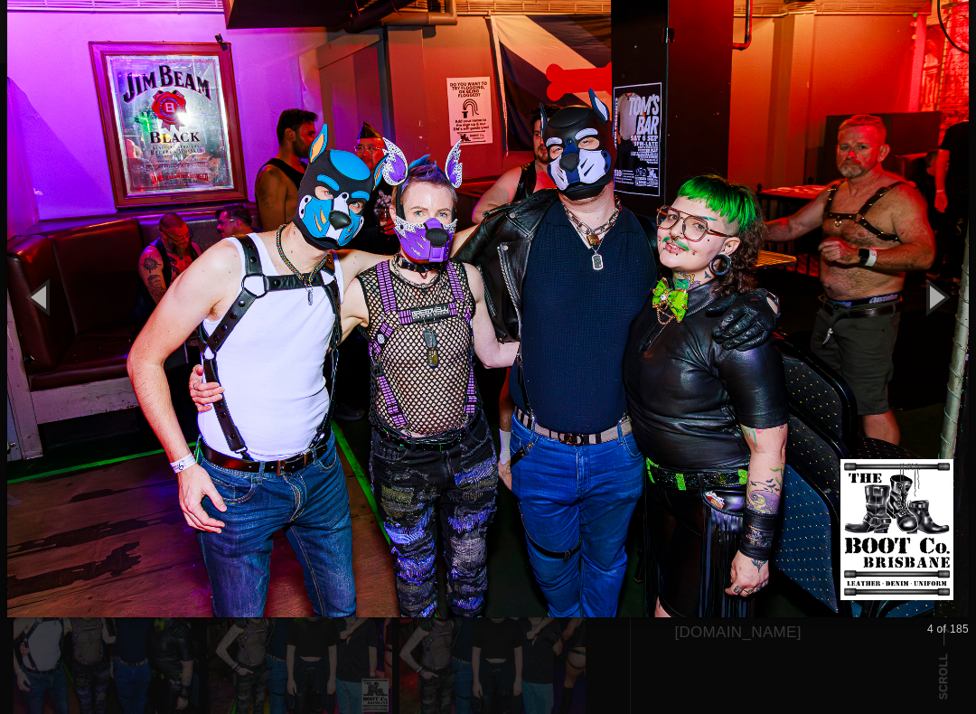
click at [950, 313] on button "button" at bounding box center [934, 296] width 81 height 99
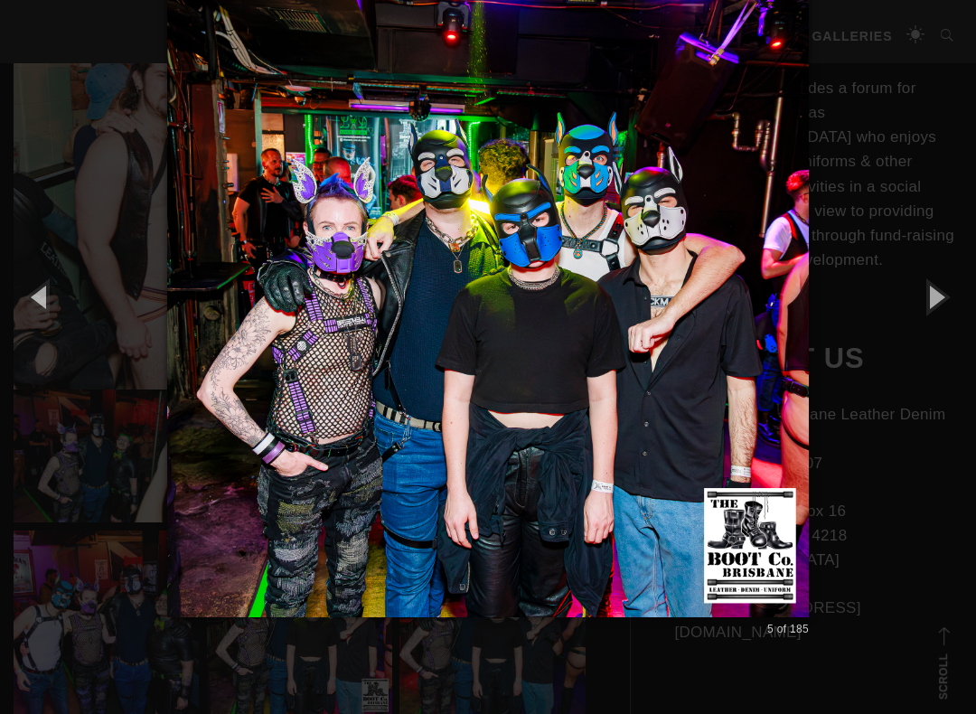
click at [944, 313] on button "button" at bounding box center [934, 296] width 81 height 99
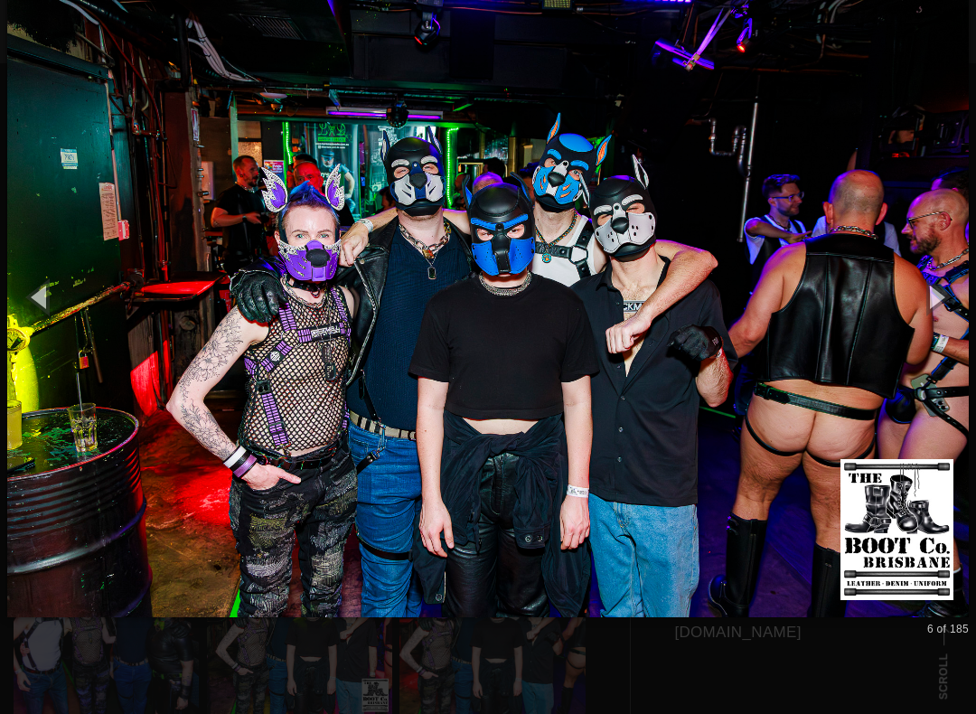
click at [943, 306] on button "button" at bounding box center [934, 296] width 81 height 99
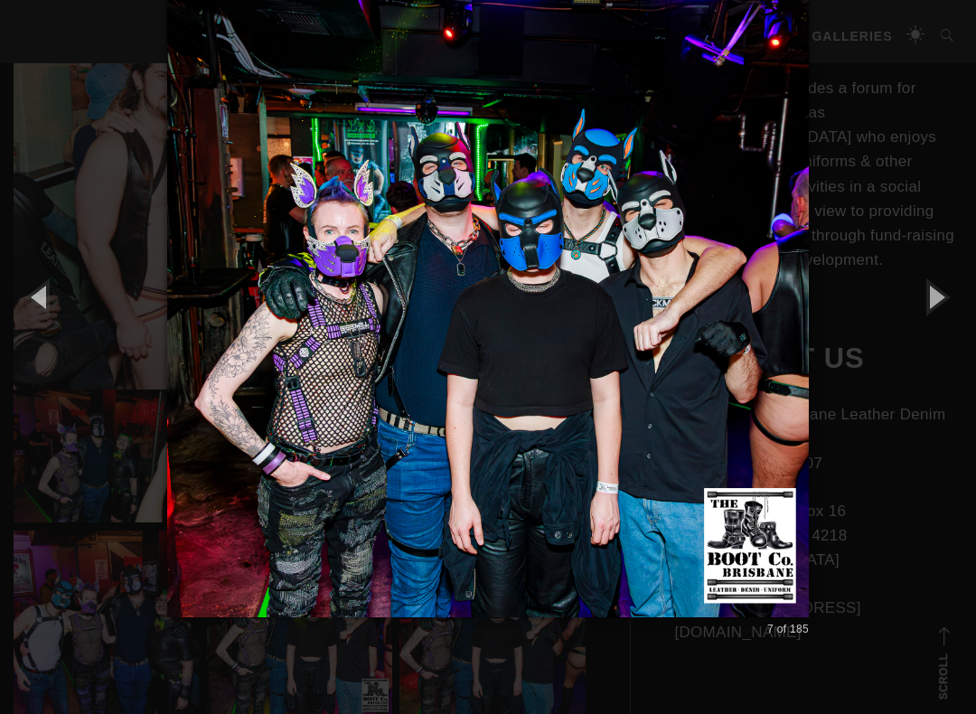
click at [950, 304] on button "button" at bounding box center [934, 296] width 81 height 99
